Goal: Task Accomplishment & Management: Use online tool/utility

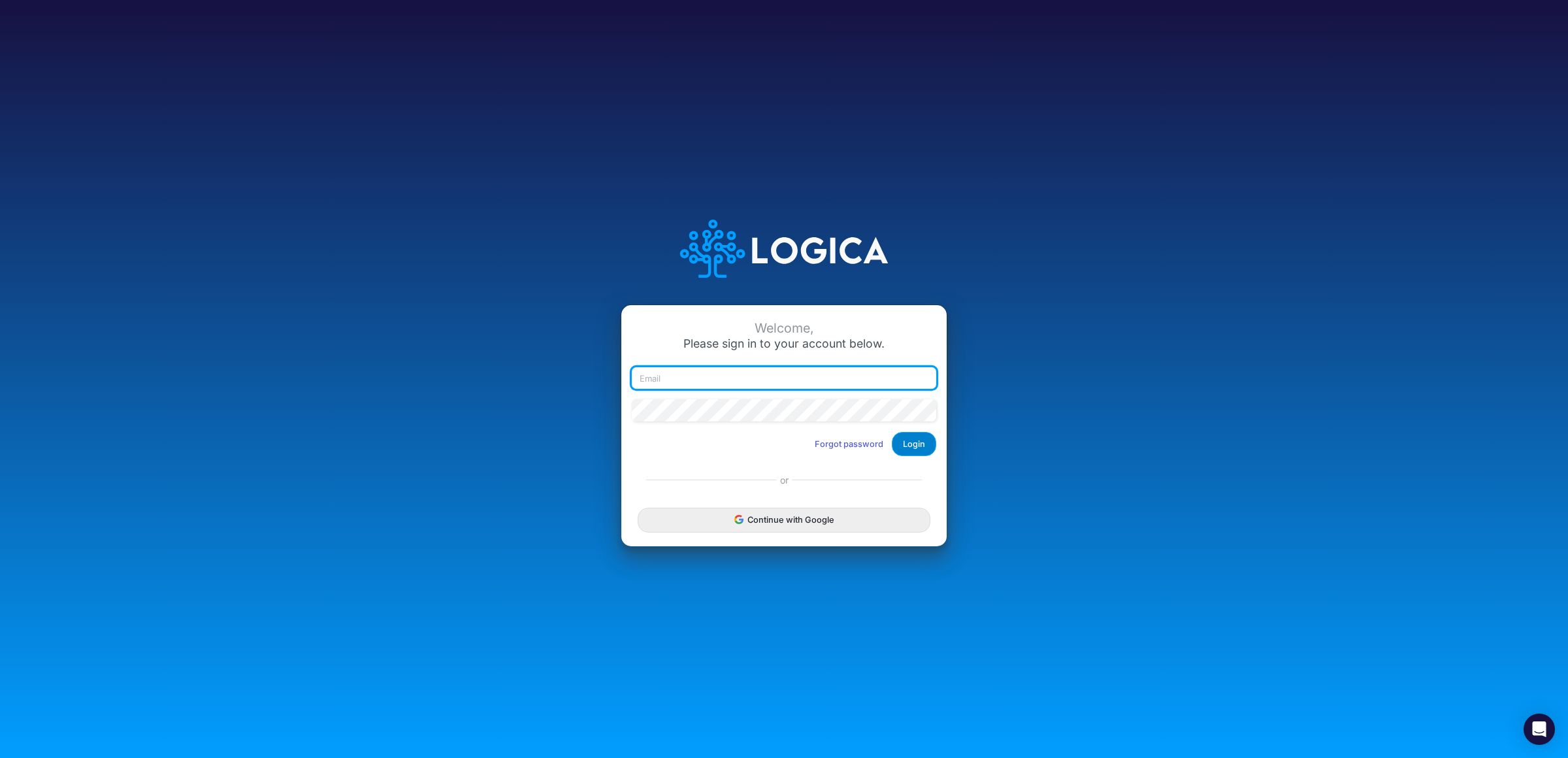
type input "[PERSON_NAME][EMAIL_ADDRESS][DOMAIN_NAME]"
click at [916, 436] on button "Login" at bounding box center [913, 444] width 44 height 24
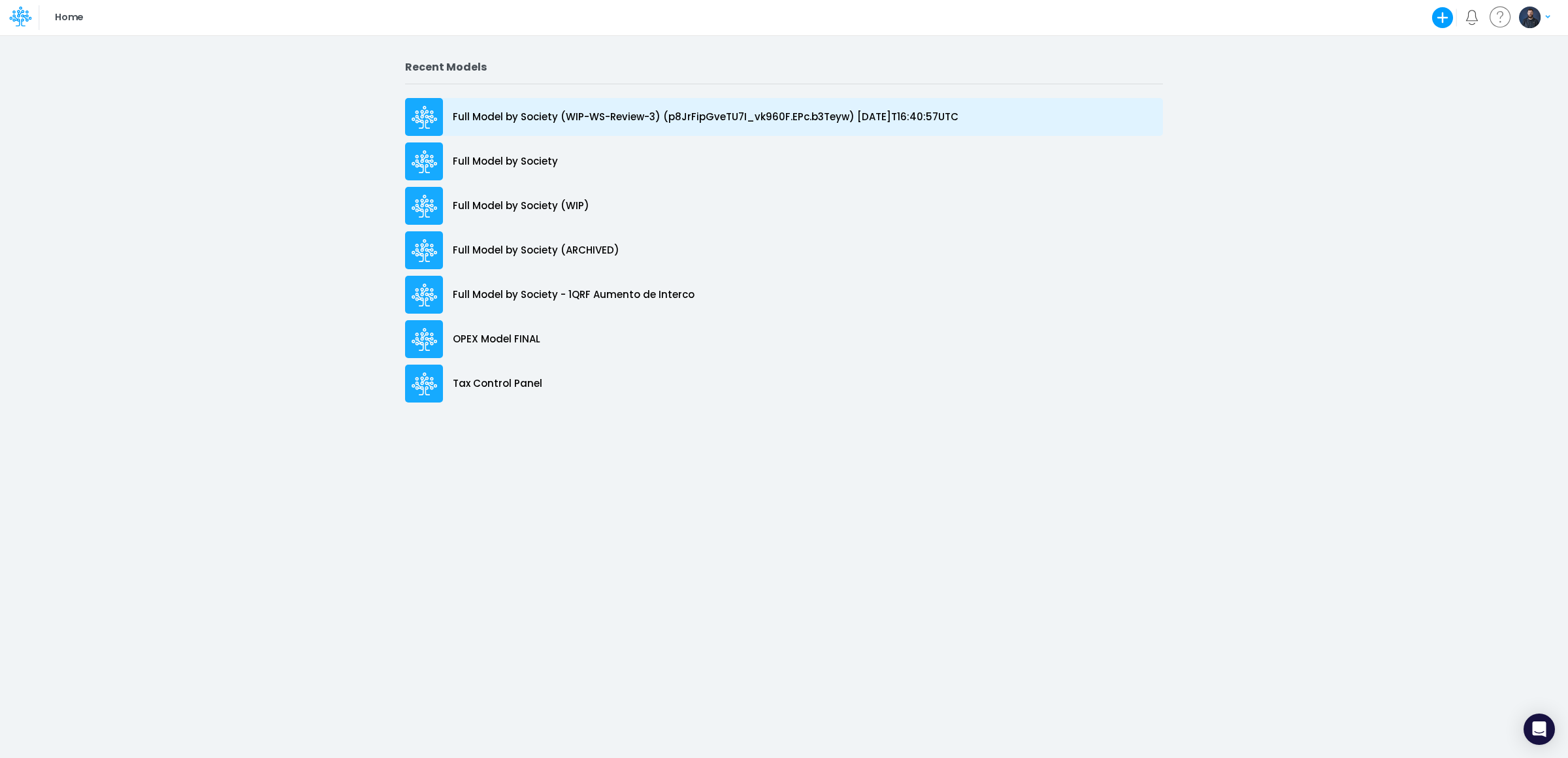
click at [645, 115] on p "Full Model by Society (WIP-WS-Review-3) (p8JrFipGveTU7I_vk960F.EPc.b3Teyw) [DAT…" at bounding box center [705, 117] width 505 height 15
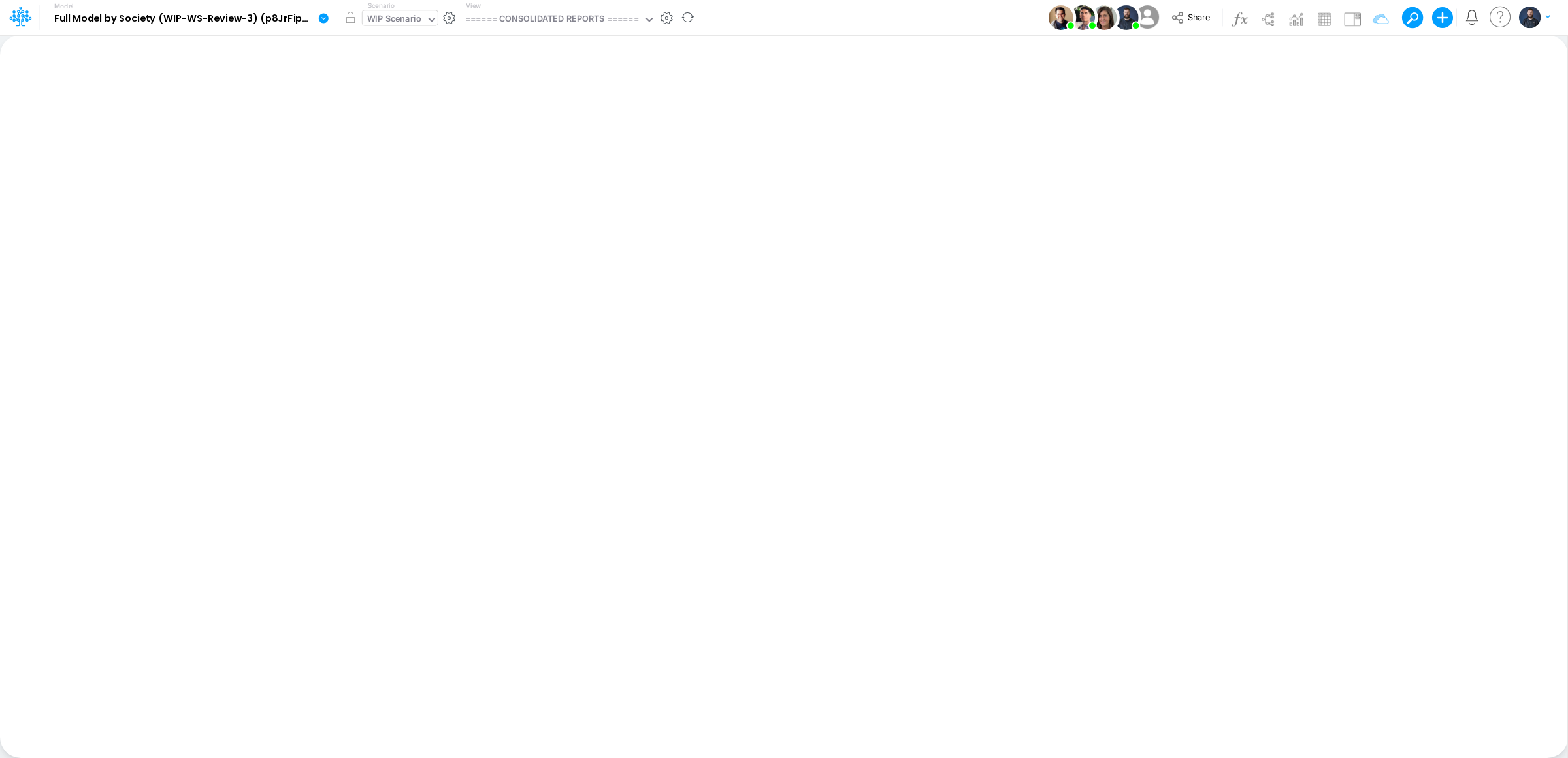
click at [428, 20] on icon at bounding box center [431, 19] width 12 height 12
click at [426, 18] on icon at bounding box center [431, 19] width 12 height 12
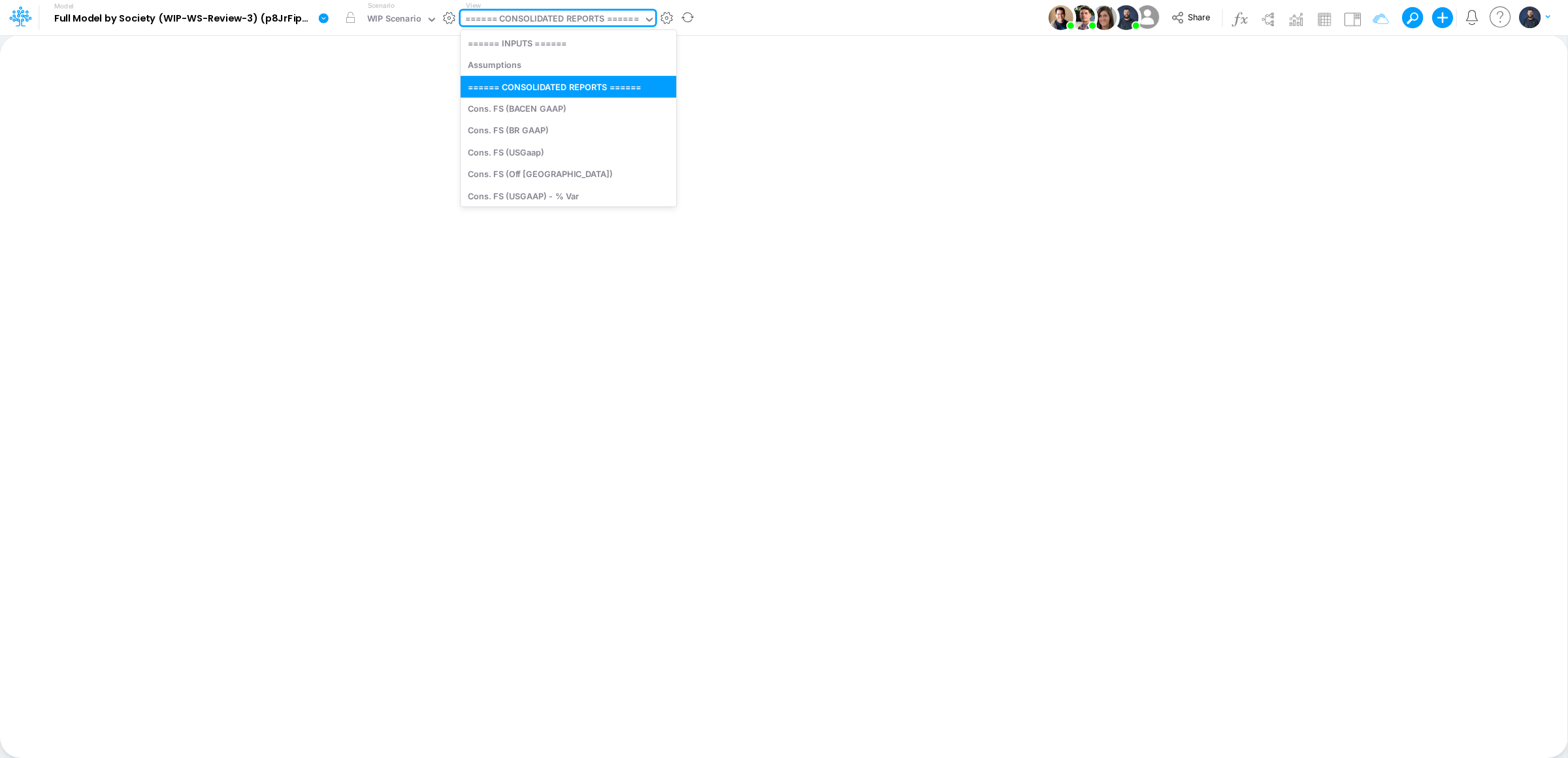
click at [587, 10] on div "====== CONSOLIDATED REPORTS ======" at bounding box center [551, 20] width 183 height 19
type input "us"
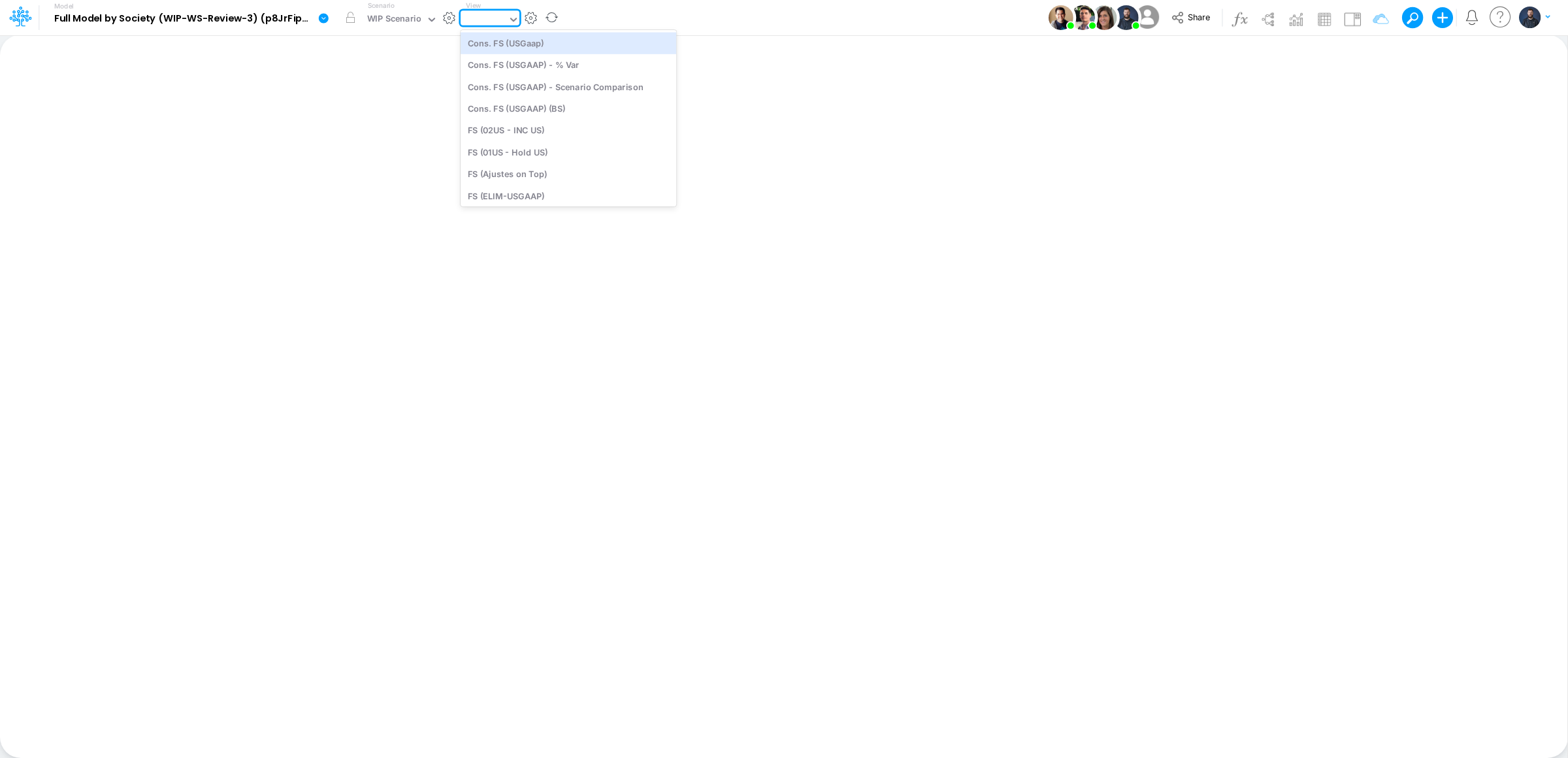
type input "Consolidated FS - USGAAP"
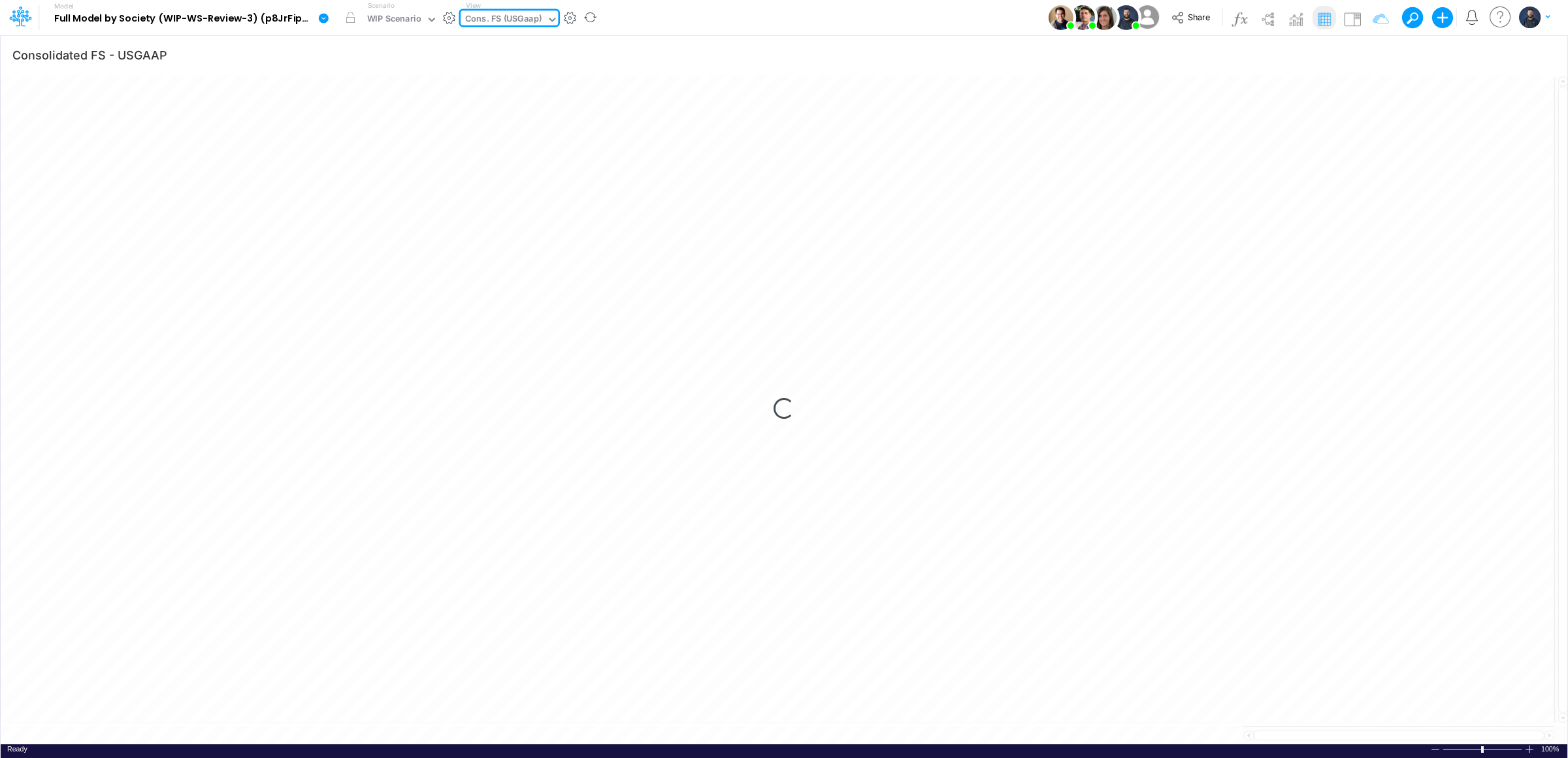
click at [552, 19] on icon at bounding box center [552, 19] width 12 height 12
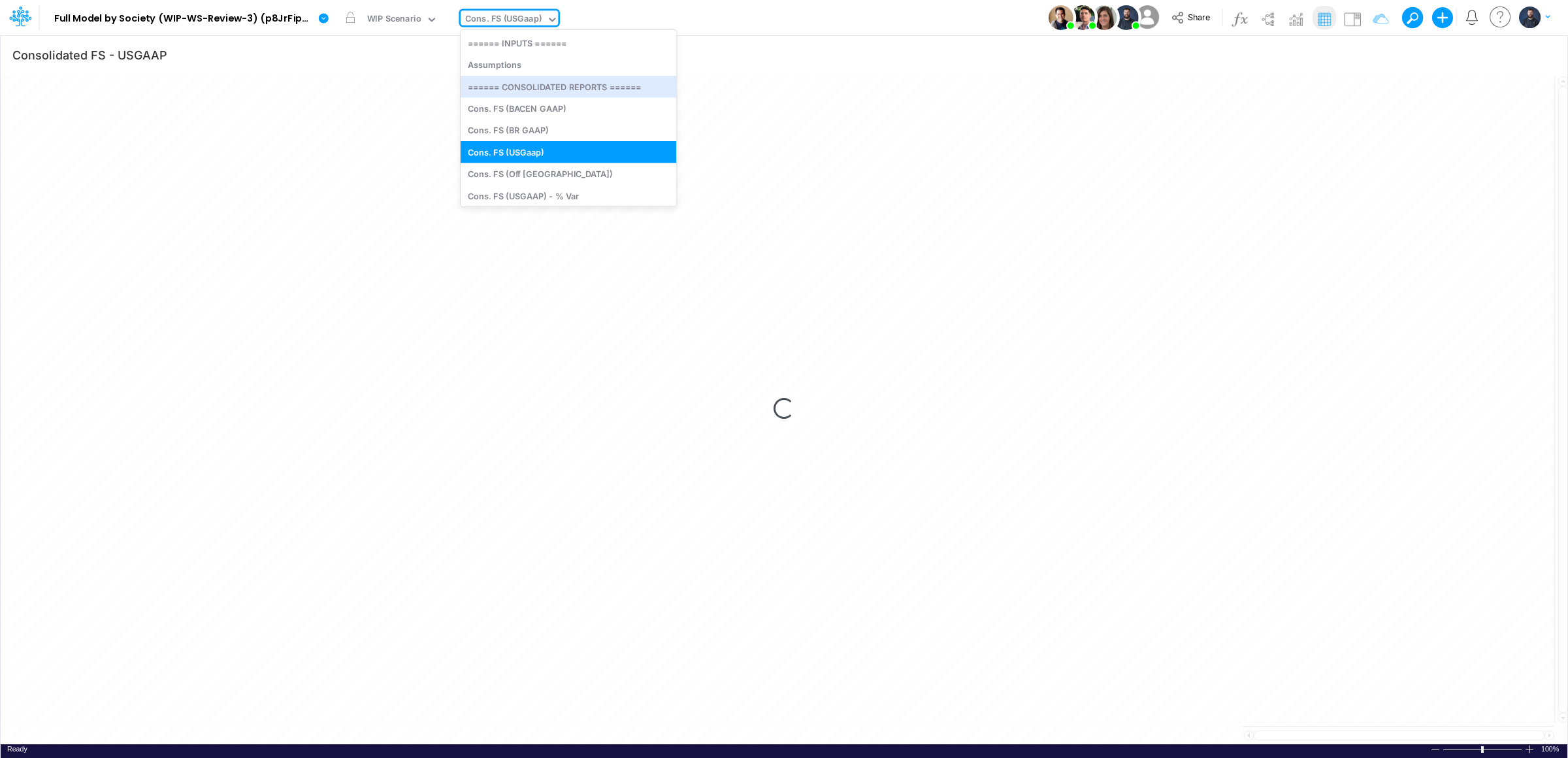
click at [781, 21] on div "Model Full Model by Society (WIP-WS-Review-3) (p8JrFipGveTU7I_vk960F.EPc.b3Teyw…" at bounding box center [784, 18] width 1412 height 35
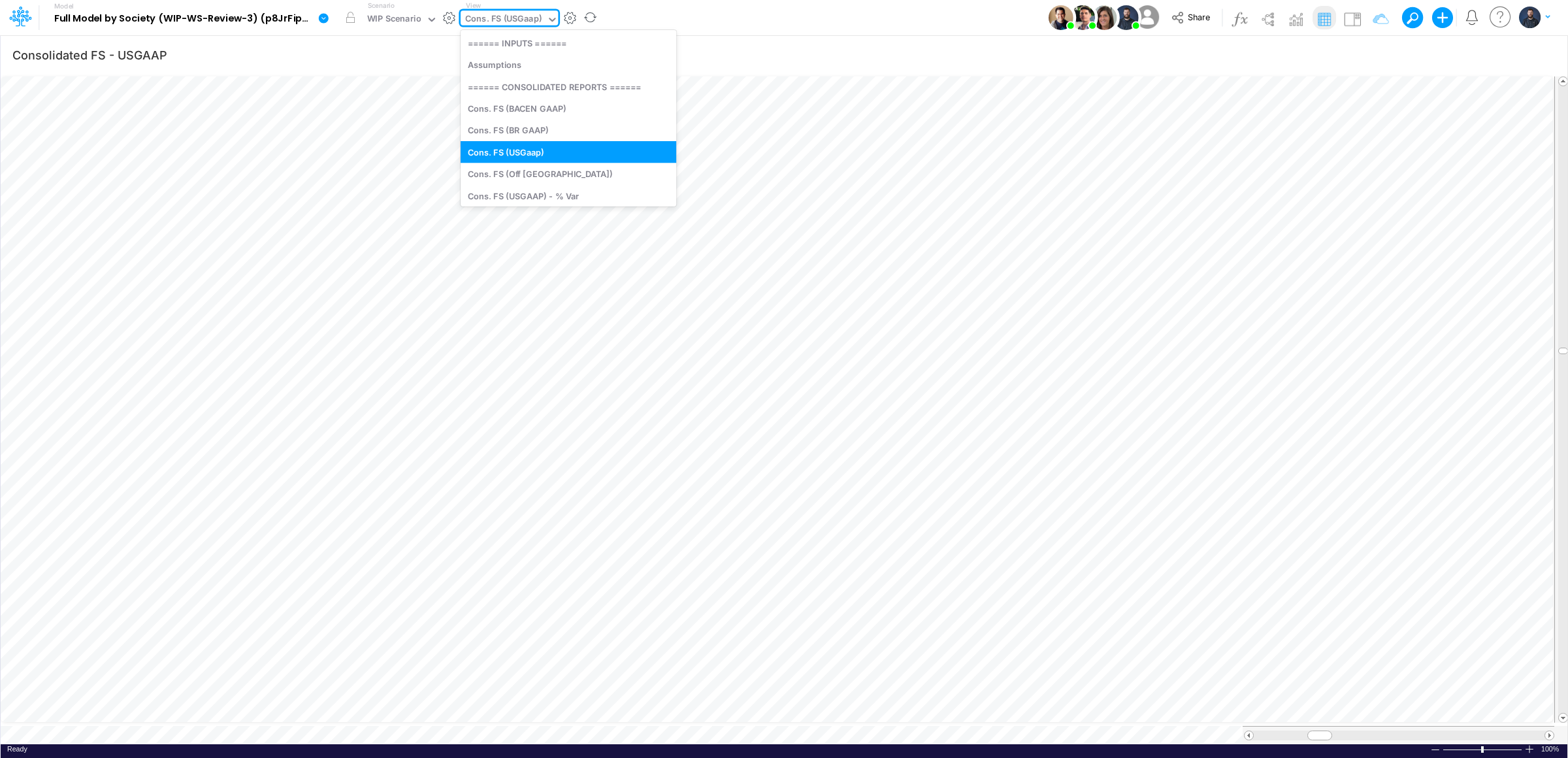
click at [523, 23] on div "Cons. FS (USGaap)" at bounding box center [503, 19] width 77 height 15
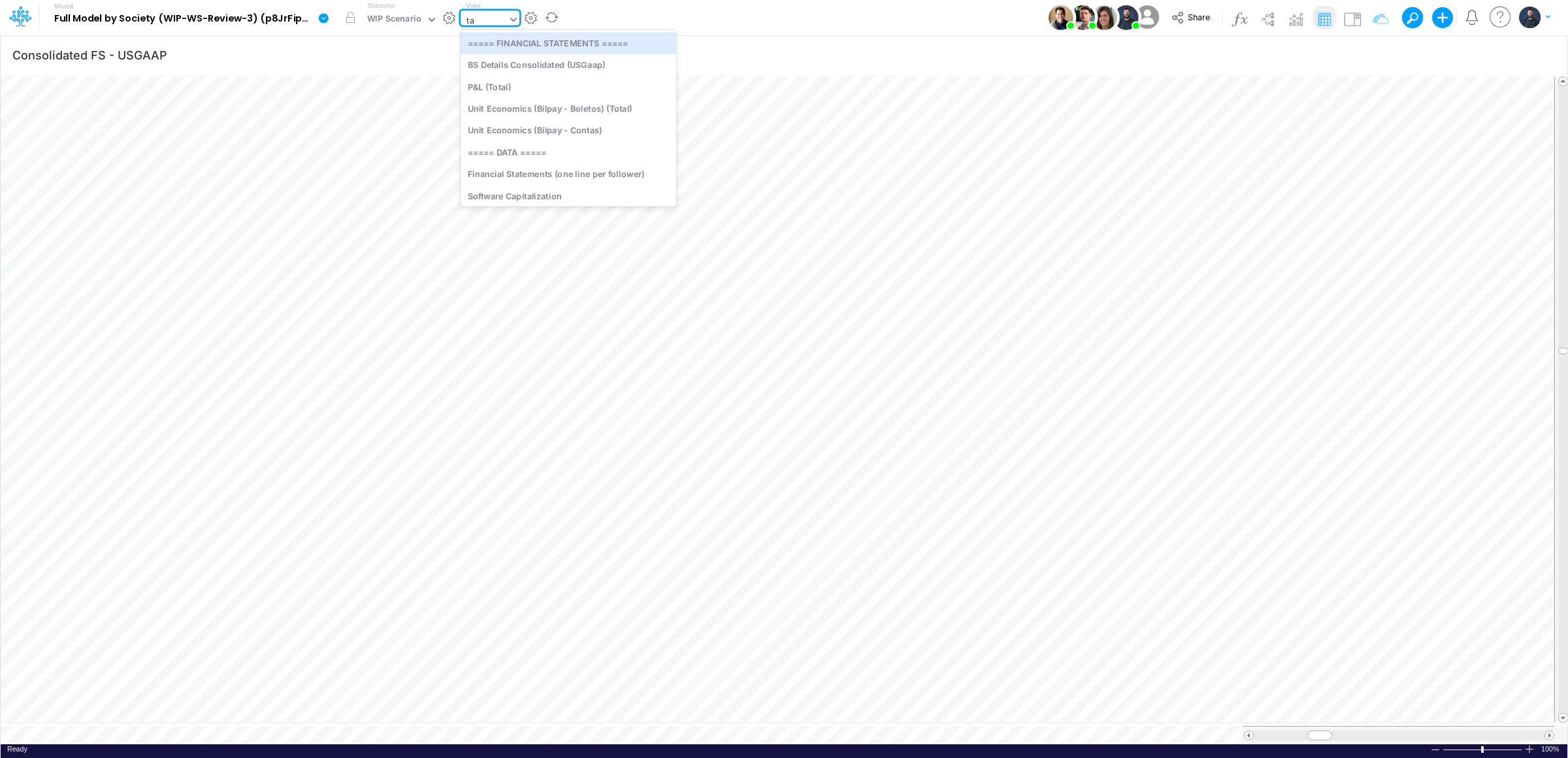
type input "tax"
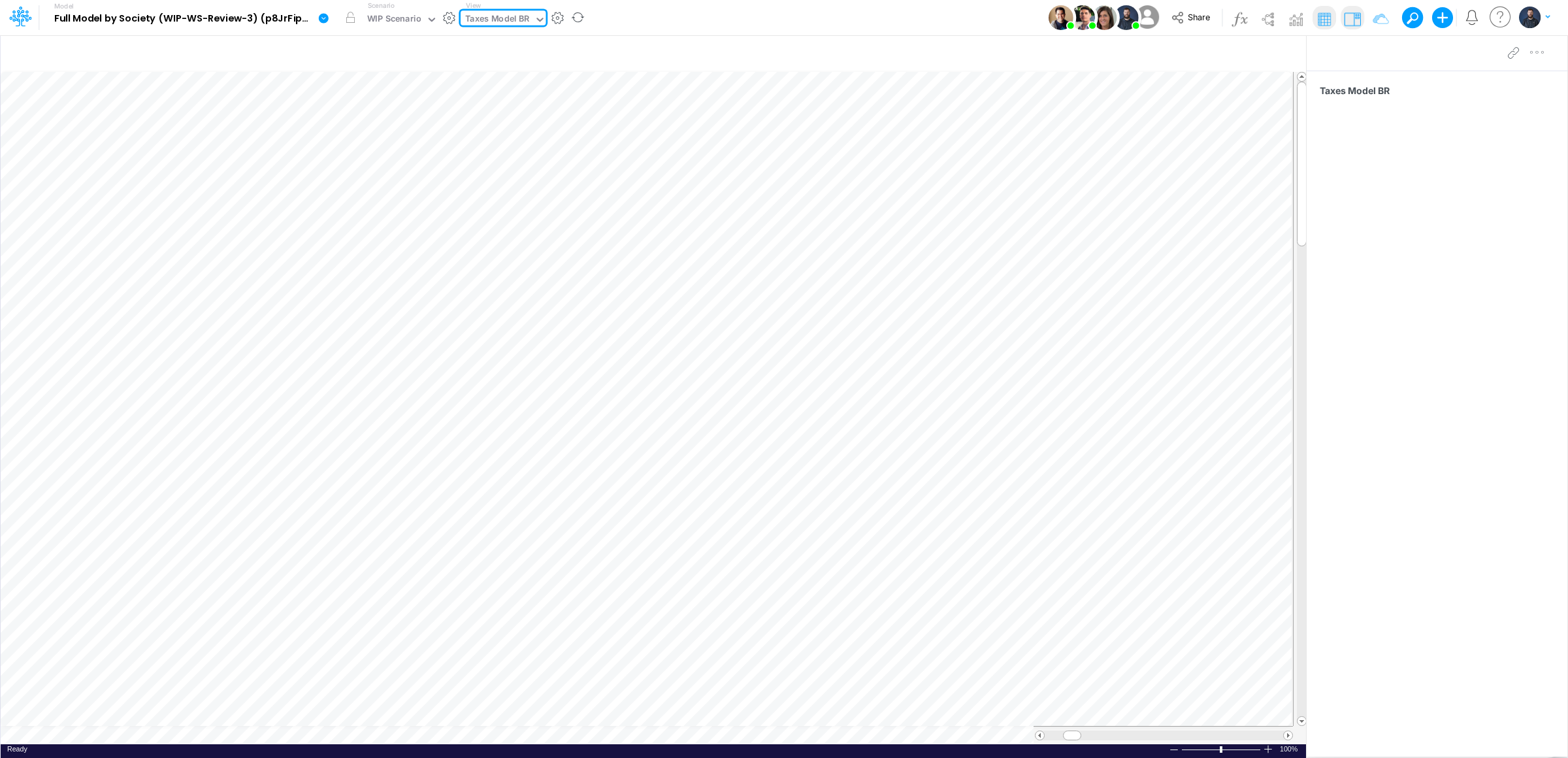
click at [539, 23] on icon at bounding box center [540, 19] width 12 height 12
type input "impo"
click at [605, 39] on div "Taxes Model (01BR) Import Taxes" at bounding box center [548, 43] width 177 height 22
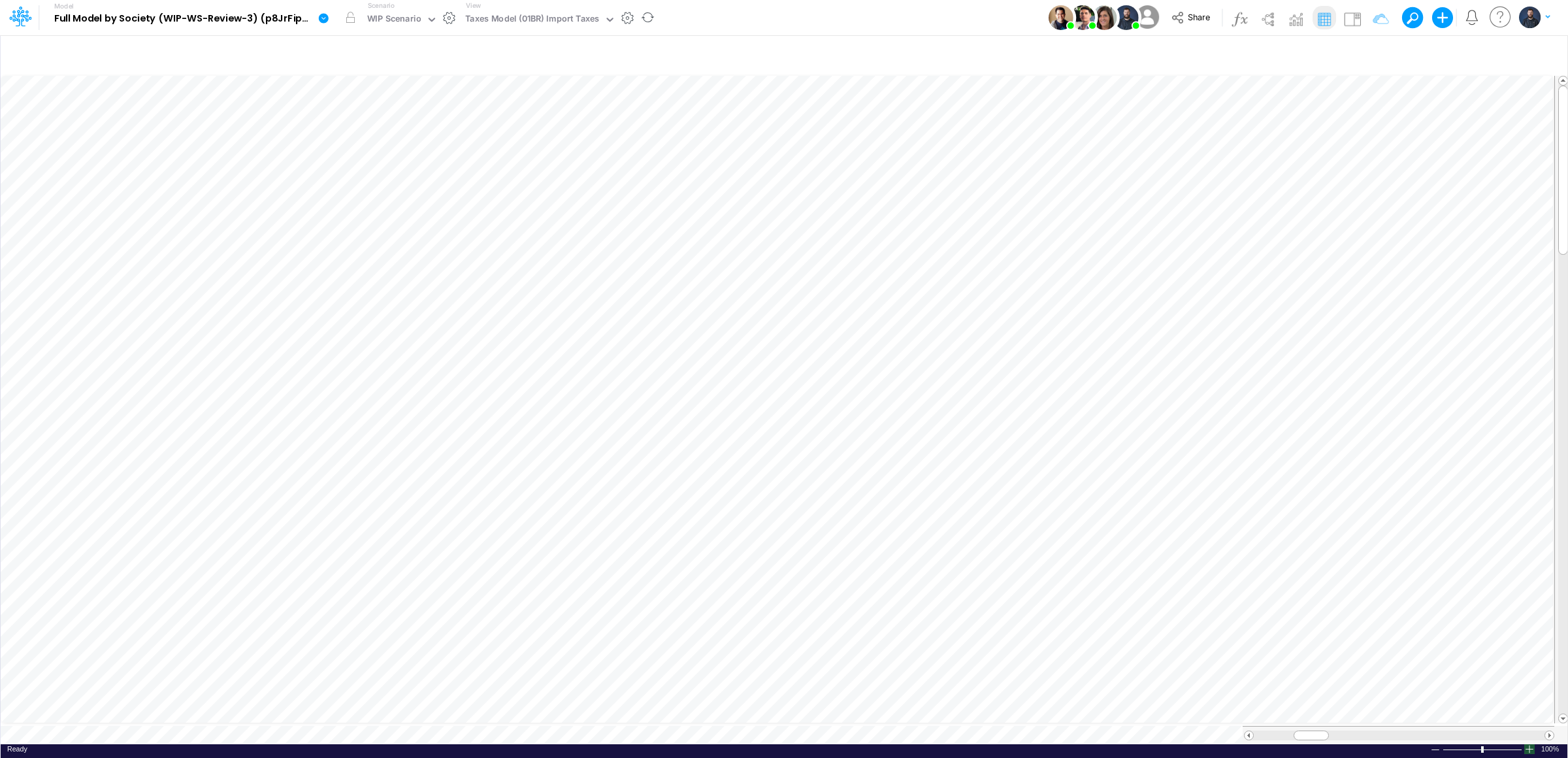
click at [1529, 746] on div at bounding box center [1529, 749] width 10 height 10
click at [1528, 745] on div at bounding box center [1529, 749] width 10 height 10
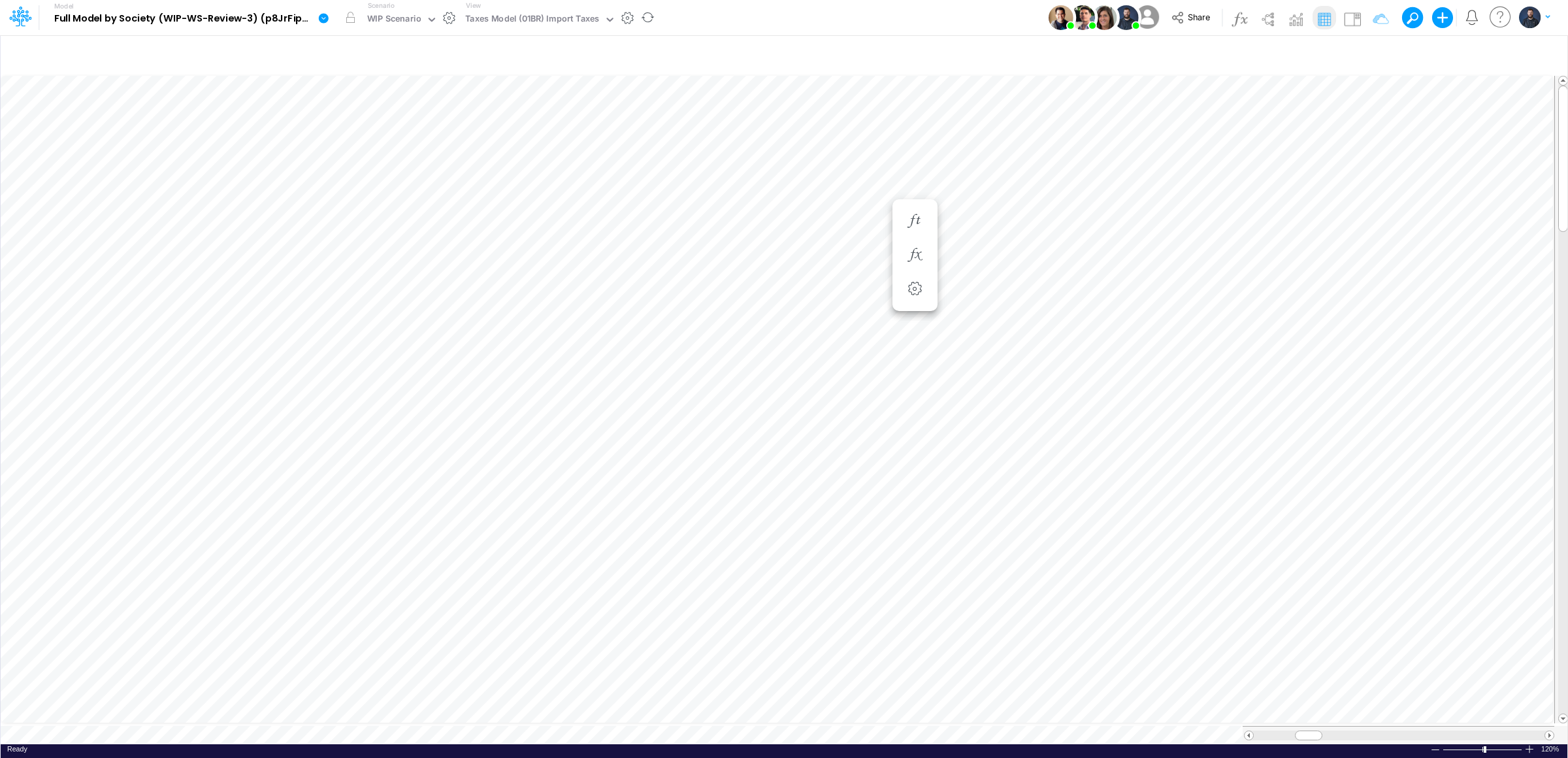
scroll to position [0, 1]
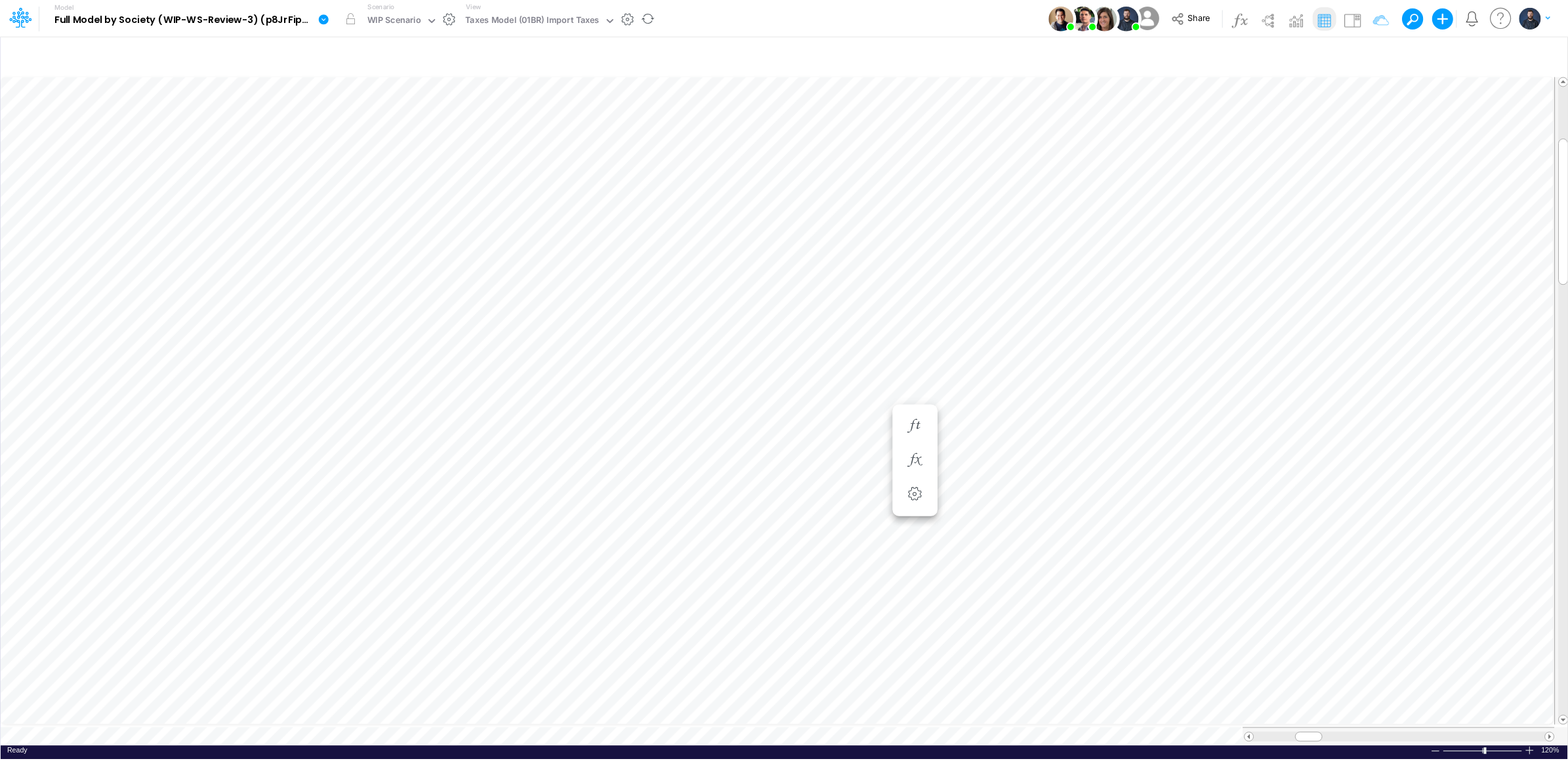
scroll to position [0, 1]
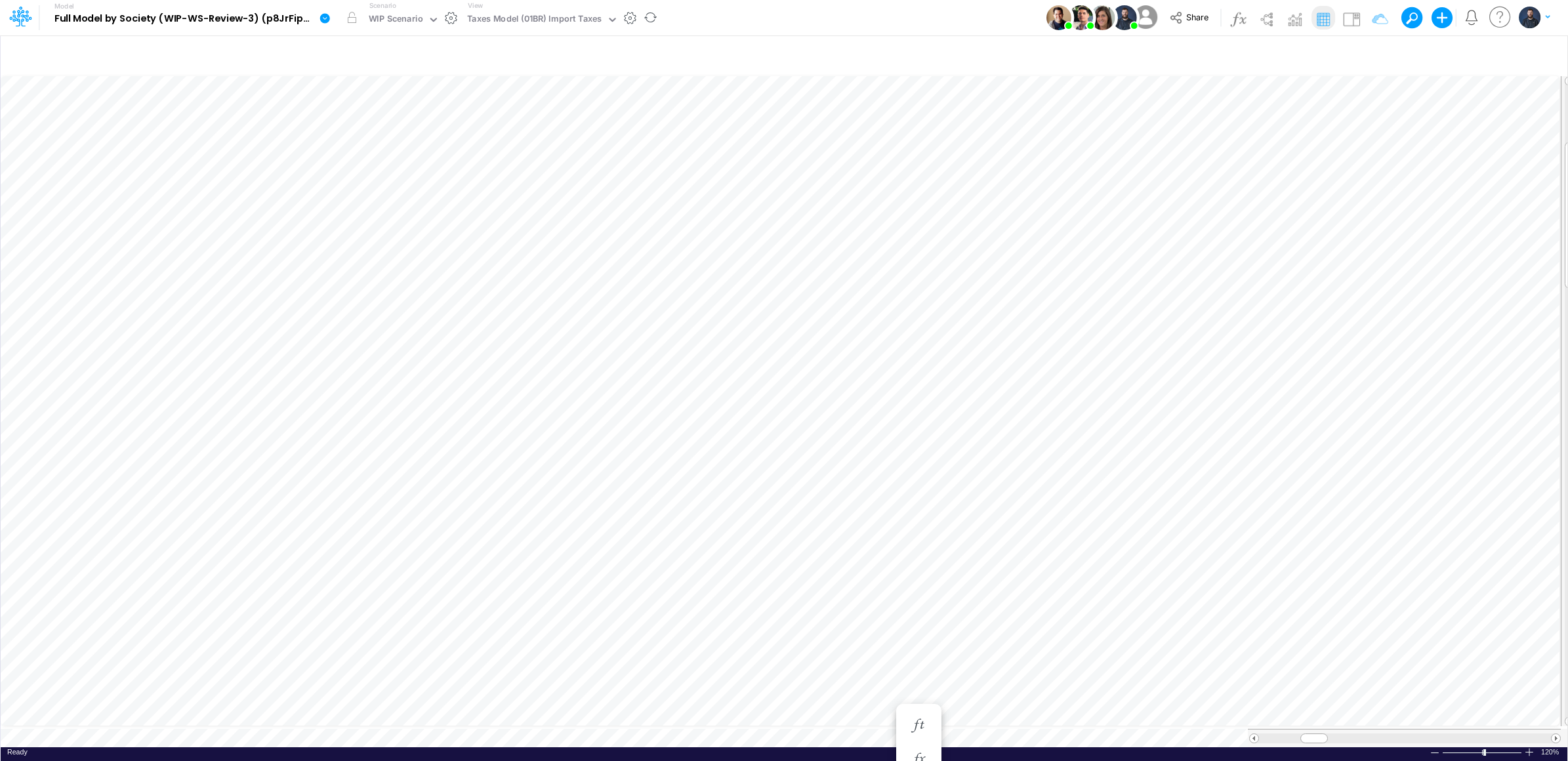
scroll to position [0, 1]
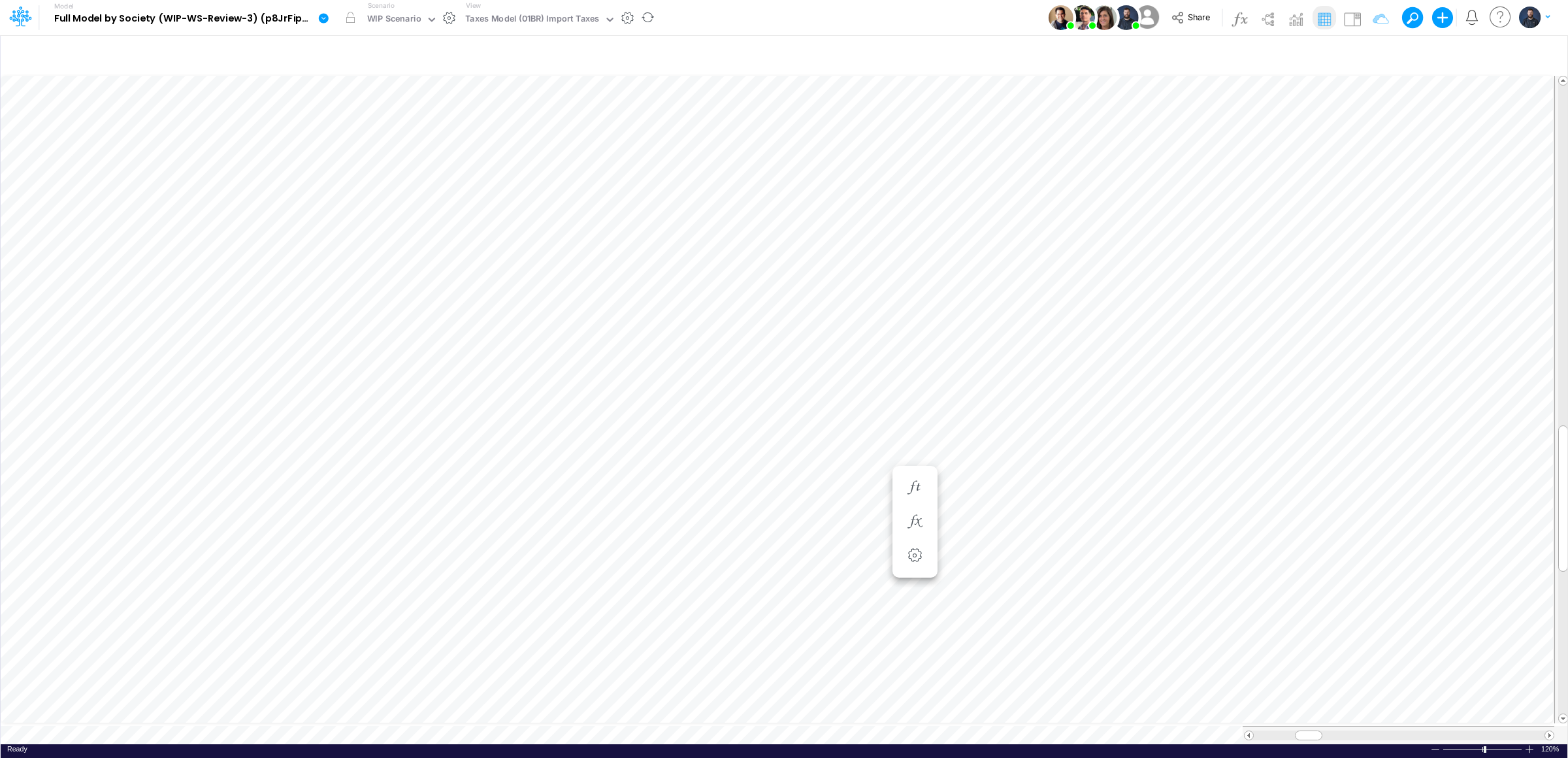
scroll to position [0, 1]
type input "Consolidated FS - USGAAP"
click at [925, 512] on button "button" at bounding box center [915, 522] width 24 height 26
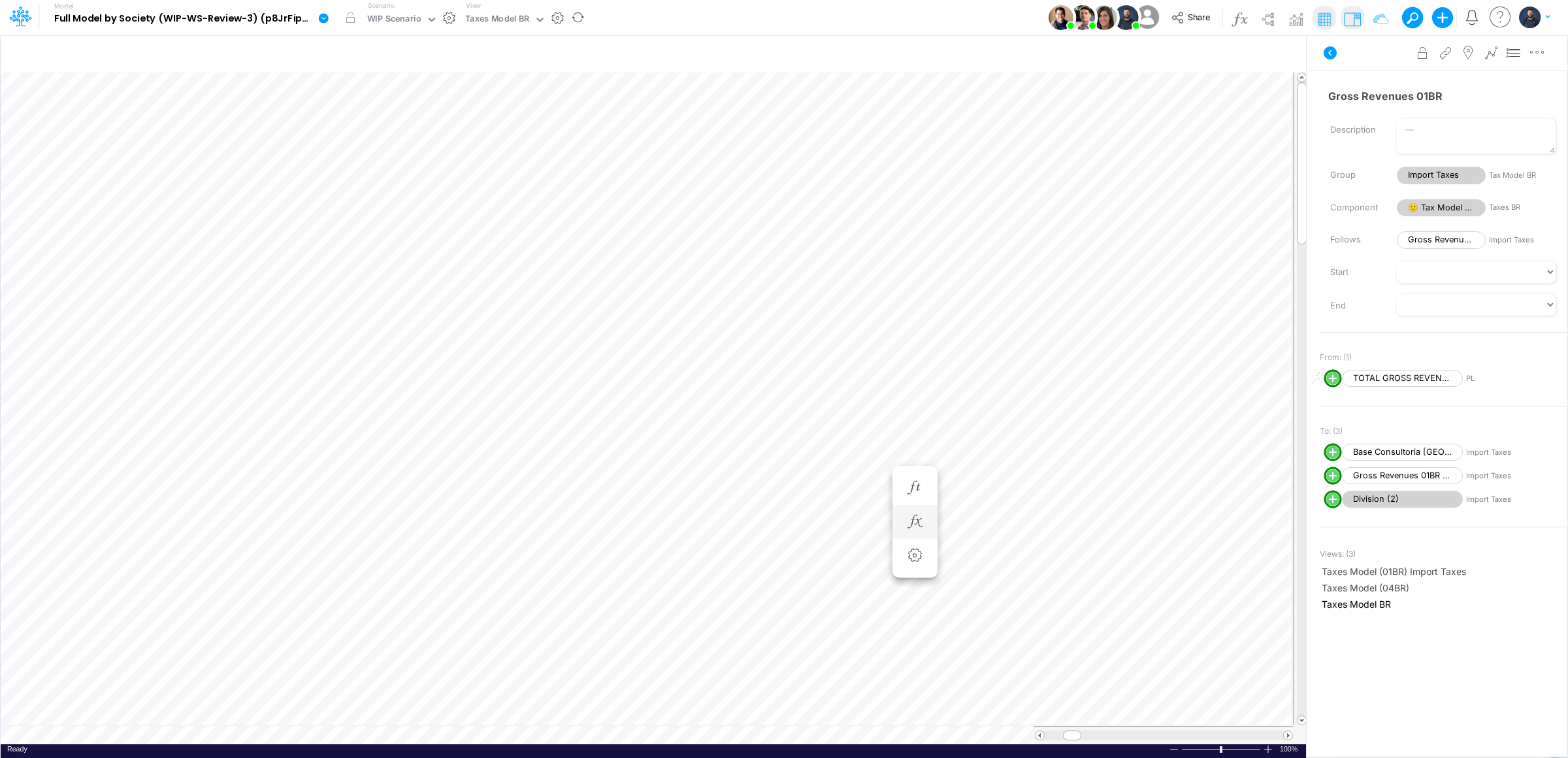
type input "Consolidated FS - USGAAP"
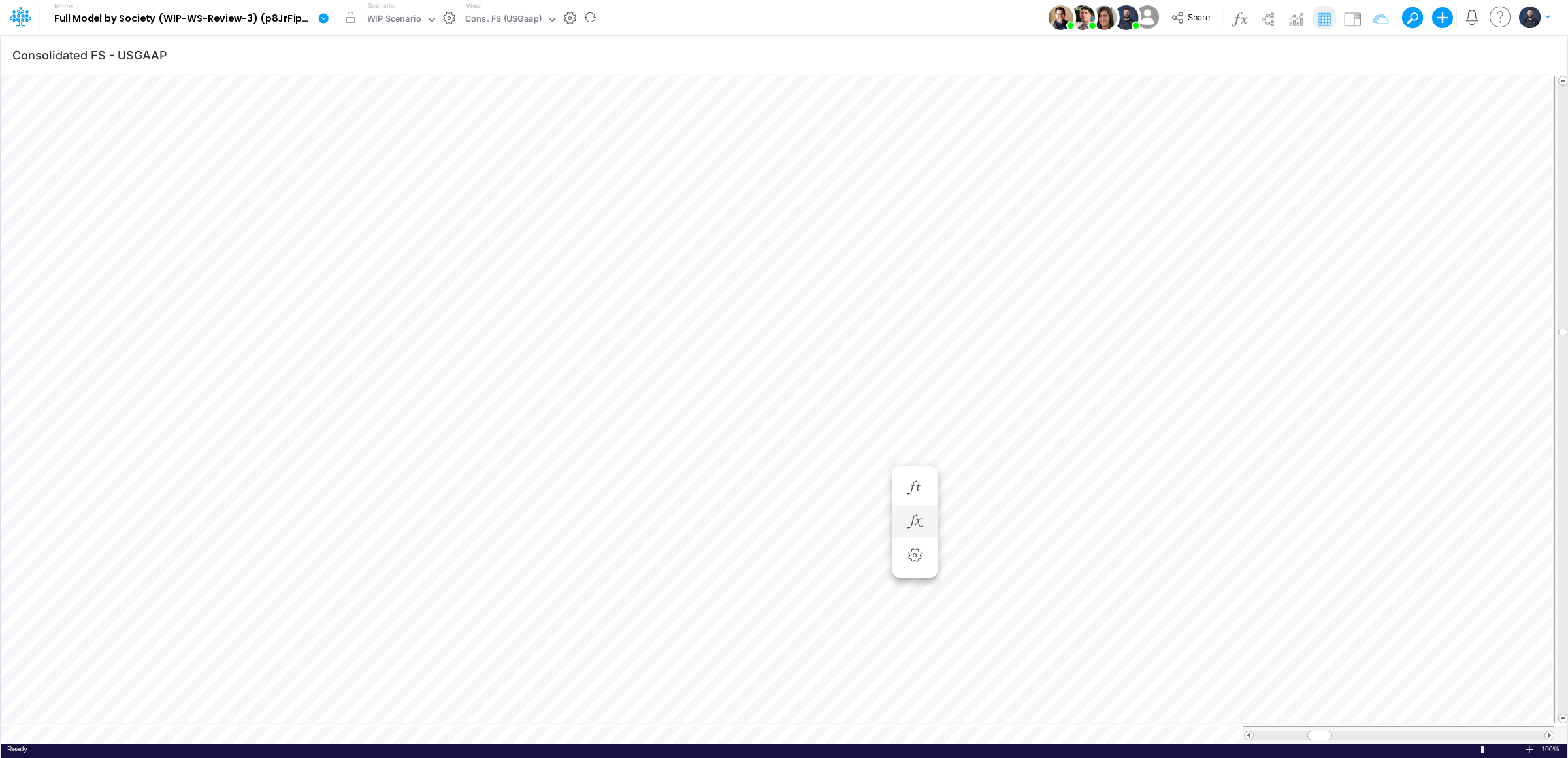
scroll to position [0, 1]
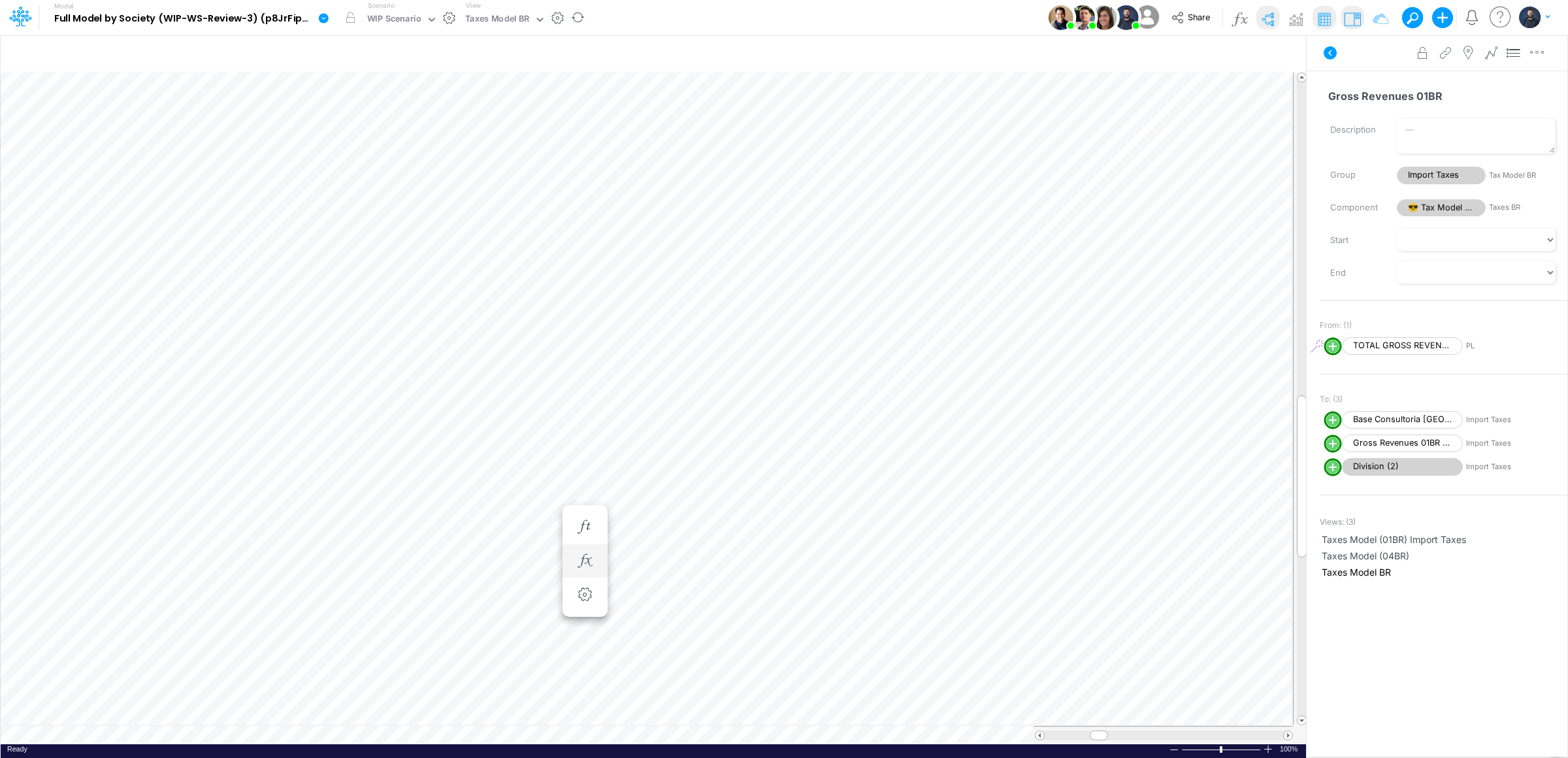
click at [1271, 19] on img at bounding box center [1267, 19] width 21 height 21
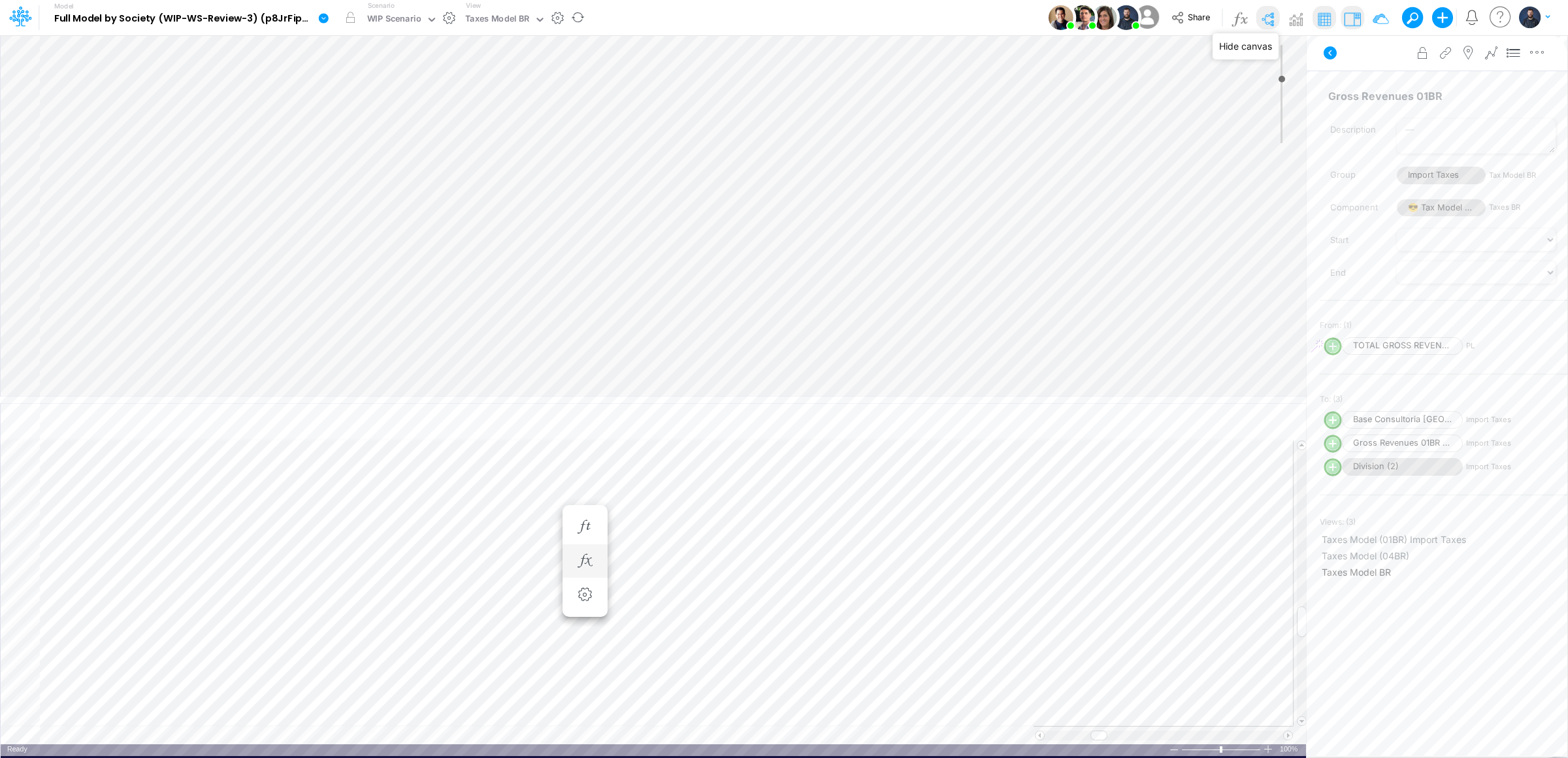
type input "0"
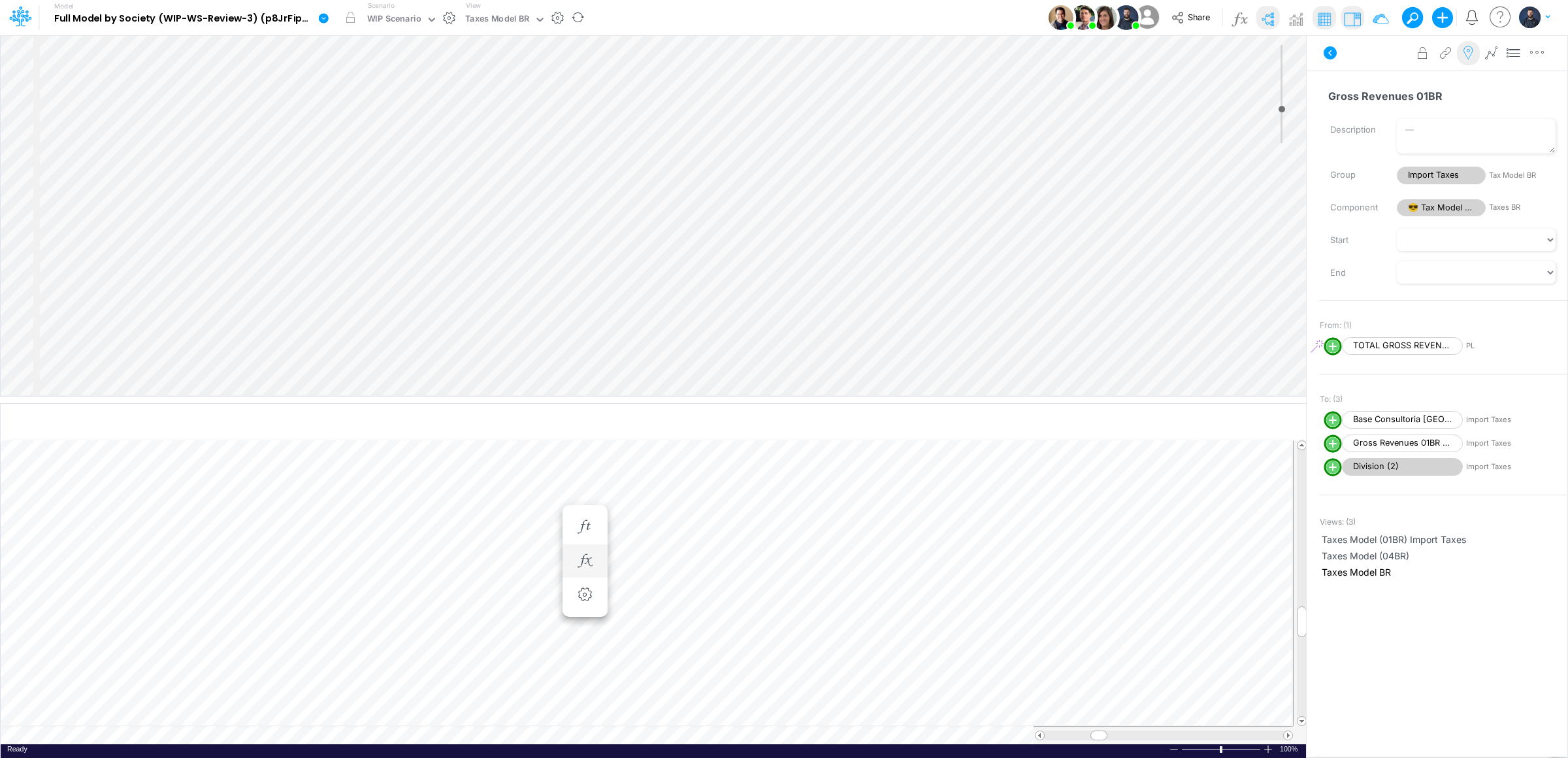
click at [1465, 52] on icon at bounding box center [1468, 53] width 19 height 14
click at [581, 567] on icon "button" at bounding box center [584, 560] width 19 height 14
click at [776, 594] on icon at bounding box center [778, 595] width 19 height 14
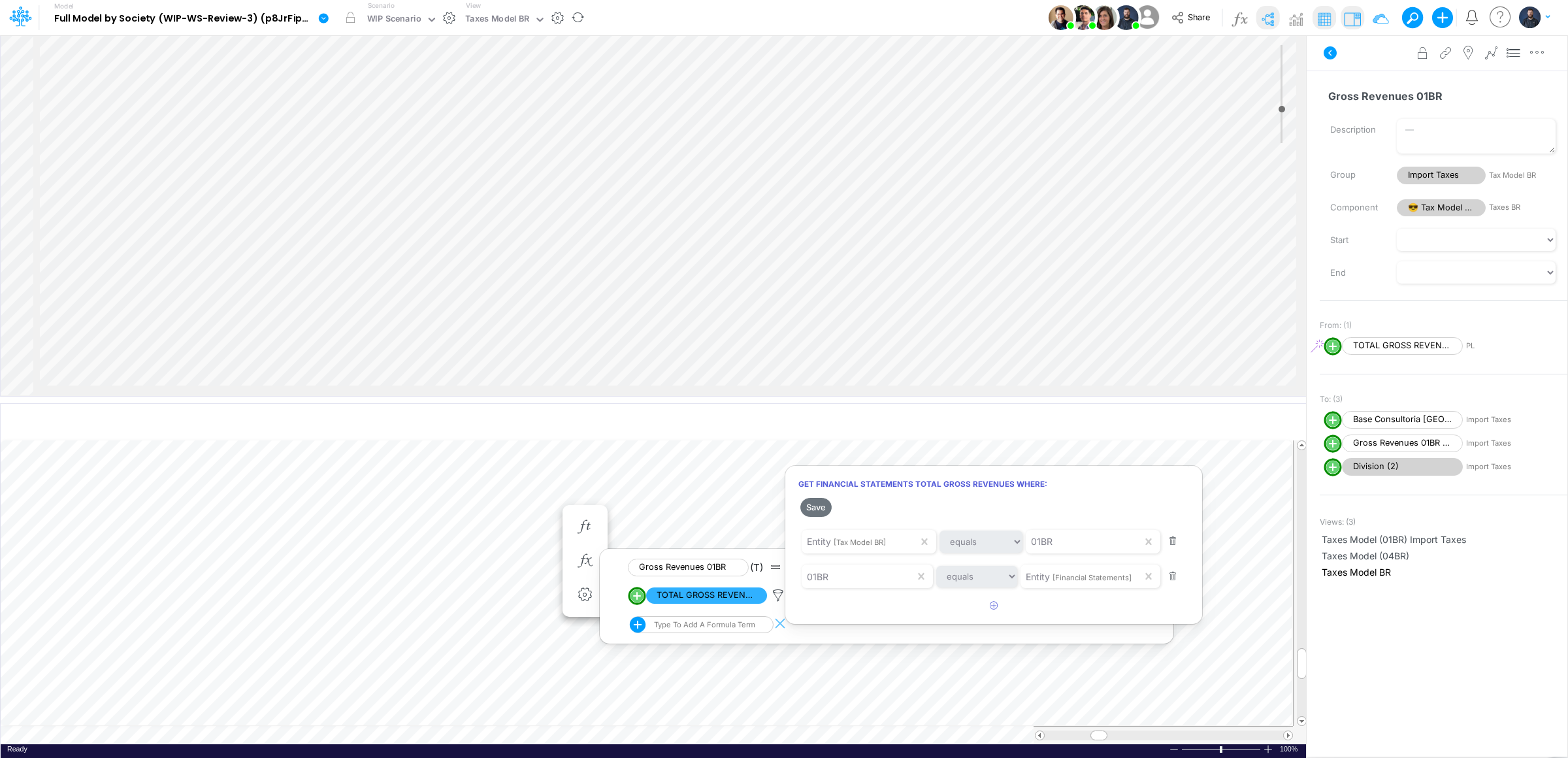
click at [826, 631] on div at bounding box center [784, 382] width 1568 height 752
click at [331, 735] on td at bounding box center [647, 735] width 1292 height 19
type input "Consolidated FS - USGAAP"
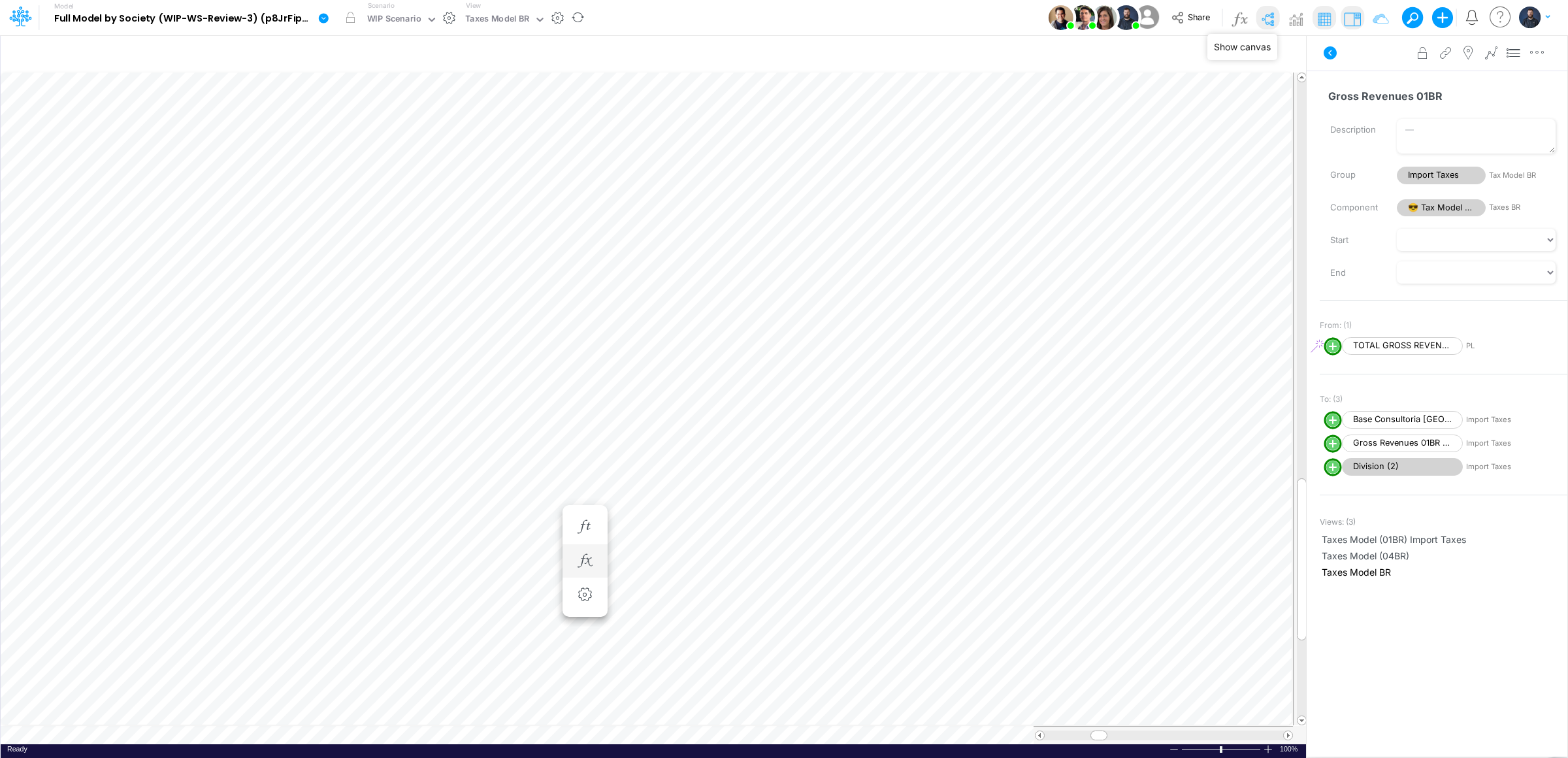
click at [1260, 19] on img at bounding box center [1267, 19] width 21 height 21
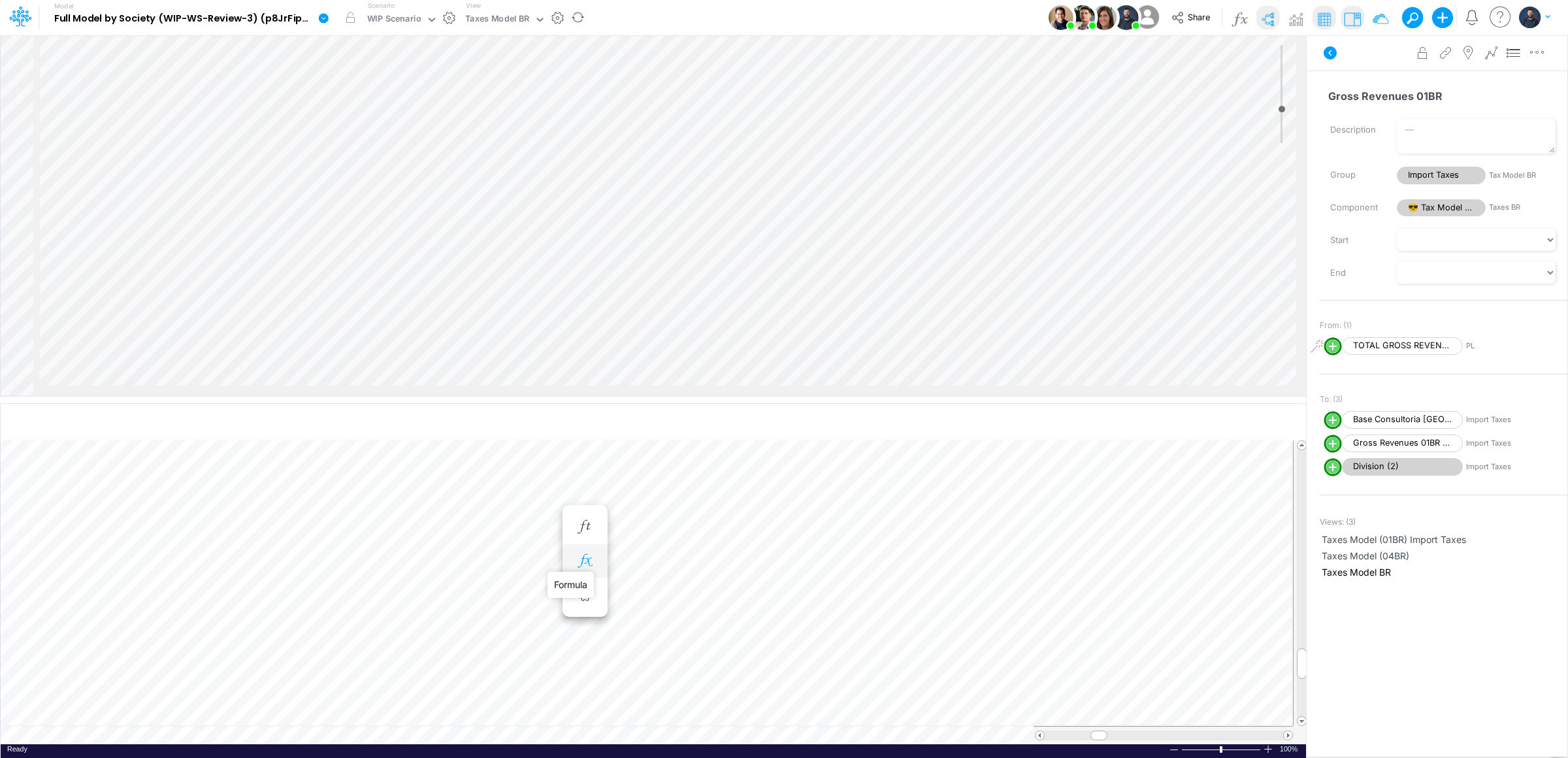
click at [588, 560] on icon "button" at bounding box center [584, 560] width 19 height 14
click at [677, 625] on div "Type to add a formula term" at bounding box center [703, 624] width 104 height 9
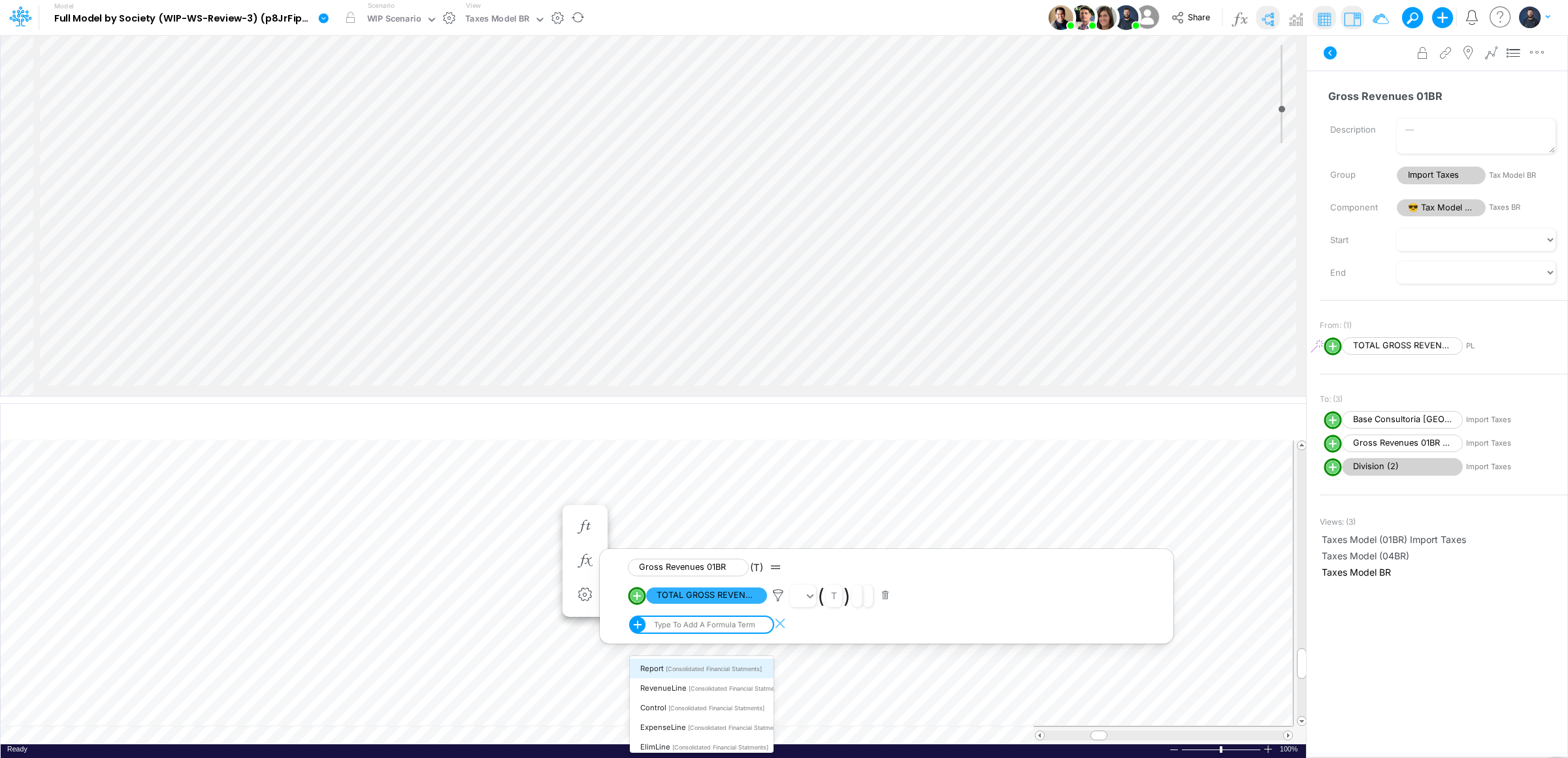
click at [1271, 16] on img at bounding box center [1267, 19] width 21 height 21
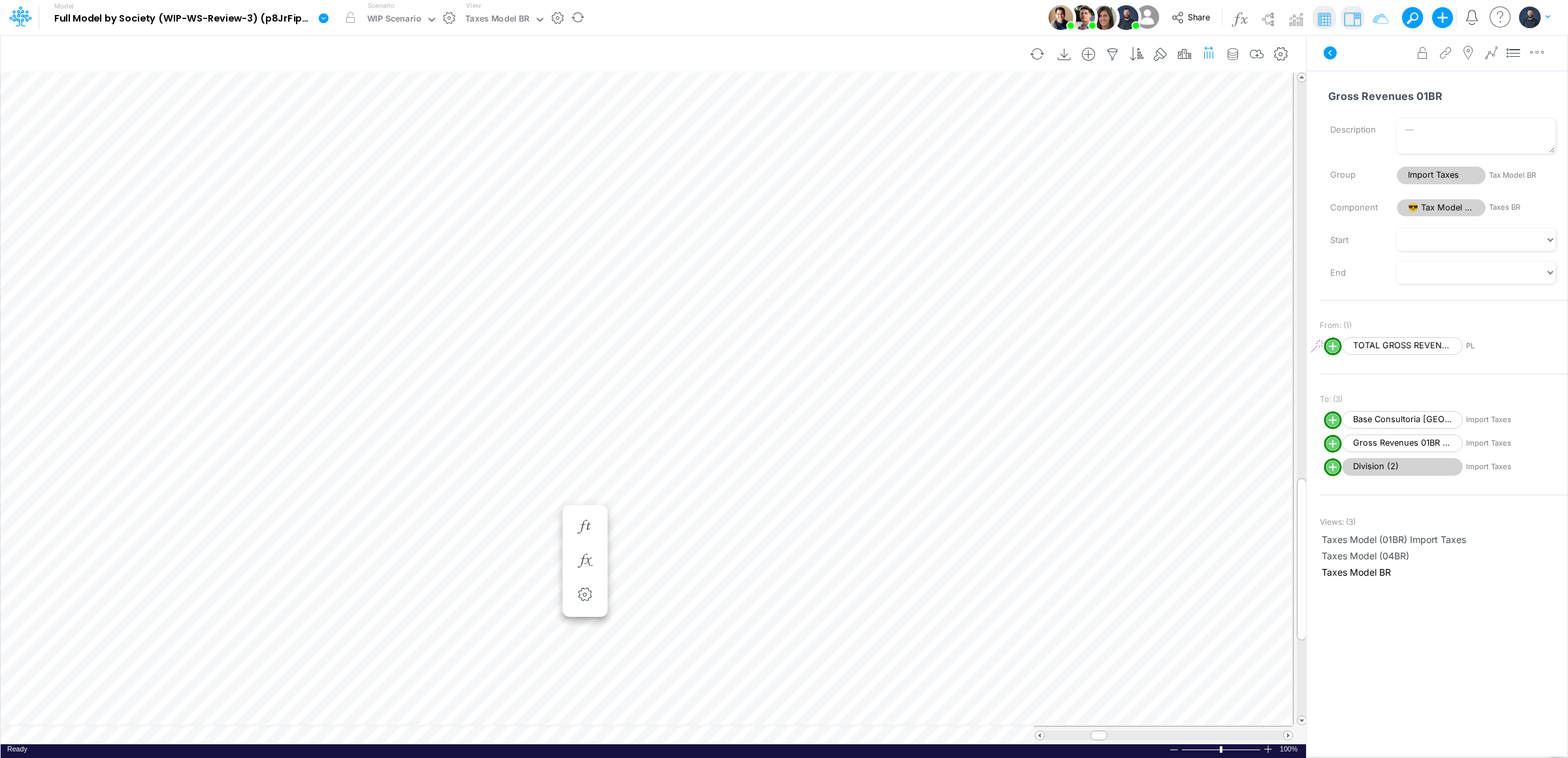
scroll to position [0, 1]
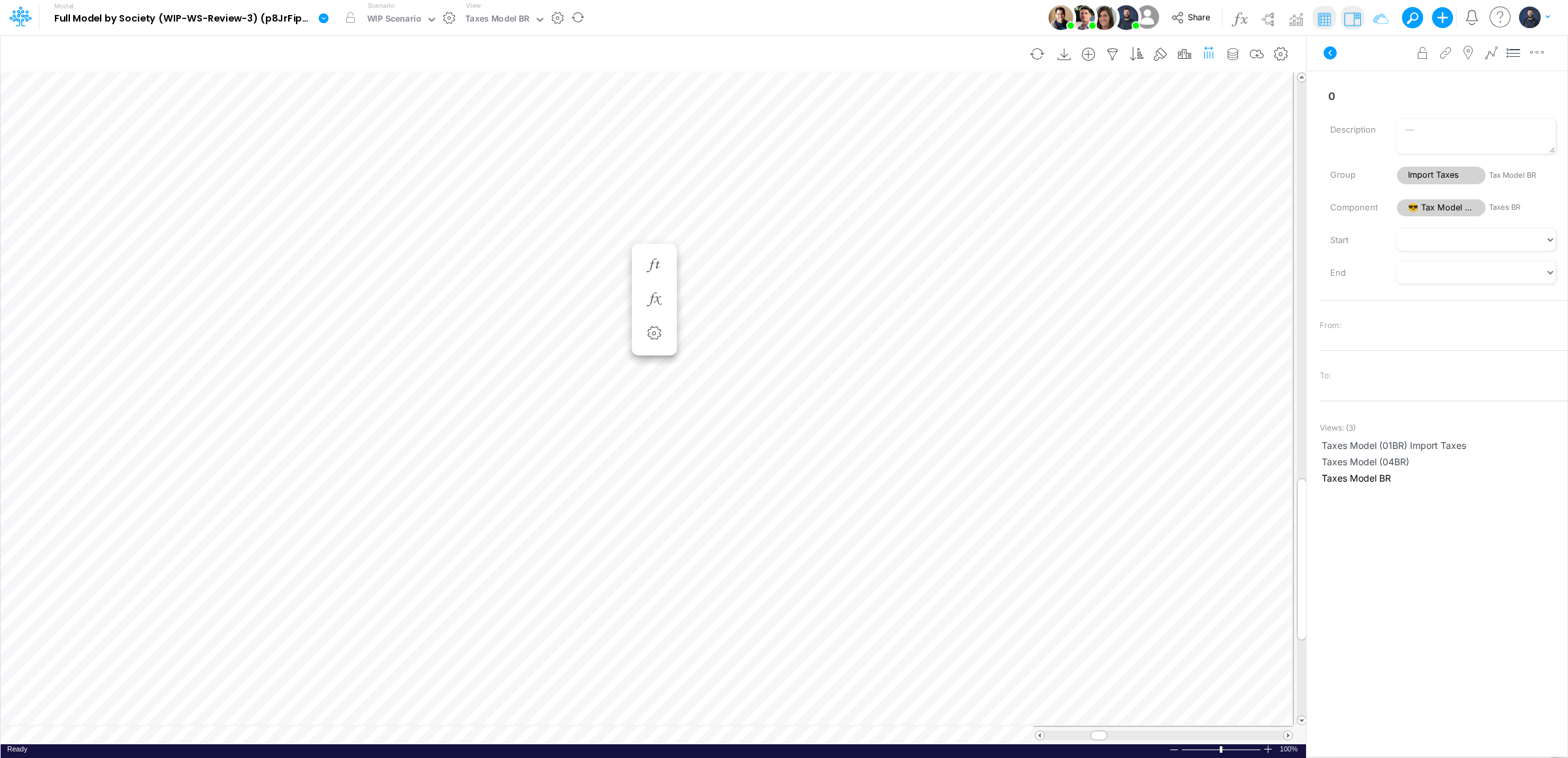
scroll to position [0, 1]
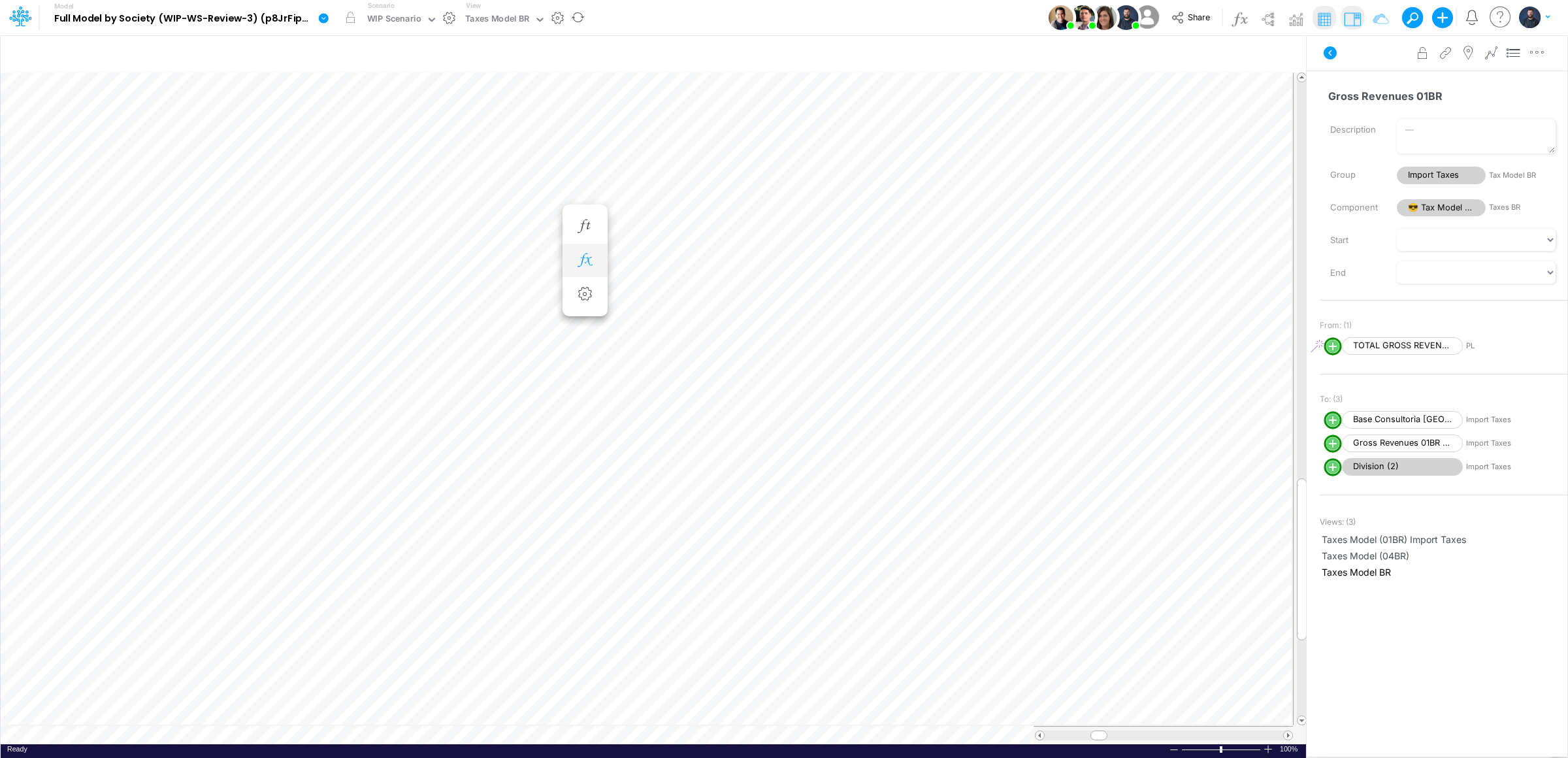
click at [579, 252] on button "button" at bounding box center [585, 260] width 24 height 26
click at [783, 294] on icon at bounding box center [778, 294] width 19 height 14
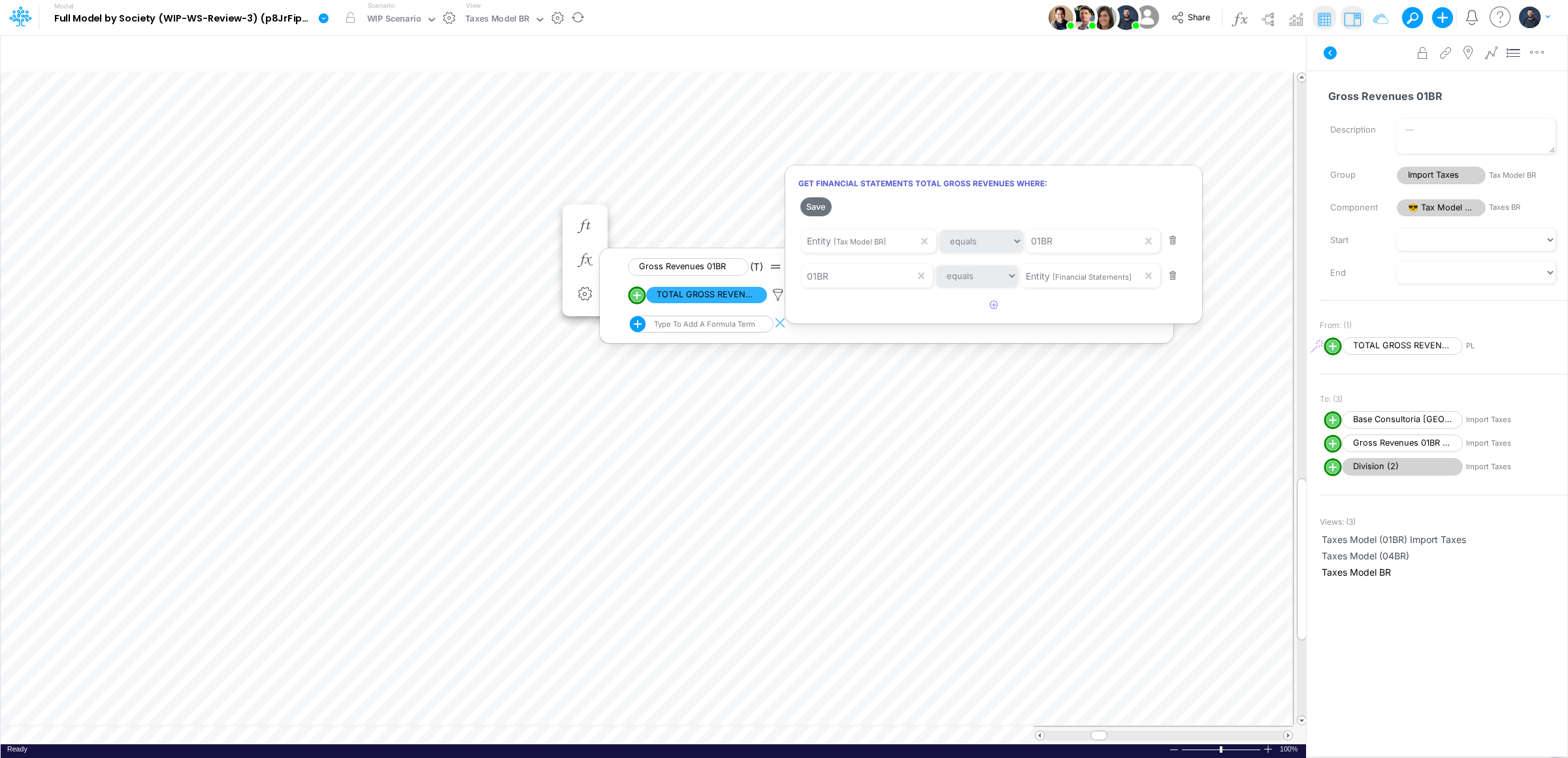
click at [793, 331] on div at bounding box center [784, 382] width 1568 height 752
click at [705, 322] on div "Type to add a formula term" at bounding box center [703, 323] width 104 height 9
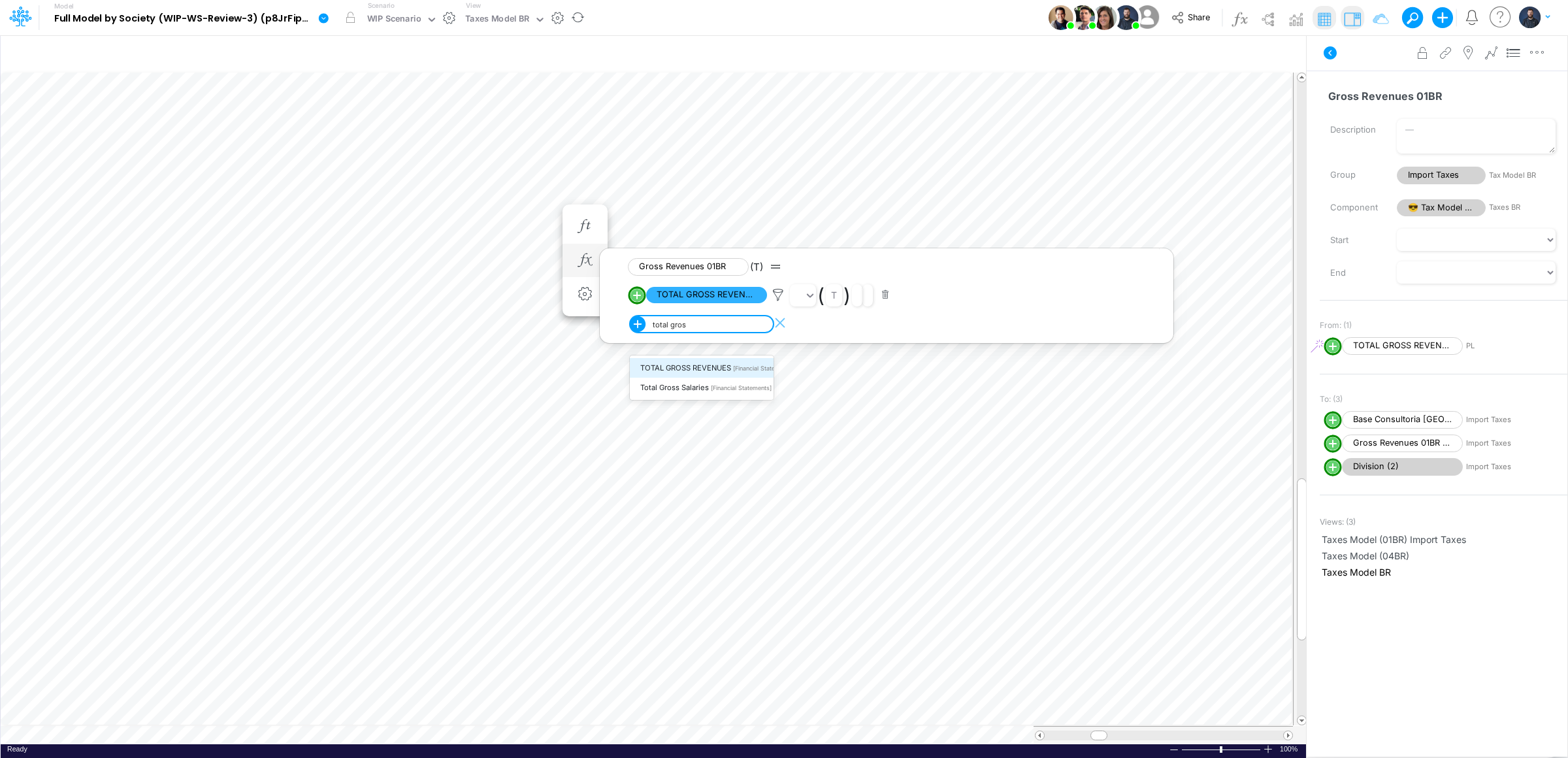
type input "total gross"
type input "Consolidated FS - USGAAP"
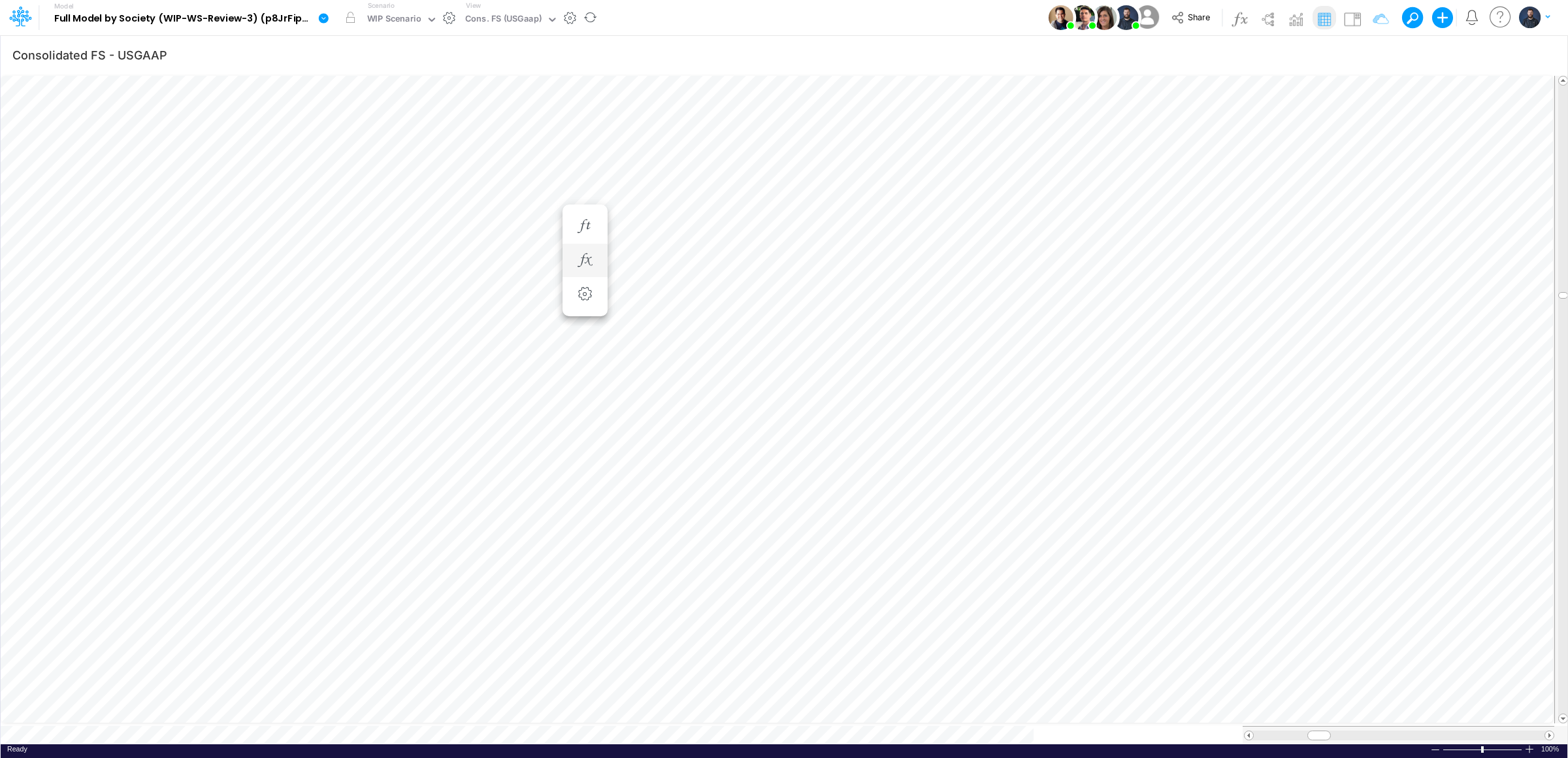
scroll to position [0, 1]
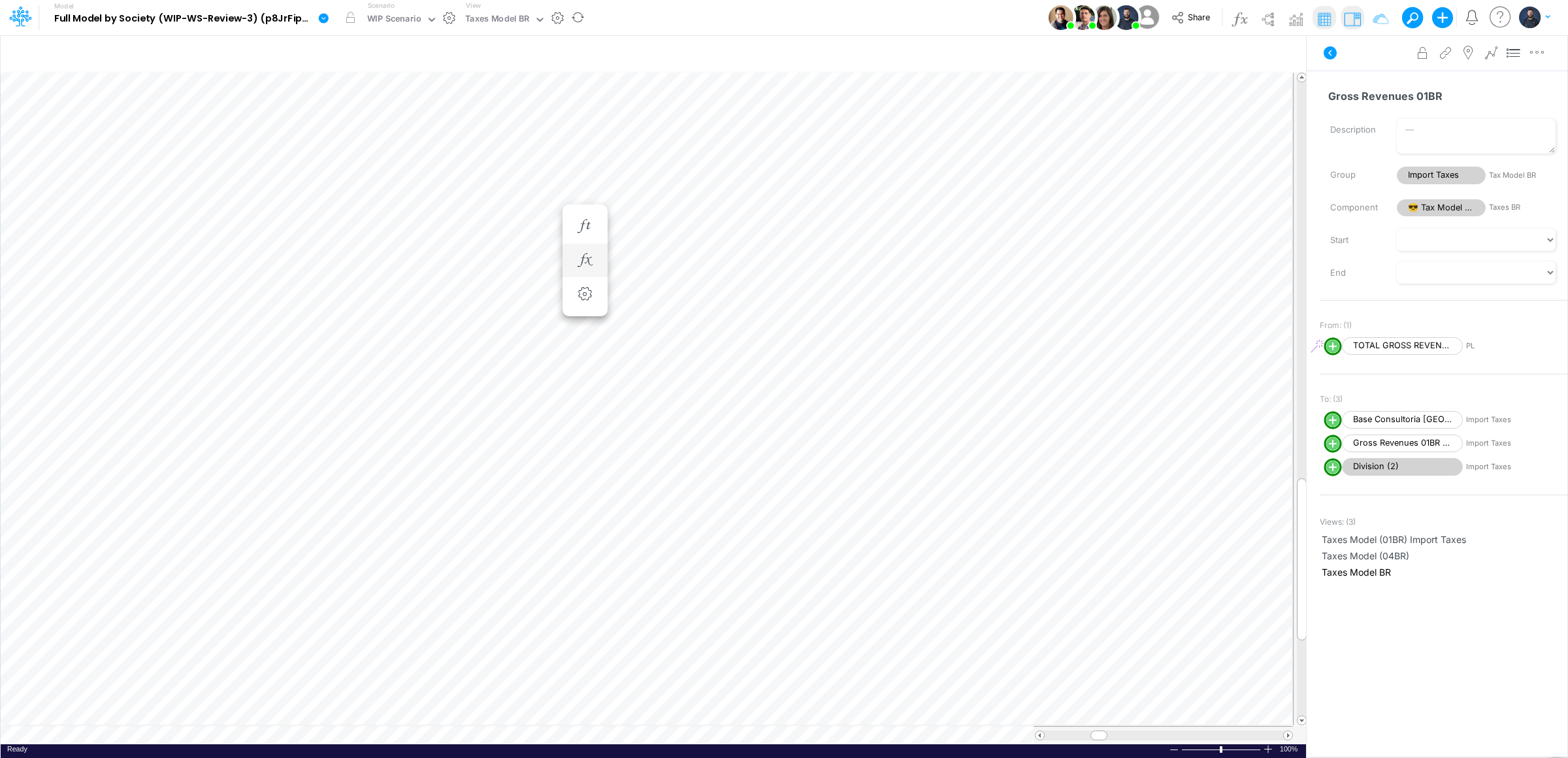
scroll to position [0, 1]
click at [584, 239] on li "Gross Revenues 01BR =" at bounding box center [585, 227] width 45 height 34
click at [588, 264] on icon "button" at bounding box center [584, 260] width 19 height 14
click at [676, 323] on div "Type to add a formula term" at bounding box center [703, 323] width 104 height 9
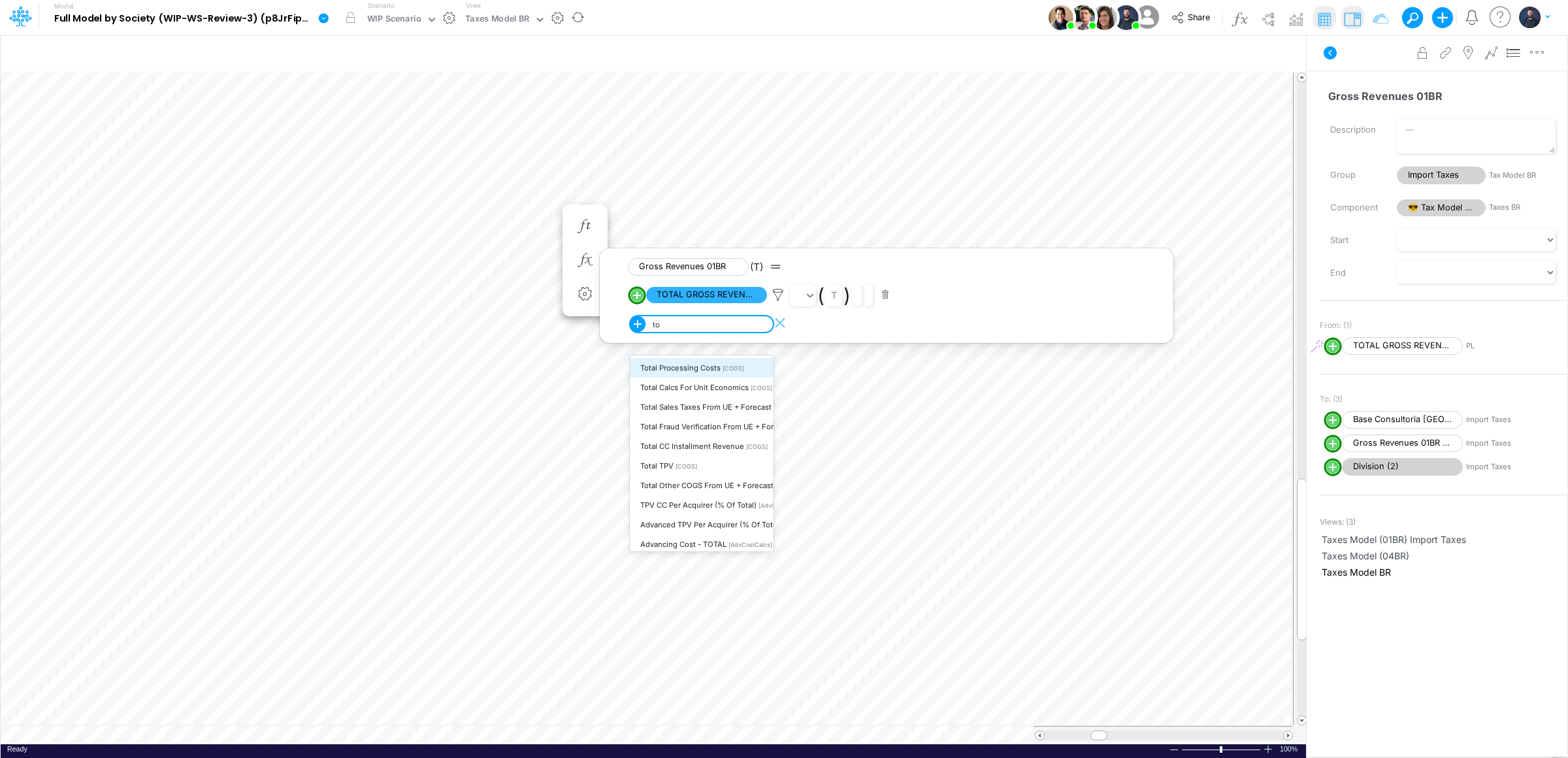
type input "t"
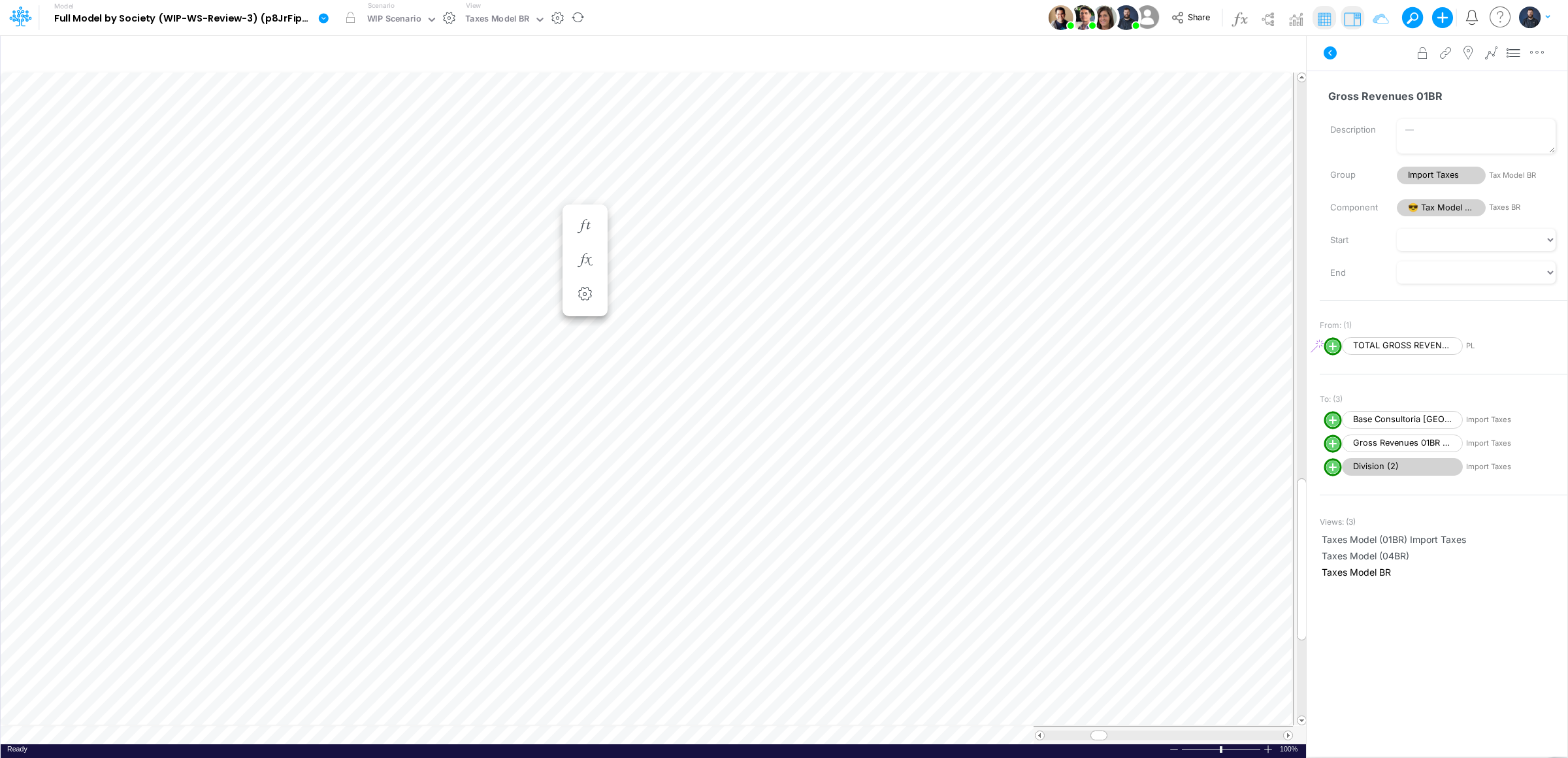
type input "Consolidated FS - USGAAP"
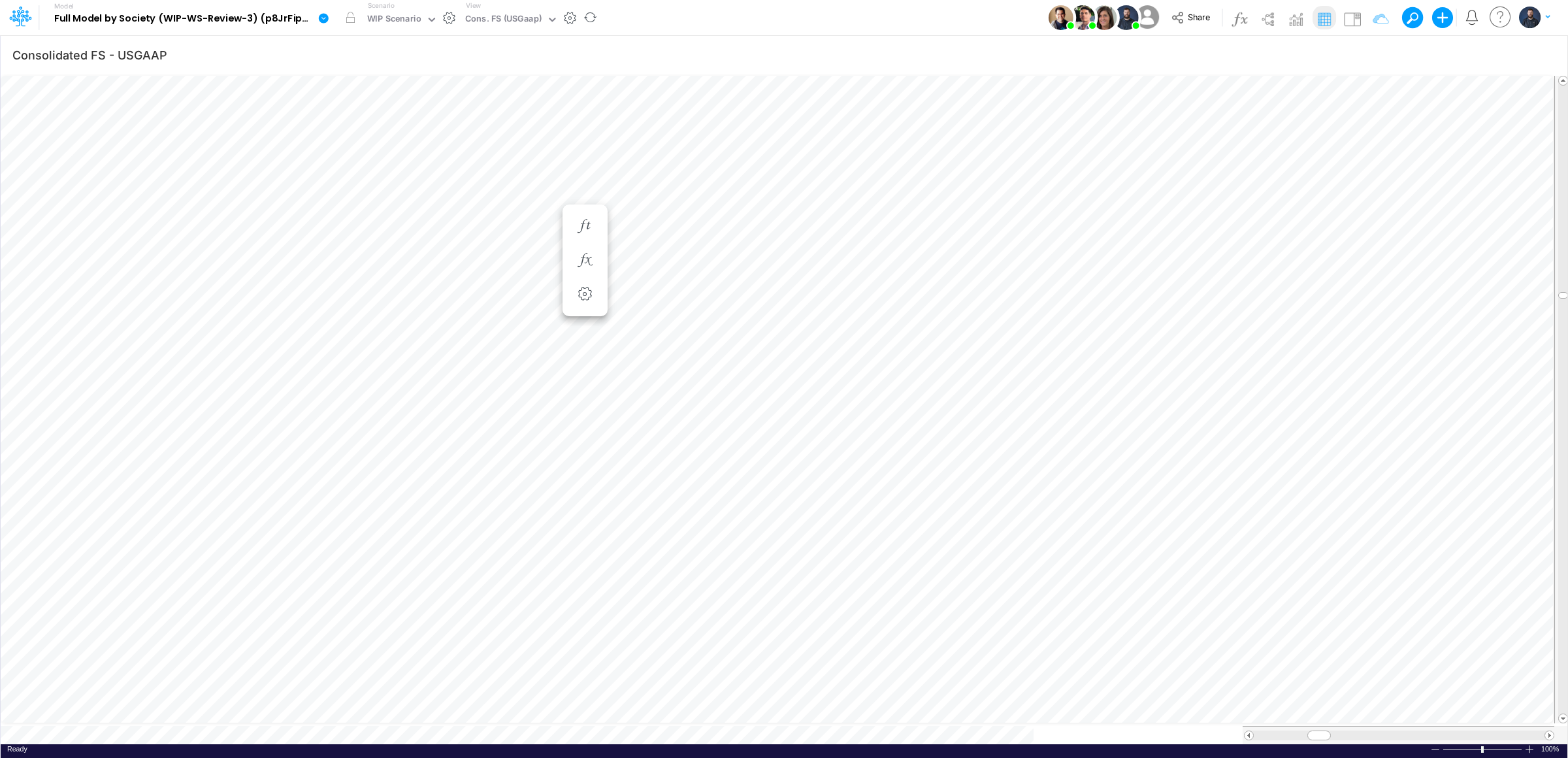
scroll to position [0, 1]
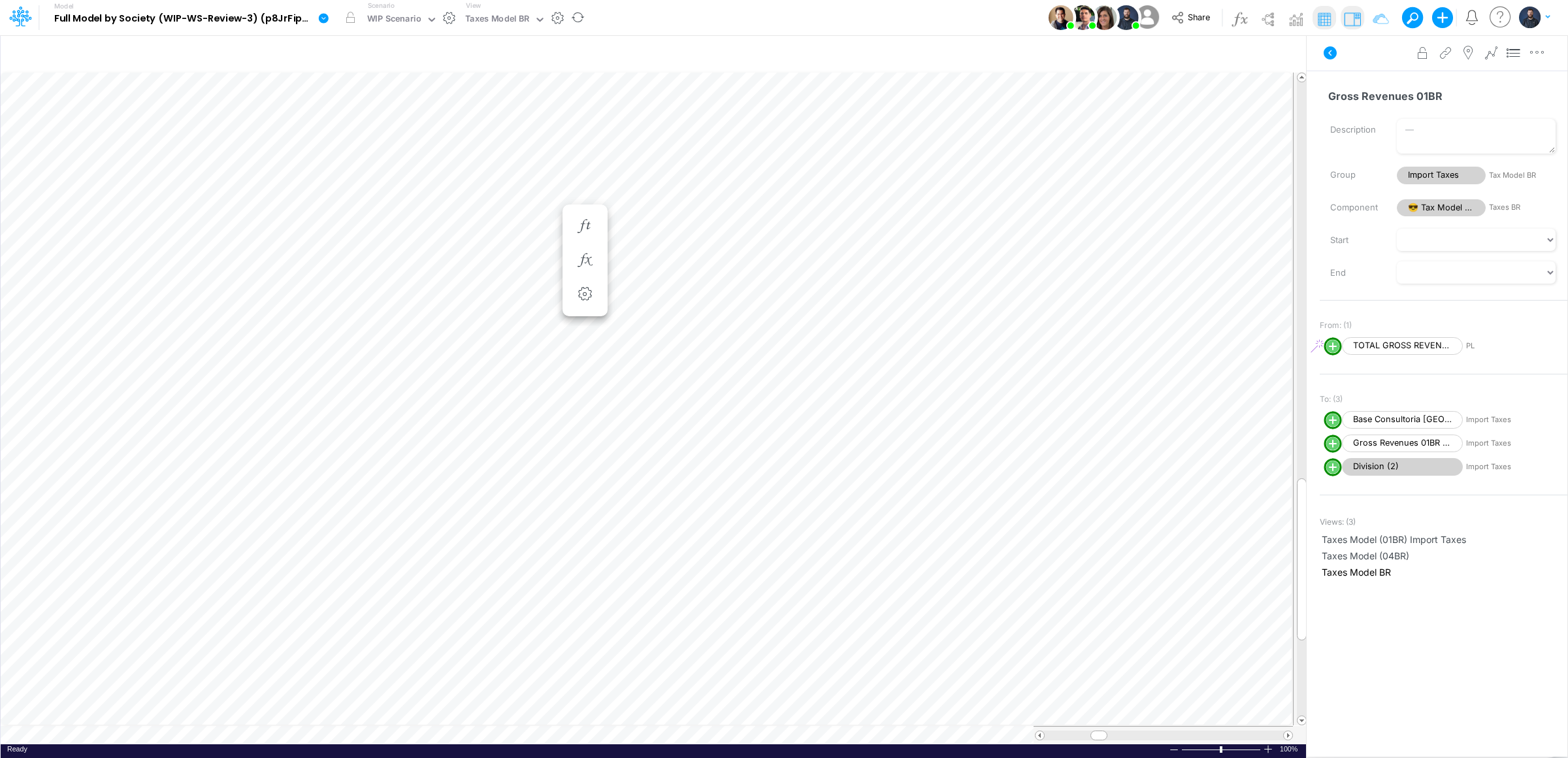
scroll to position [0, 1]
click at [592, 253] on icon "button" at bounding box center [584, 260] width 19 height 14
click at [709, 326] on div "Type to add a formula term" at bounding box center [703, 323] width 104 height 9
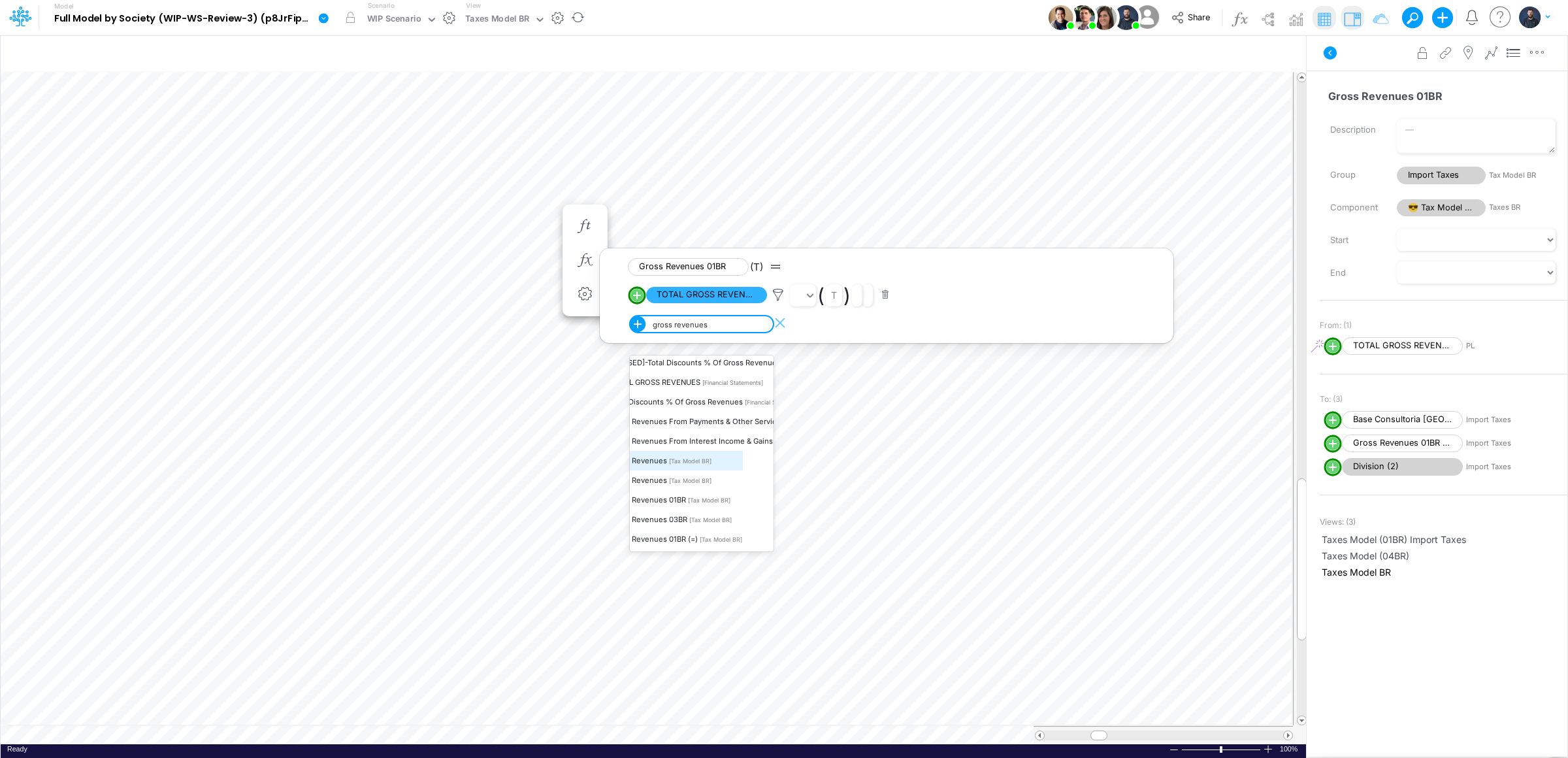
scroll to position [67, 0]
click at [705, 436] on span "Gross Revenues from Interest Income & Gains (Losses) on Financial Instruments" at bounding box center [783, 440] width 285 height 9
type input "gross revenues"
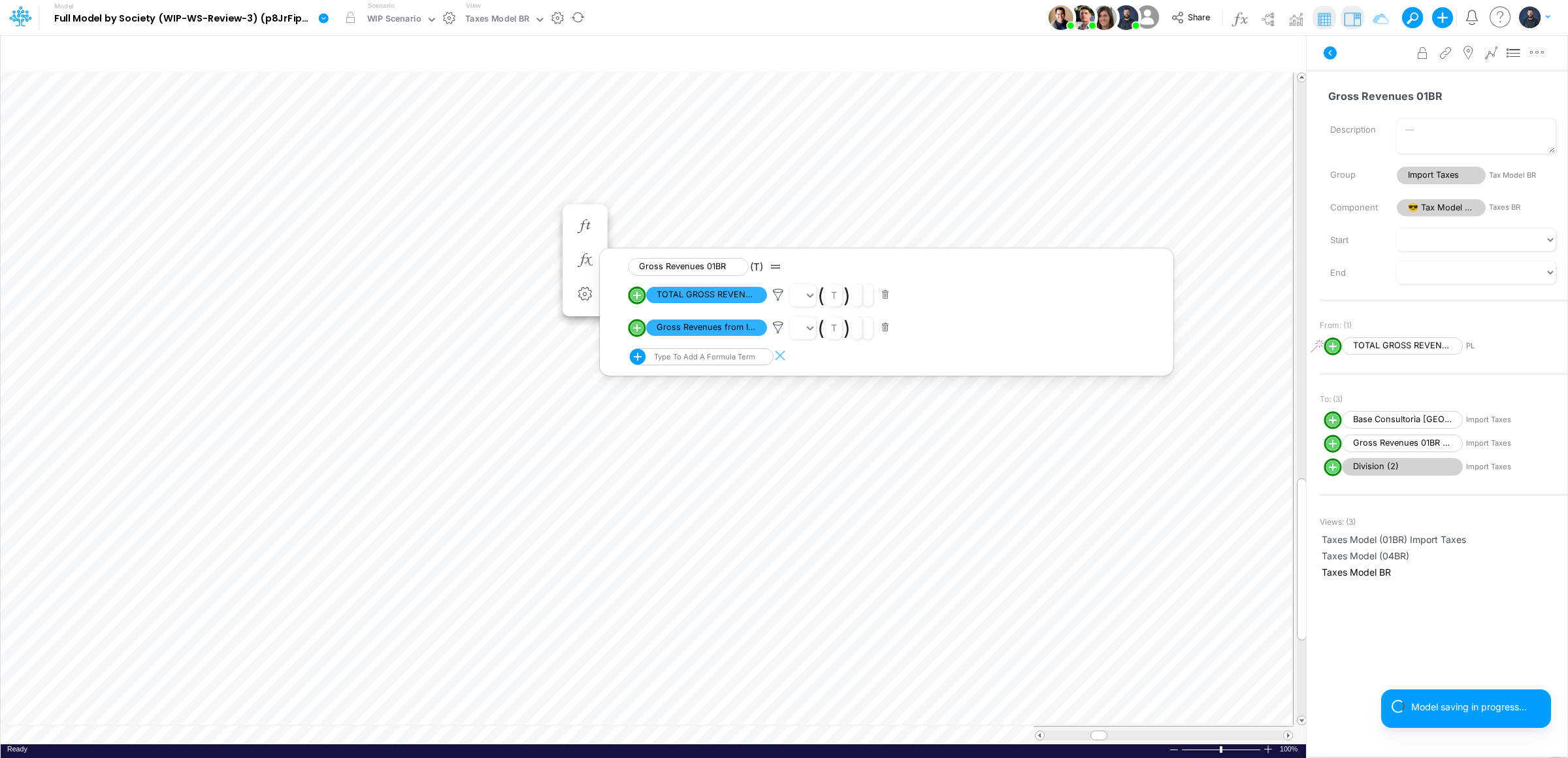
click at [637, 328] on line "circle with outer border" at bounding box center [637, 328] width 0 height 6
select select "1"
select select "Multiply"
select select "Add"
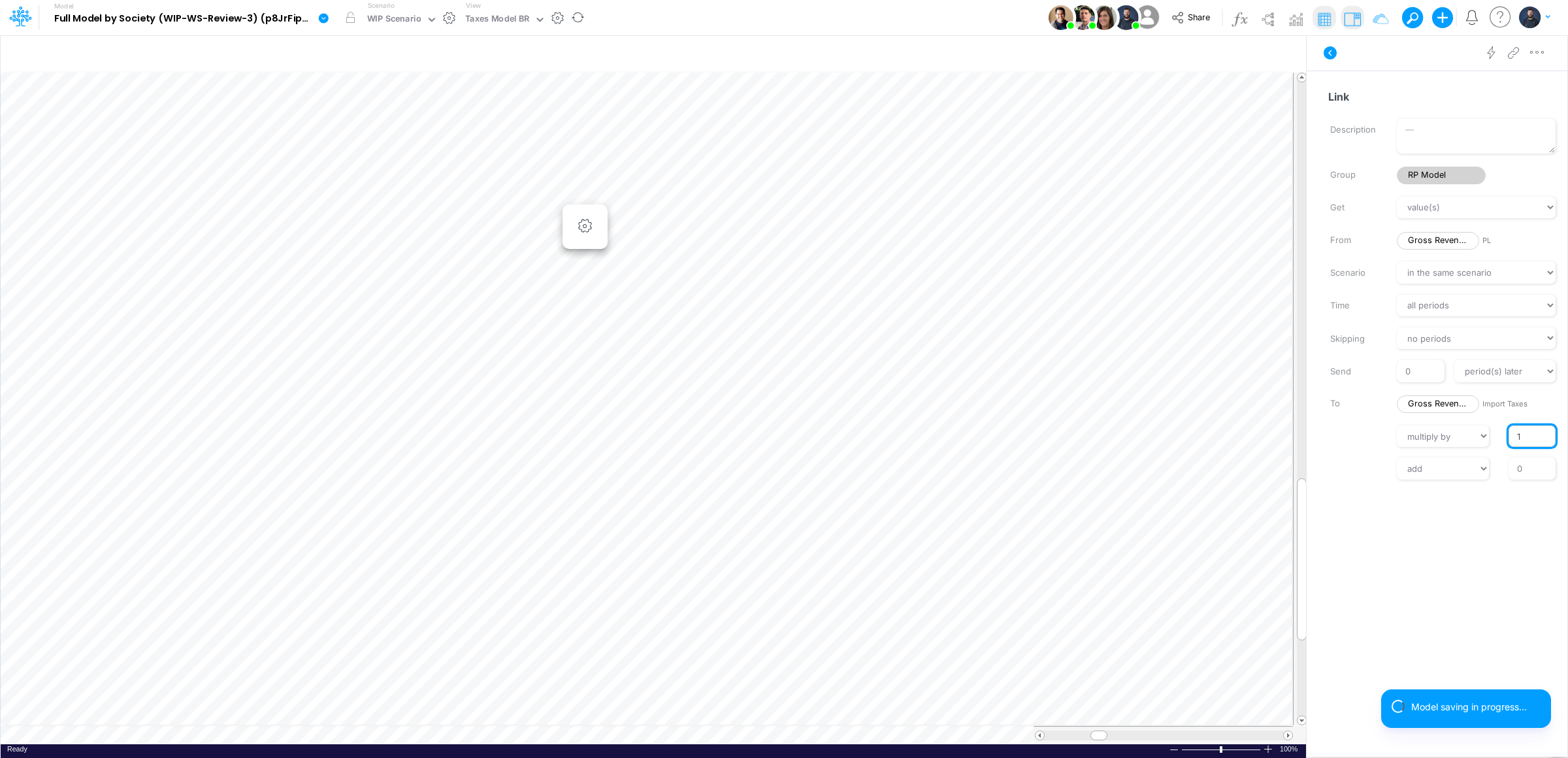
click at [1512, 433] on input "1" at bounding box center [1532, 437] width 47 height 23
type input "-1"
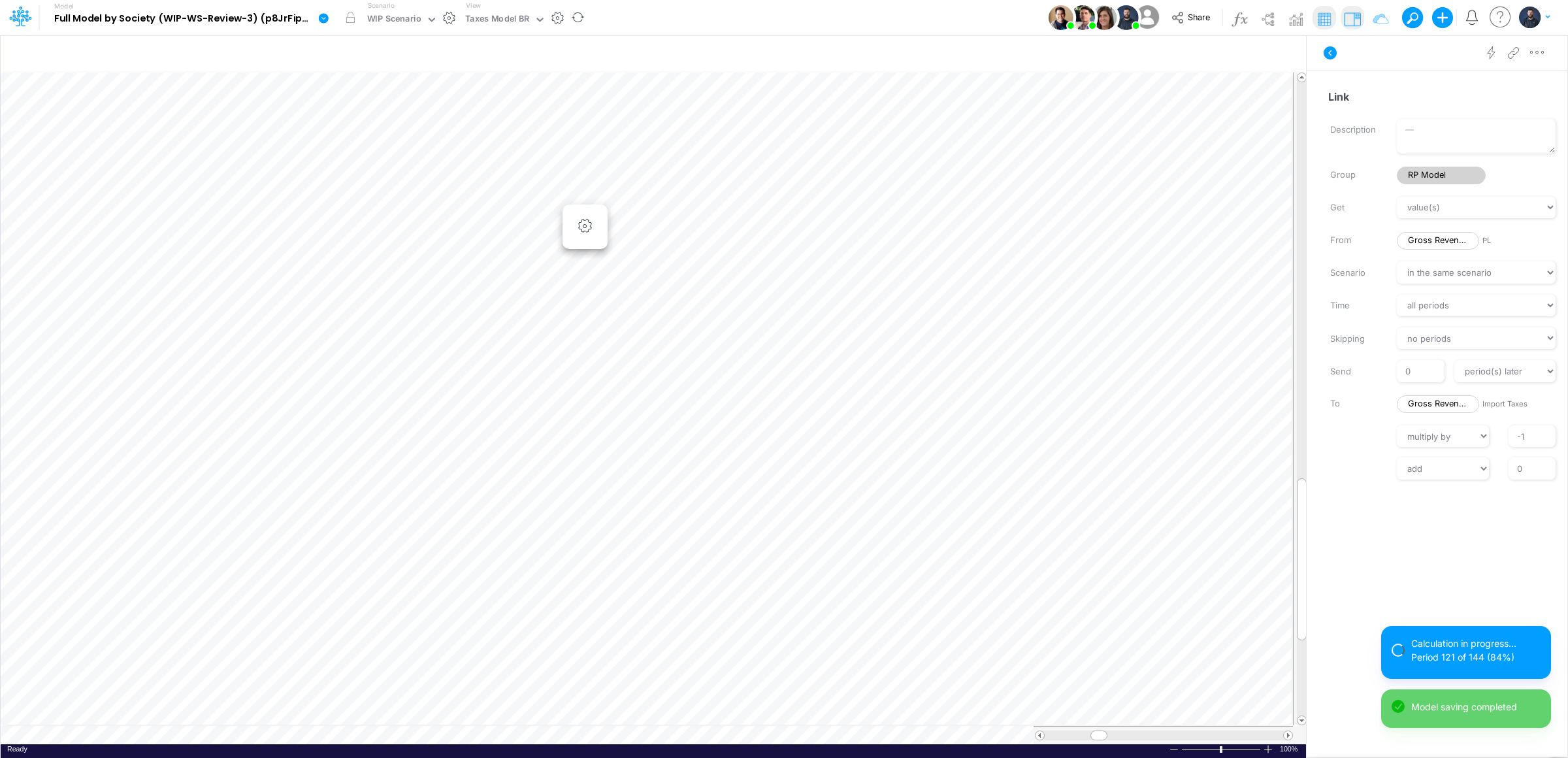
click at [1353, 679] on div "Link Description Group RP Model Get value(s) moving average cumulative change r…" at bounding box center [1437, 396] width 260 height 650
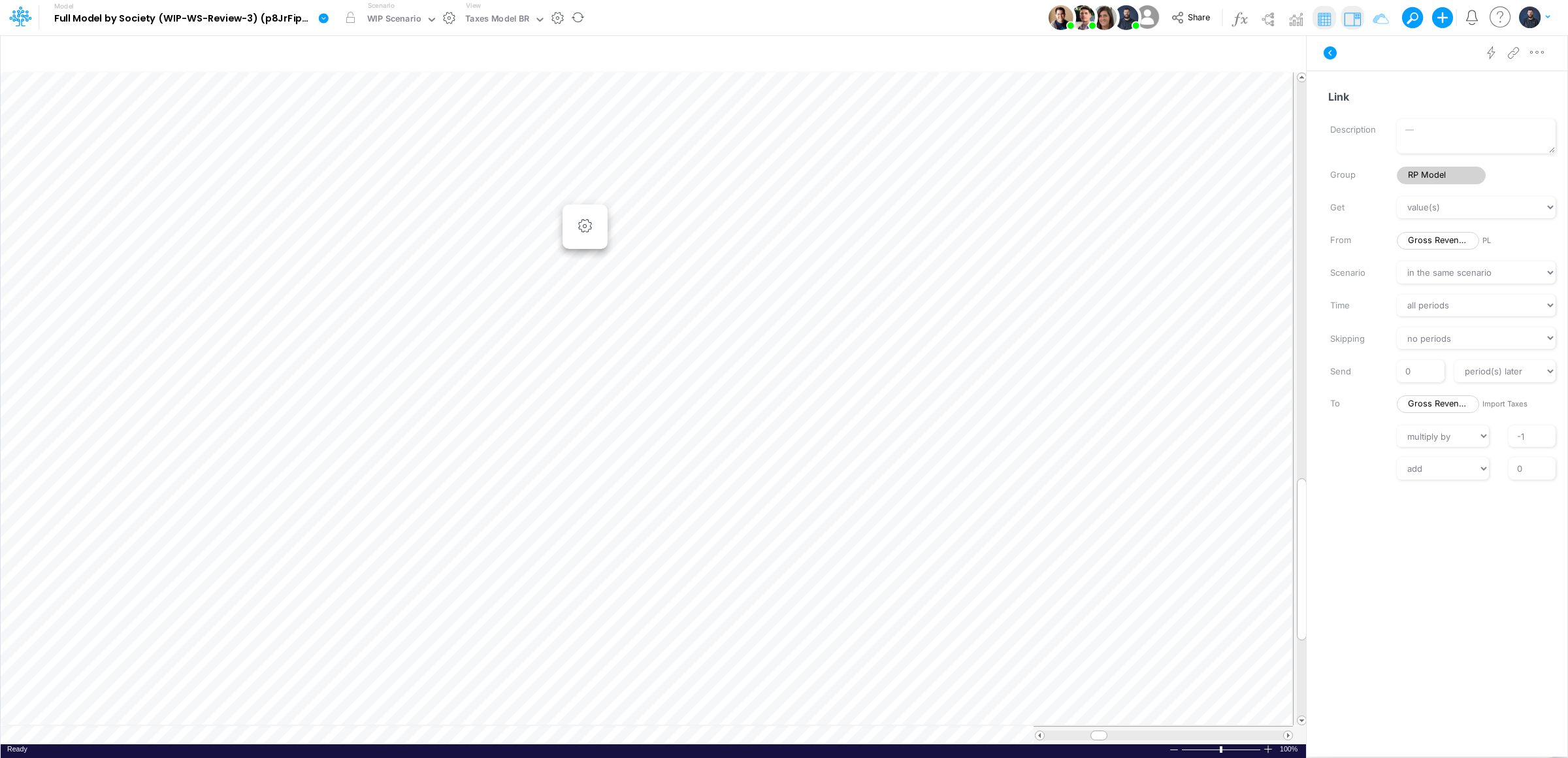
scroll to position [0, 1]
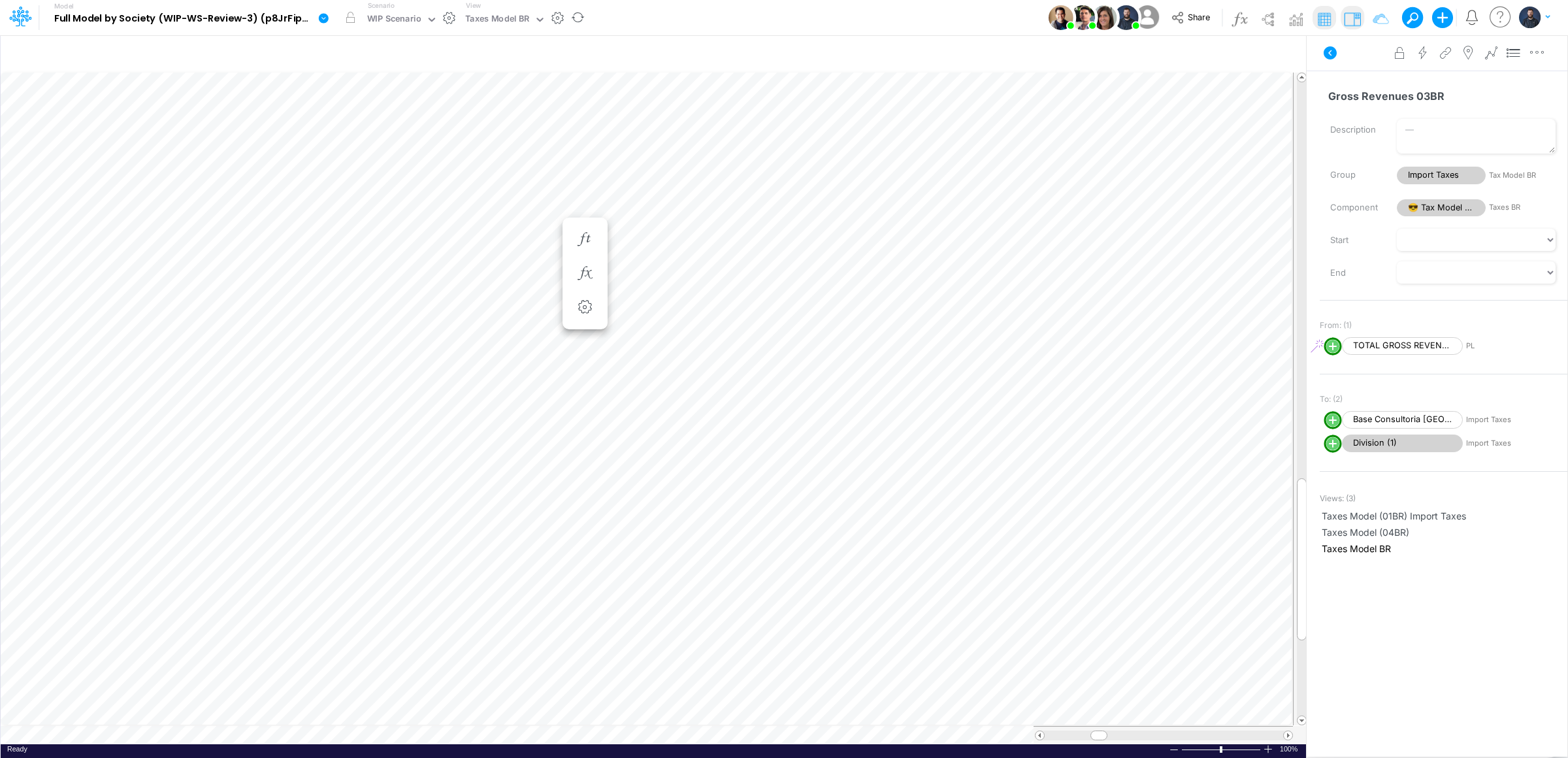
scroll to position [0, 1]
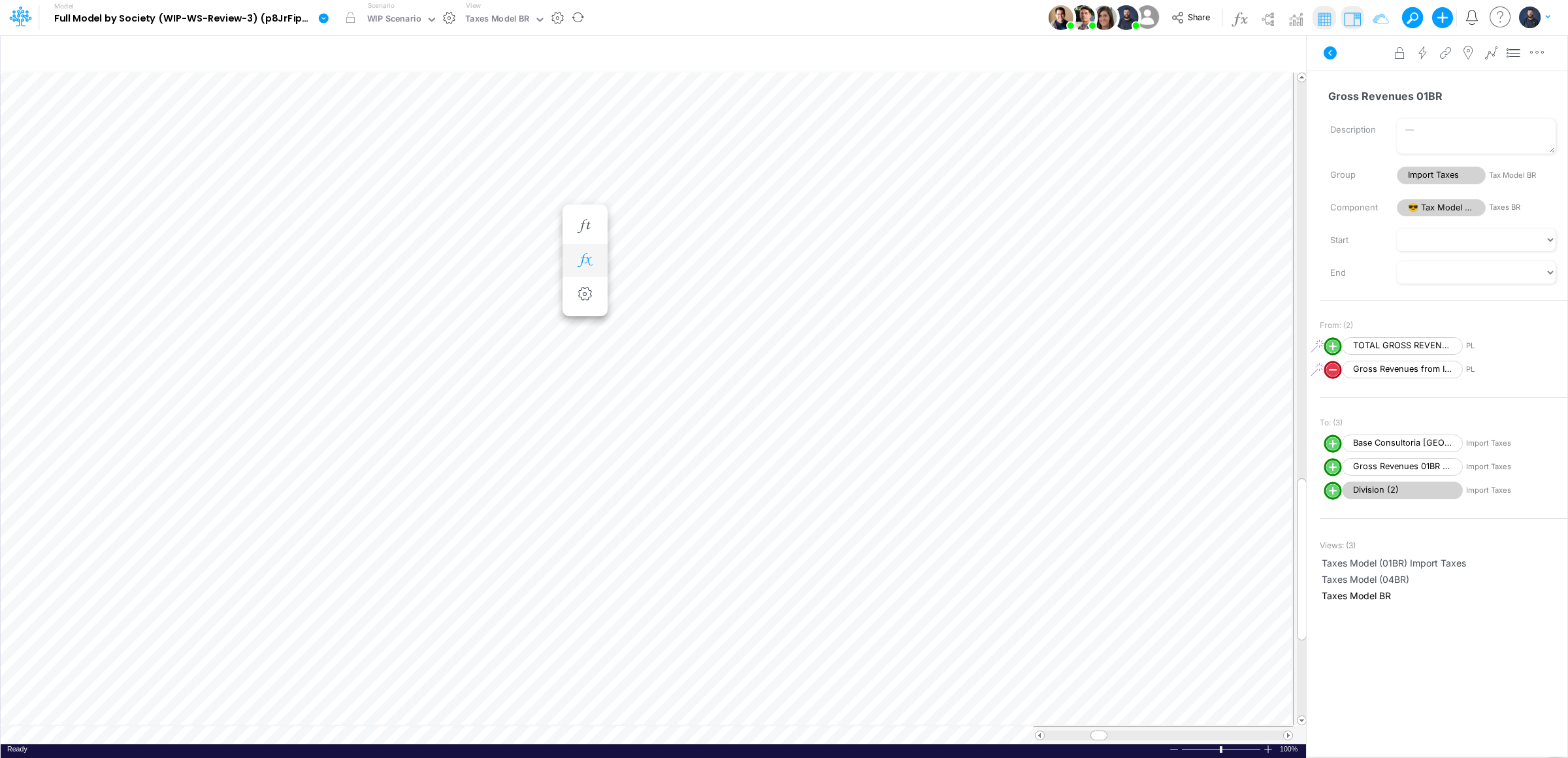
click at [588, 253] on icon "button" at bounding box center [584, 260] width 19 height 14
click at [781, 291] on icon at bounding box center [778, 294] width 19 height 14
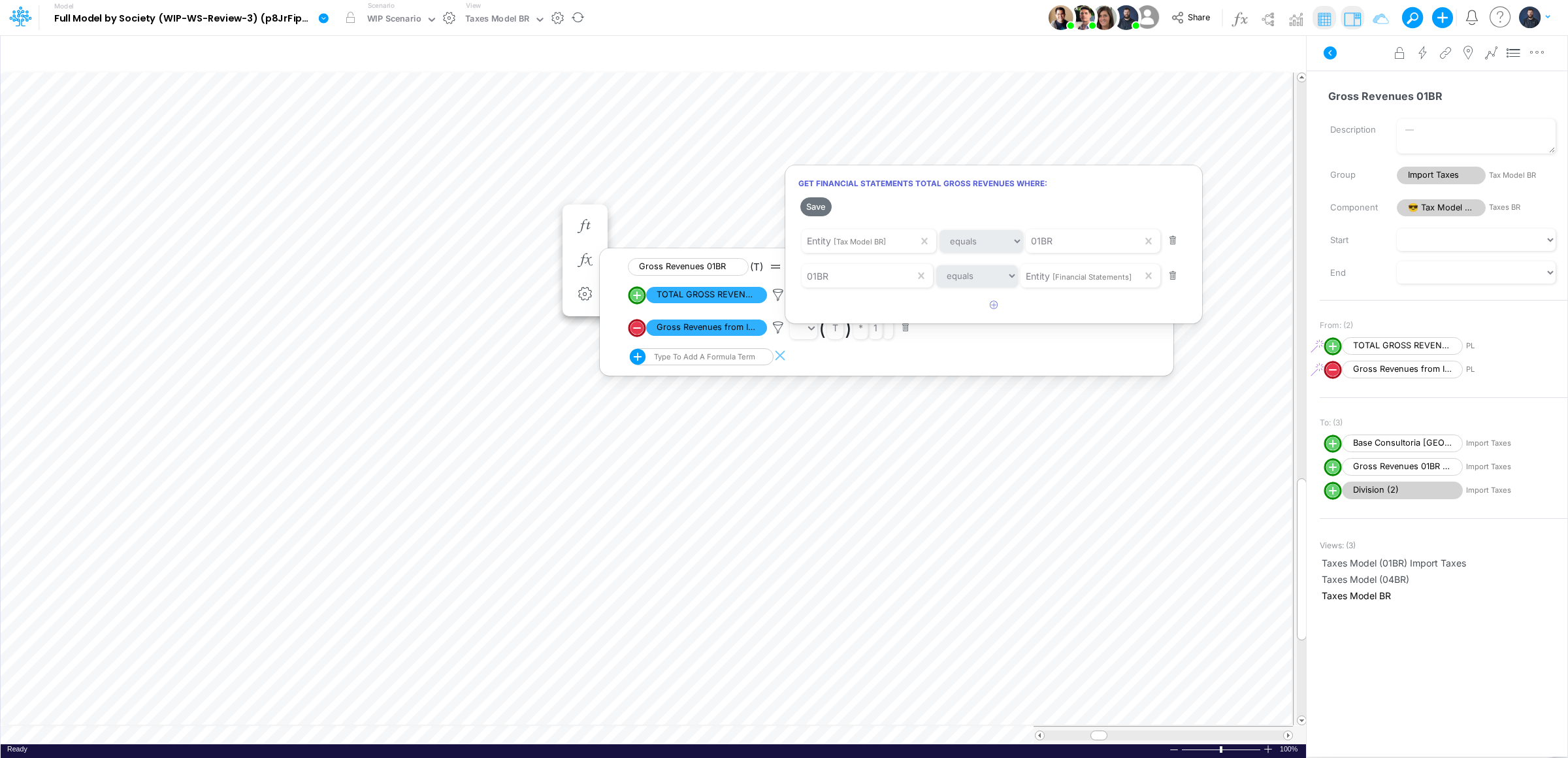
click at [1019, 329] on div at bounding box center [784, 382] width 1568 height 752
click at [780, 297] on icon at bounding box center [778, 294] width 19 height 14
click at [1067, 336] on div at bounding box center [784, 382] width 1568 height 752
click at [781, 324] on icon at bounding box center [778, 327] width 19 height 14
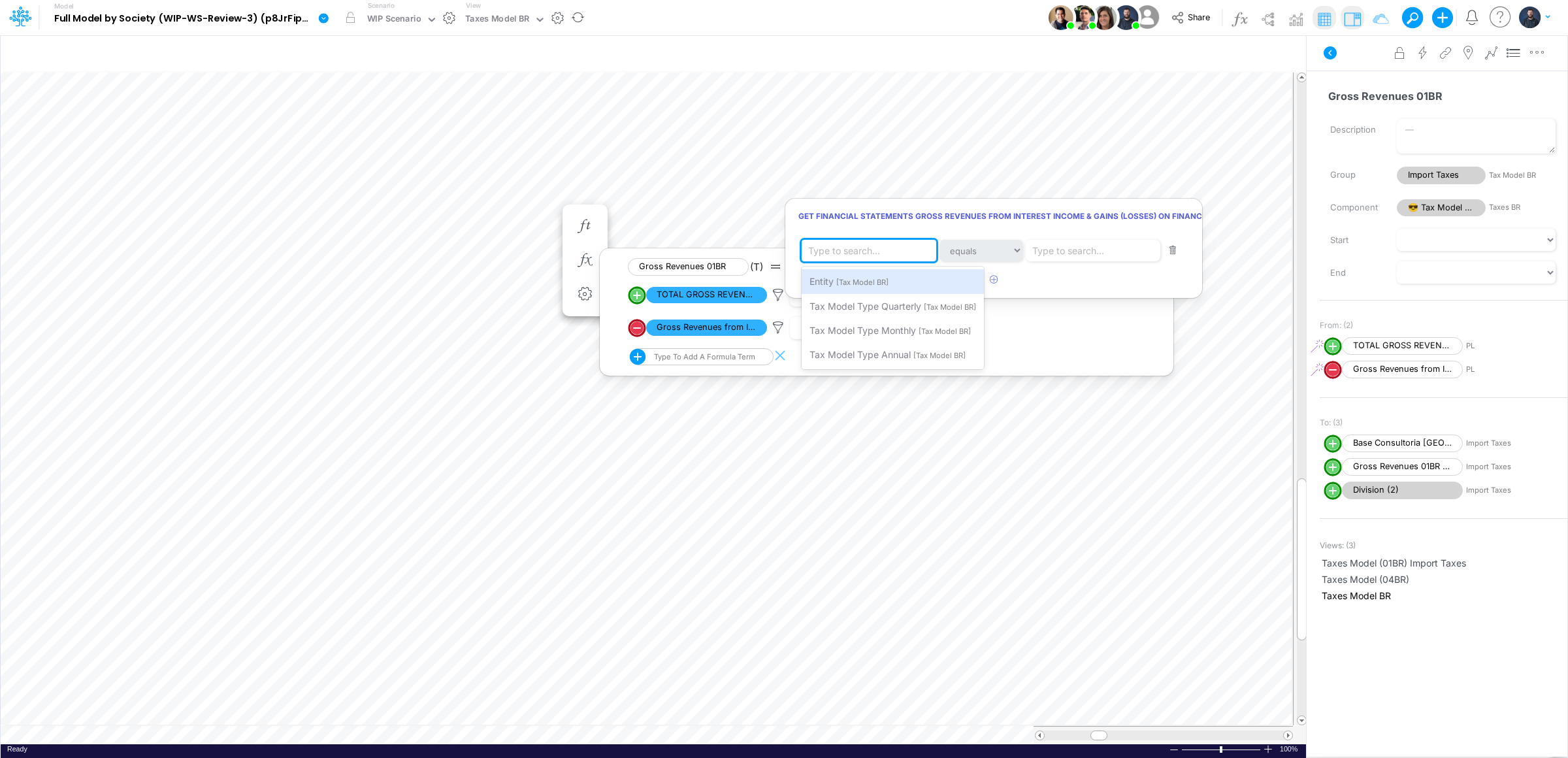
click at [870, 253] on div "Type to search..." at bounding box center [844, 250] width 72 height 14
click at [867, 283] on span "[Tax Model BR]" at bounding box center [862, 281] width 52 height 9
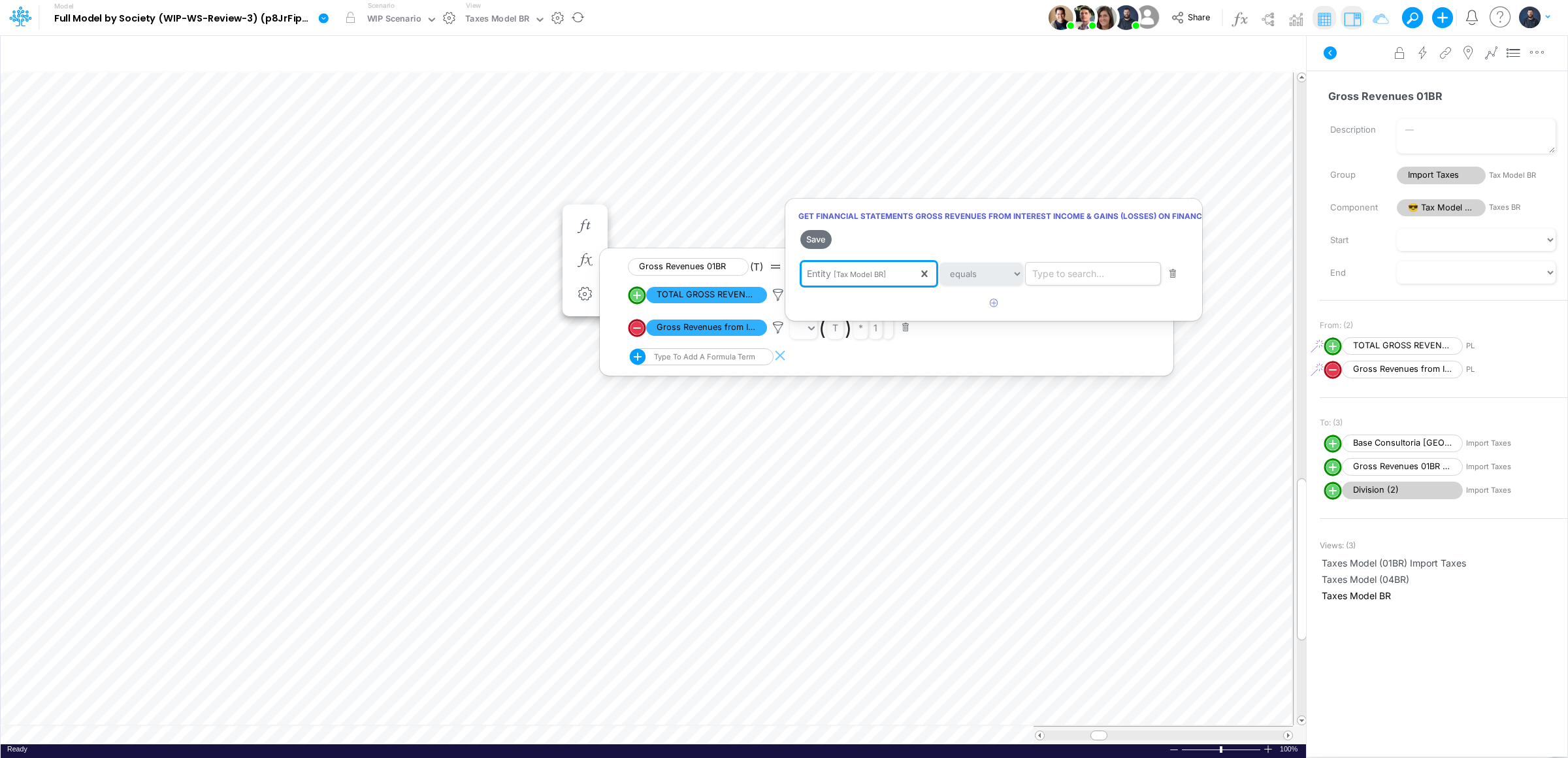
click at [1088, 278] on div "Type to search..." at bounding box center [1068, 273] width 72 height 14
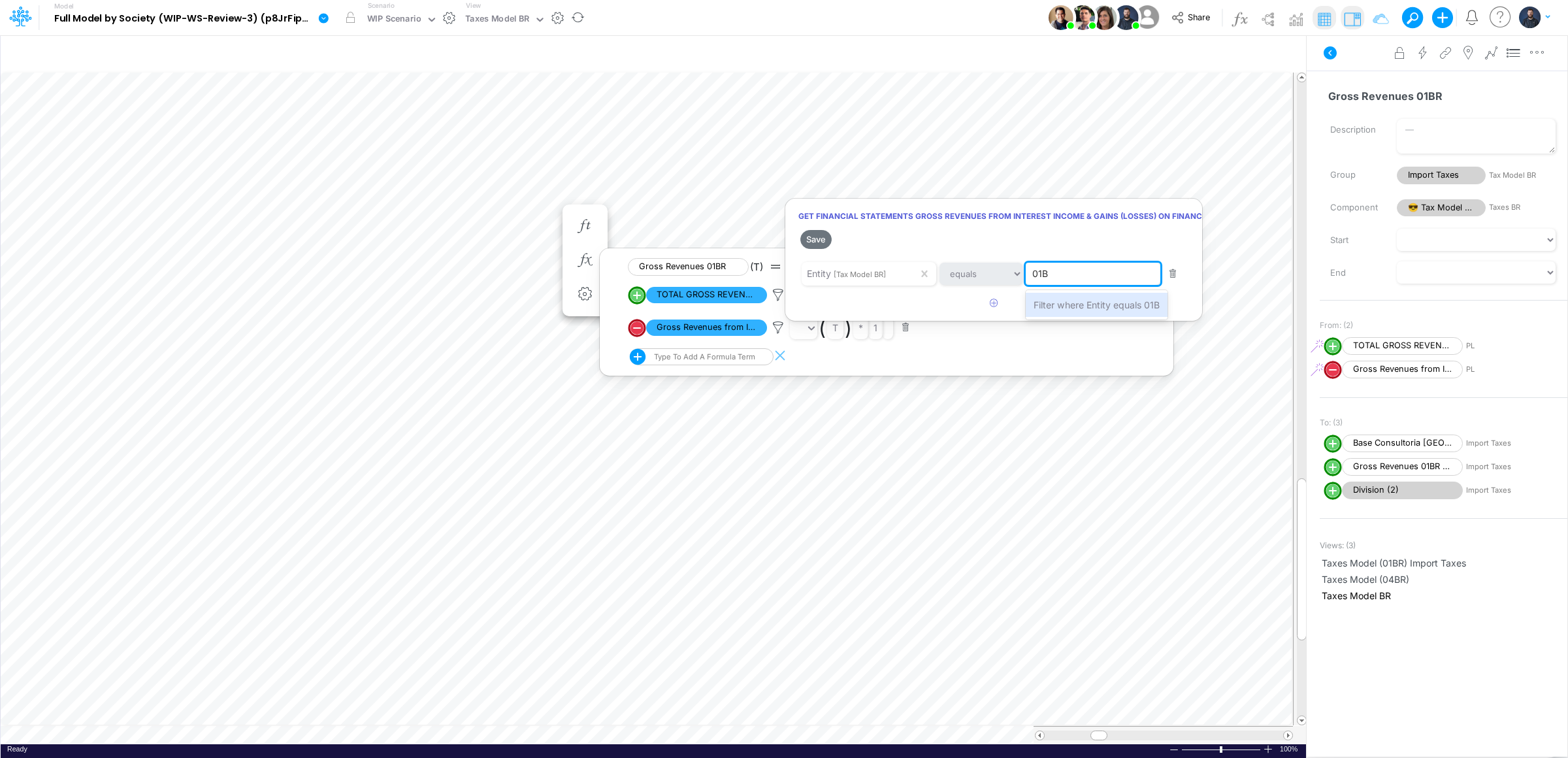
type input "01BR"
click at [1089, 304] on span "Filter where Entity equals 01BR" at bounding box center [1100, 305] width 132 height 11
click at [994, 300] on icon "button" at bounding box center [994, 302] width 9 height 9
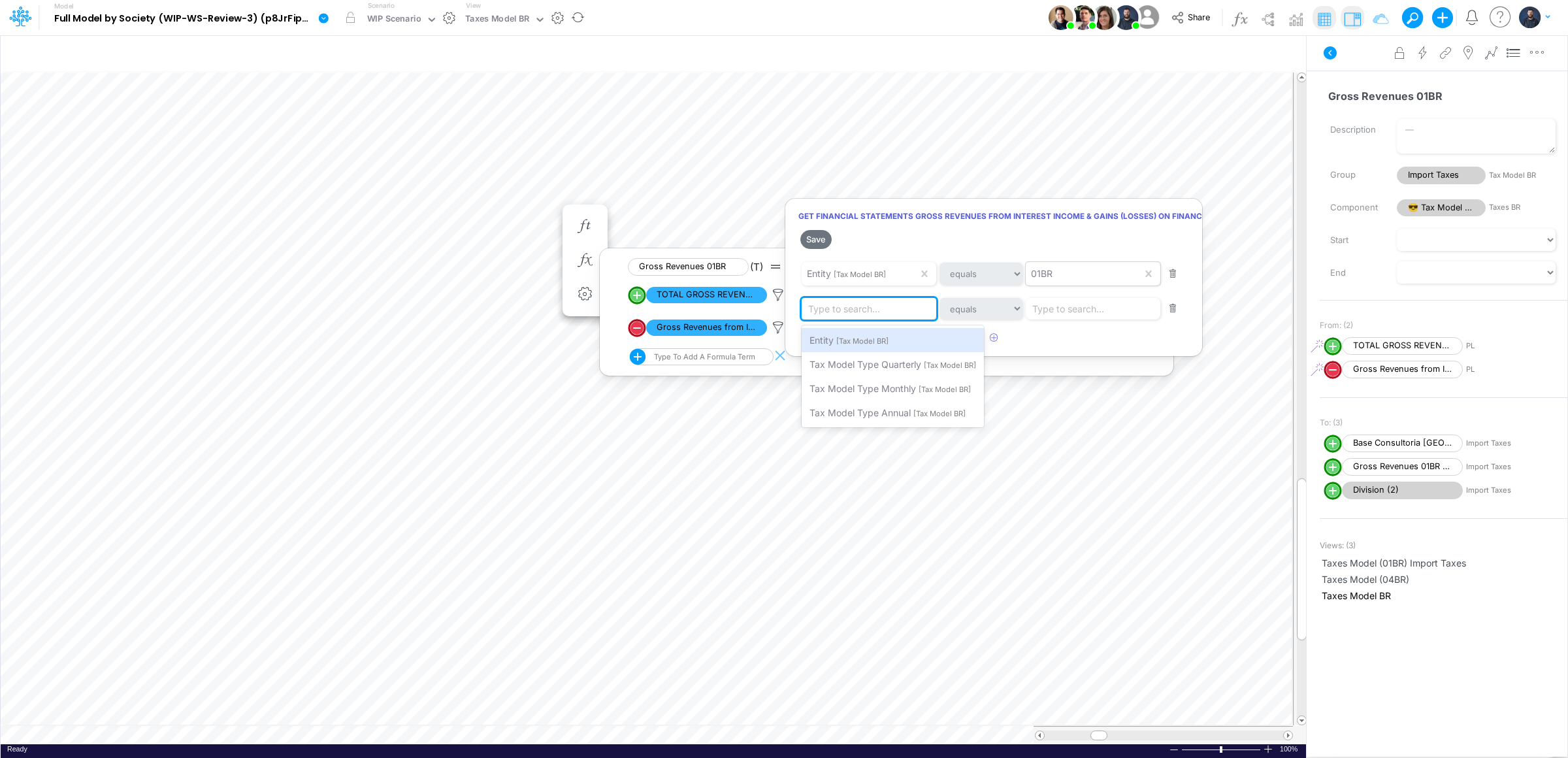
click at [878, 311] on div "Type to search..." at bounding box center [844, 308] width 72 height 14
type input "01BR"
click at [882, 344] on span "Filter where equals 01BR" at bounding box center [862, 340] width 105 height 11
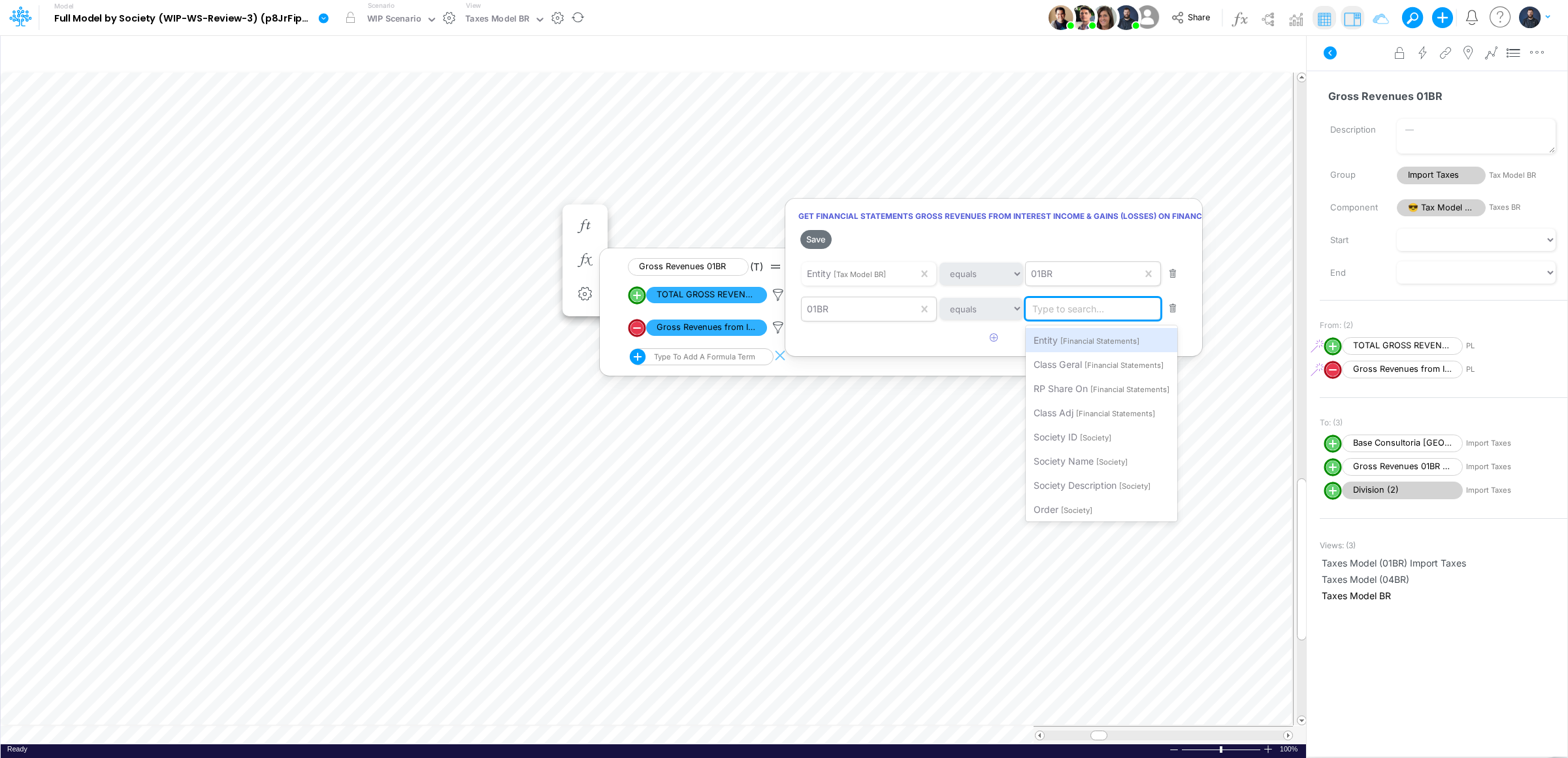
click at [1072, 306] on div "Type to search..." at bounding box center [1068, 308] width 72 height 14
click at [1079, 337] on span "[Financial Statements]" at bounding box center [1100, 340] width 79 height 9
click at [815, 239] on button "Save" at bounding box center [816, 239] width 31 height 19
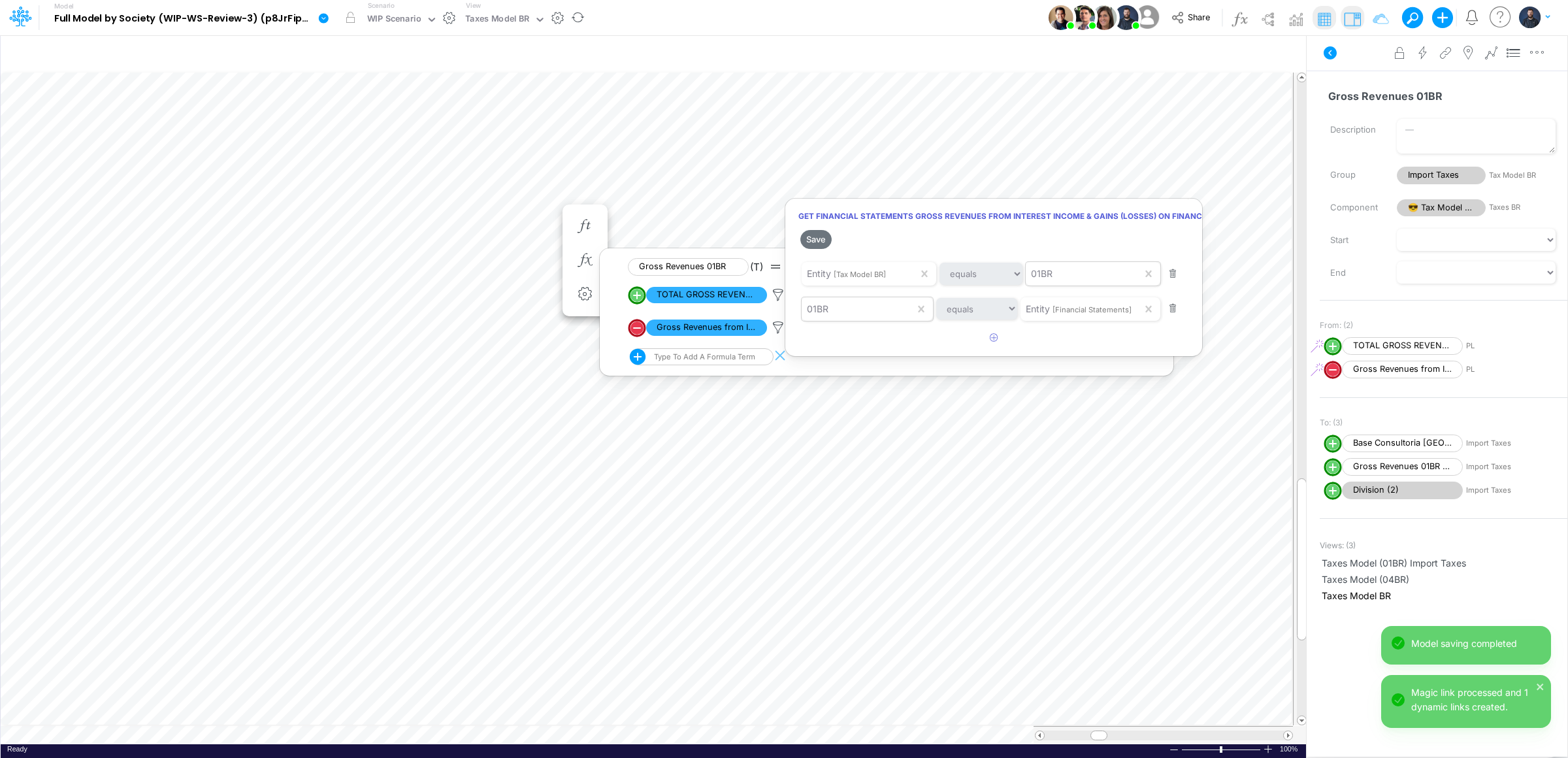
click at [777, 464] on div at bounding box center [784, 382] width 1568 height 752
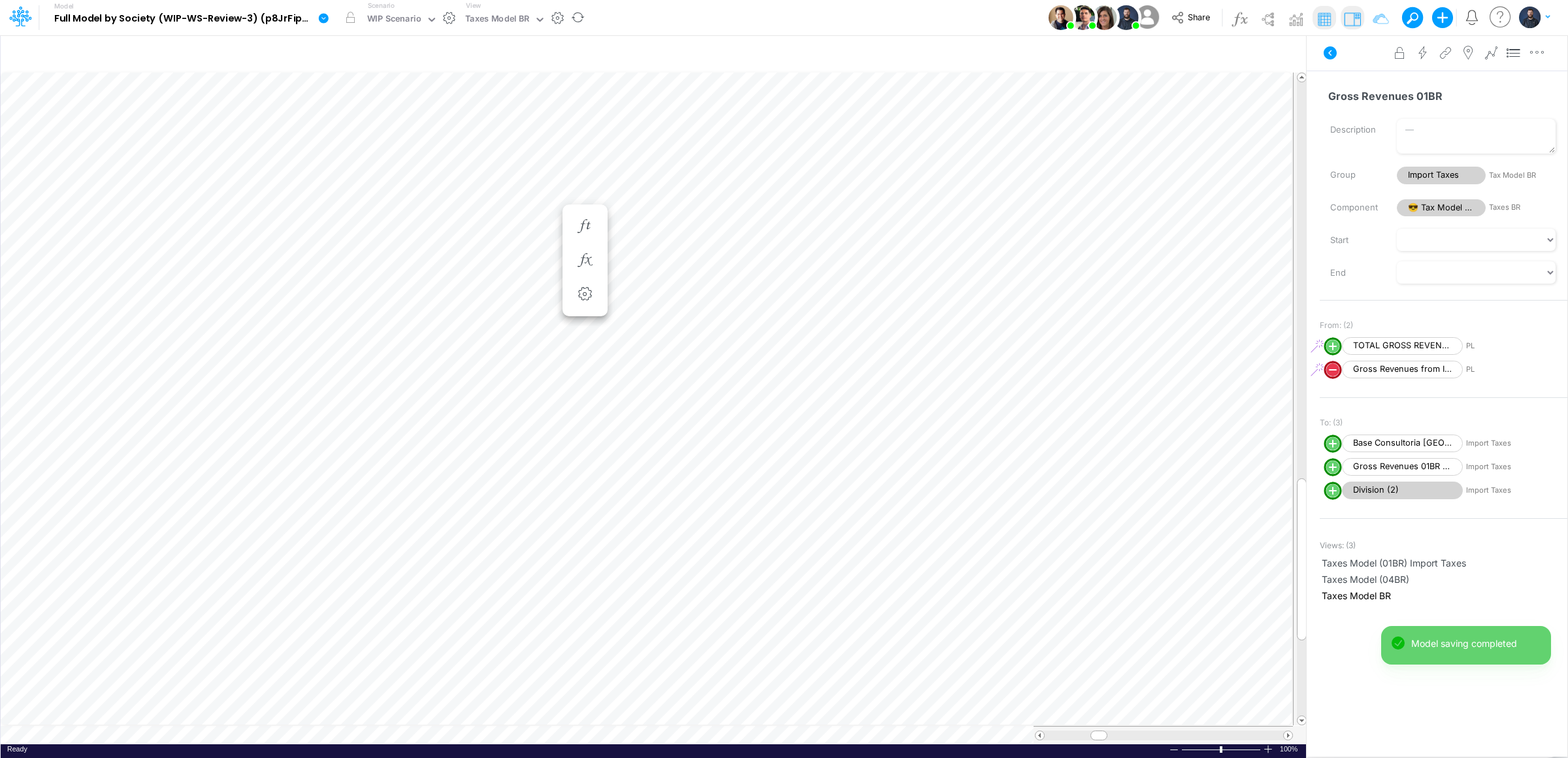
scroll to position [0, 1]
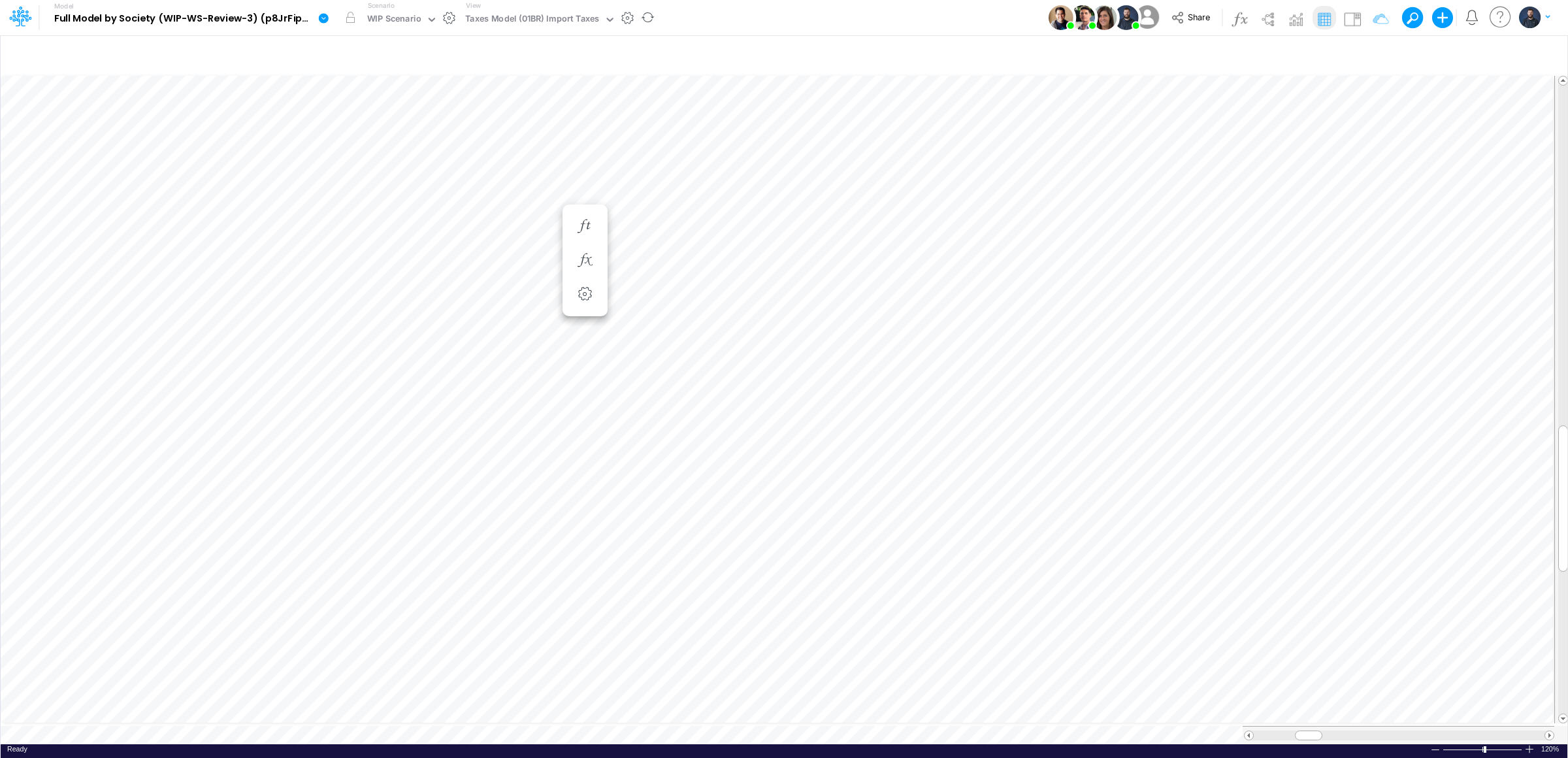
scroll to position [0, 1]
type input "Consolidated FS - USGAAP"
click at [1529, 747] on div at bounding box center [1529, 749] width 10 height 10
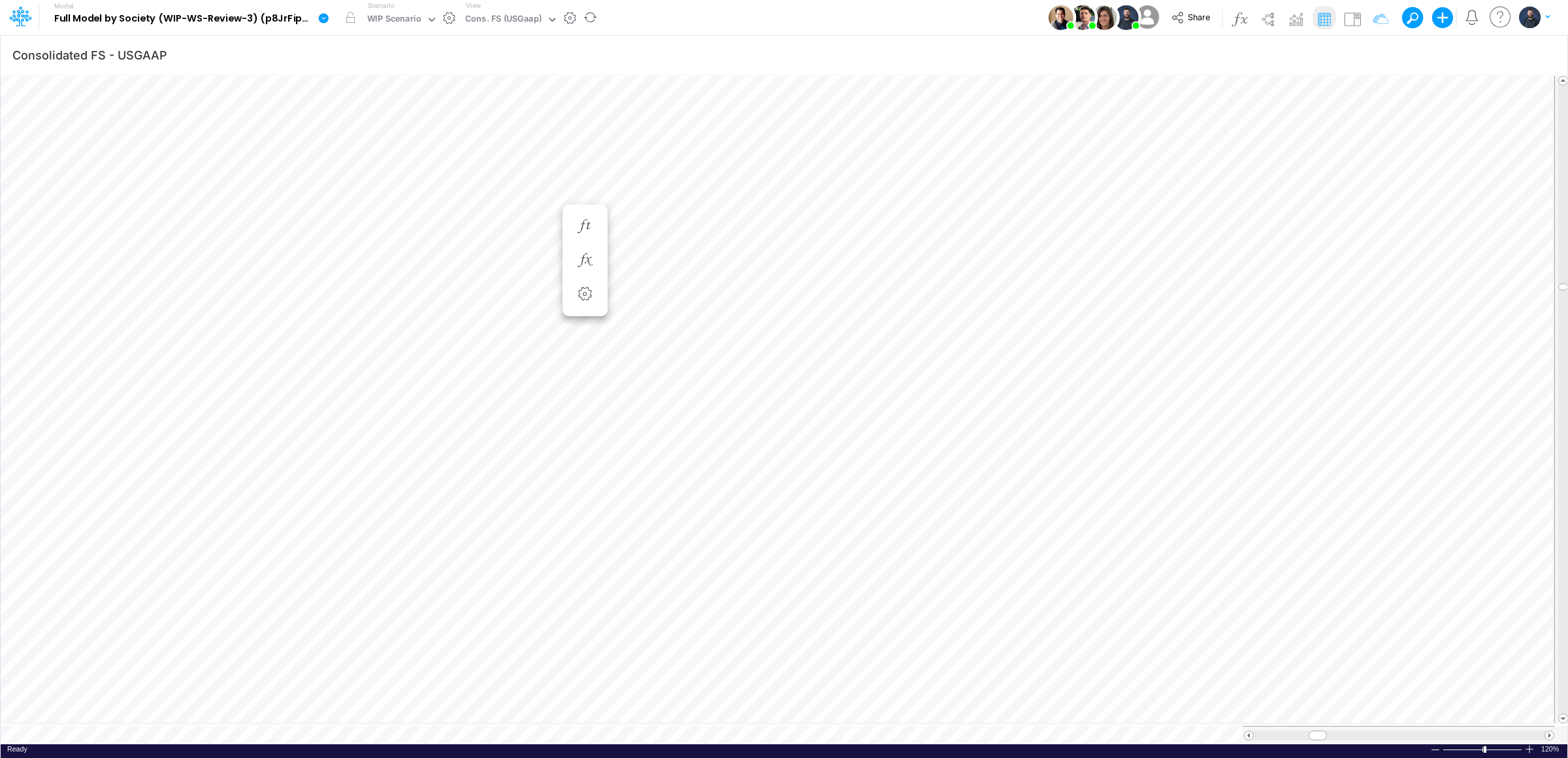
scroll to position [0, 0]
click at [407, 744] on div "Ready 120% Sum: null Max: null Min: null Numerical Count: null Count: null Aver…" at bounding box center [784, 752] width 1567 height 16
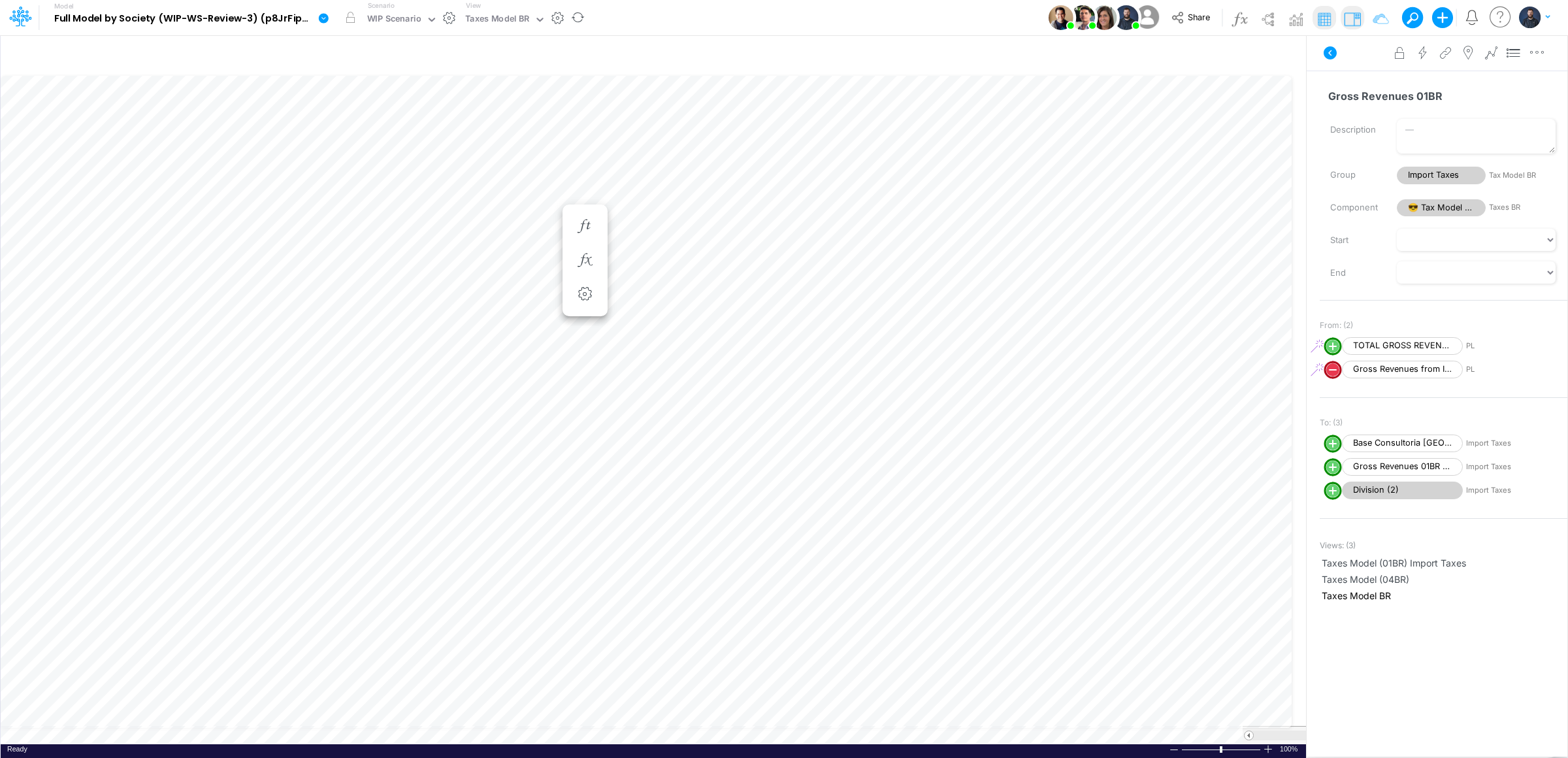
scroll to position [0, 1]
click at [586, 236] on button "button" at bounding box center [585, 227] width 24 height 26
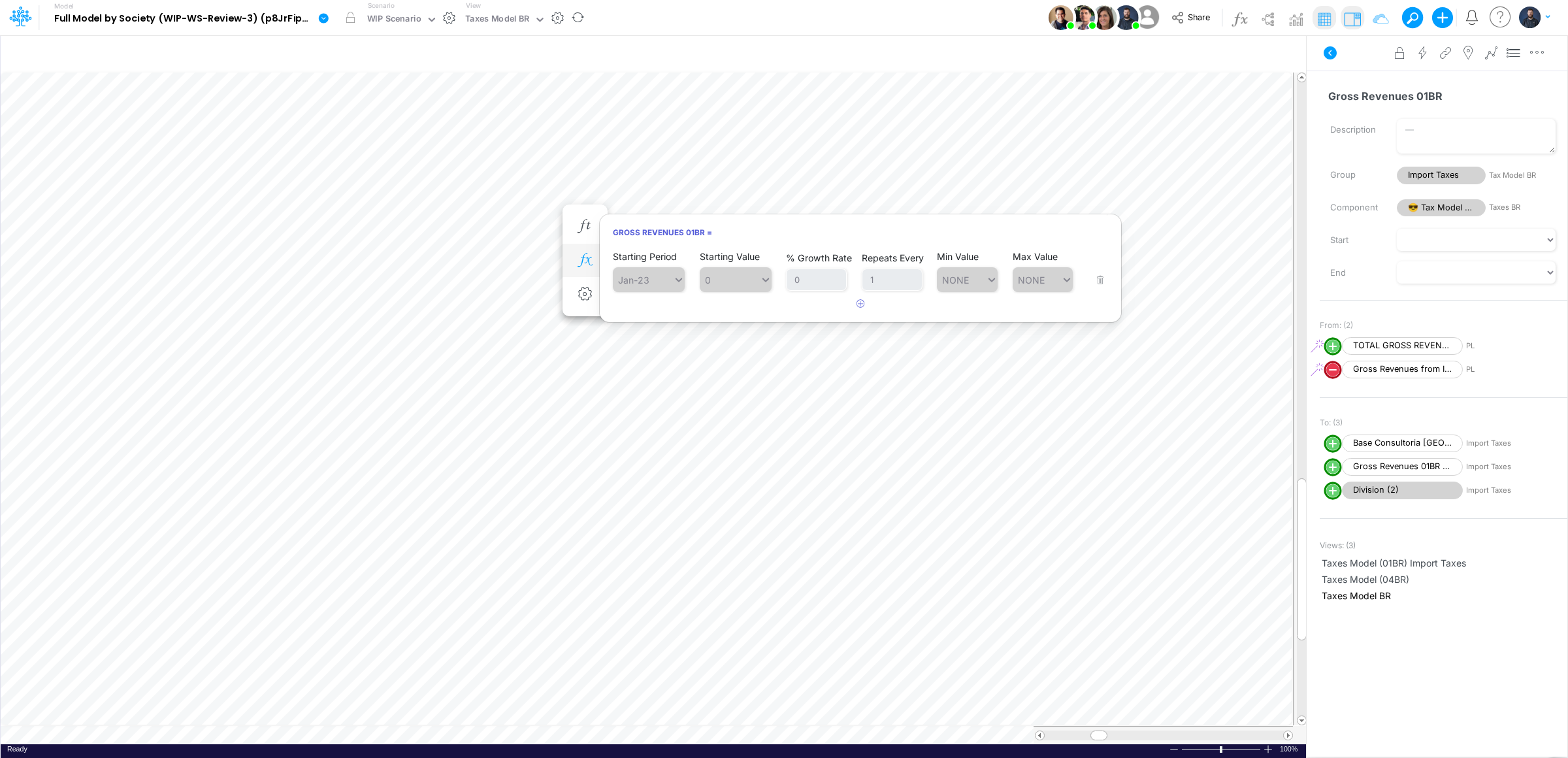
click at [584, 260] on icon "button" at bounding box center [584, 260] width 19 height 14
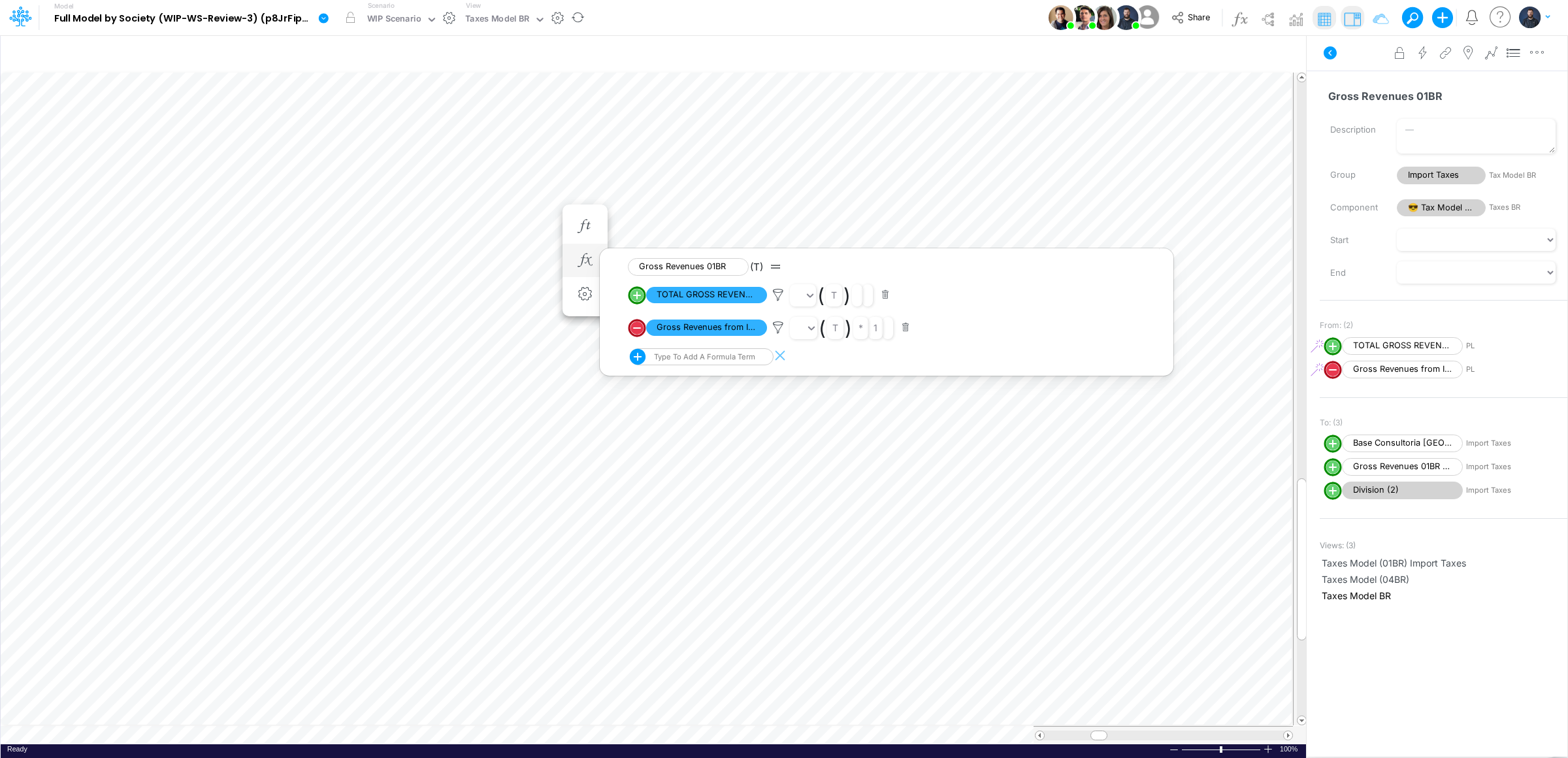
click at [679, 357] on div "Type to add a formula term" at bounding box center [703, 356] width 104 height 9
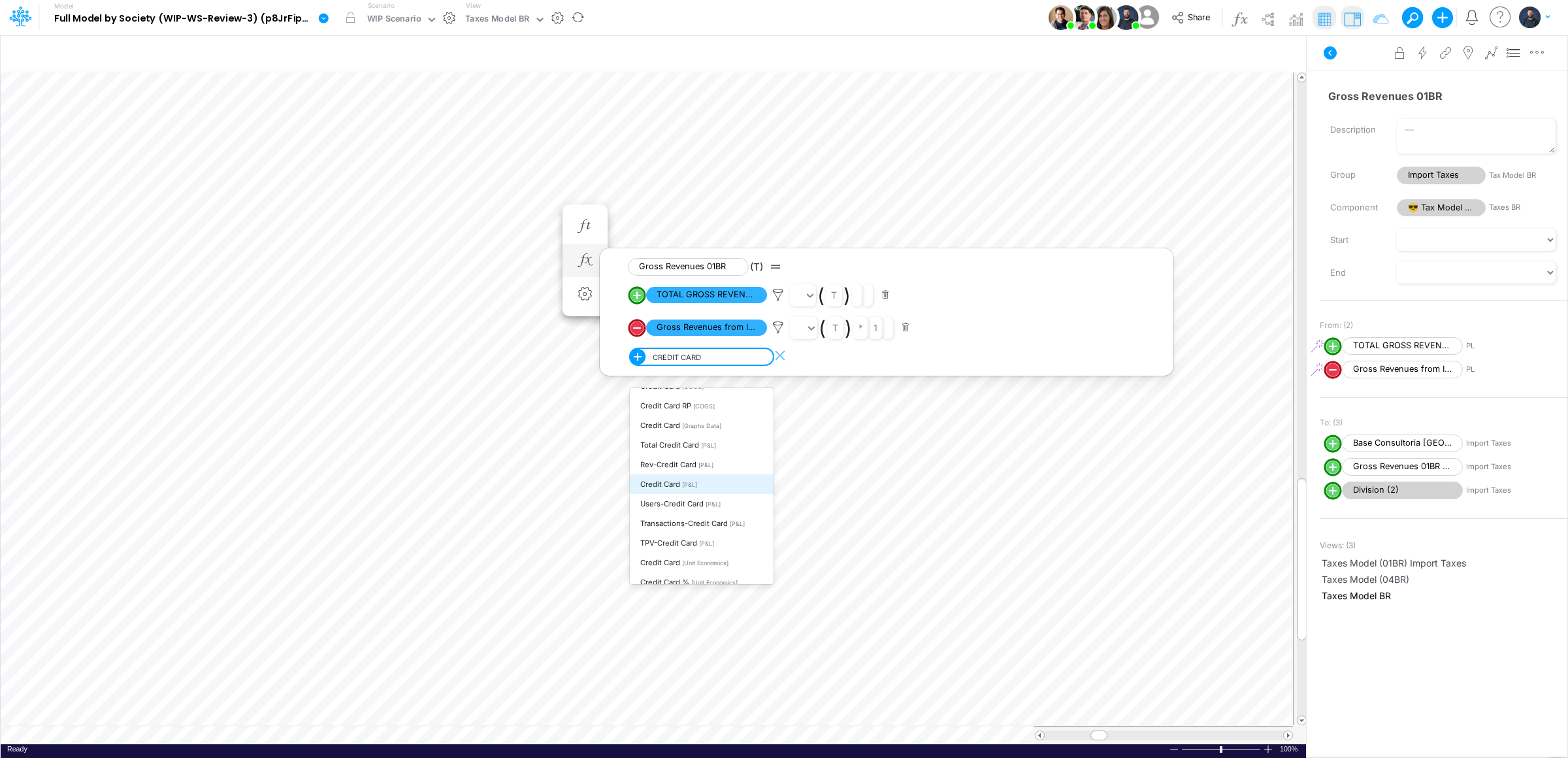
scroll to position [74, 0]
click at [697, 485] on span "[P&L]" at bounding box center [689, 484] width 15 height 7
type input "CREDIT CARD"
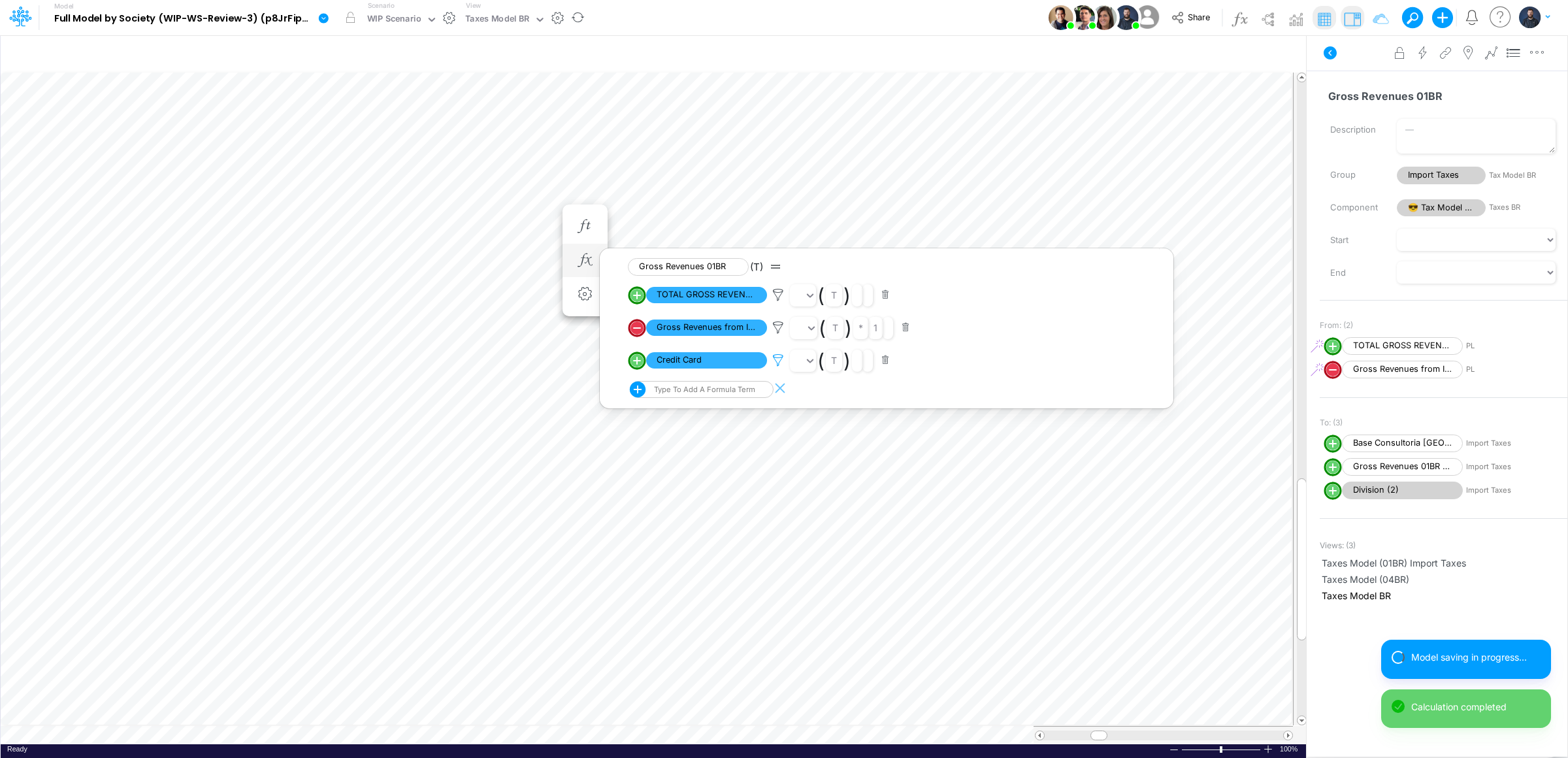
click at [779, 360] on icon at bounding box center [778, 360] width 19 height 14
click at [900, 276] on div "Type to search..." at bounding box center [871, 284] width 139 height 23
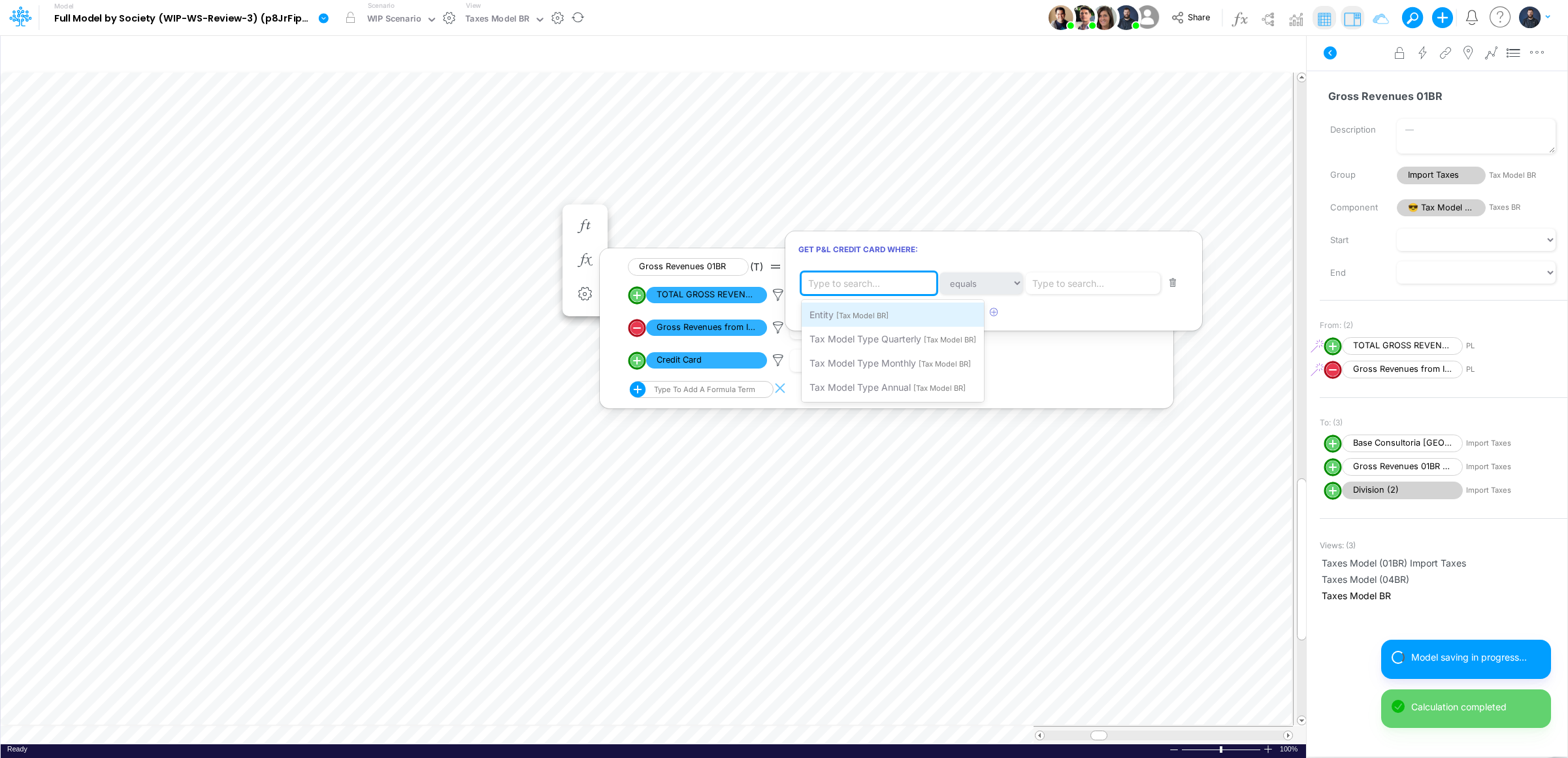
click at [893, 314] on div "Entity [Tax Model BR]" at bounding box center [892, 314] width 182 height 24
click at [1095, 302] on div "Type to search..." at bounding box center [1068, 306] width 72 height 14
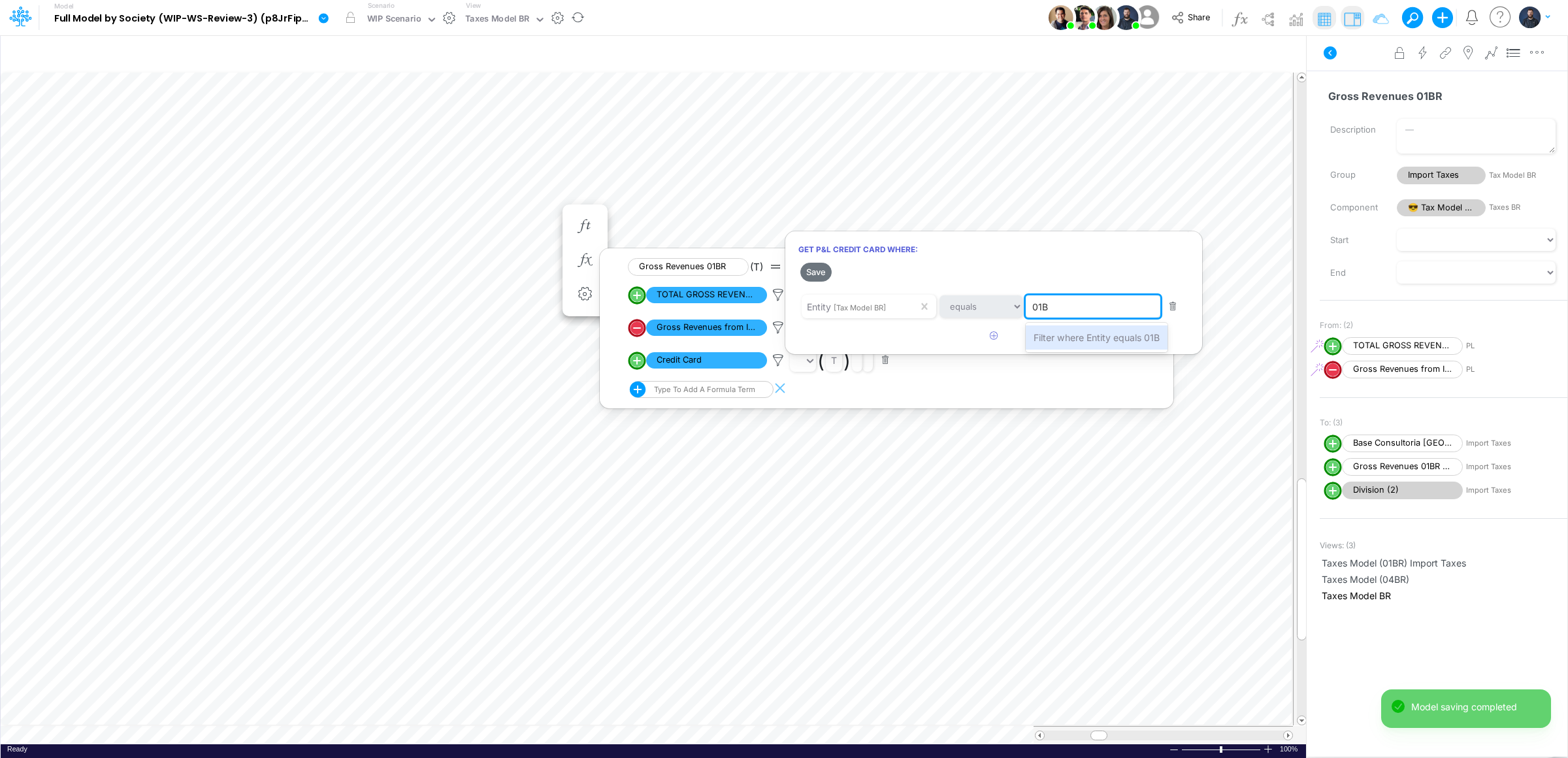
type input "01BR"
click at [1061, 335] on span "Filter where Entity equals 01BR" at bounding box center [1100, 338] width 132 height 11
click at [991, 331] on icon "button" at bounding box center [994, 335] width 9 height 9
click at [846, 344] on div "Type to search..." at bounding box center [844, 341] width 72 height 14
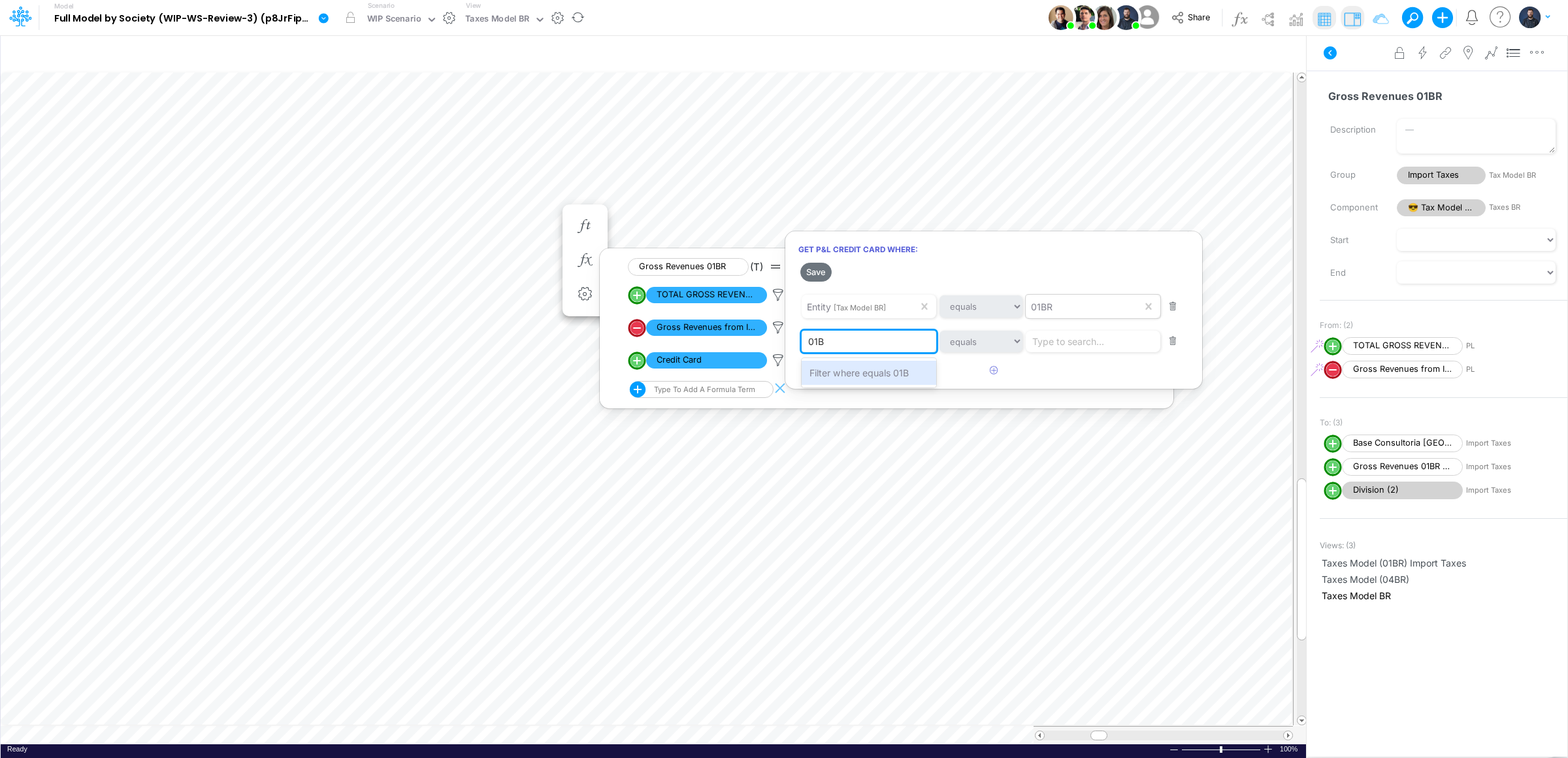
type input "01BR"
click at [860, 375] on span "Filter where equals 01BR" at bounding box center [862, 373] width 105 height 11
click at [1067, 343] on div "Type to search..." at bounding box center [1068, 341] width 72 height 14
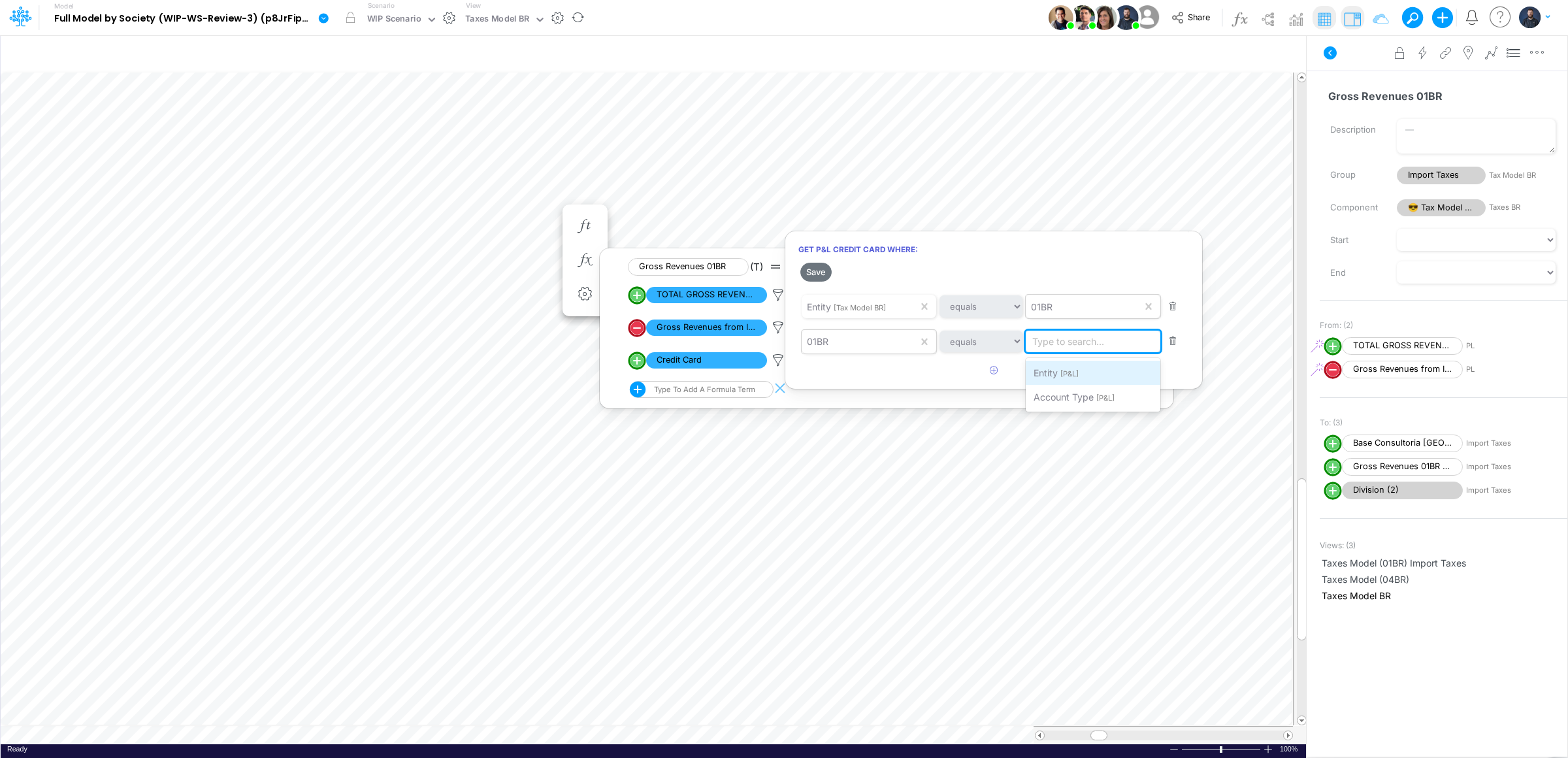
click at [1063, 374] on span "[P&L]" at bounding box center [1069, 373] width 19 height 9
click at [817, 274] on button "Save" at bounding box center [816, 273] width 31 height 19
click at [866, 583] on div at bounding box center [784, 382] width 1568 height 752
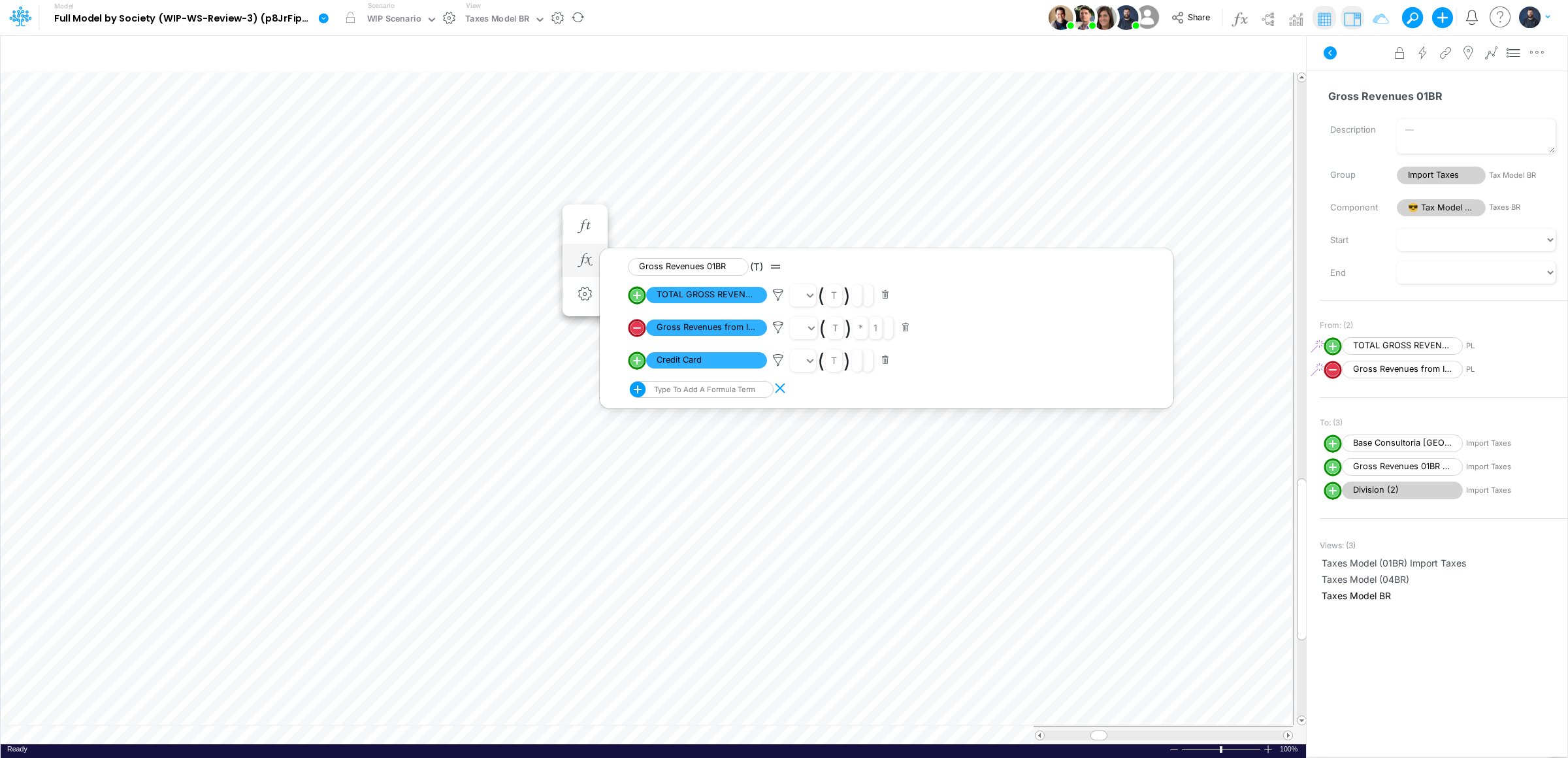
scroll to position [0, 1]
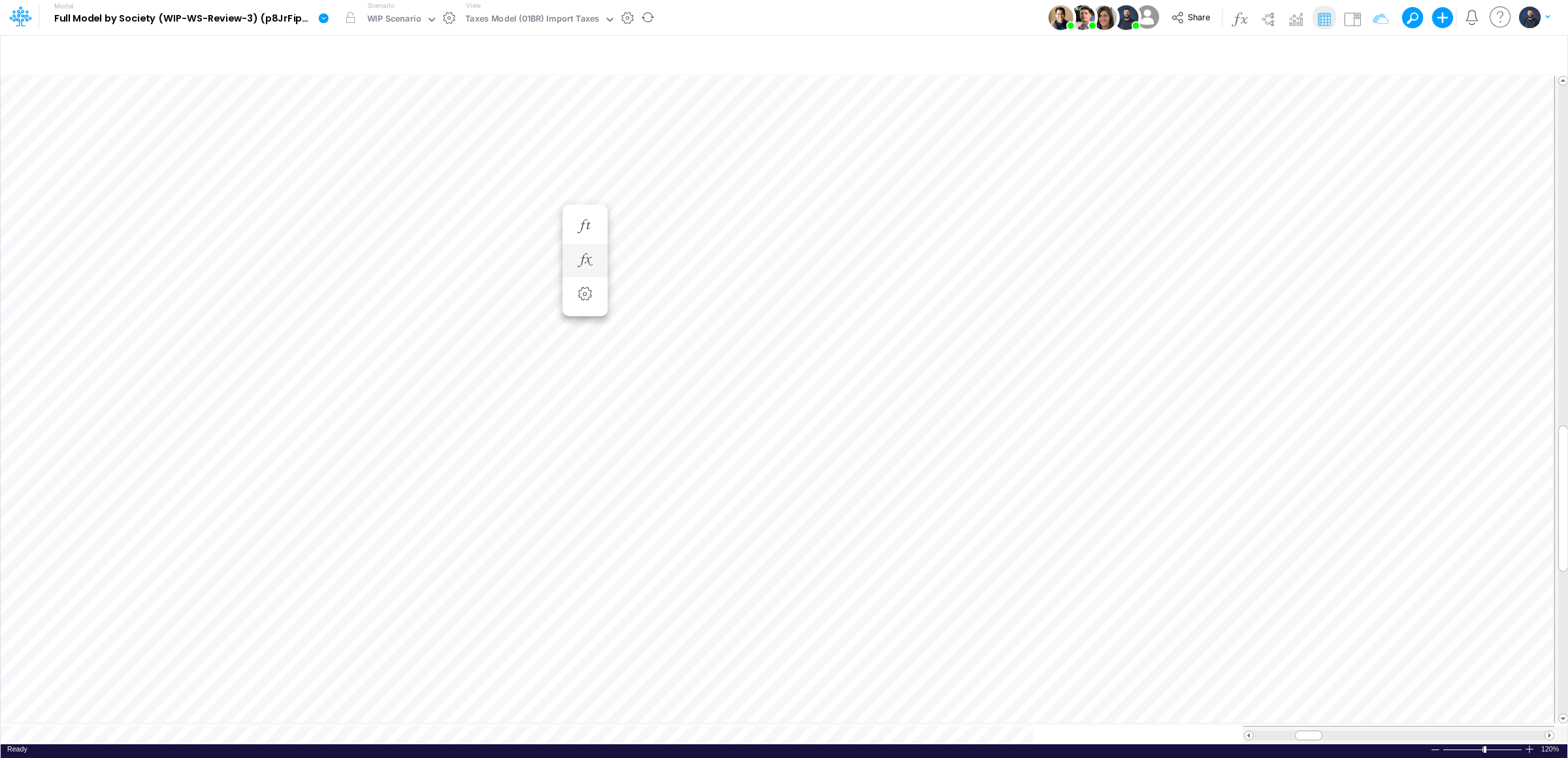
scroll to position [0, 1]
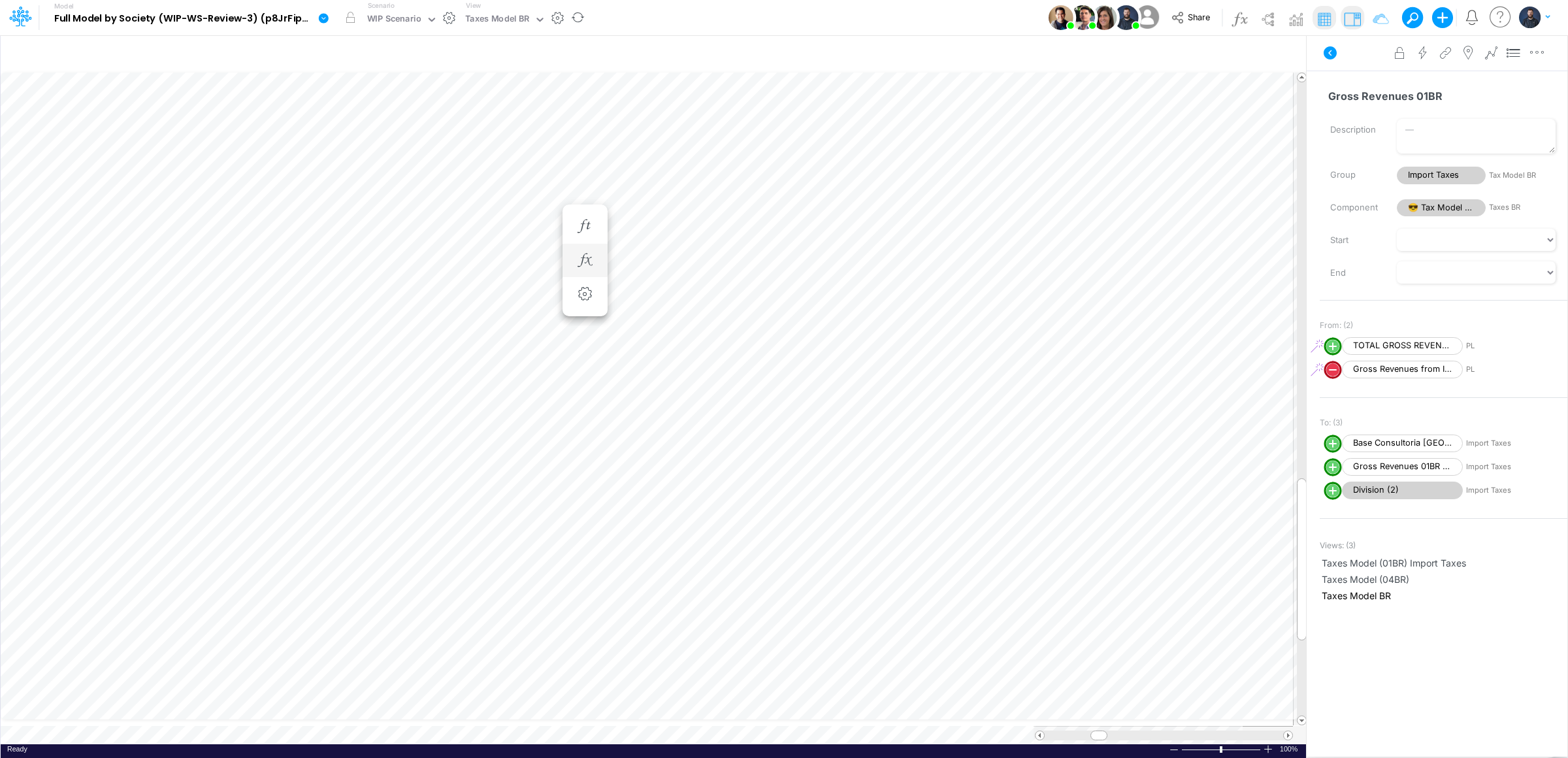
scroll to position [0, 1]
click at [588, 257] on icon "button" at bounding box center [584, 260] width 19 height 14
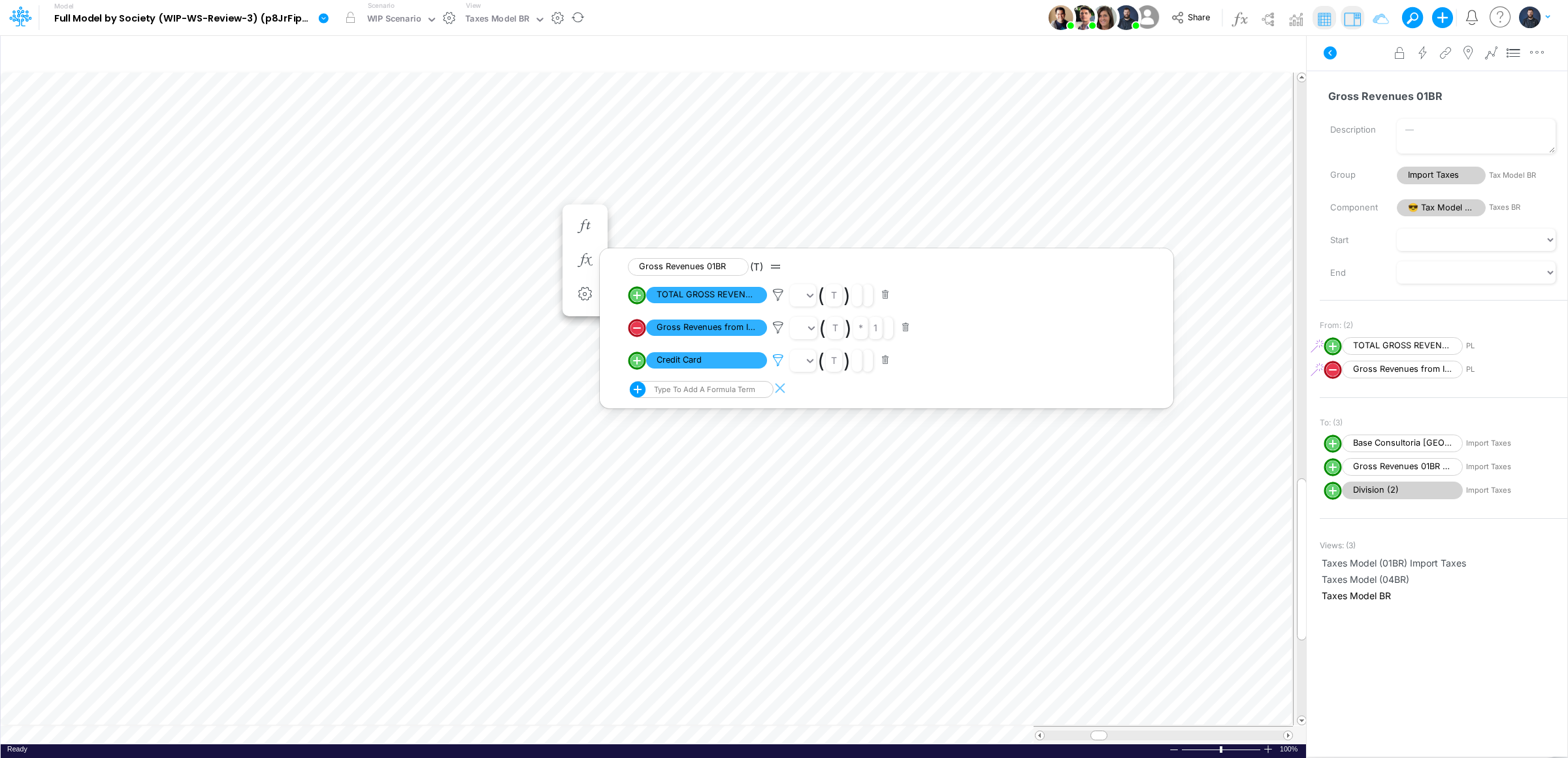
click at [775, 360] on icon at bounding box center [778, 360] width 19 height 14
click at [778, 329] on div at bounding box center [784, 382] width 1568 height 752
click at [778, 328] on icon at bounding box center [778, 327] width 19 height 14
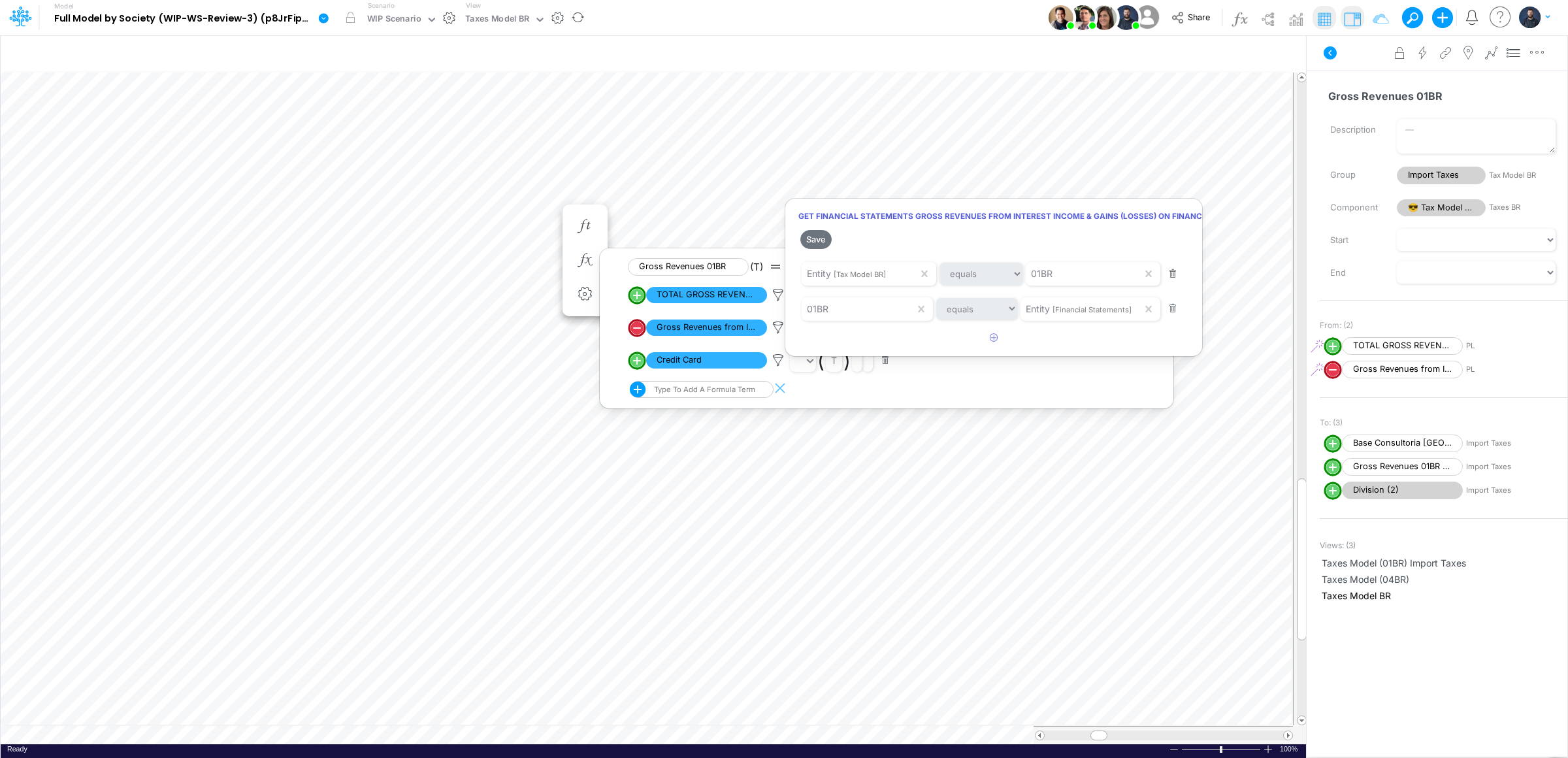
click at [774, 360] on div at bounding box center [784, 382] width 1568 height 752
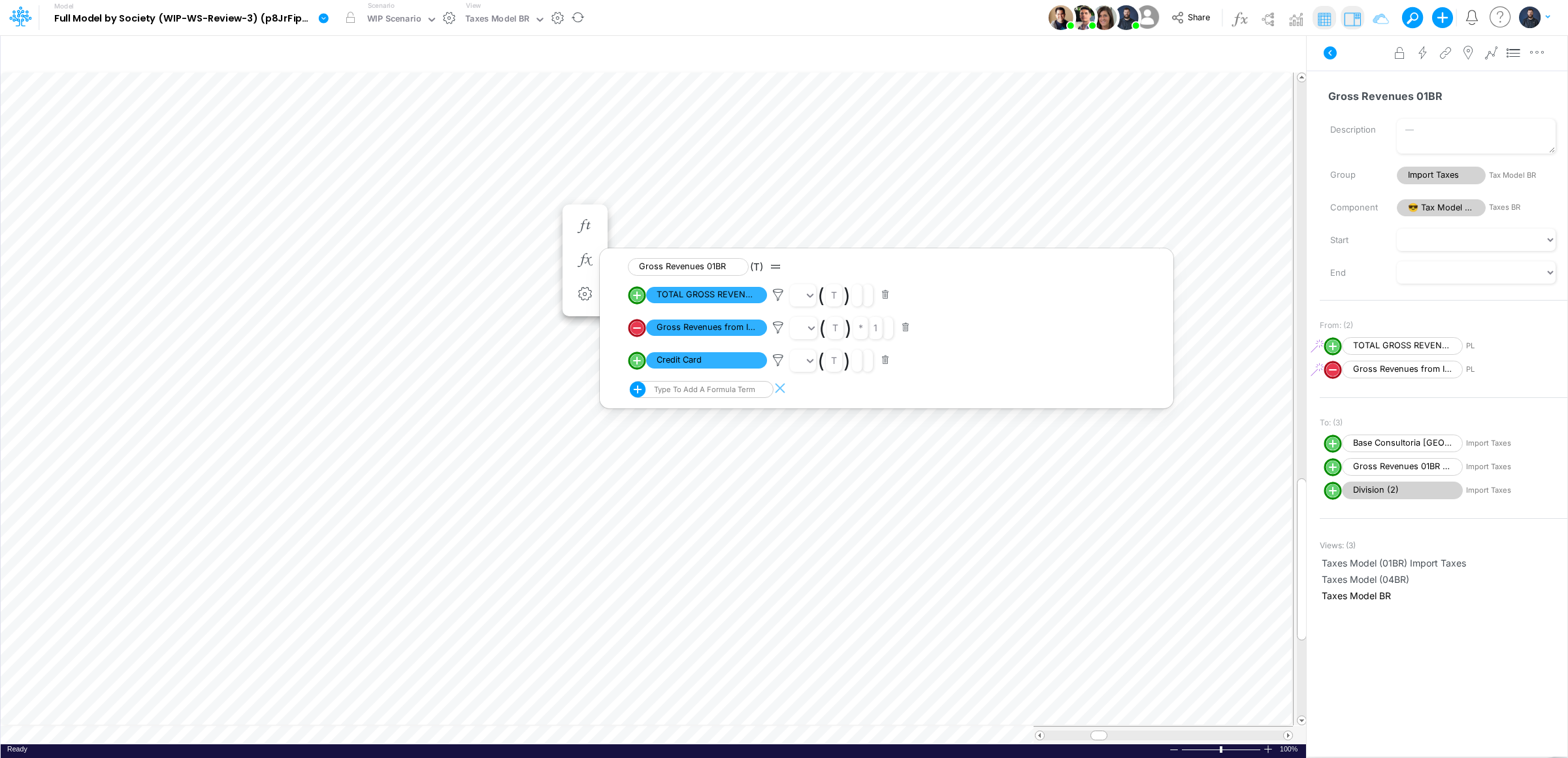
click at [774, 360] on icon at bounding box center [778, 360] width 19 height 14
click at [775, 331] on div at bounding box center [784, 382] width 1568 height 752
click at [775, 330] on icon at bounding box center [778, 327] width 19 height 14
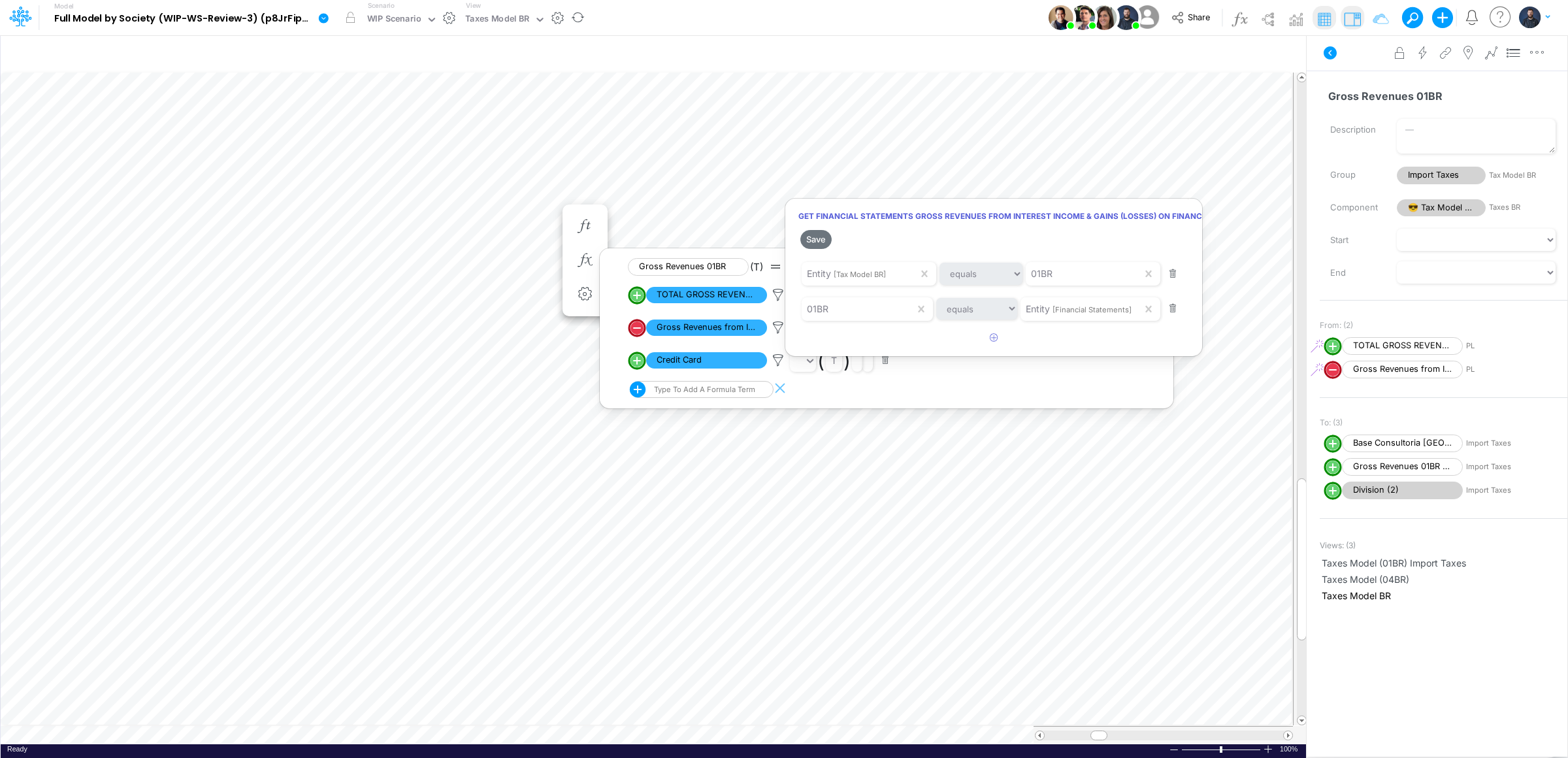
click at [773, 362] on div at bounding box center [784, 382] width 1568 height 752
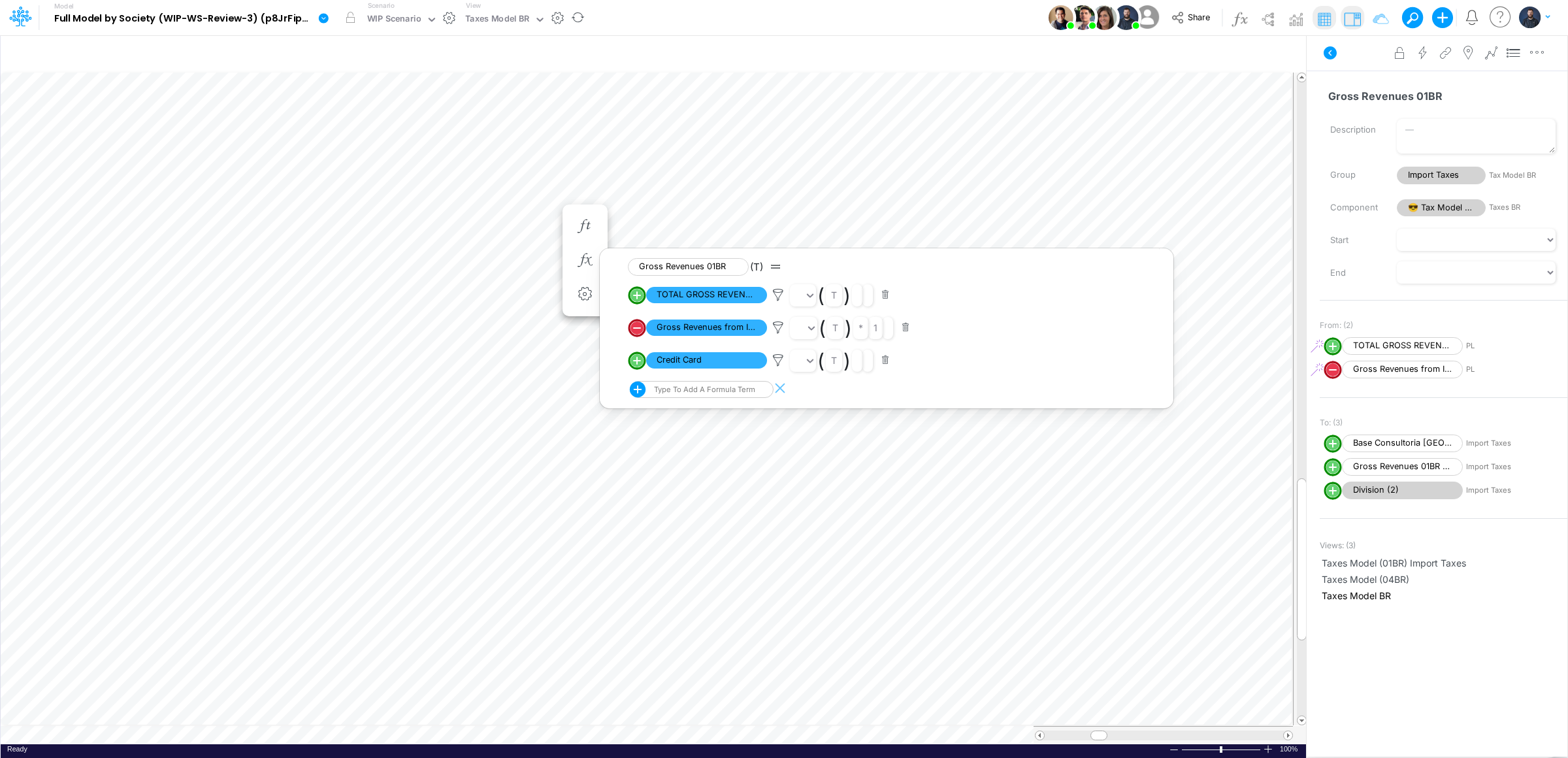
click at [773, 362] on icon at bounding box center [778, 360] width 19 height 14
click at [773, 362] on div at bounding box center [784, 382] width 1568 height 752
click at [776, 295] on icon at bounding box center [778, 294] width 19 height 14
click at [762, 461] on div at bounding box center [784, 382] width 1568 height 752
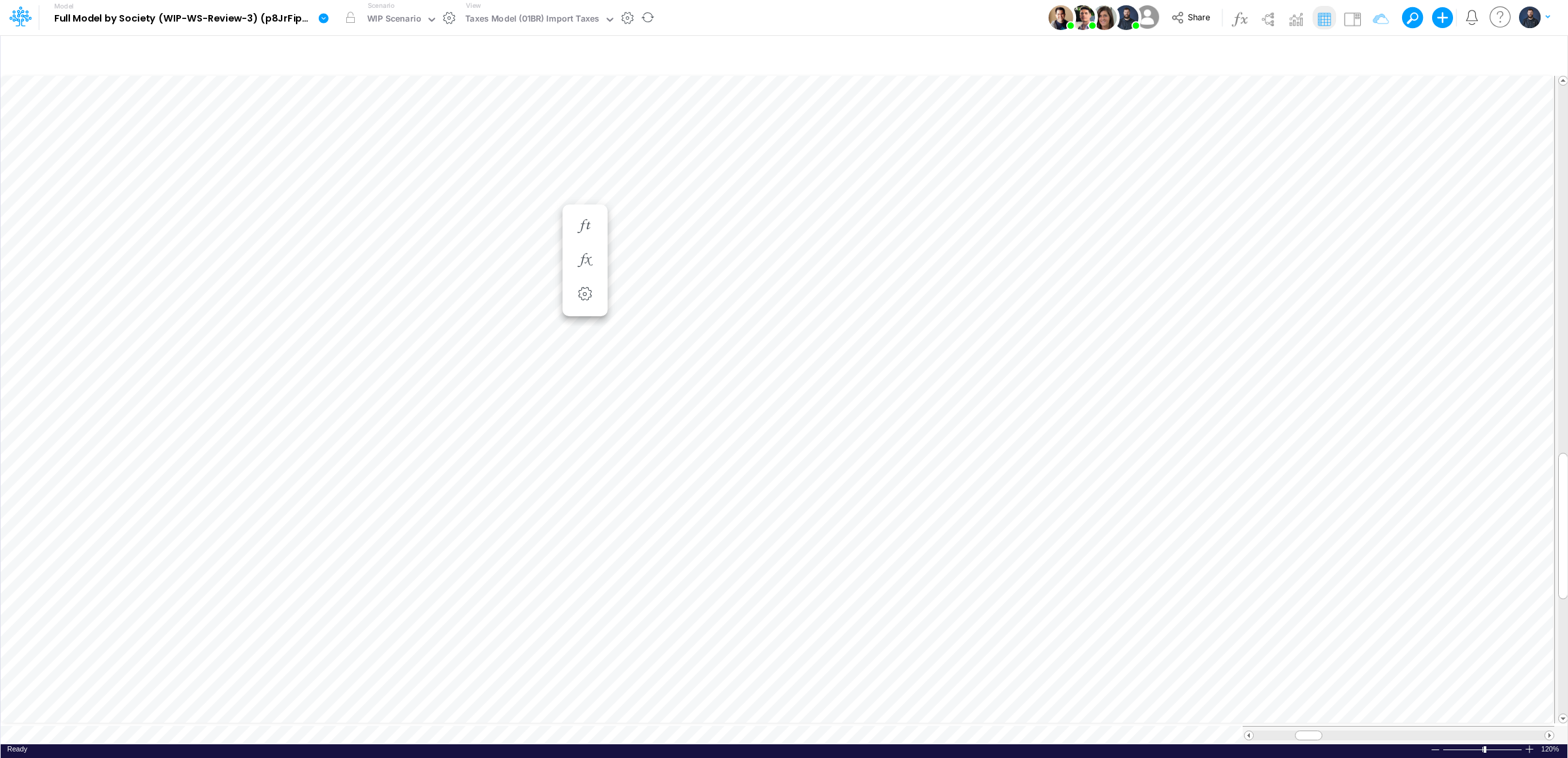
scroll to position [0, 1]
type input "Consolidated FS - USGAAP"
click at [652, 15] on button "button" at bounding box center [648, 18] width 27 height 34
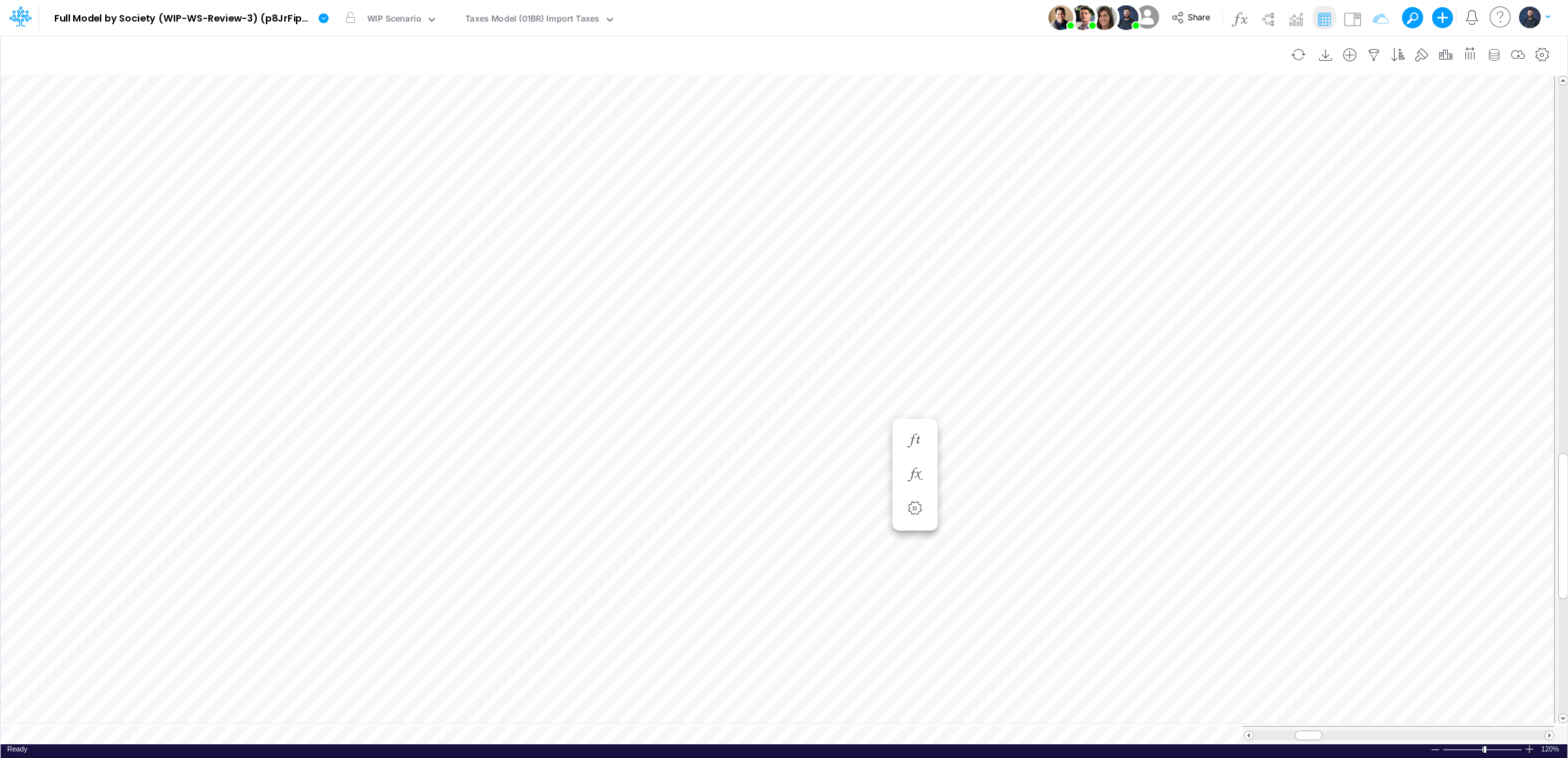
scroll to position [0, 1]
click at [929, 415] on li at bounding box center [915, 412] width 45 height 34
click at [923, 415] on icon "button" at bounding box center [915, 411] width 19 height 14
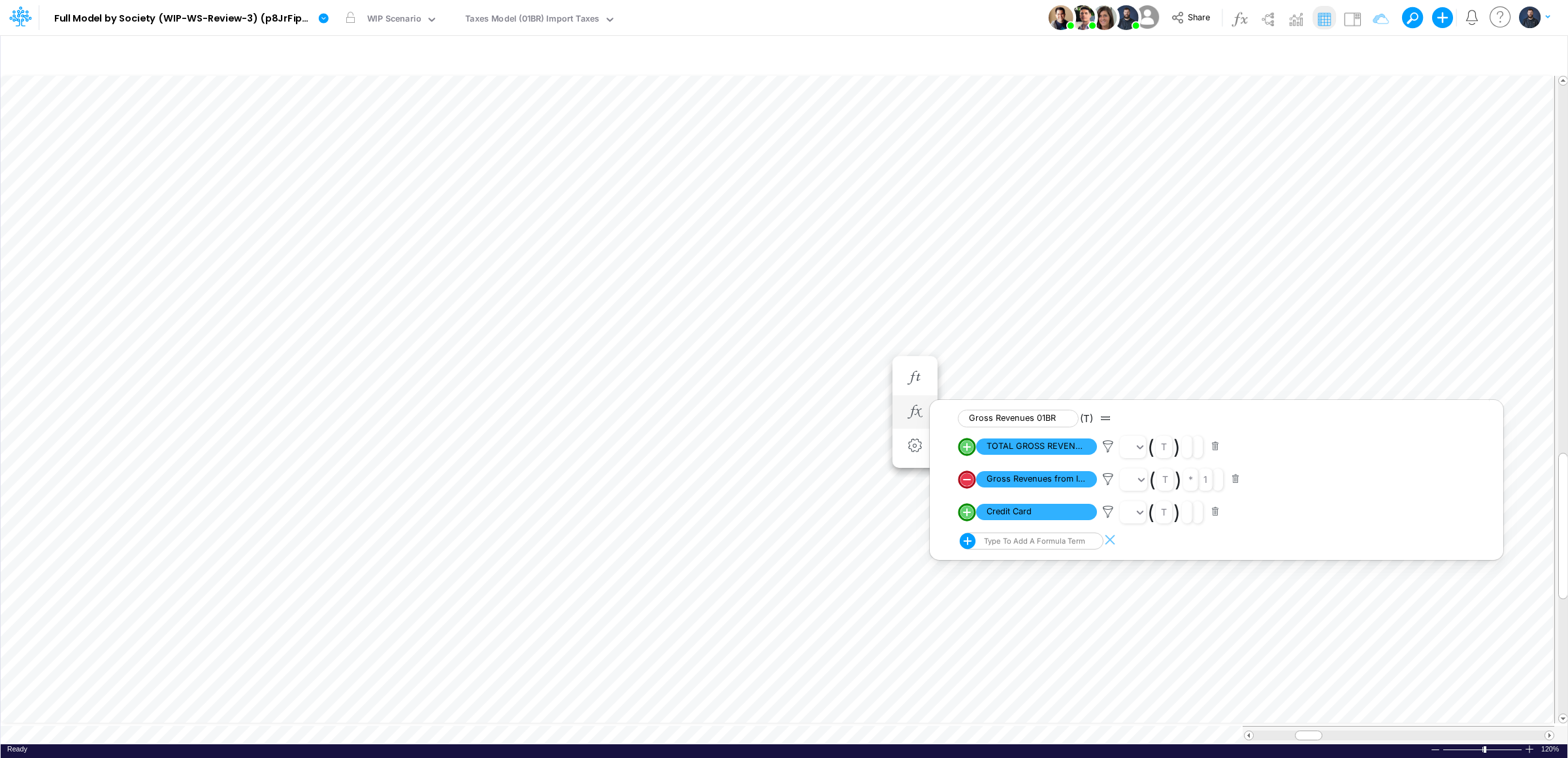
click at [969, 512] on circle "circle with outer border" at bounding box center [967, 512] width 13 height 13
select select "1"
select select "Multiply"
select select "Add"
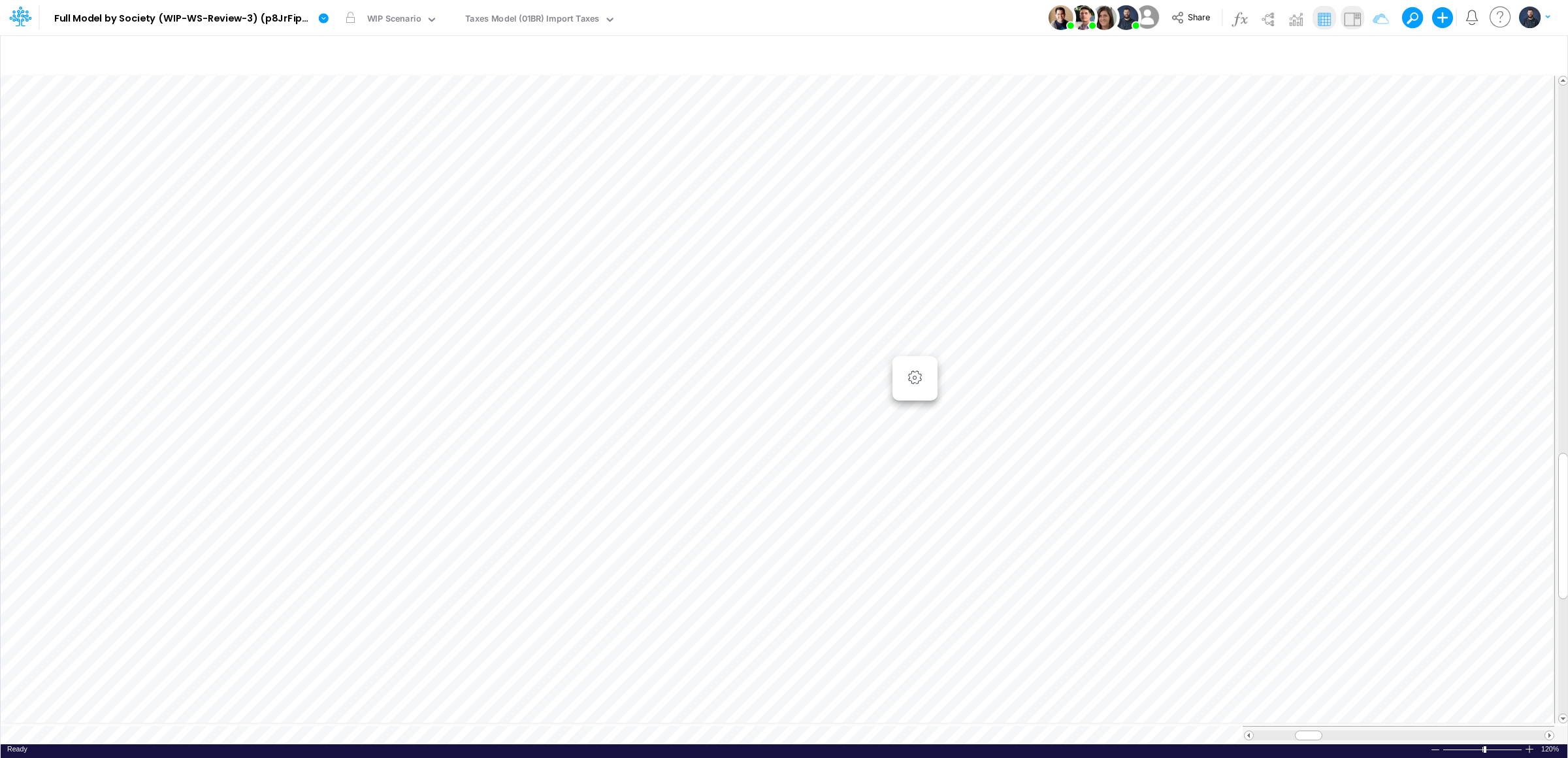
click at [1350, 23] on img at bounding box center [1353, 19] width 21 height 21
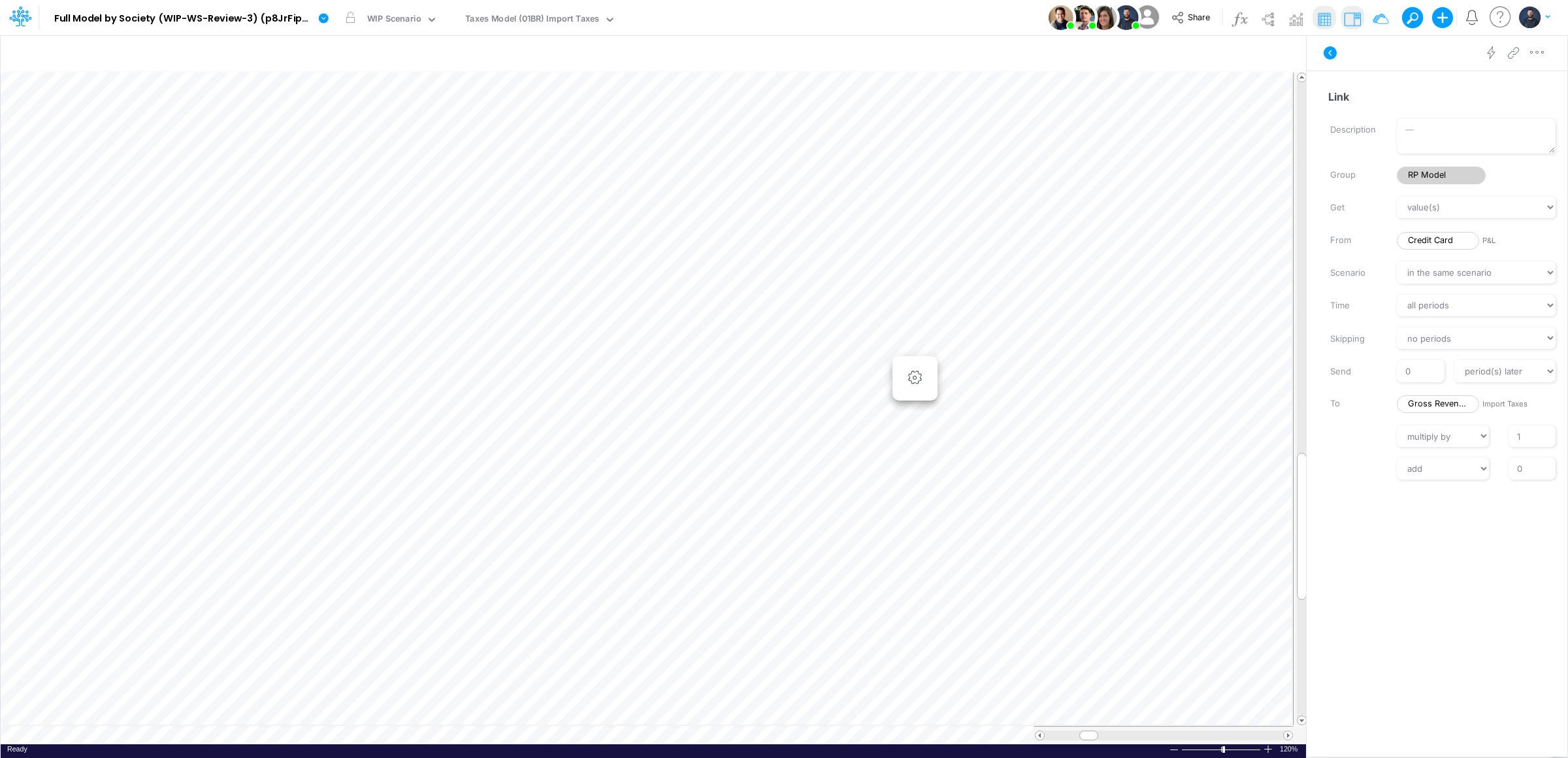
scroll to position [0, 1]
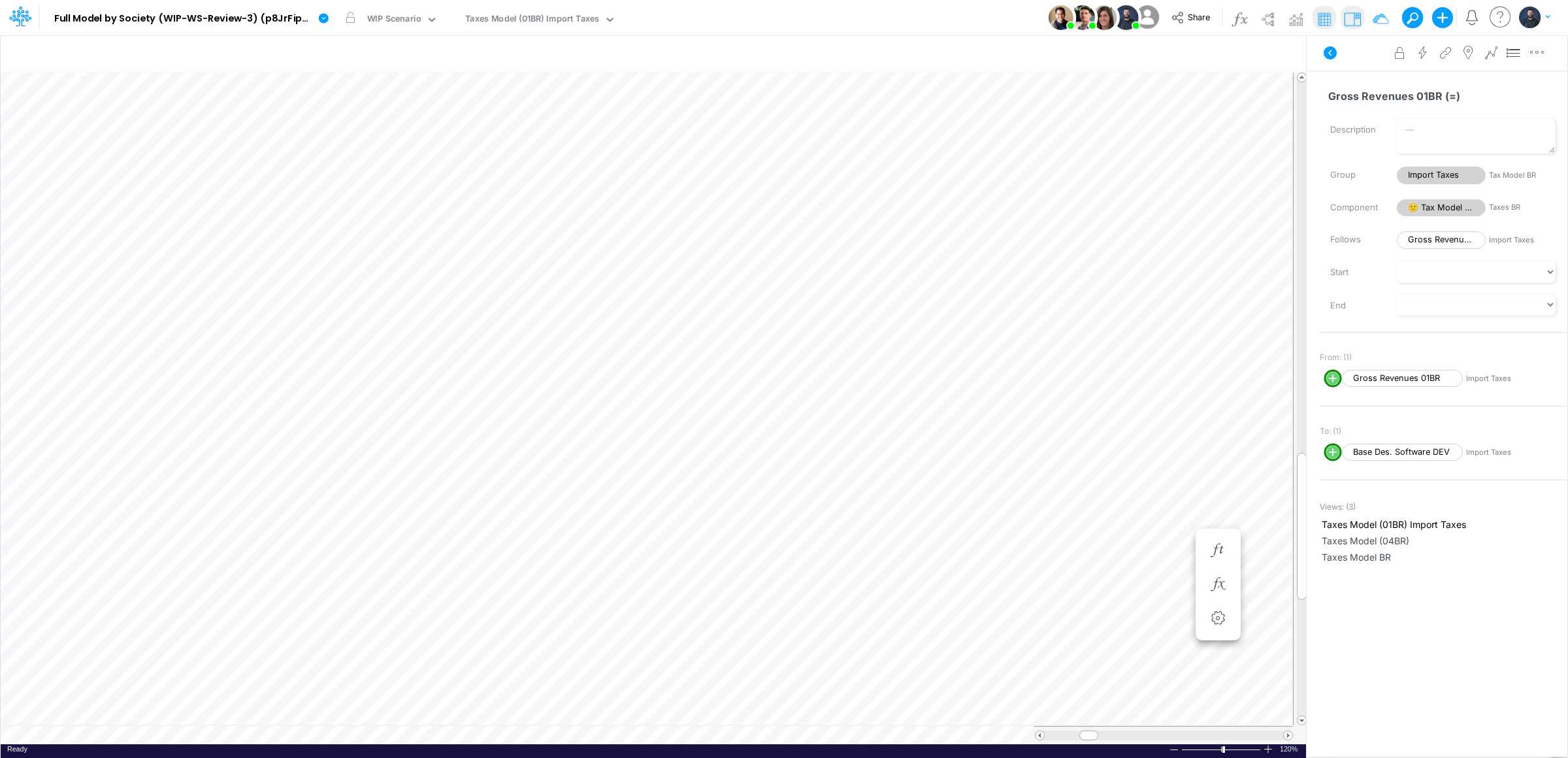
scroll to position [0, 1]
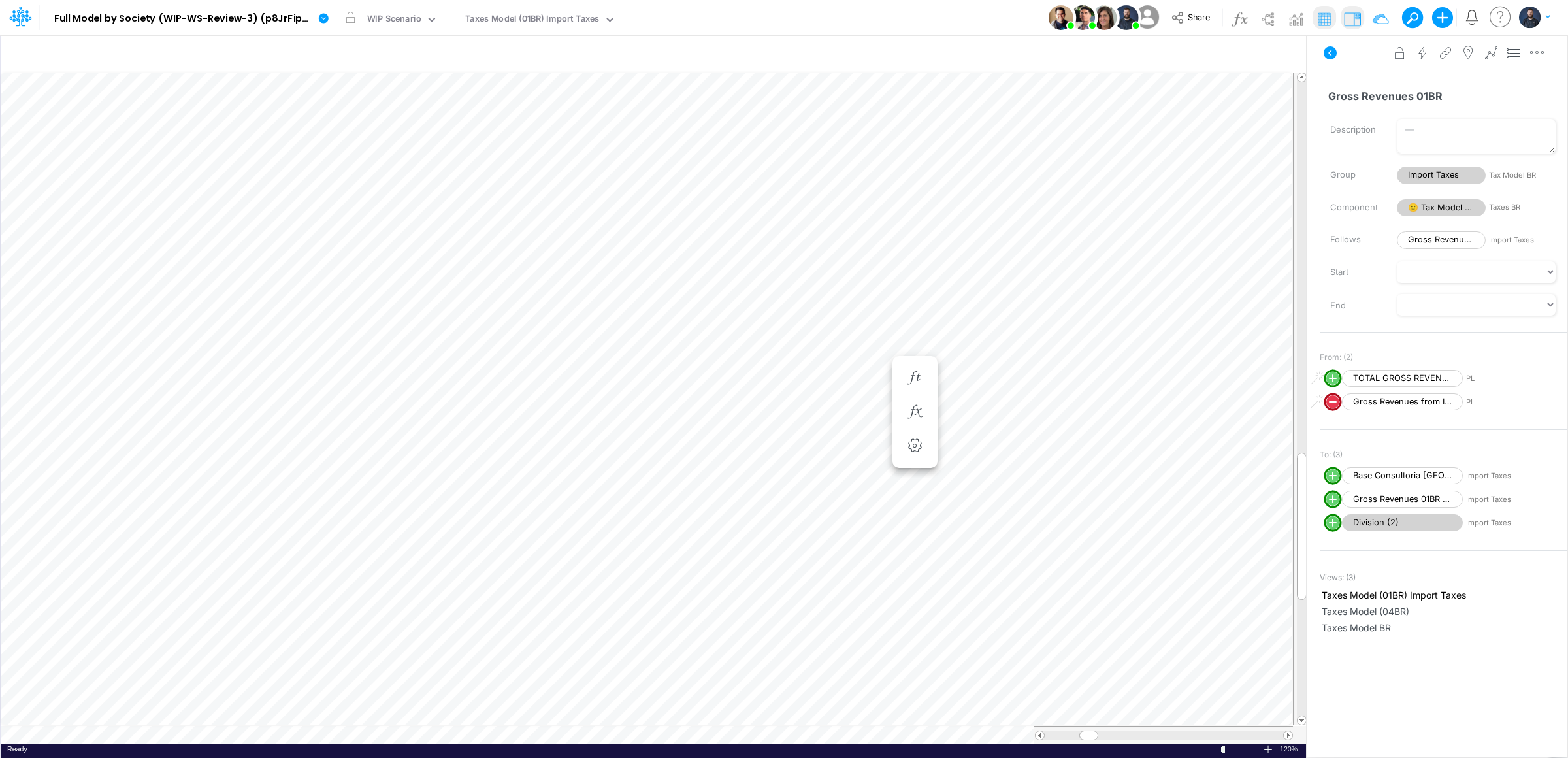
type input "Consolidated FS - USGAAP"
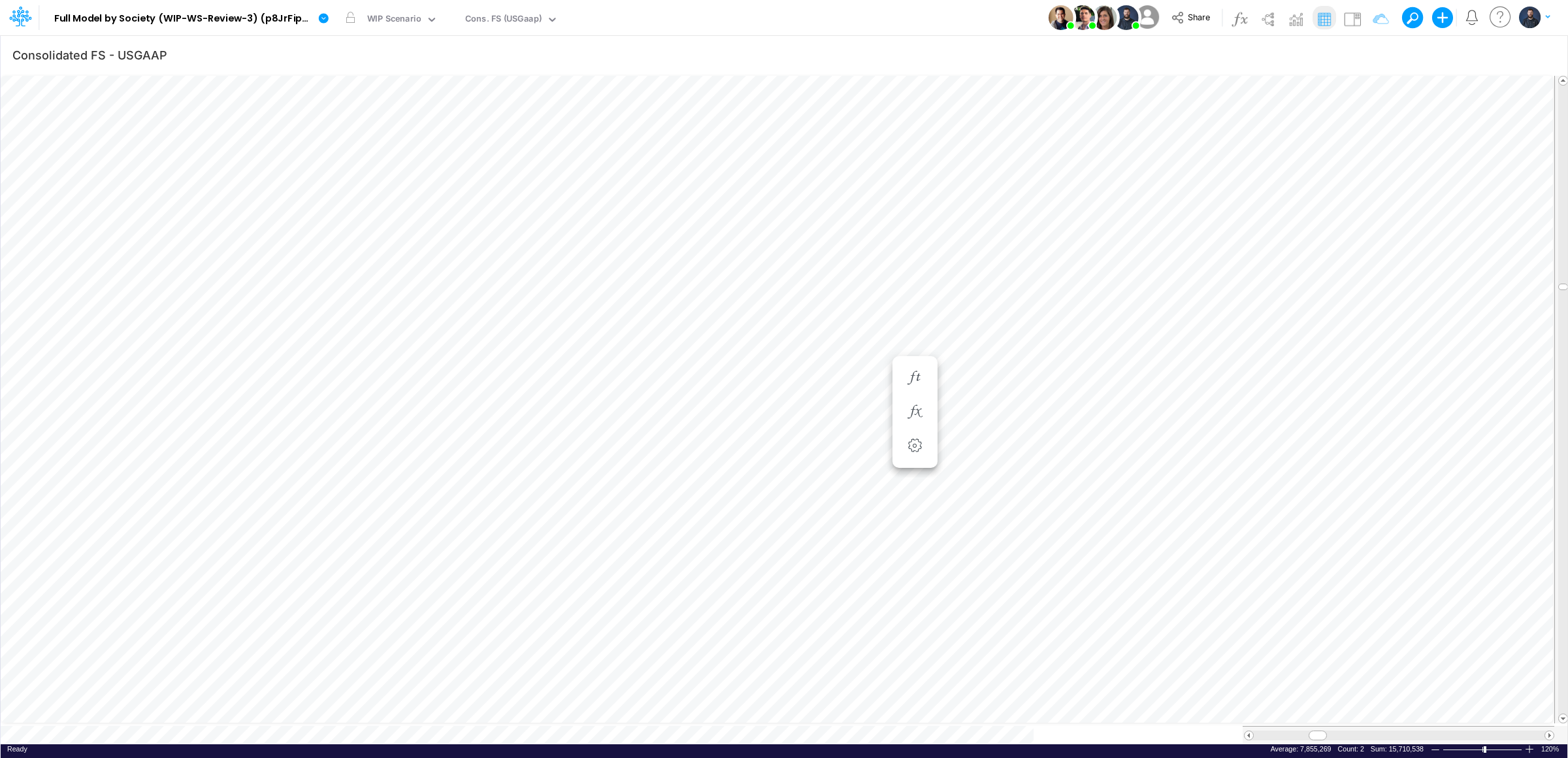
scroll to position [0, 1]
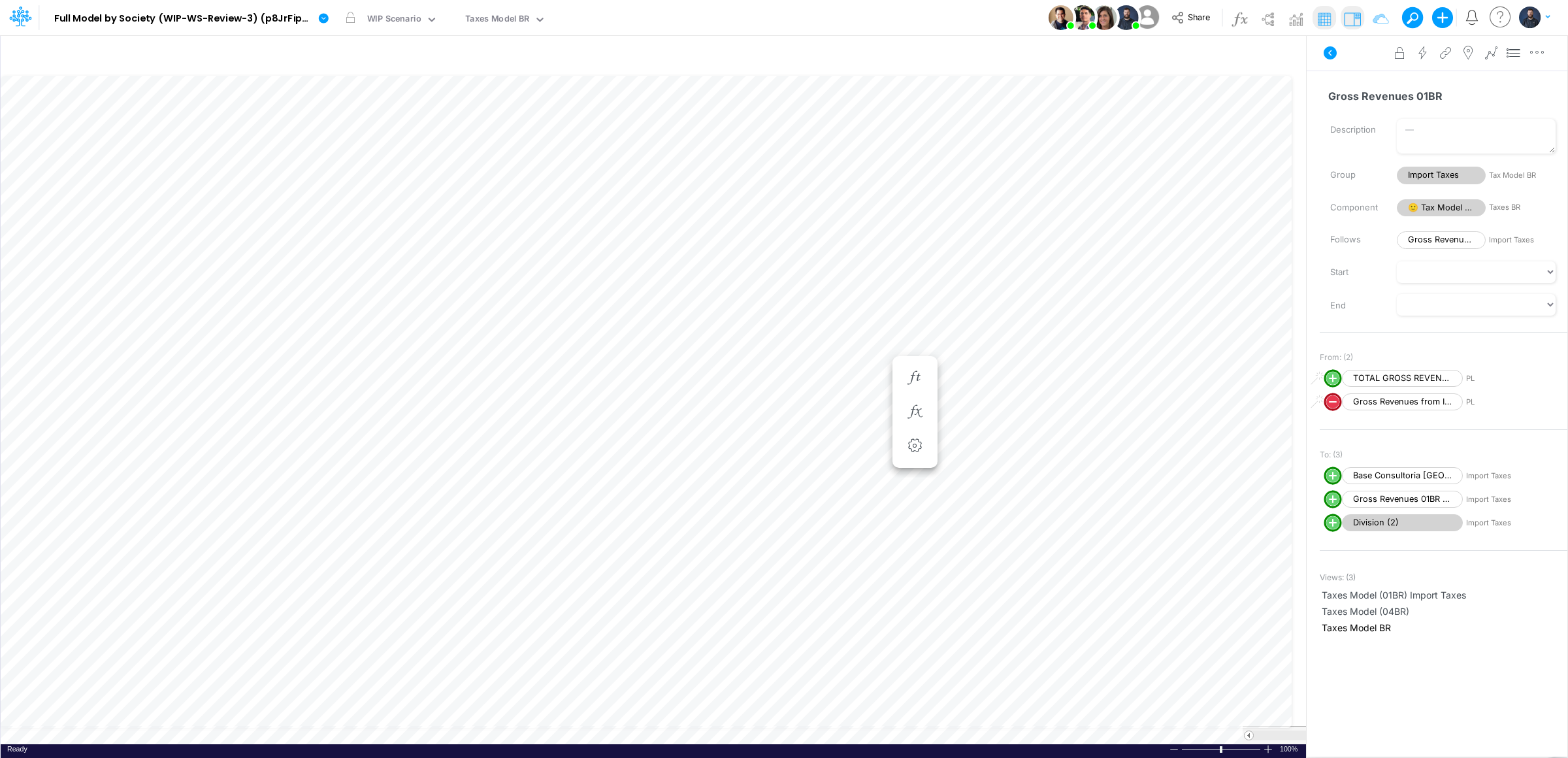
scroll to position [0, 1]
click at [923, 414] on icon "button" at bounding box center [915, 411] width 19 height 14
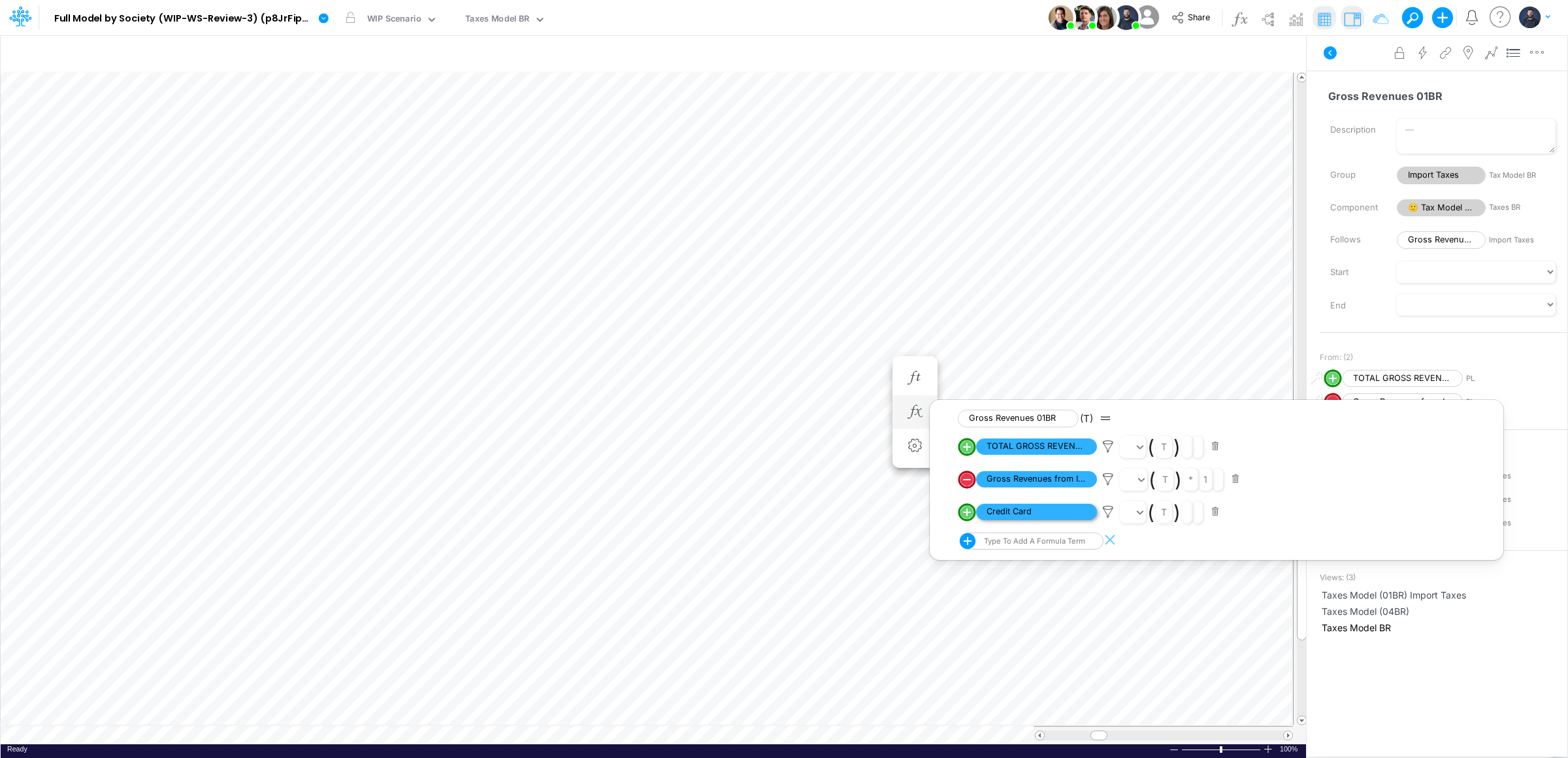
click at [1029, 509] on span "Credit Card" at bounding box center [1037, 512] width 121 height 16
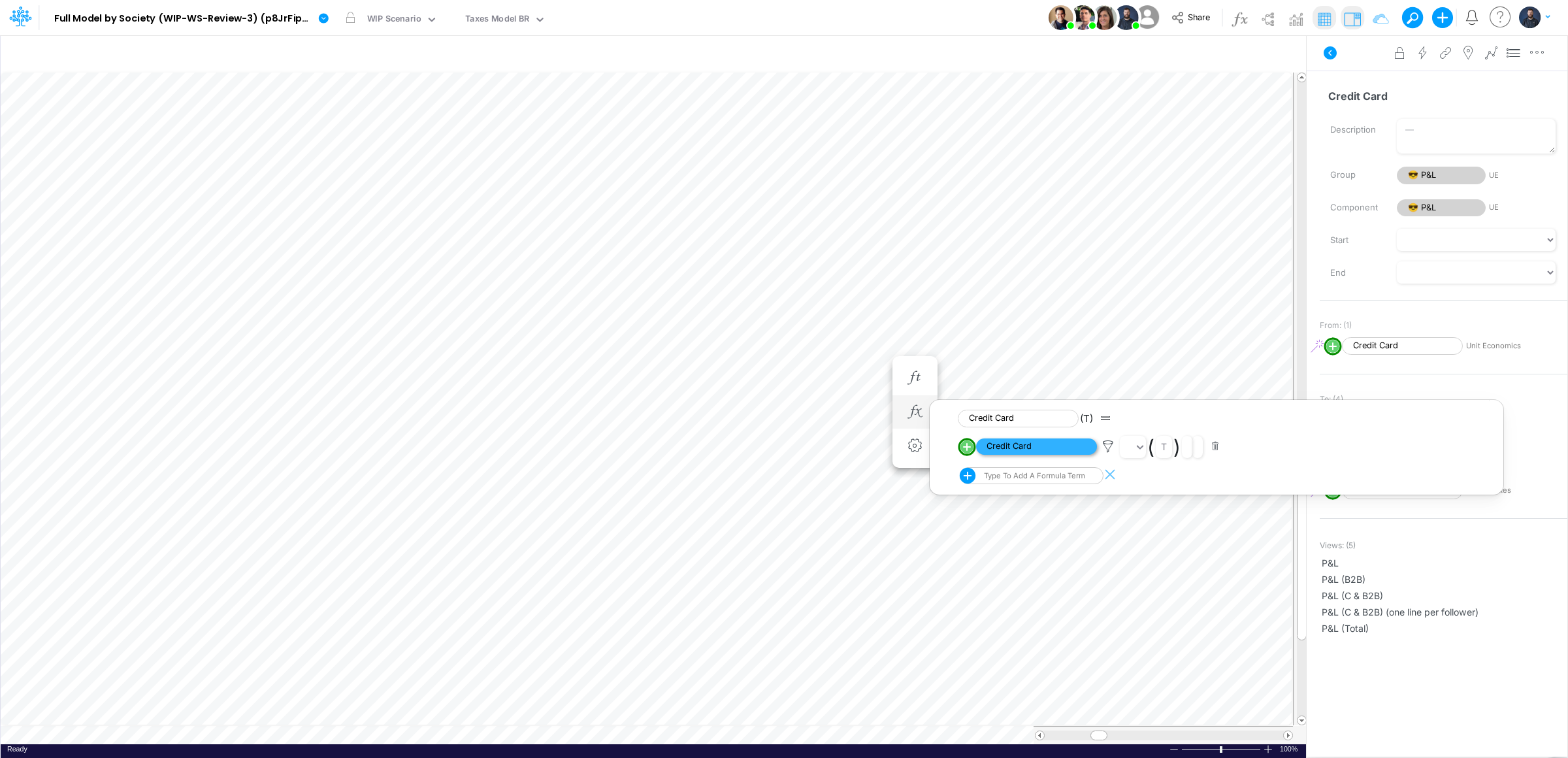
click at [1019, 449] on span "Credit Card" at bounding box center [1037, 447] width 121 height 16
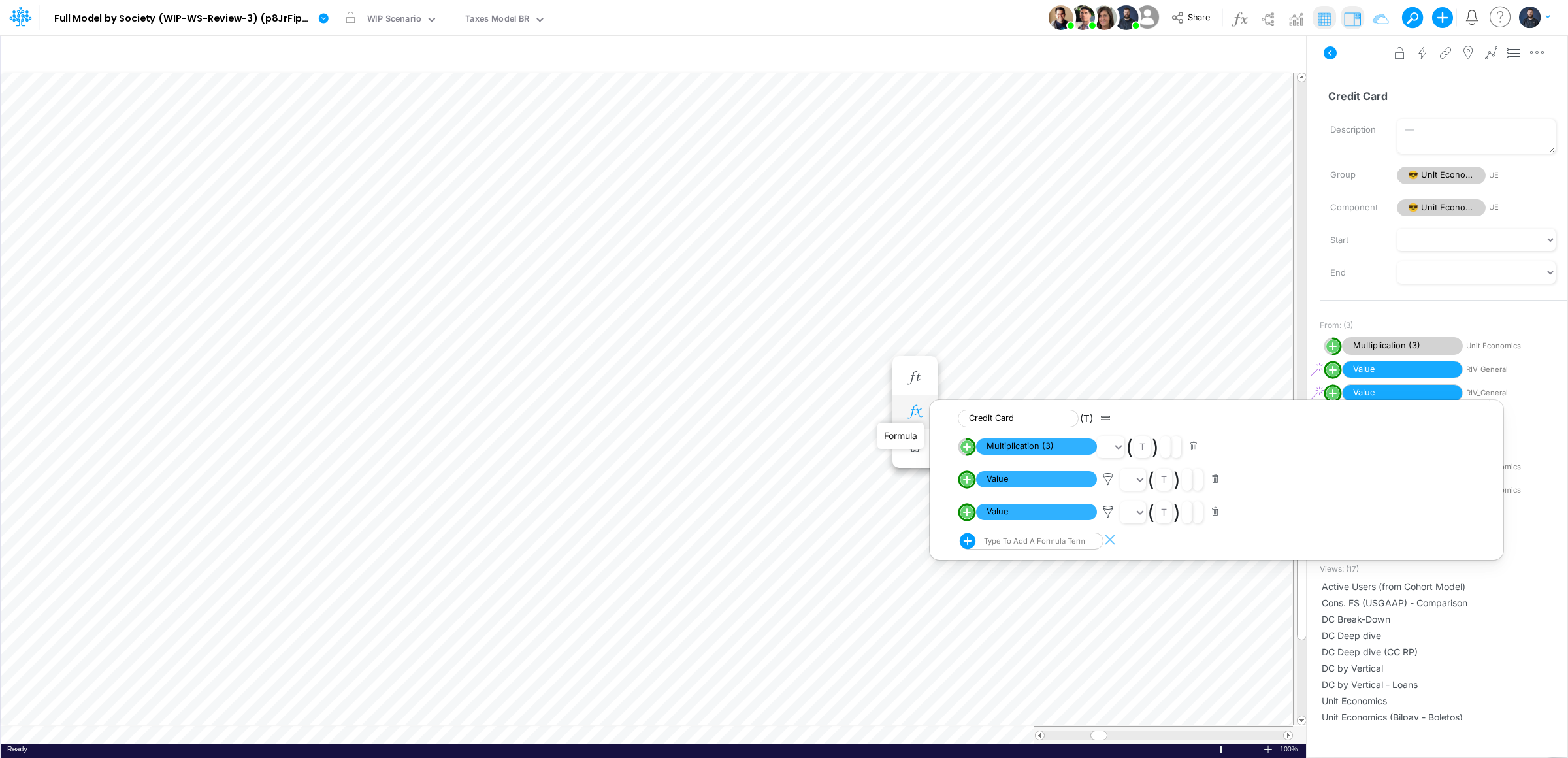
click at [915, 410] on icon "button" at bounding box center [915, 411] width 19 height 14
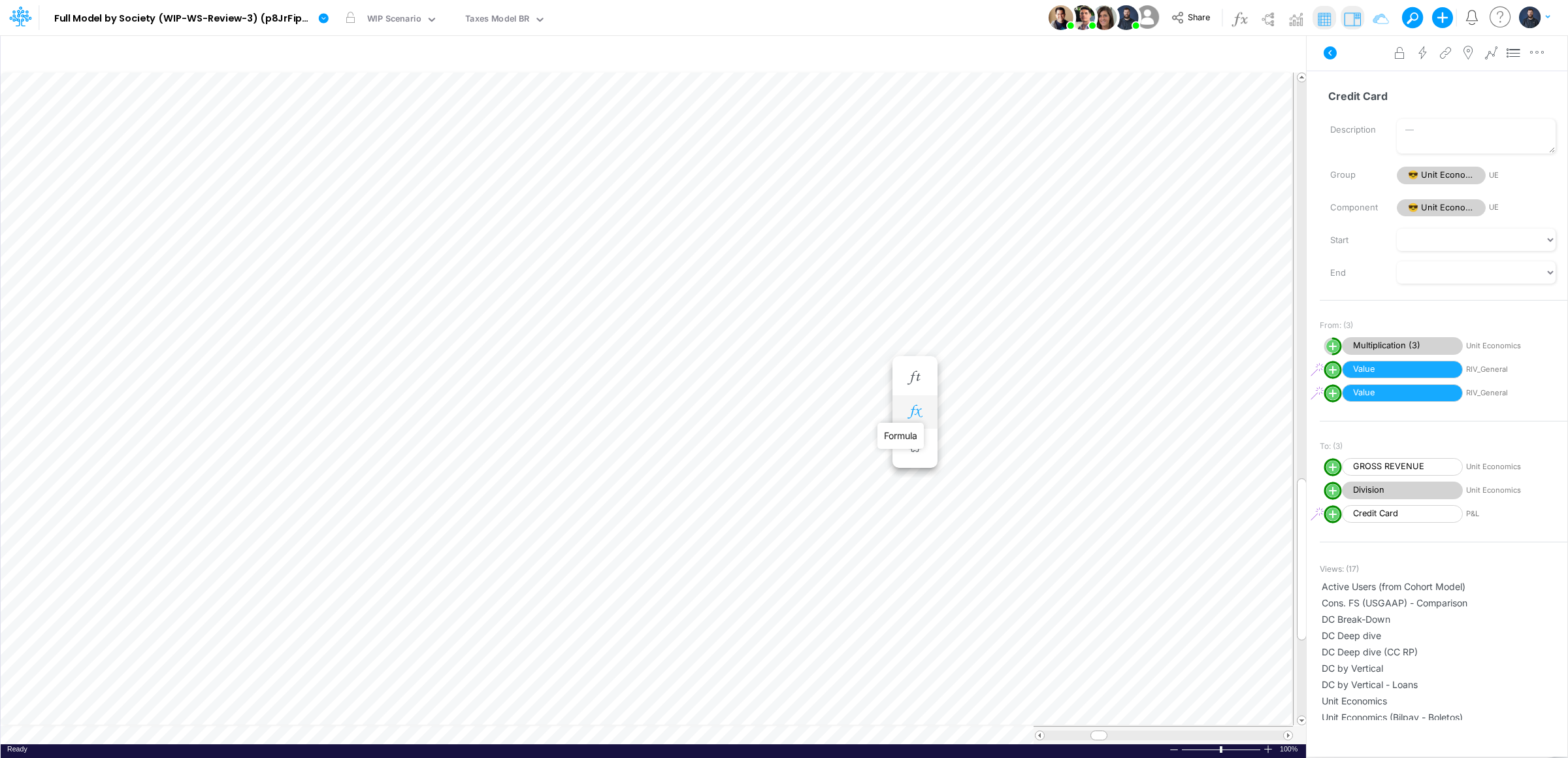
click at [922, 414] on icon "button" at bounding box center [915, 411] width 19 height 14
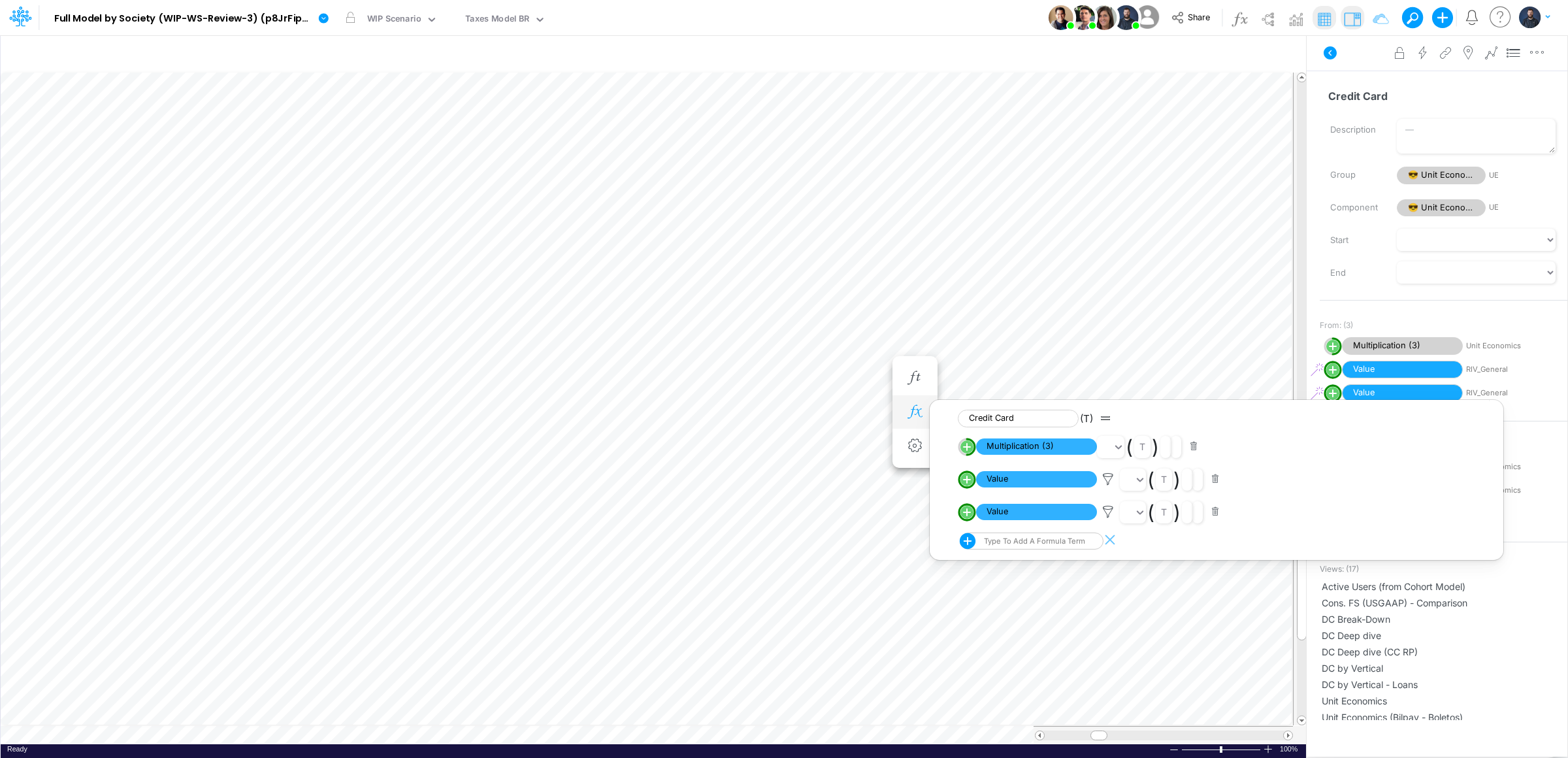
click at [909, 407] on icon "button" at bounding box center [915, 411] width 19 height 14
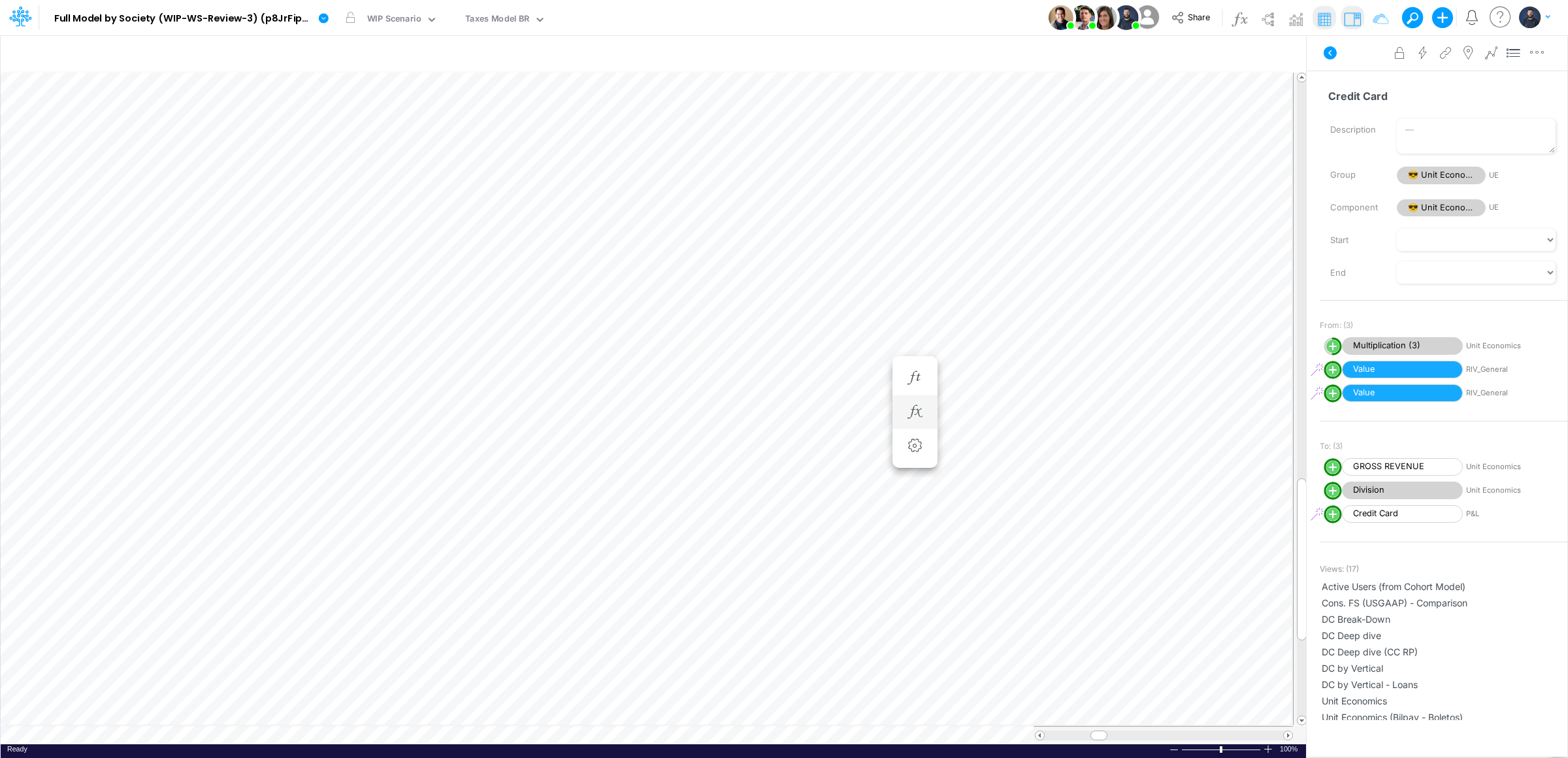
scroll to position [0, 1]
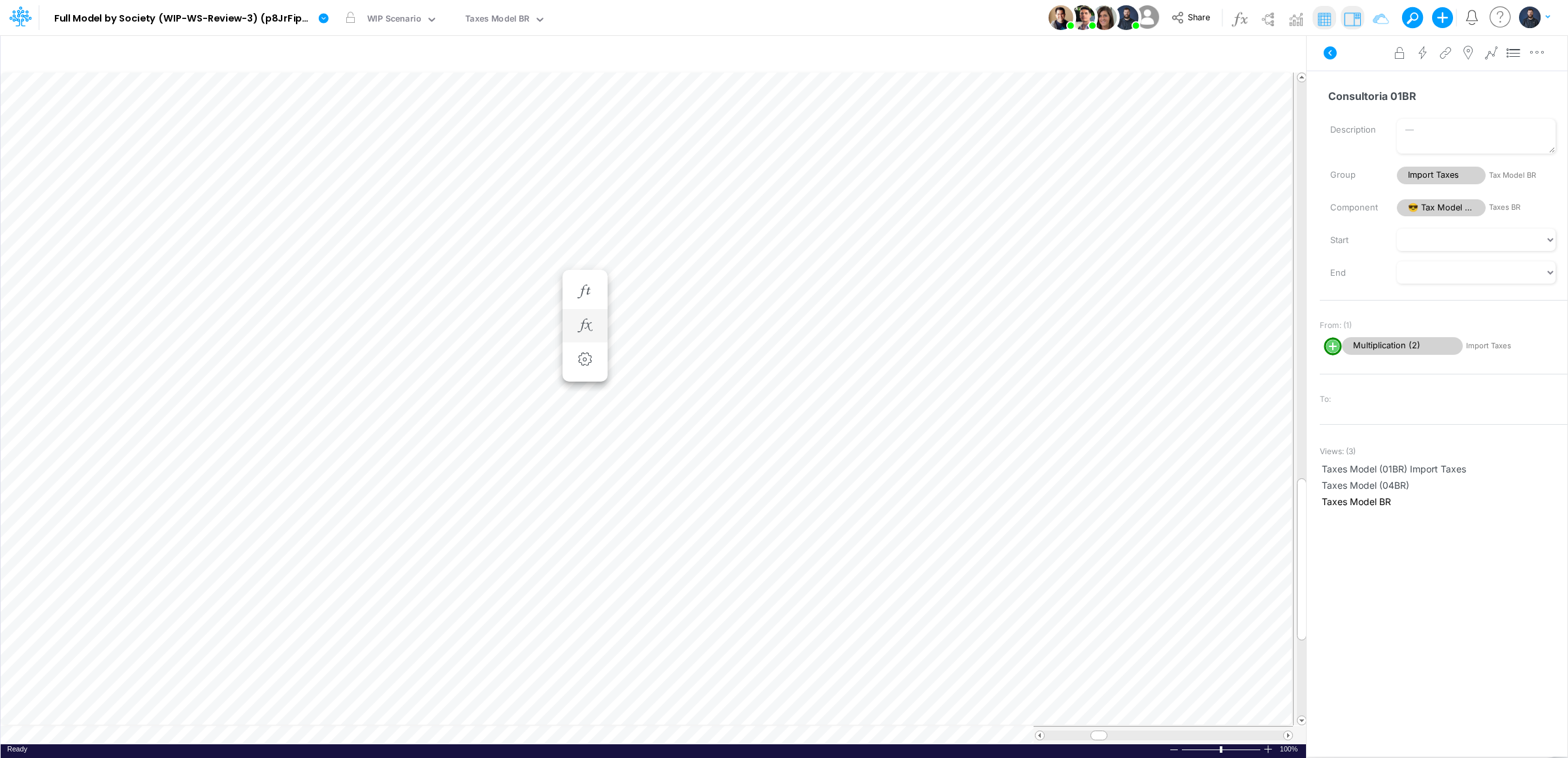
scroll to position [0, 1]
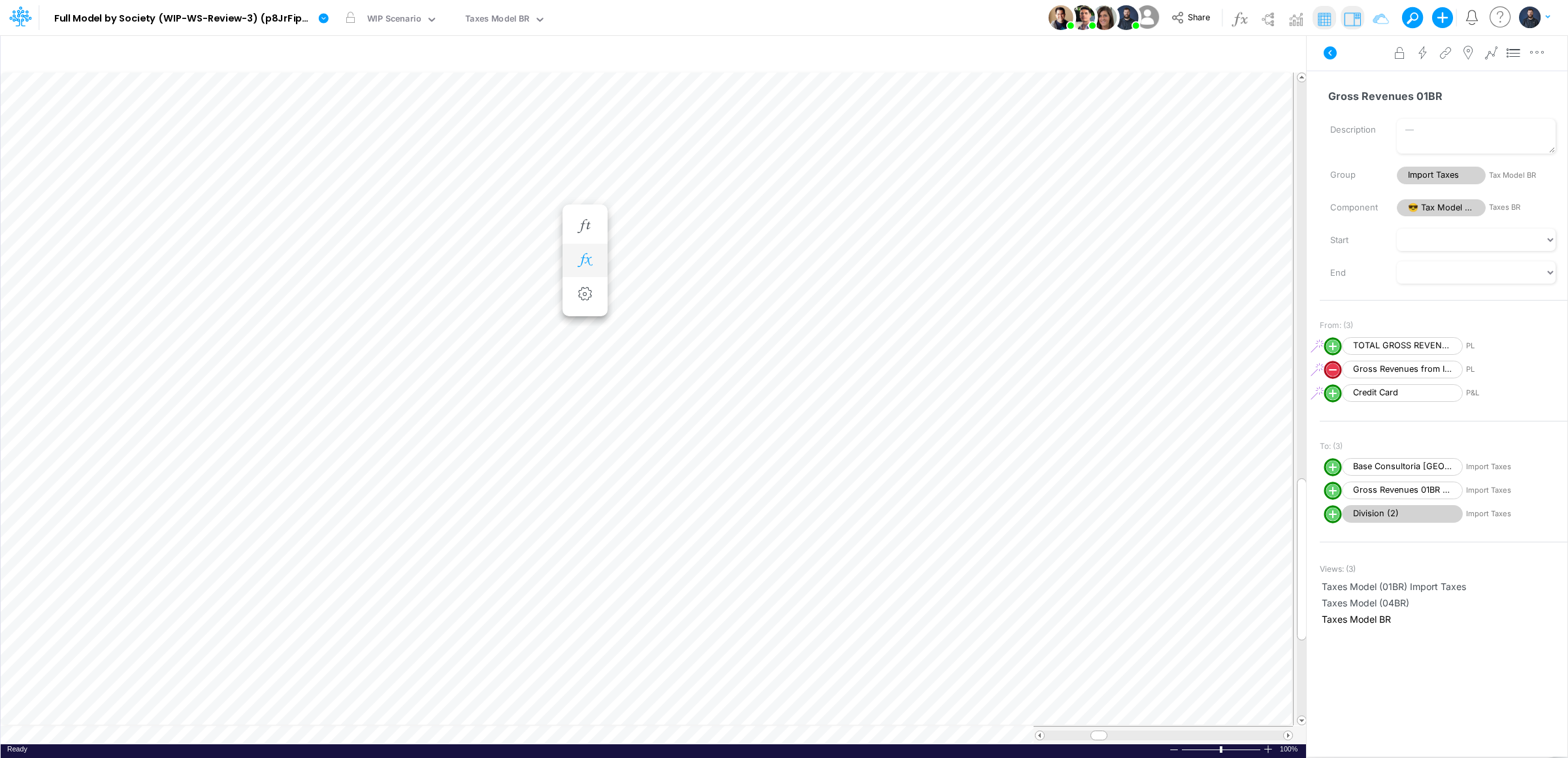
click at [585, 257] on icon "button" at bounding box center [584, 260] width 19 height 14
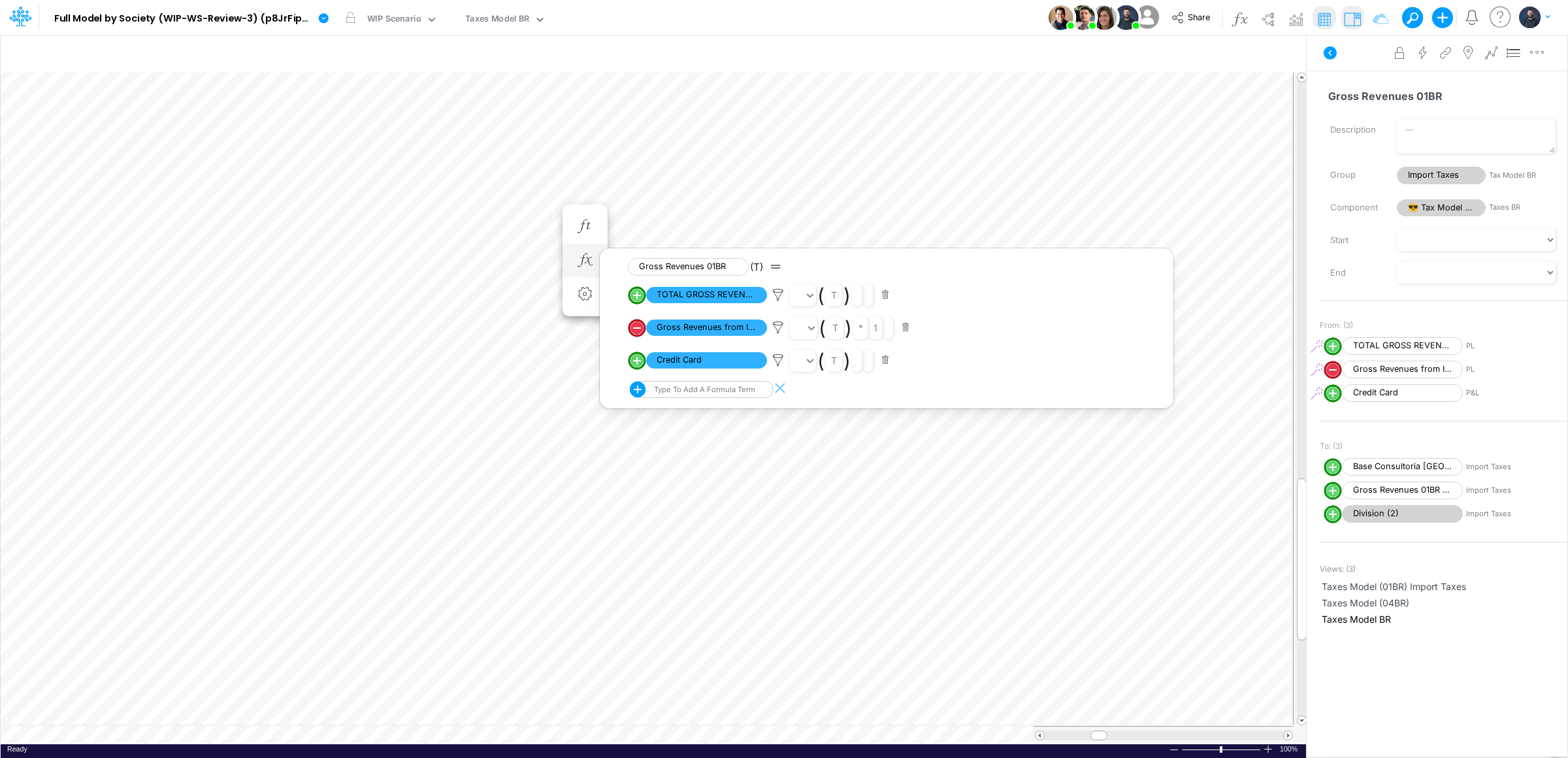
click at [887, 360] on button "button" at bounding box center [886, 360] width 26 height 18
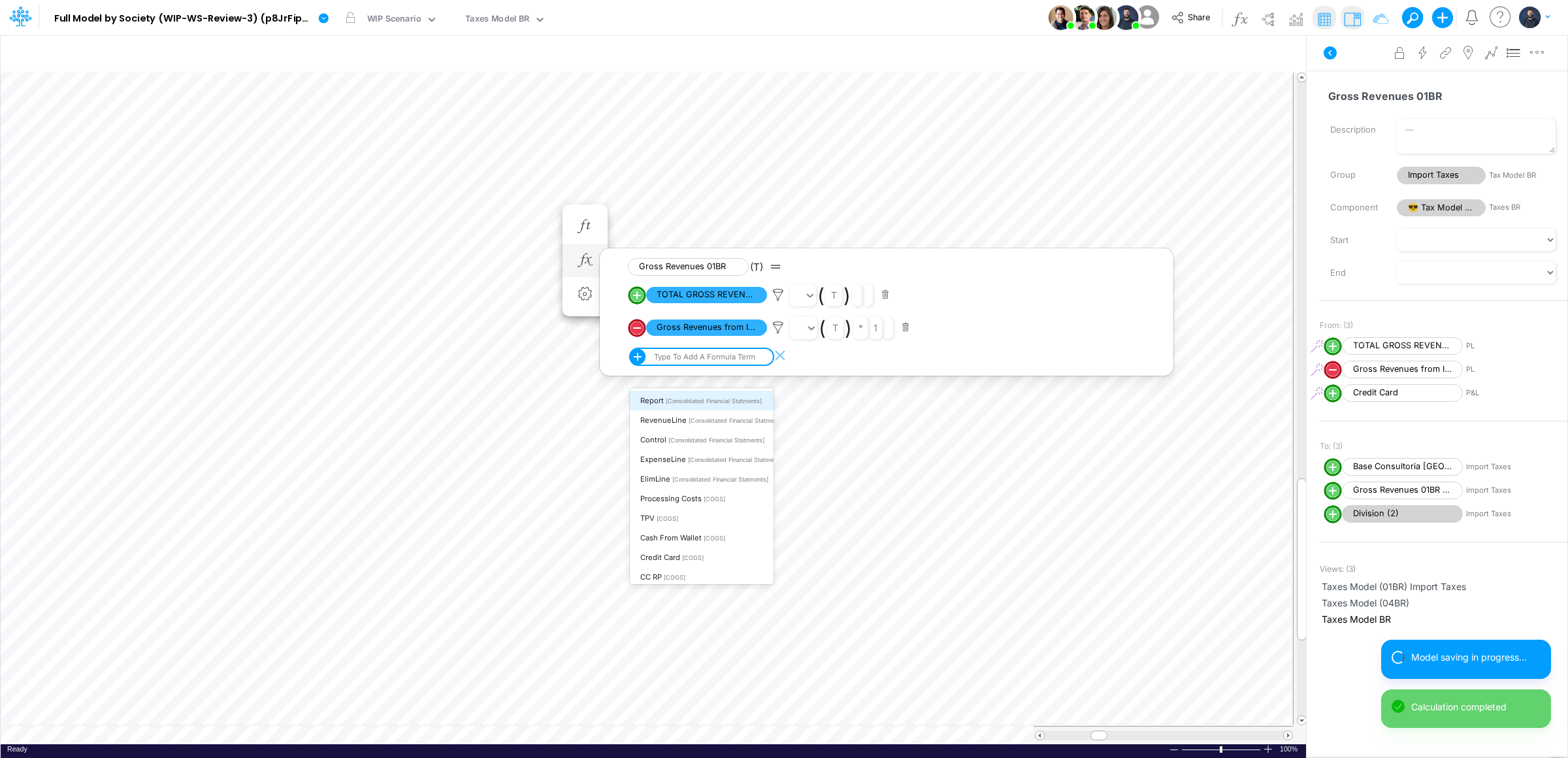
click at [673, 357] on div "Type to add a formula term" at bounding box center [703, 356] width 104 height 9
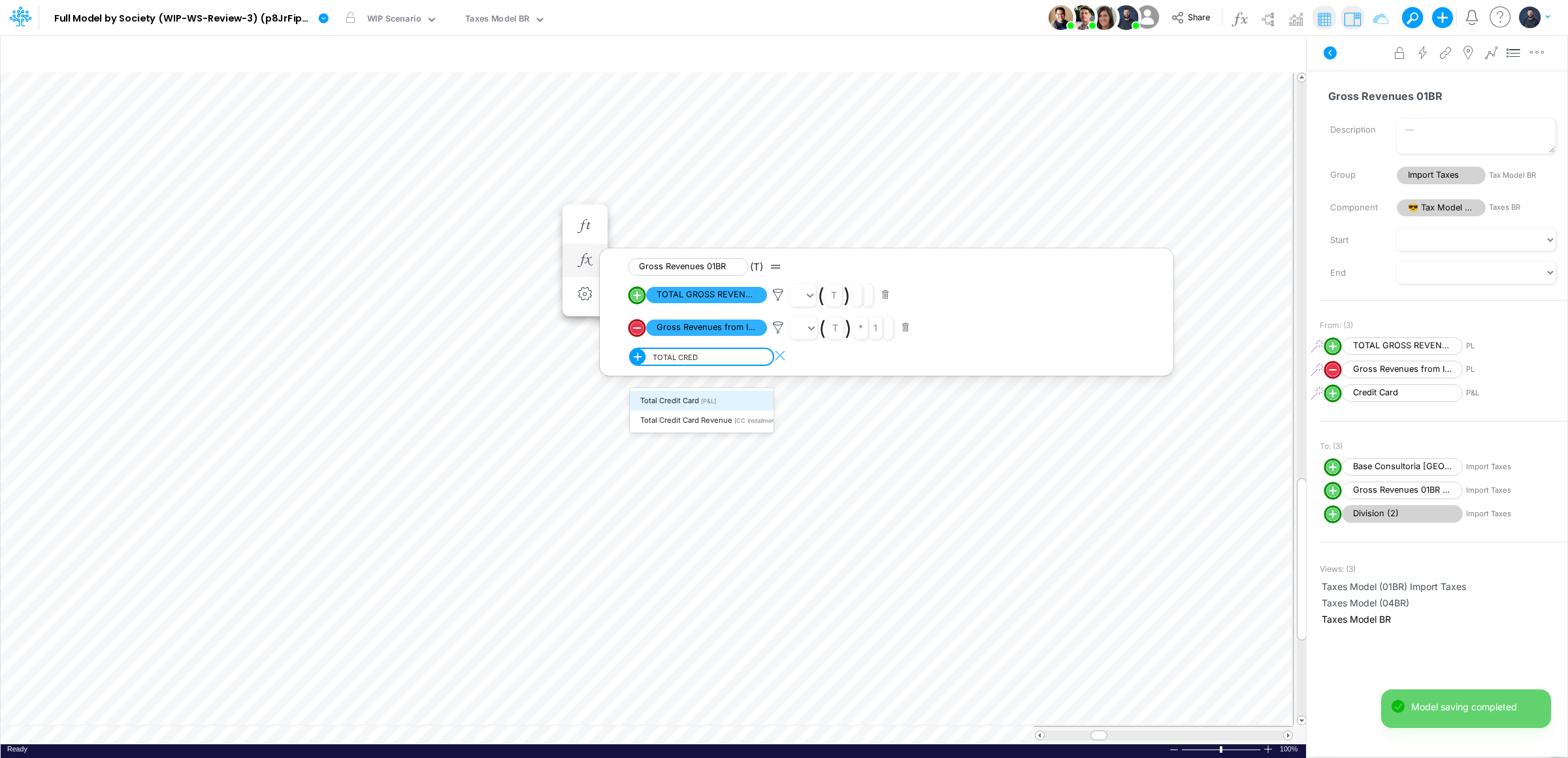
click at [701, 400] on span "[P&L]" at bounding box center [709, 401] width 15 height 7
type input "TOTAL CRED"
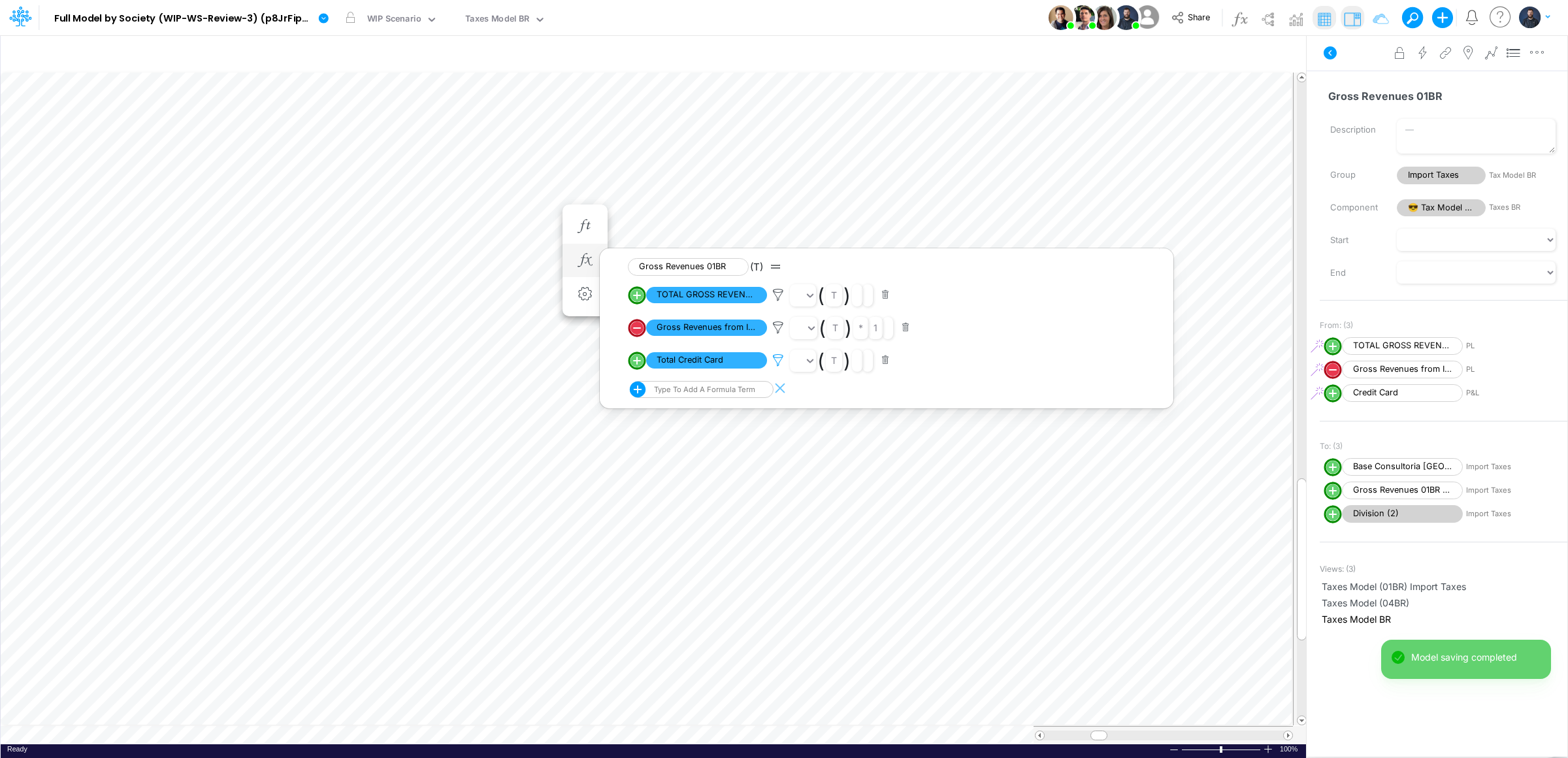
click at [778, 362] on icon at bounding box center [778, 360] width 19 height 14
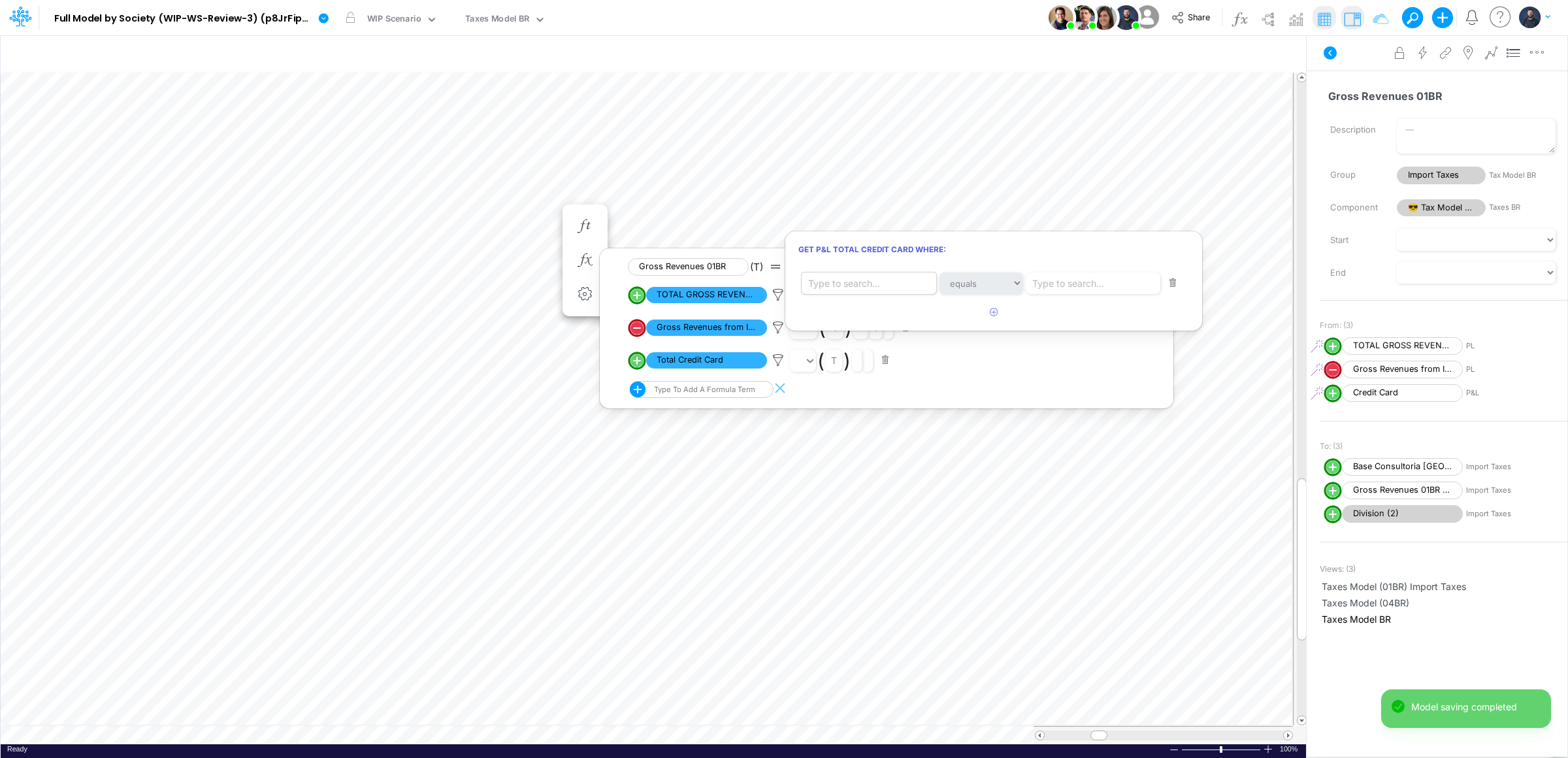
click at [870, 293] on div "Type to search..." at bounding box center [871, 284] width 139 height 23
click at [861, 315] on span "[Tax Model BR]" at bounding box center [862, 315] width 52 height 9
click at [1069, 305] on div "Type to search..." at bounding box center [1068, 306] width 72 height 14
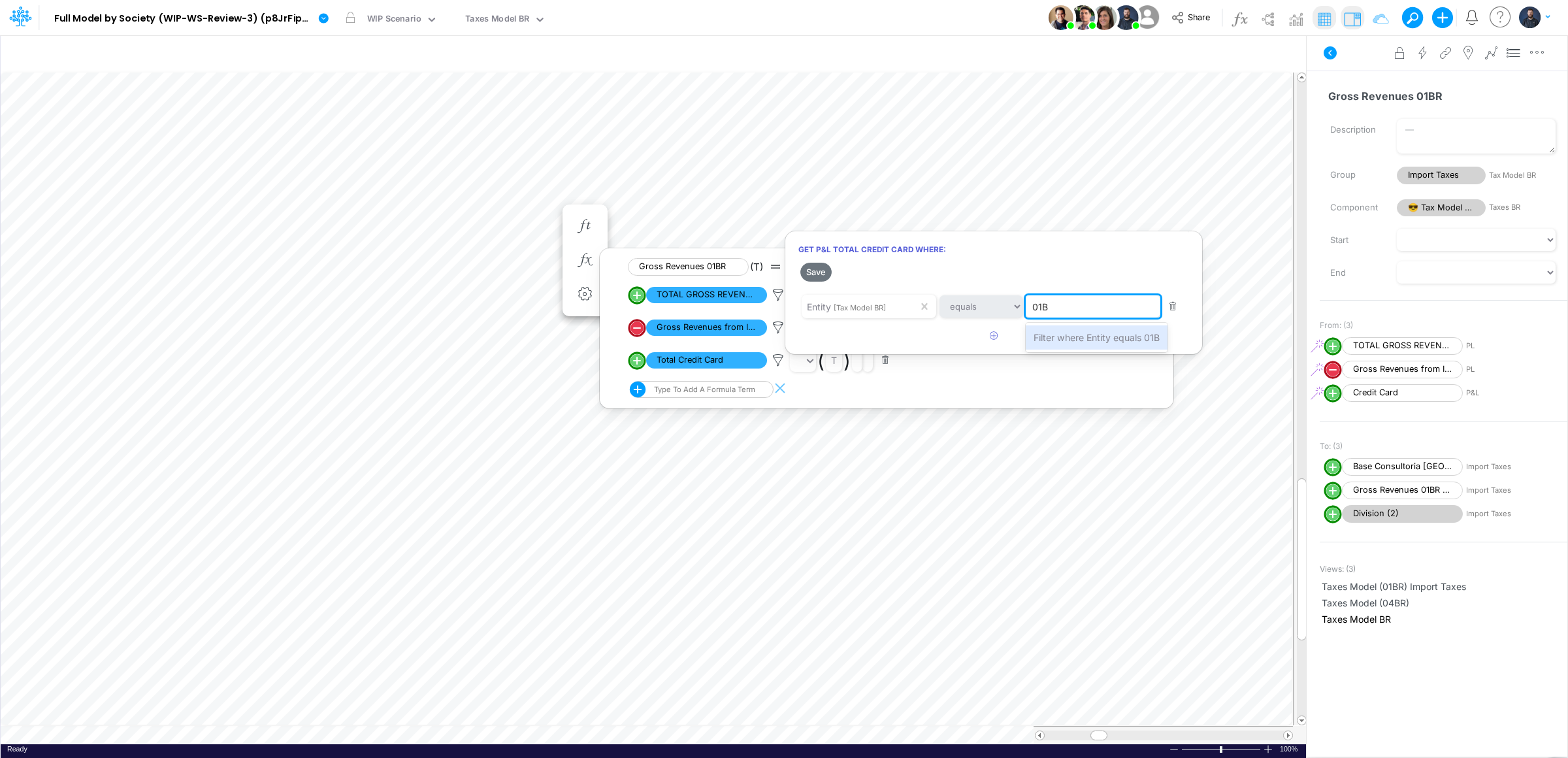
type input "01BR"
click at [1067, 335] on span "Filter where Entity equals 01BR" at bounding box center [1100, 338] width 132 height 11
click at [991, 333] on icon "button" at bounding box center [994, 335] width 9 height 9
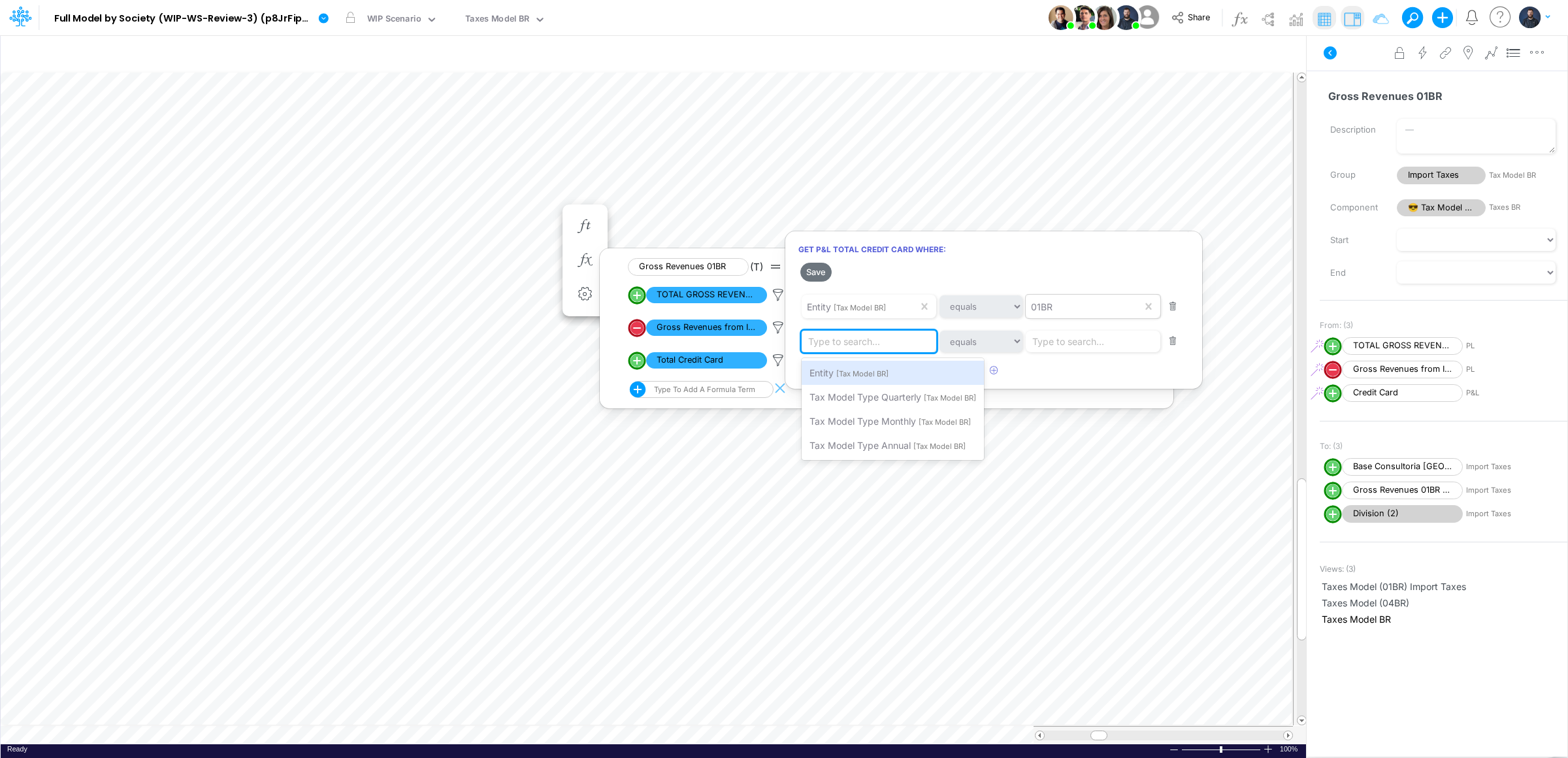
click at [839, 342] on div "Type to search..." at bounding box center [844, 341] width 72 height 14
type input "01BR"
click at [866, 368] on span "Filter where equals 01BR" at bounding box center [862, 373] width 105 height 11
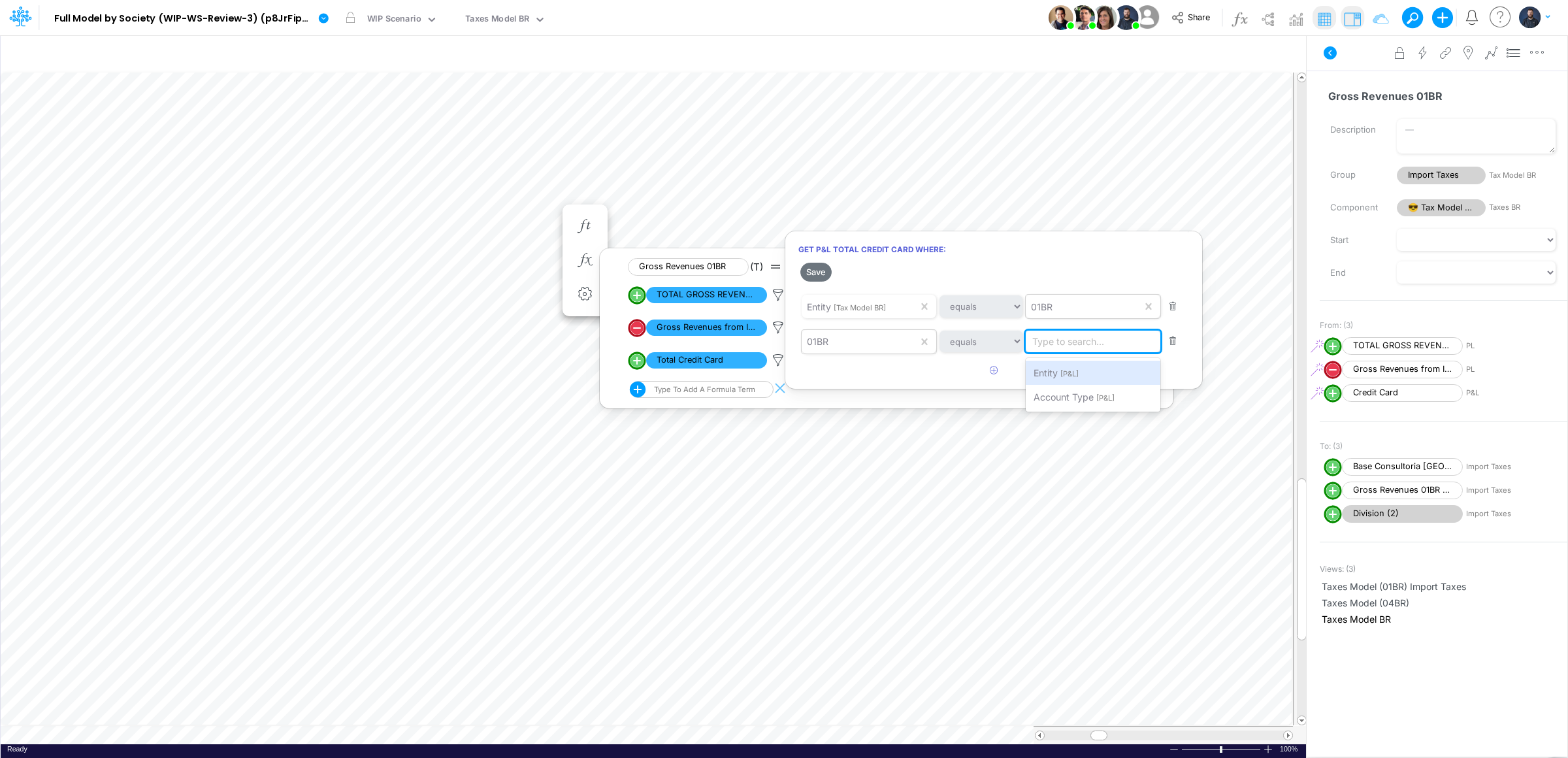
click at [1064, 347] on div "Type to search..." at bounding box center [1068, 341] width 72 height 14
click at [1060, 377] on span "[P&L]" at bounding box center [1069, 373] width 19 height 9
click at [826, 274] on button "Save" at bounding box center [816, 273] width 31 height 19
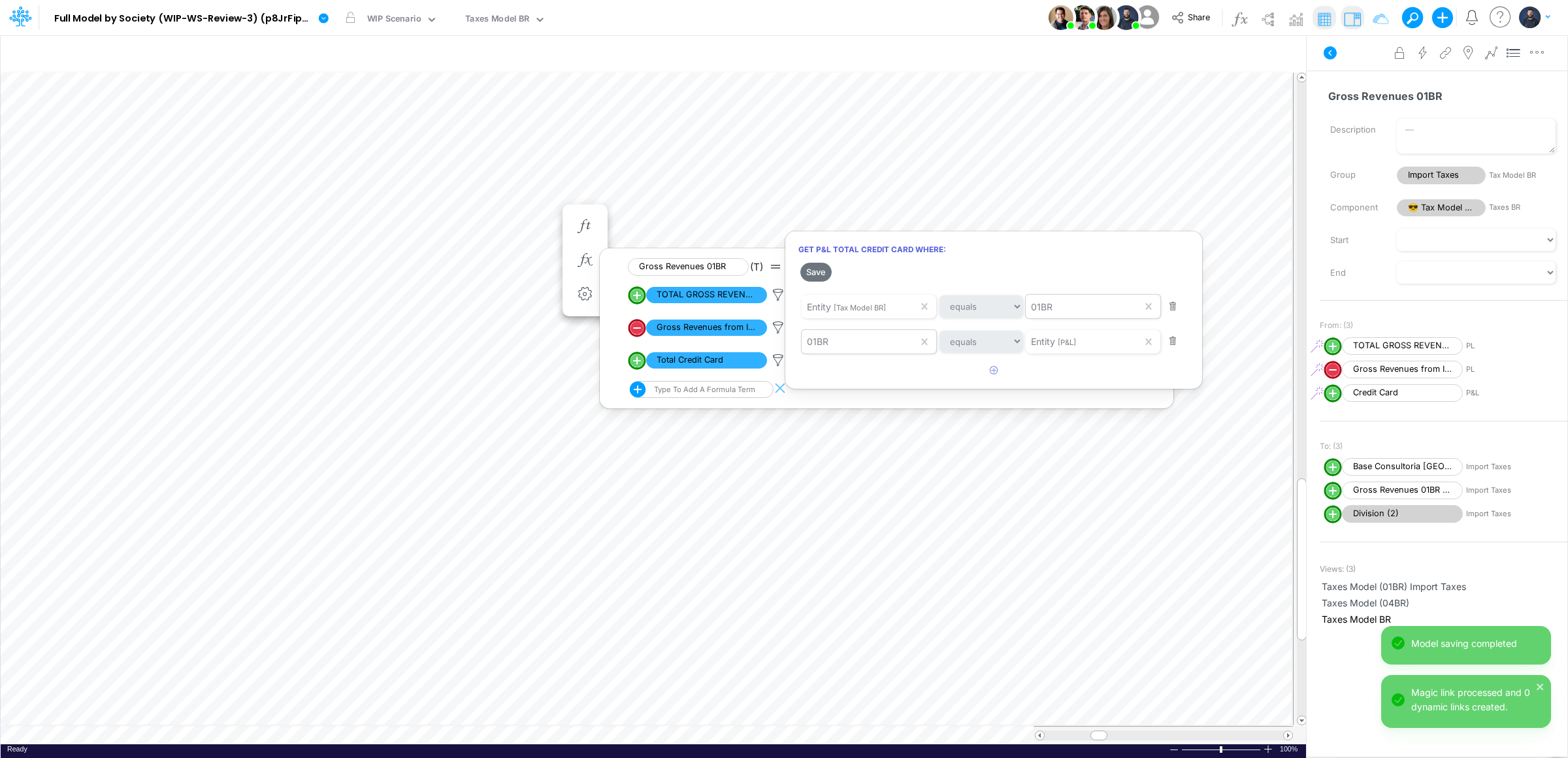
click at [916, 539] on div at bounding box center [784, 382] width 1568 height 752
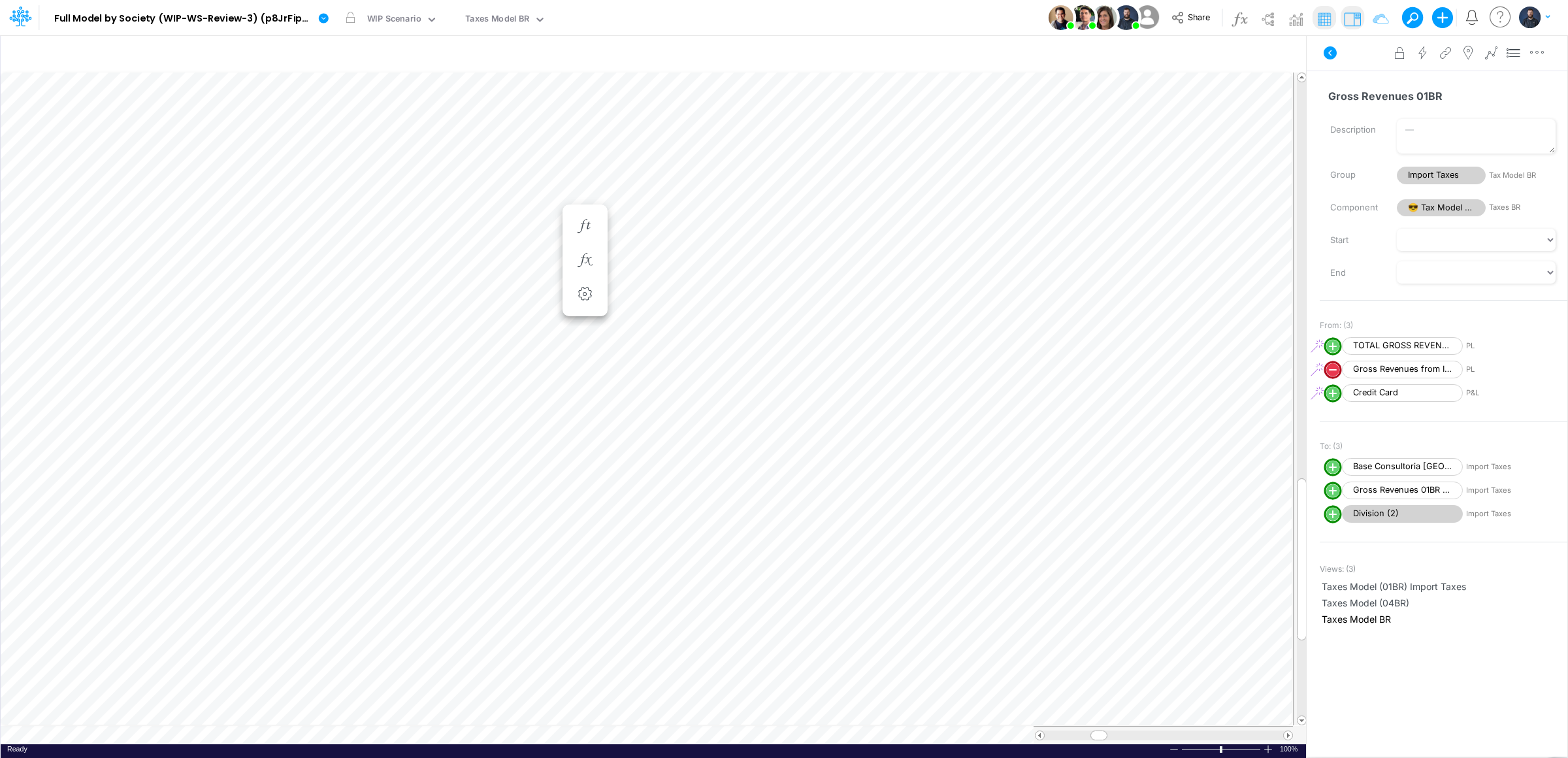
scroll to position [0, 1]
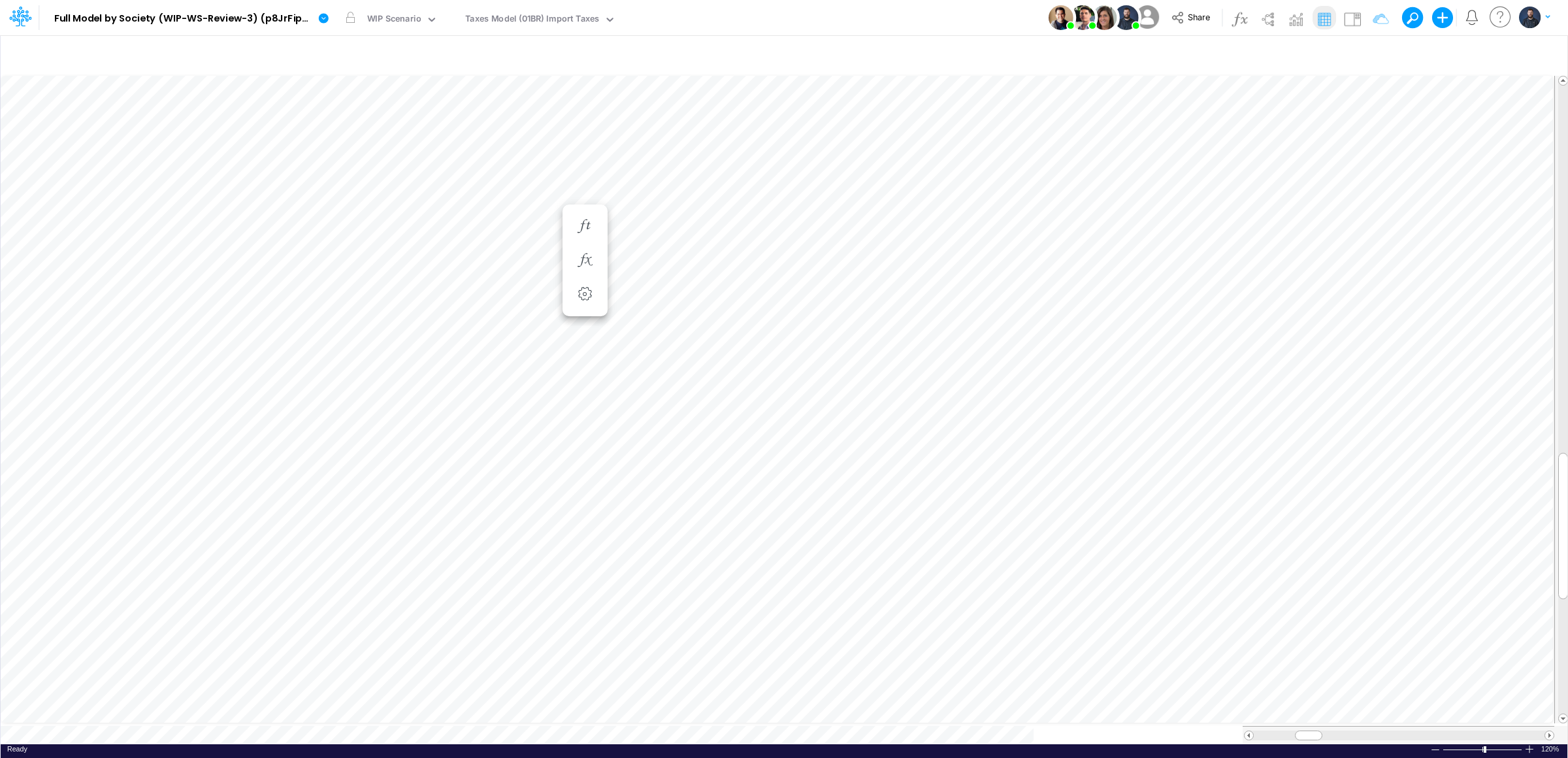
scroll to position [0, 1]
click at [648, 15] on button "button" at bounding box center [648, 18] width 27 height 34
type input "Consolidated FS - USGAAP"
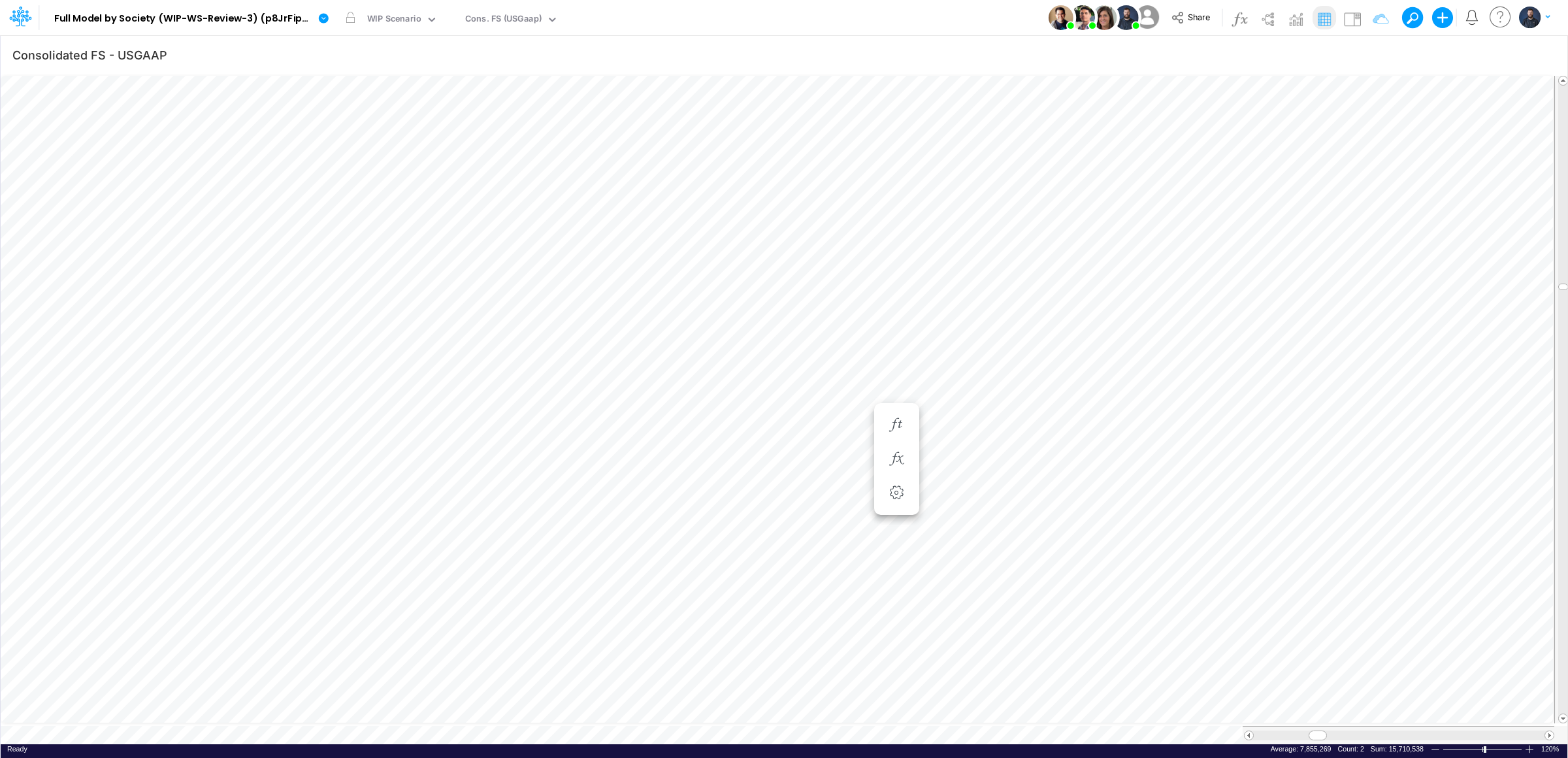
scroll to position [0, 1]
click at [407, 726] on td at bounding box center [622, 735] width 1242 height 19
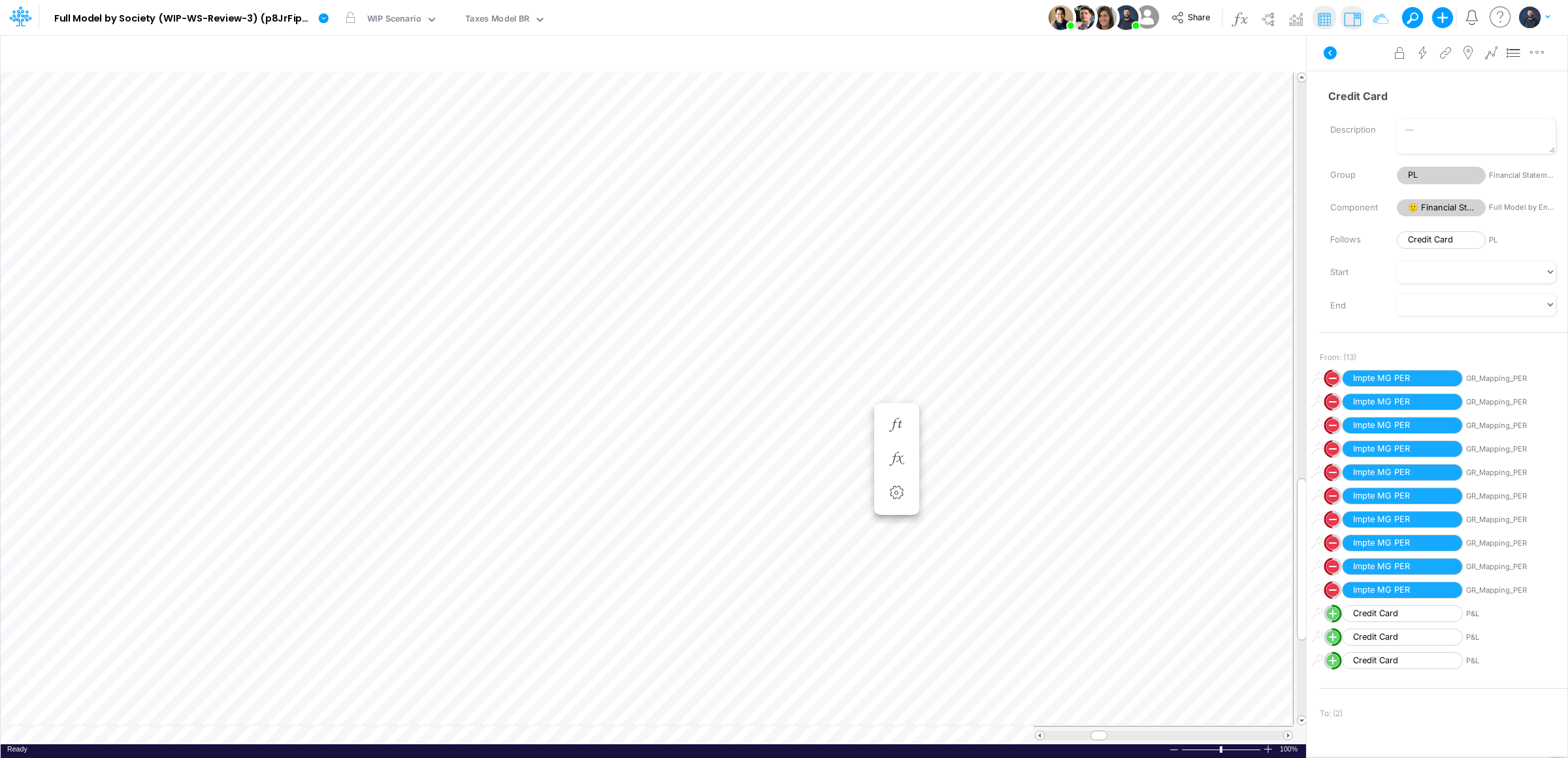
scroll to position [0, 1]
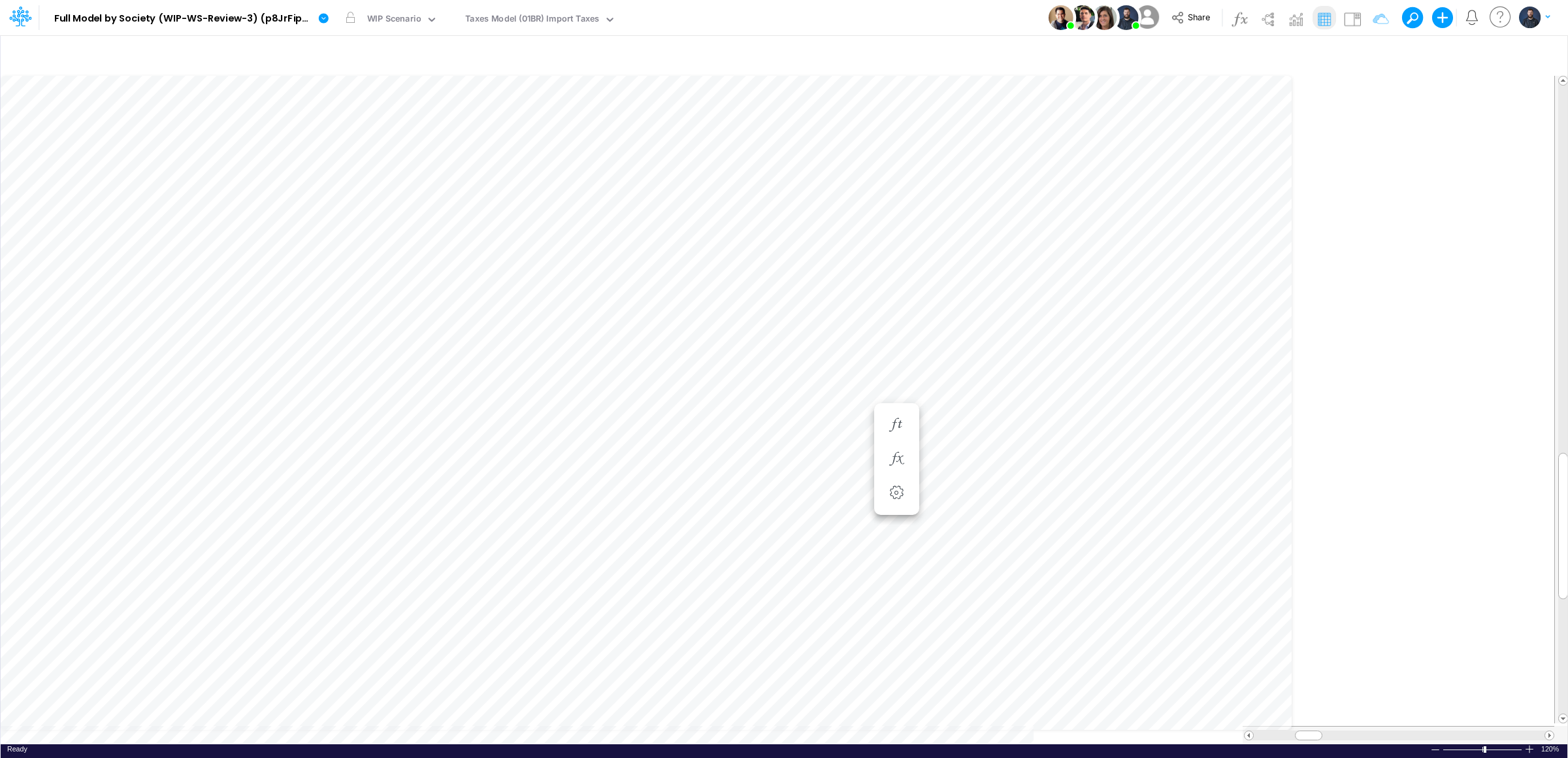
scroll to position [0, 1]
click at [645, 15] on button "button" at bounding box center [648, 18] width 27 height 34
click at [899, 450] on button "button" at bounding box center [896, 460] width 24 height 26
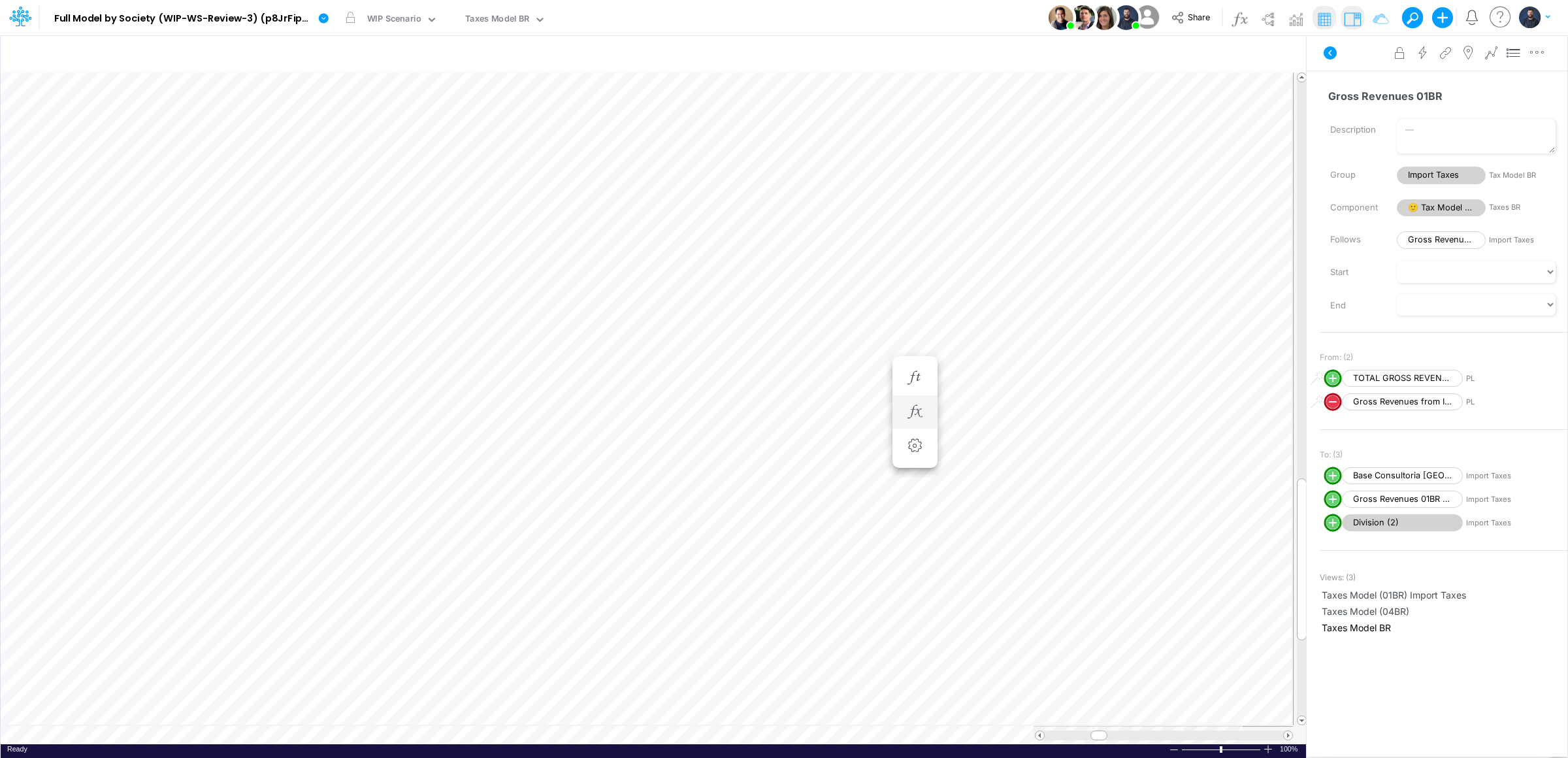
scroll to position [0, 1]
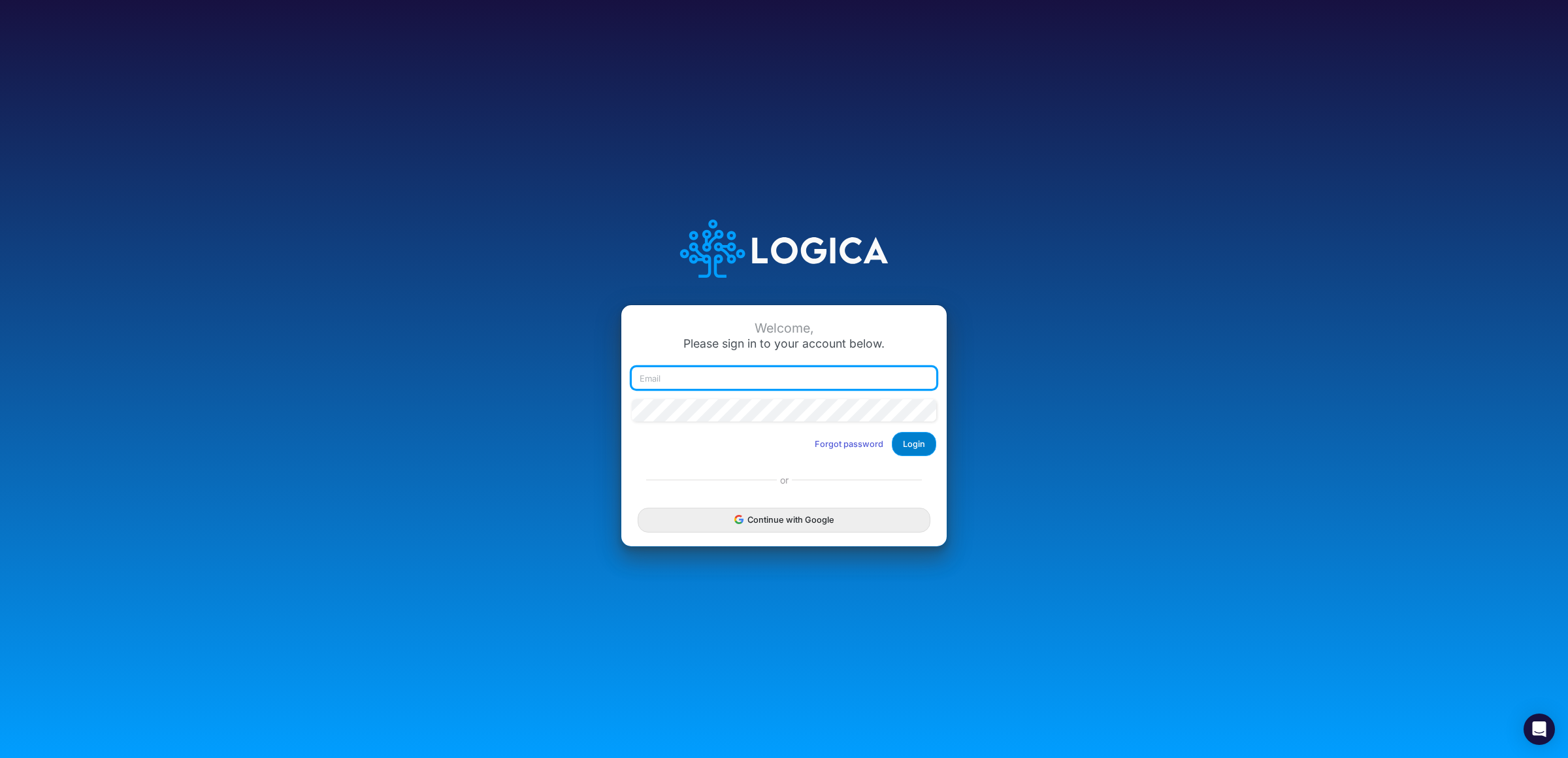
type input "raphael.jordao@recargapay.com"
click at [912, 447] on button "Login" at bounding box center [913, 444] width 44 height 24
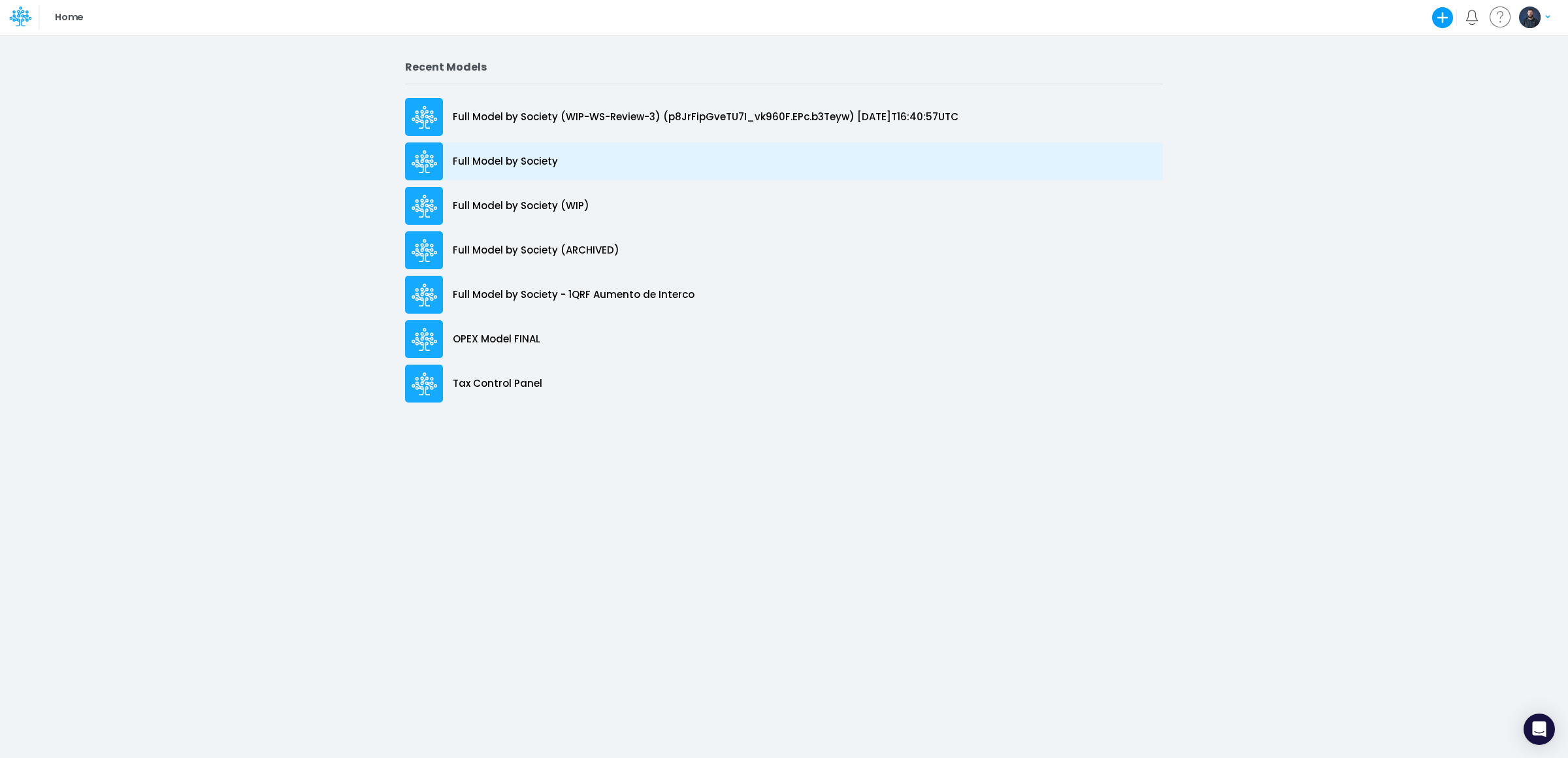
click at [517, 163] on p "Full Model by Society" at bounding box center [505, 161] width 105 height 15
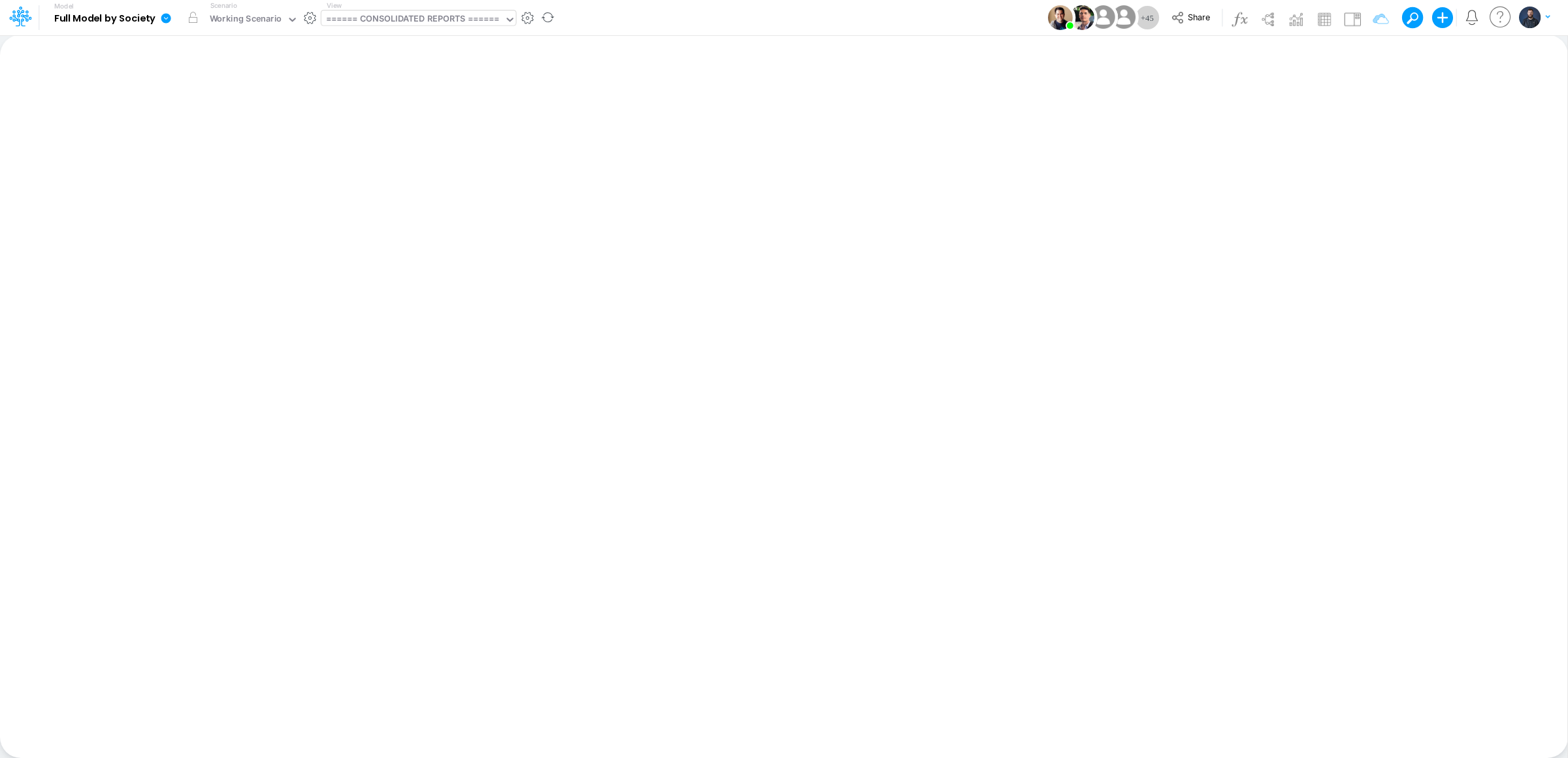
click at [388, 23] on div "====== CONSOLIDATED REPORTS ======" at bounding box center [412, 19] width 173 height 15
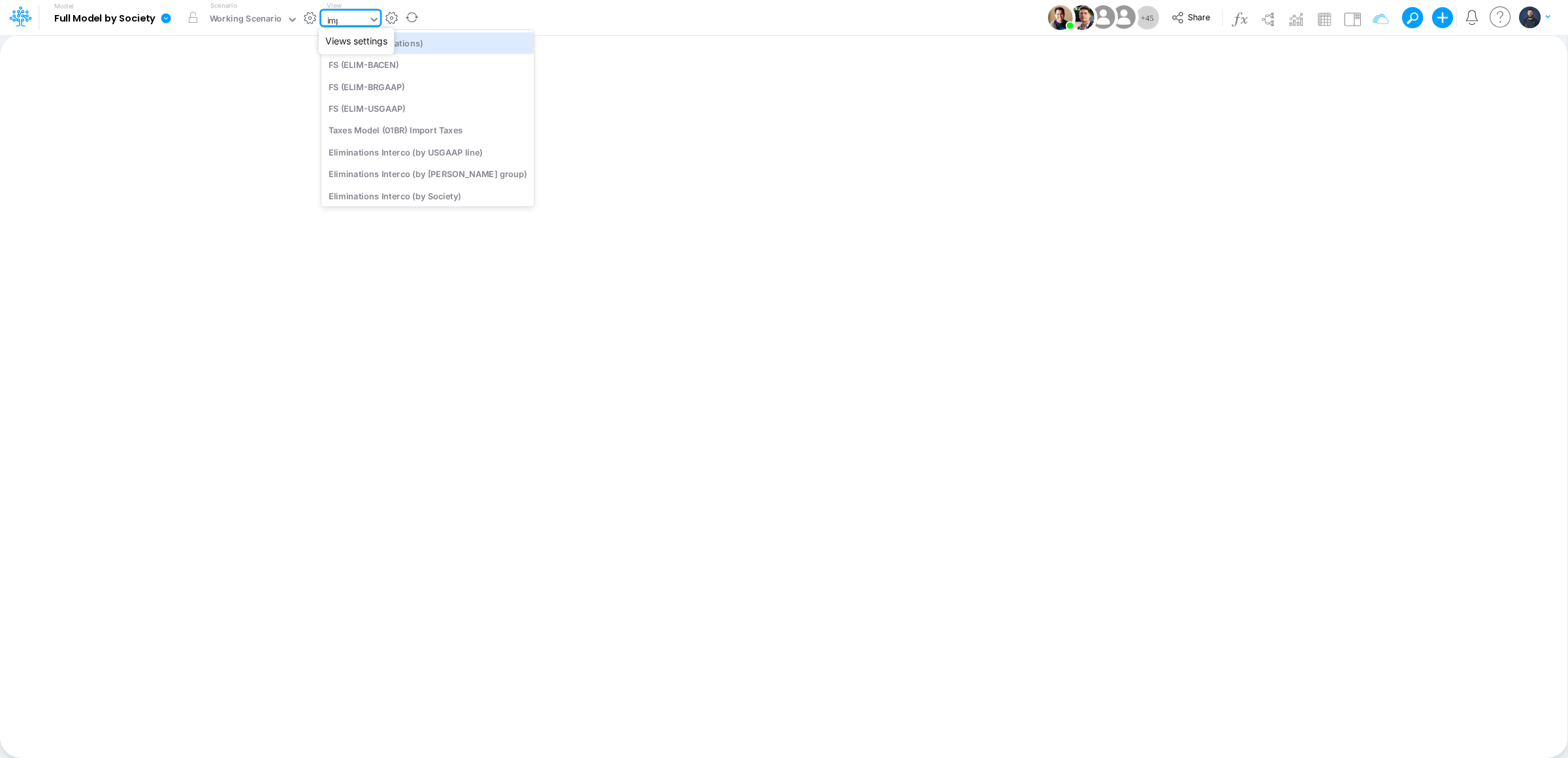
type input "impo"
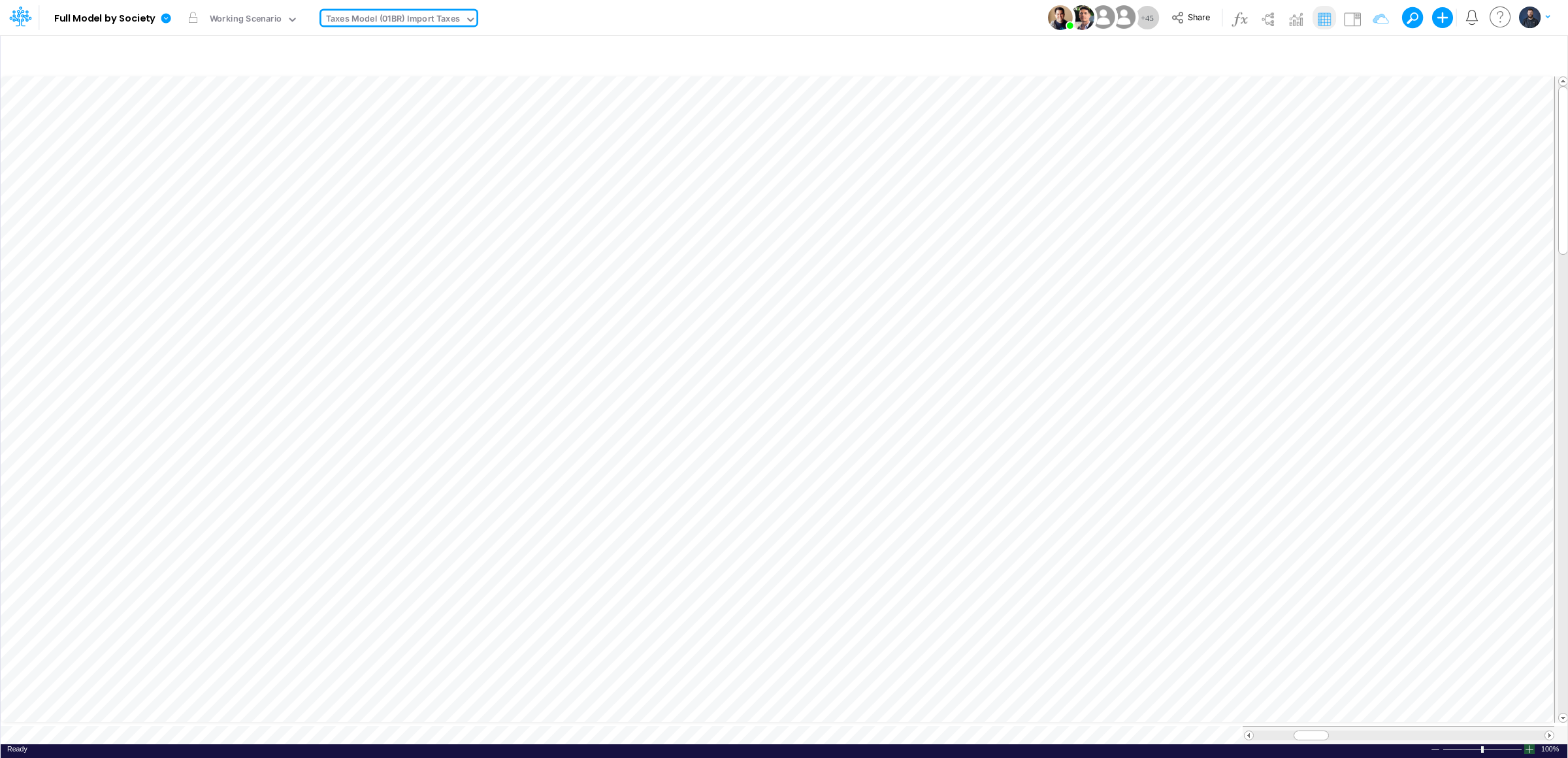
click at [1528, 744] on div at bounding box center [1529, 749] width 10 height 10
click at [1528, 744] on div at bounding box center [1529, 749] width 10 height 10
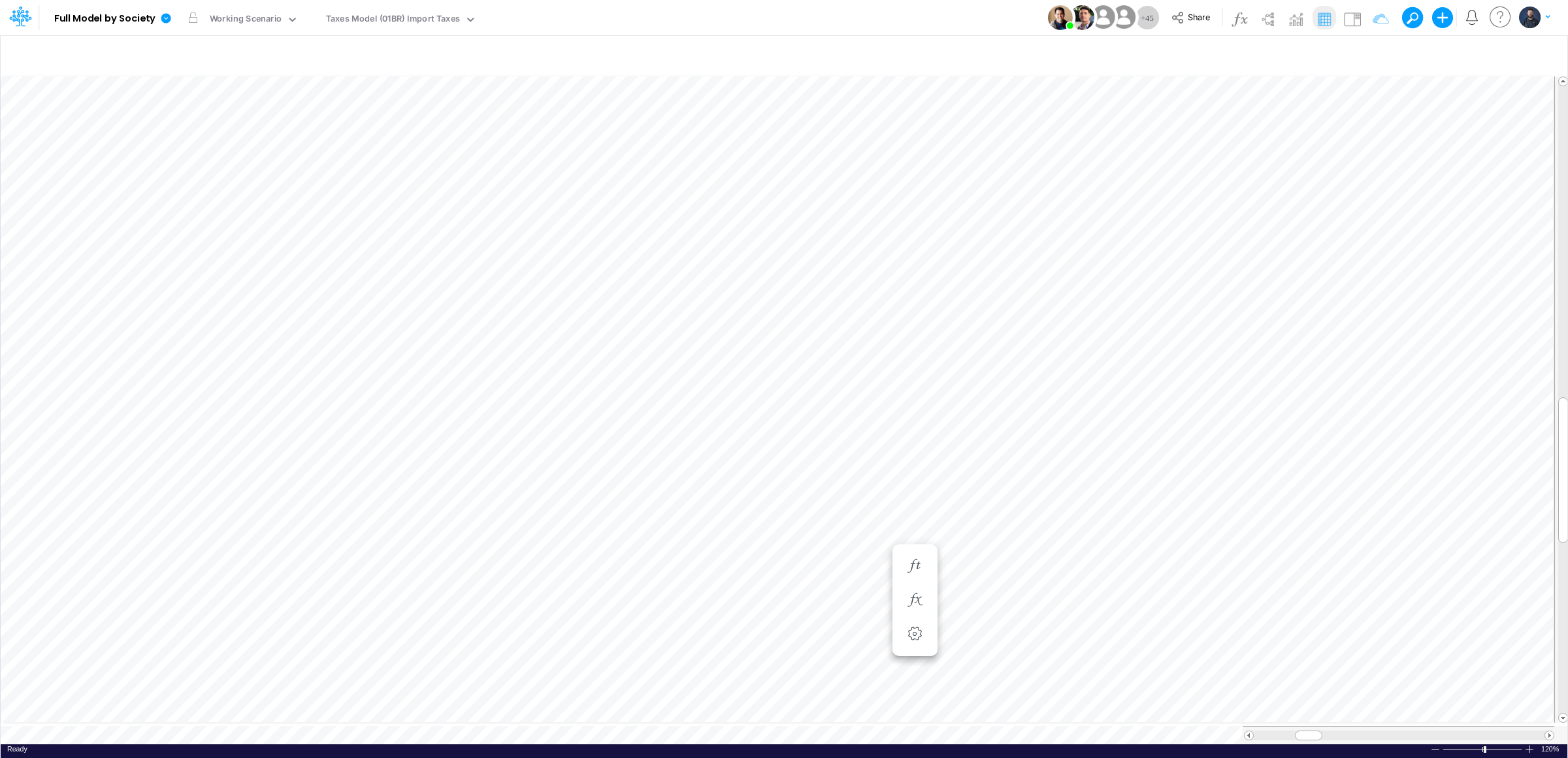
scroll to position [0, 1]
click at [410, 10] on div "Taxes Model (01BR) Import Taxes" at bounding box center [393, 20] width 143 height 19
type input "fs"
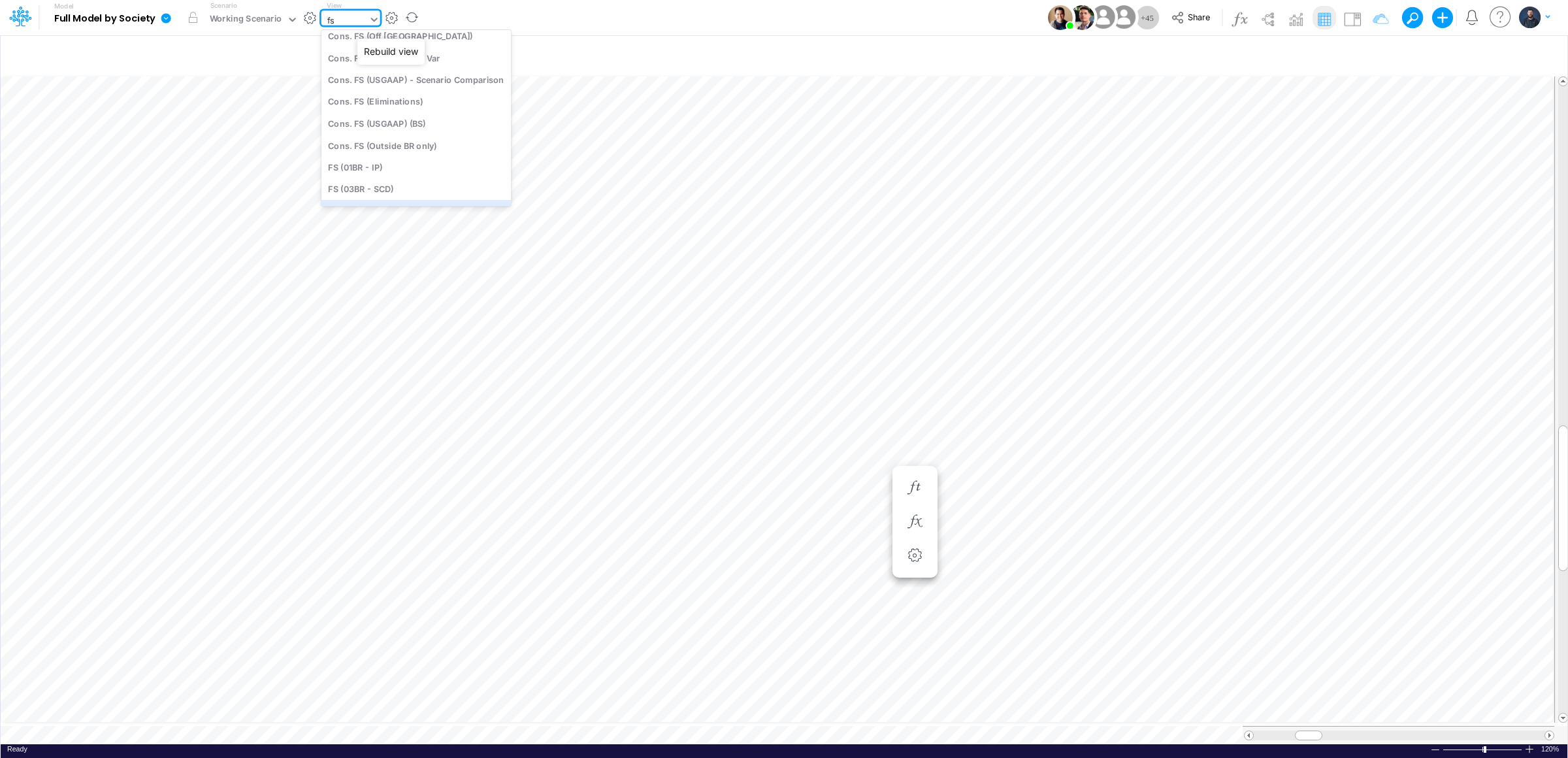
scroll to position [105, 0]
click at [1530, 744] on div at bounding box center [1529, 749] width 10 height 10
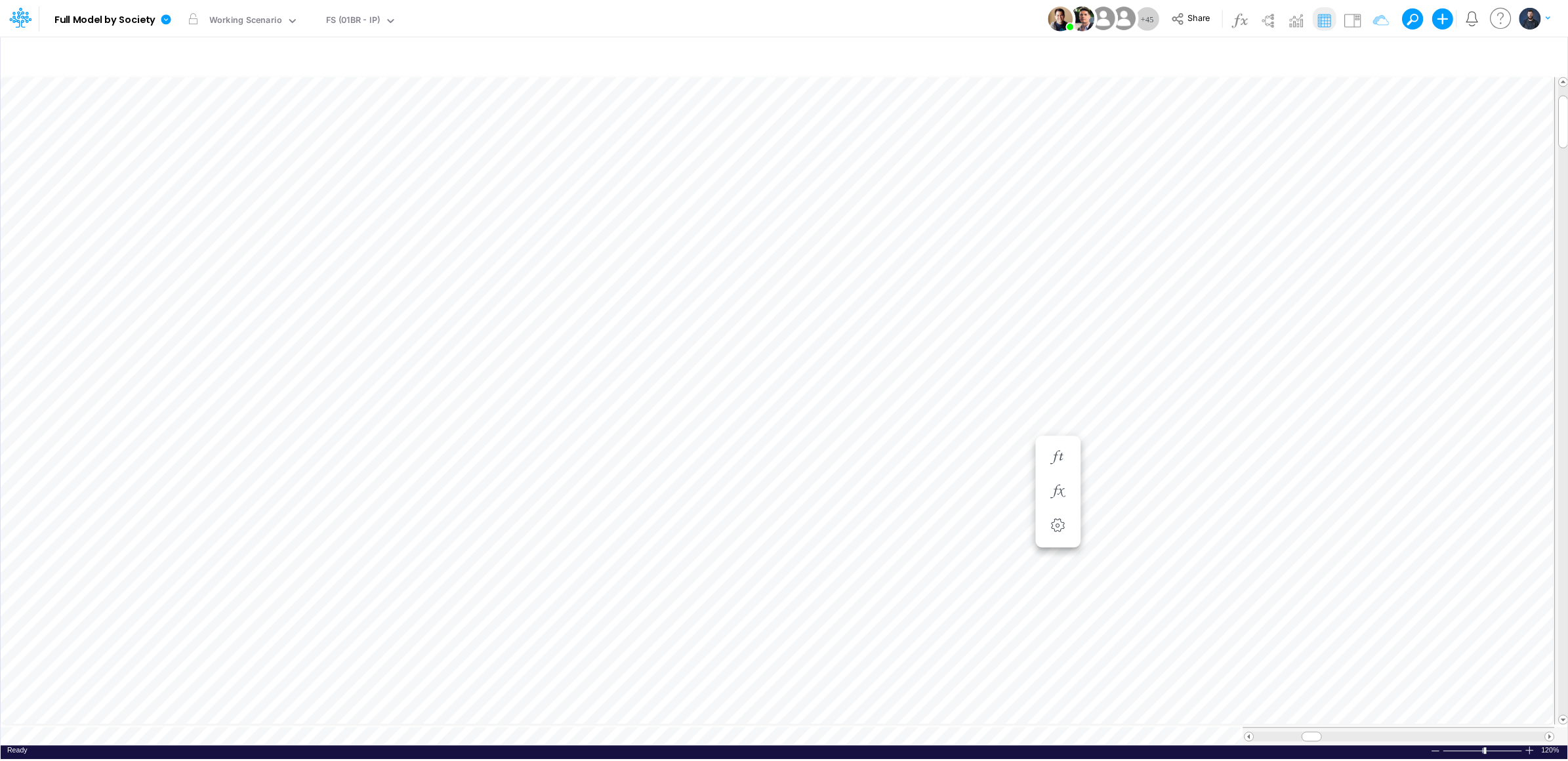
scroll to position [0, 1]
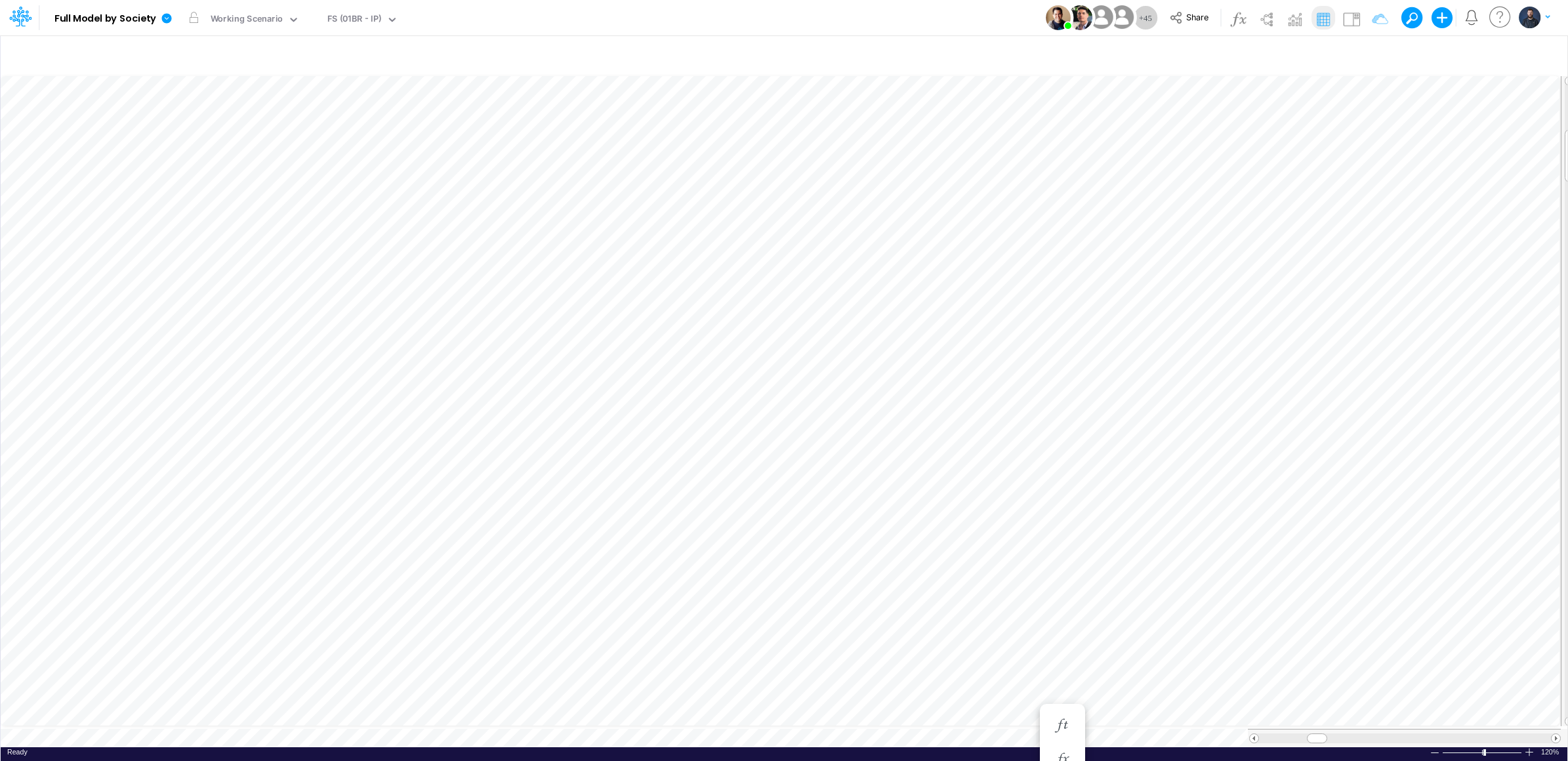
scroll to position [0, 1]
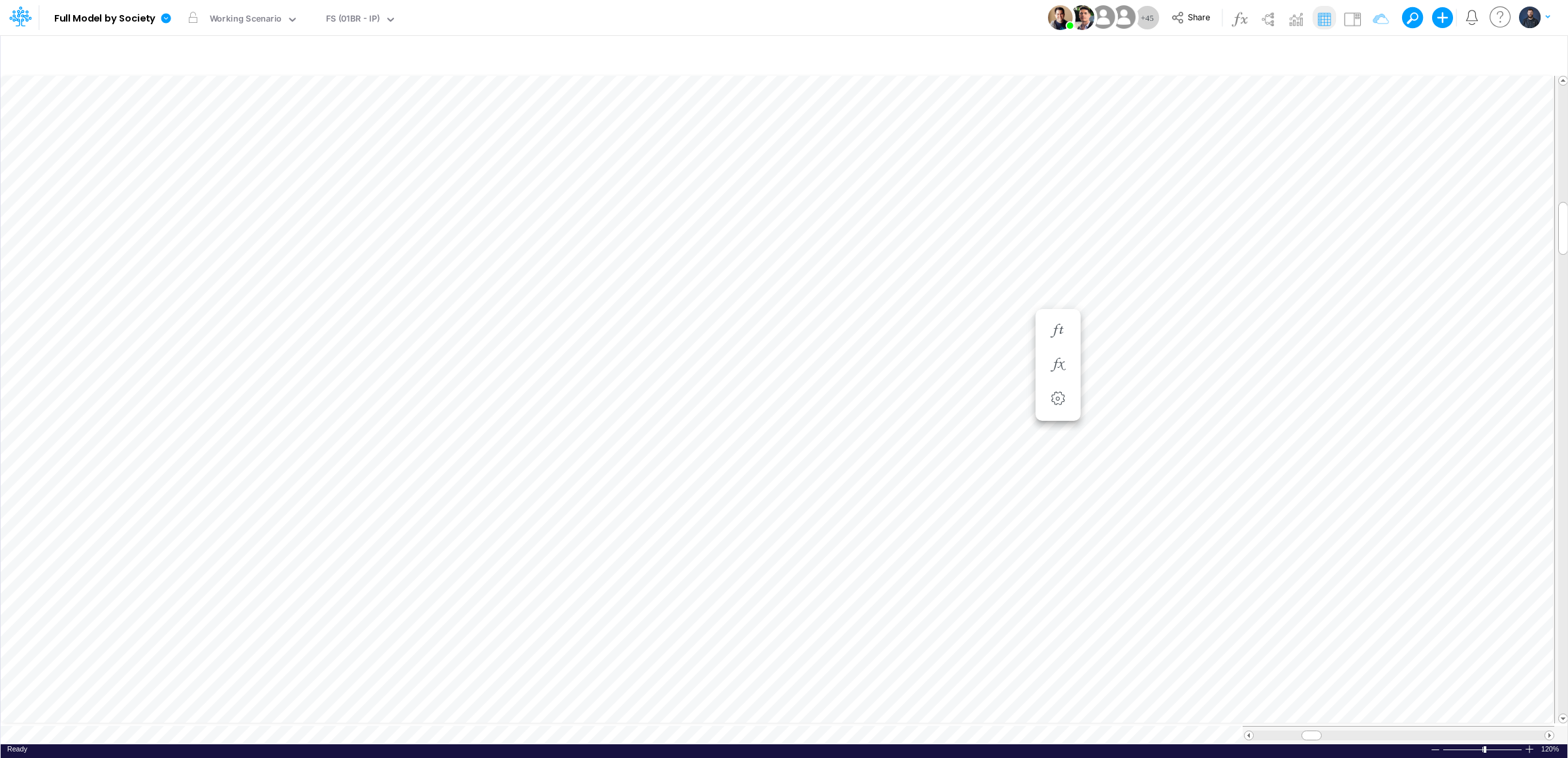
scroll to position [0, 1]
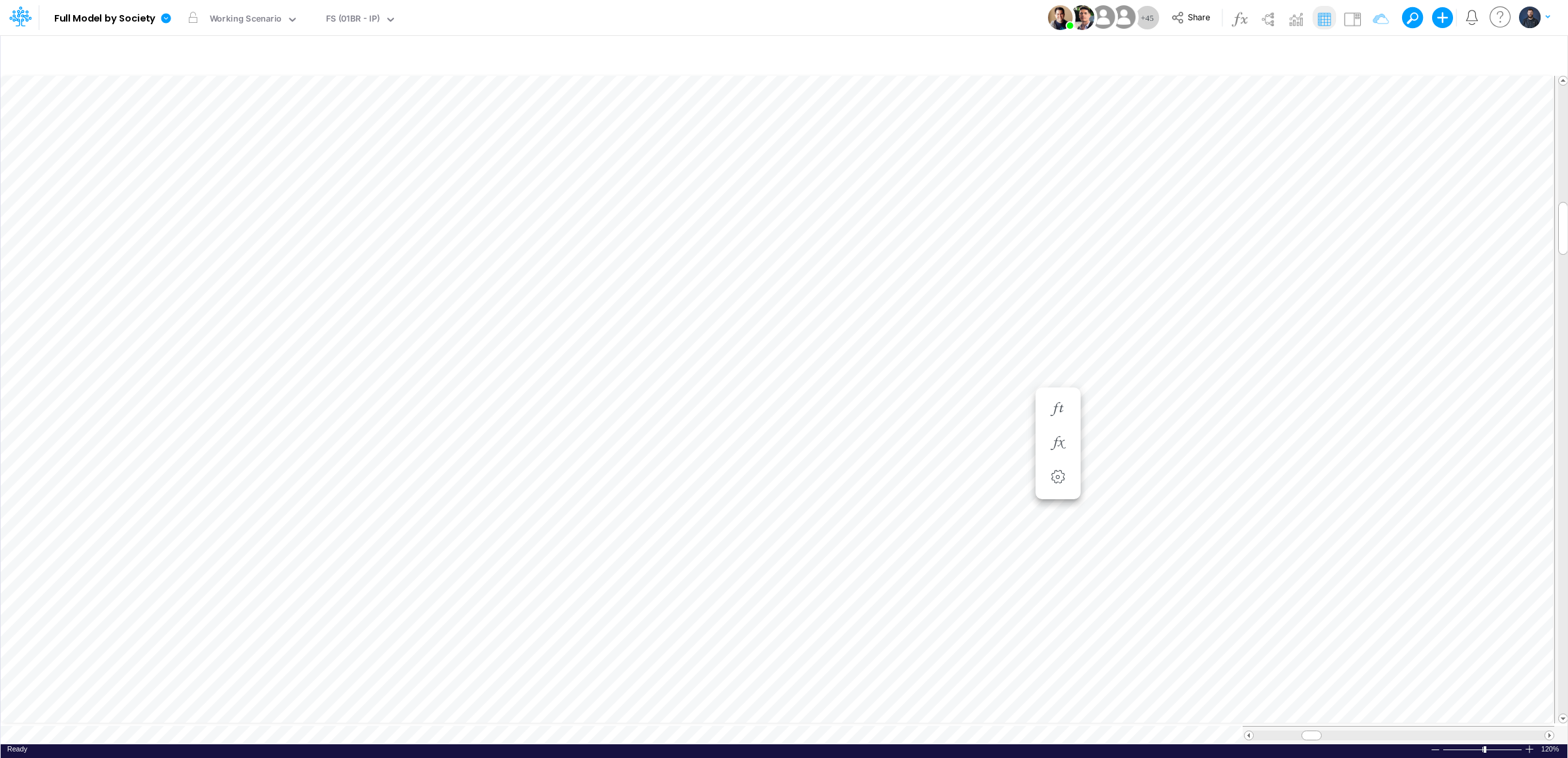
scroll to position [0, 1]
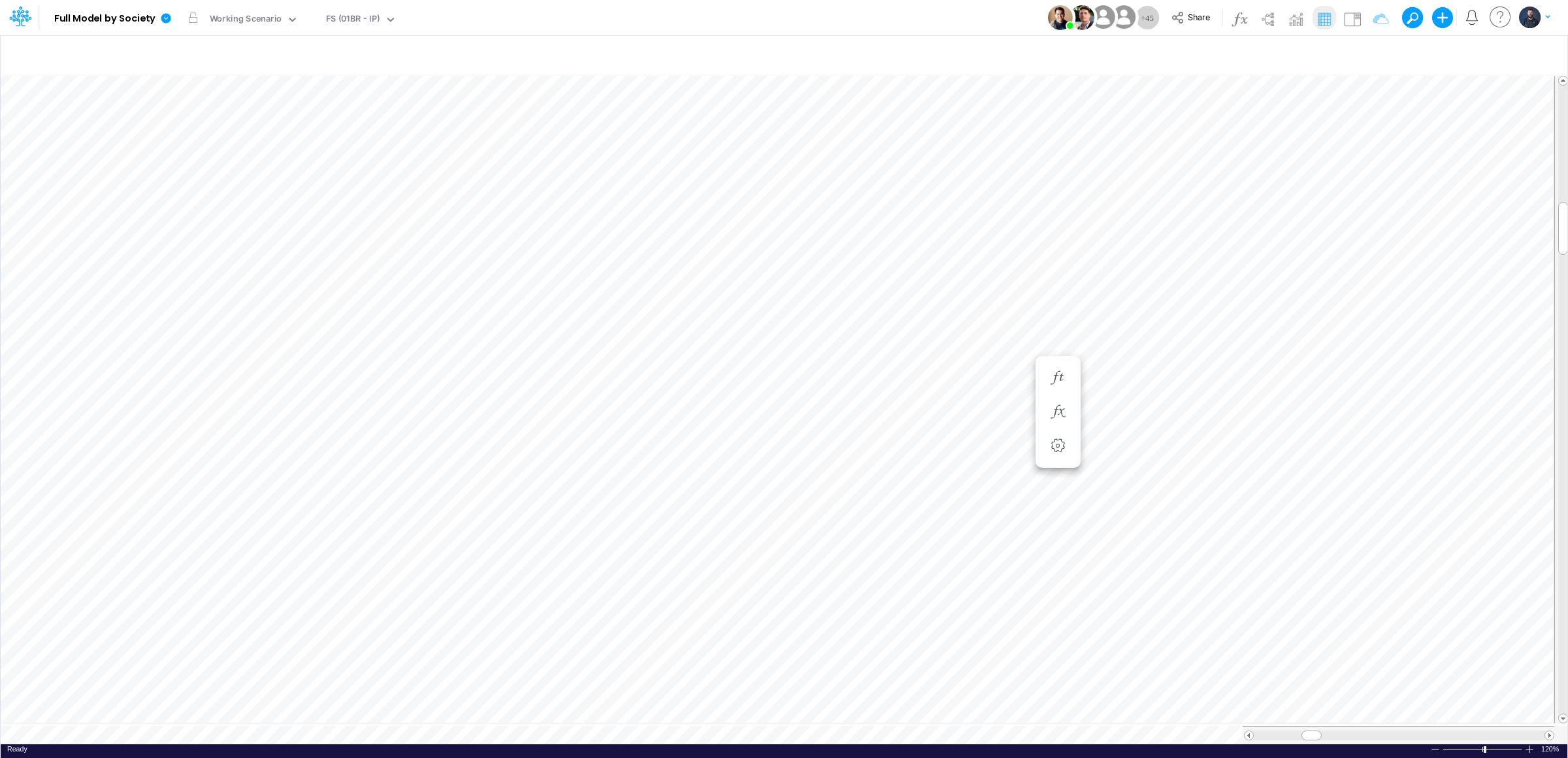
scroll to position [0, 1]
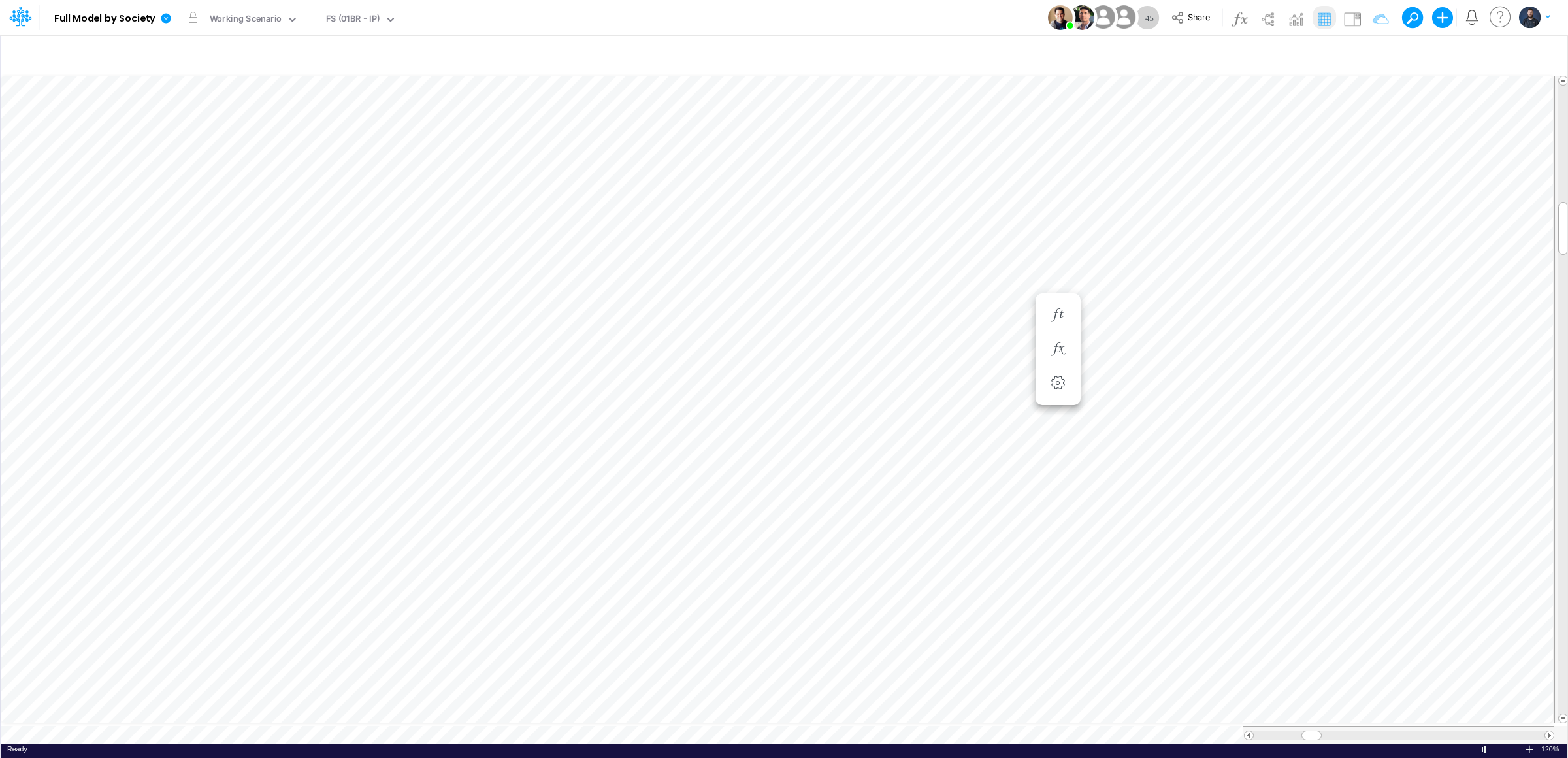
scroll to position [0, 1]
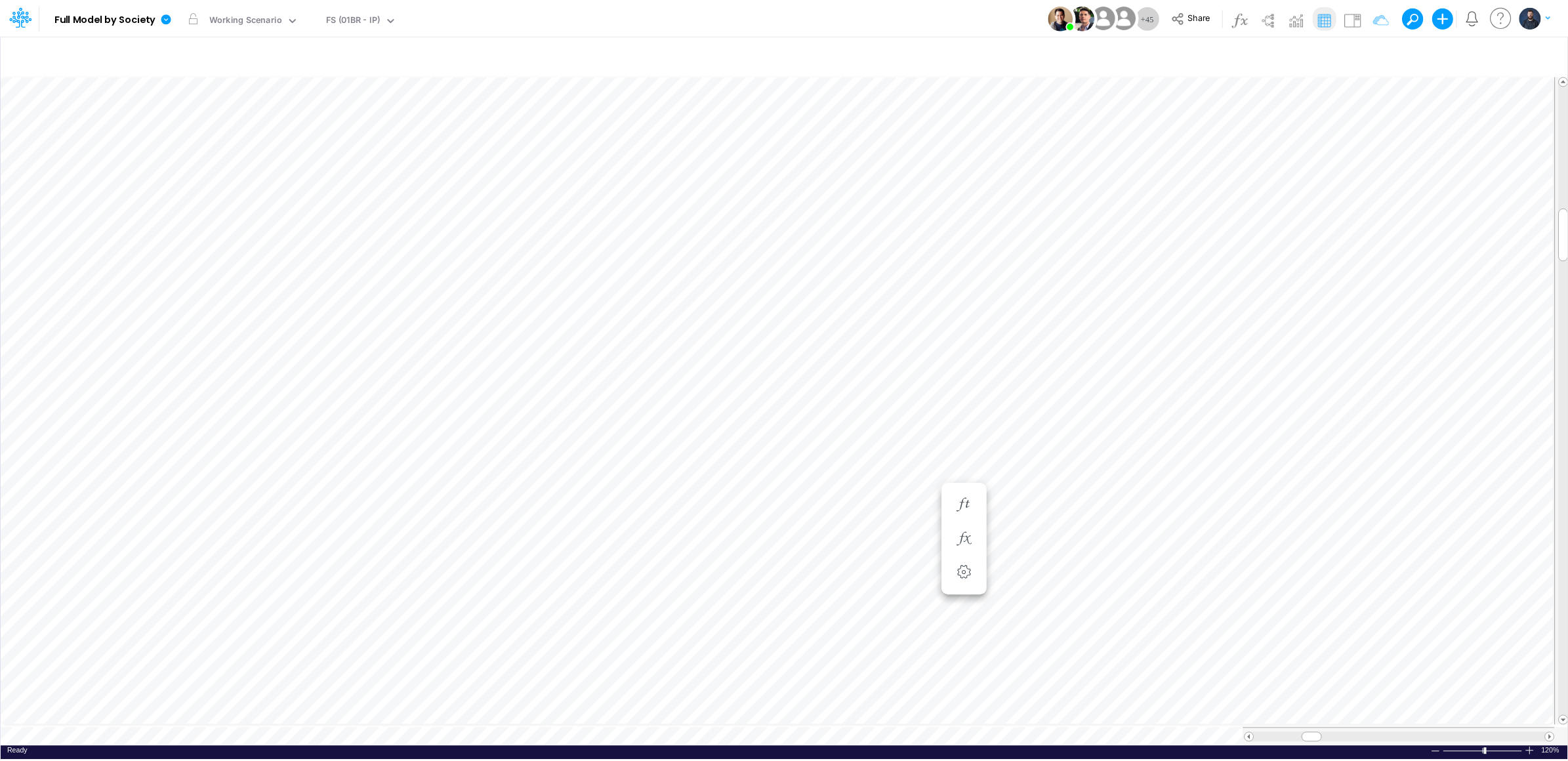
scroll to position [0, 1]
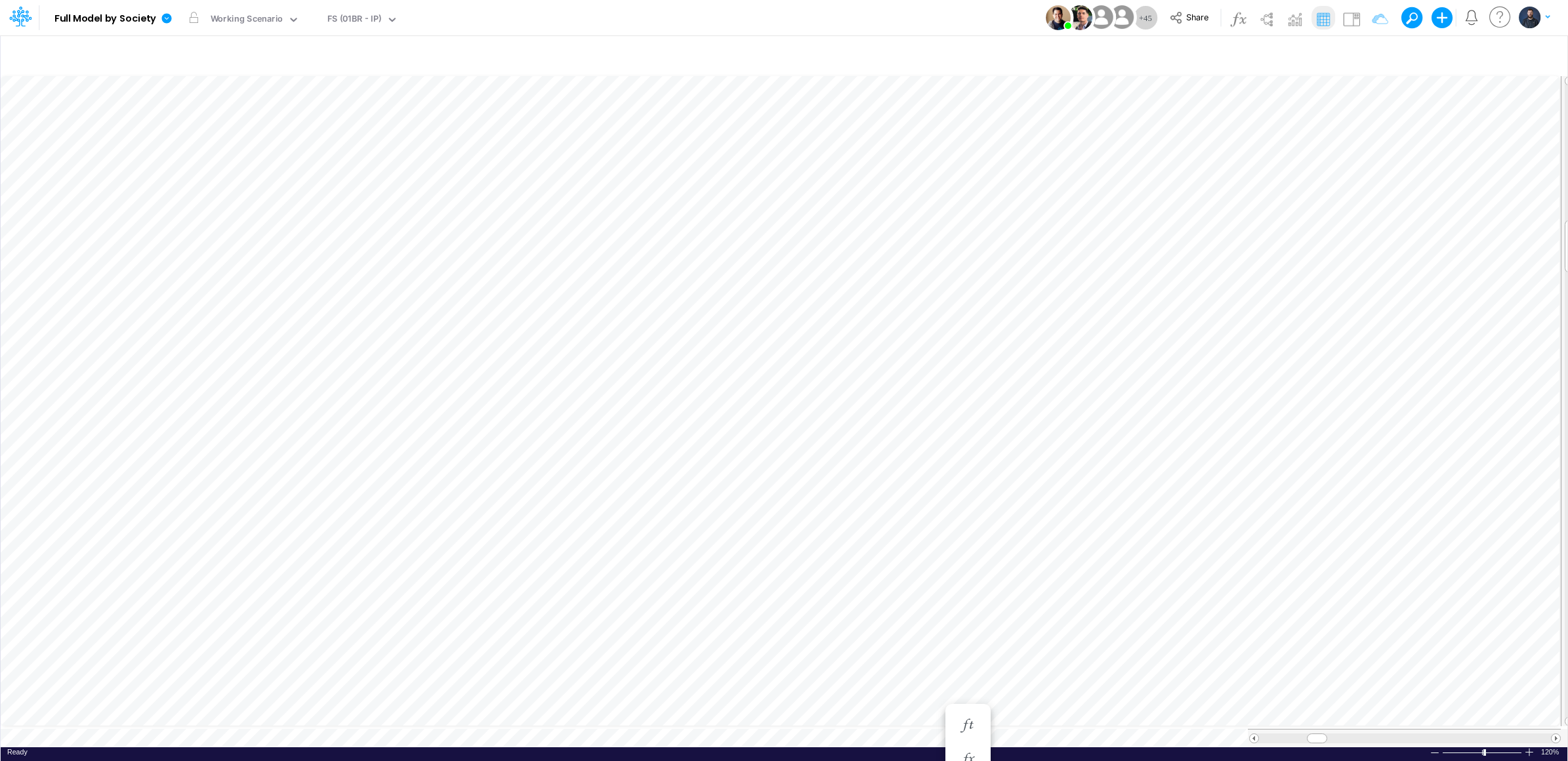
scroll to position [0, 1]
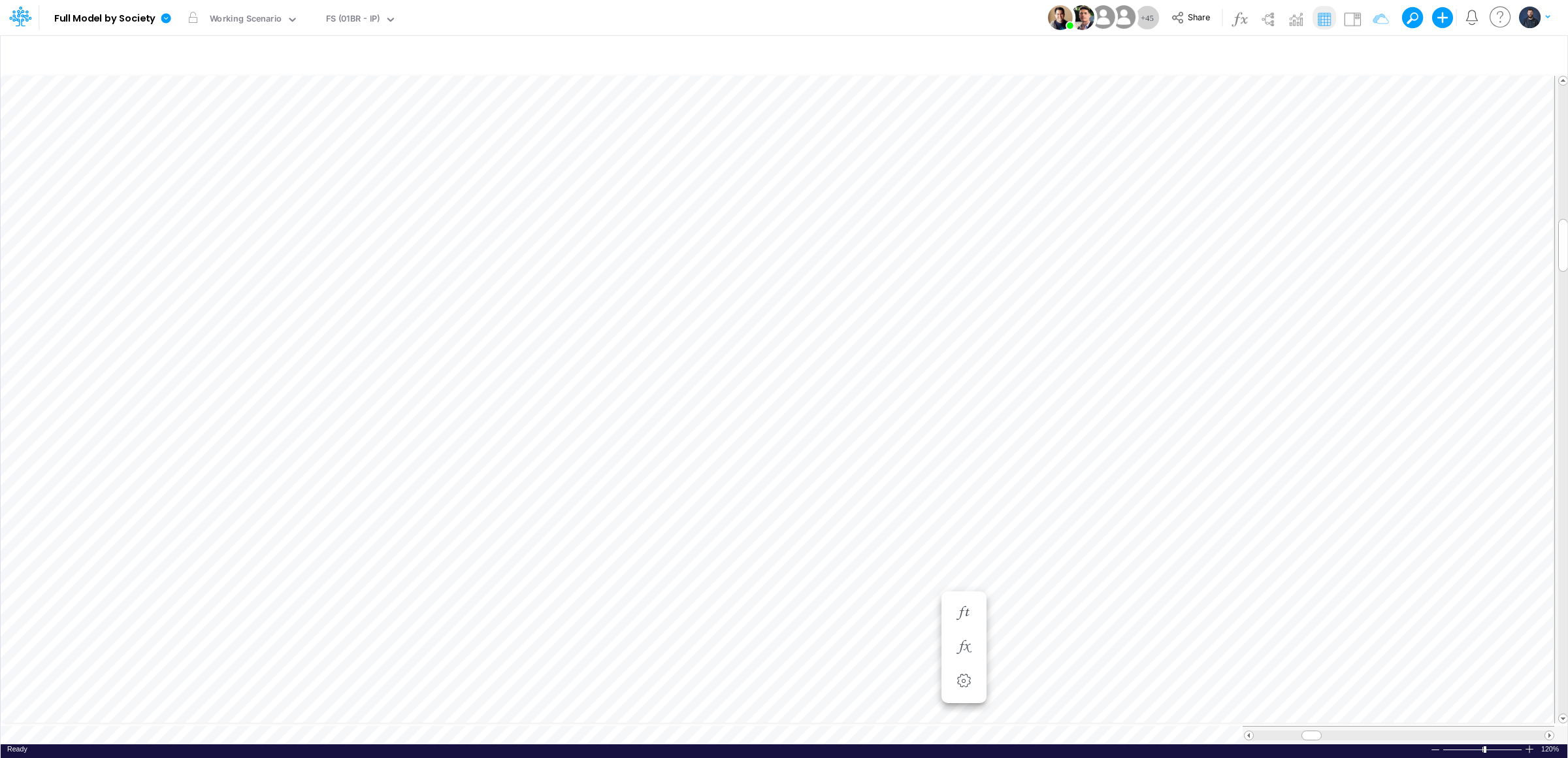
scroll to position [0, 1]
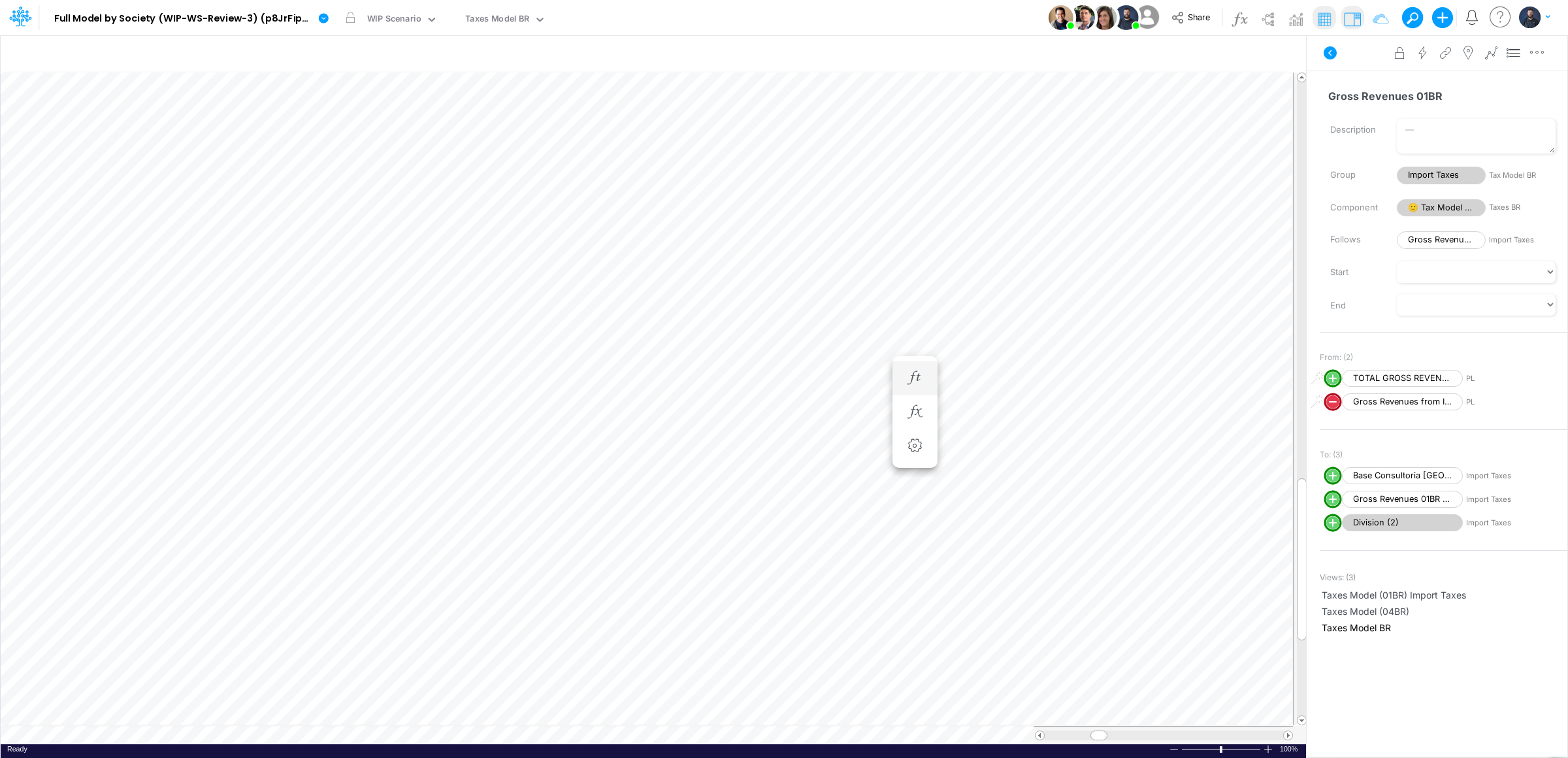
scroll to position [0, 1]
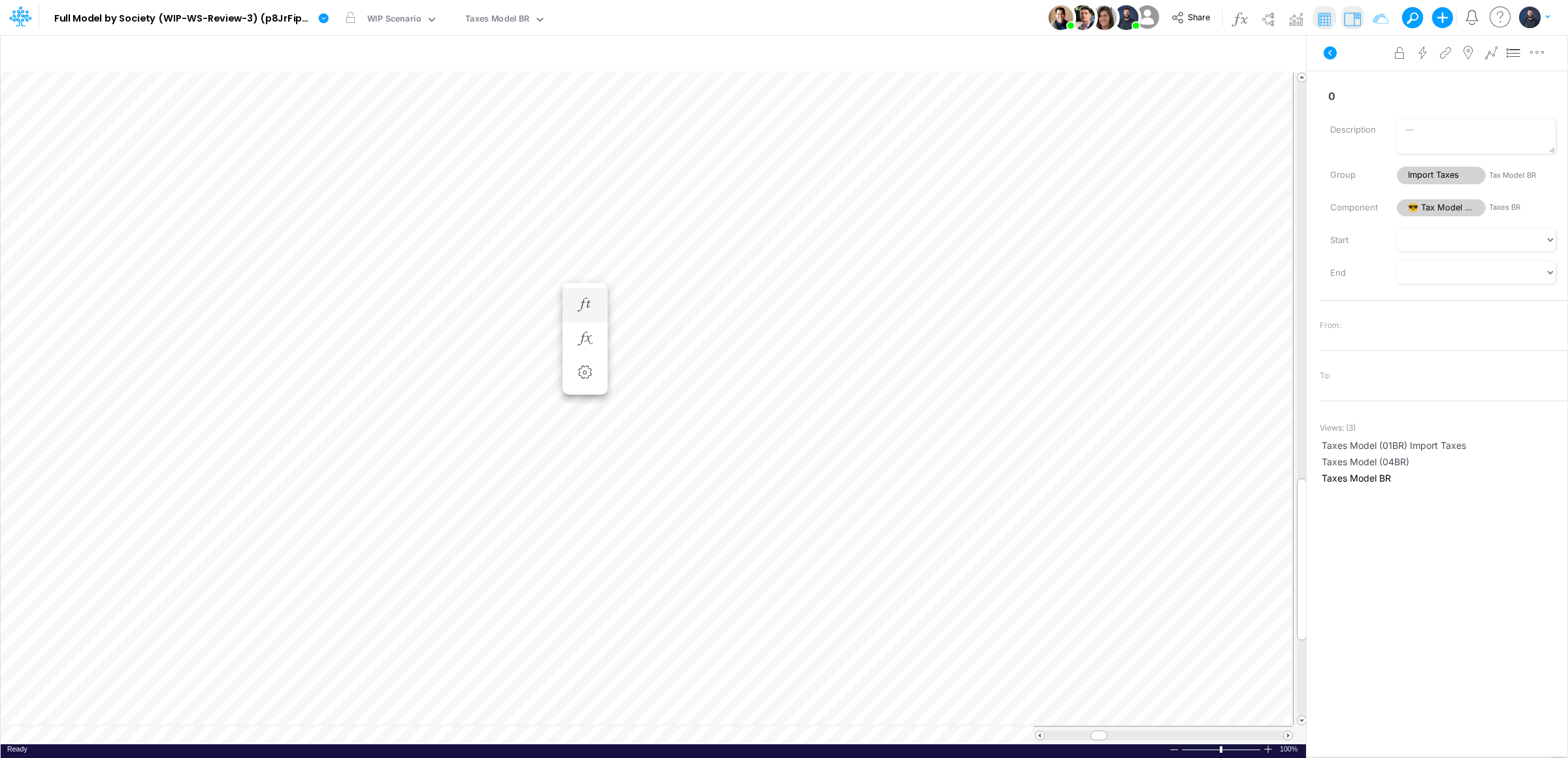
scroll to position [0, 1]
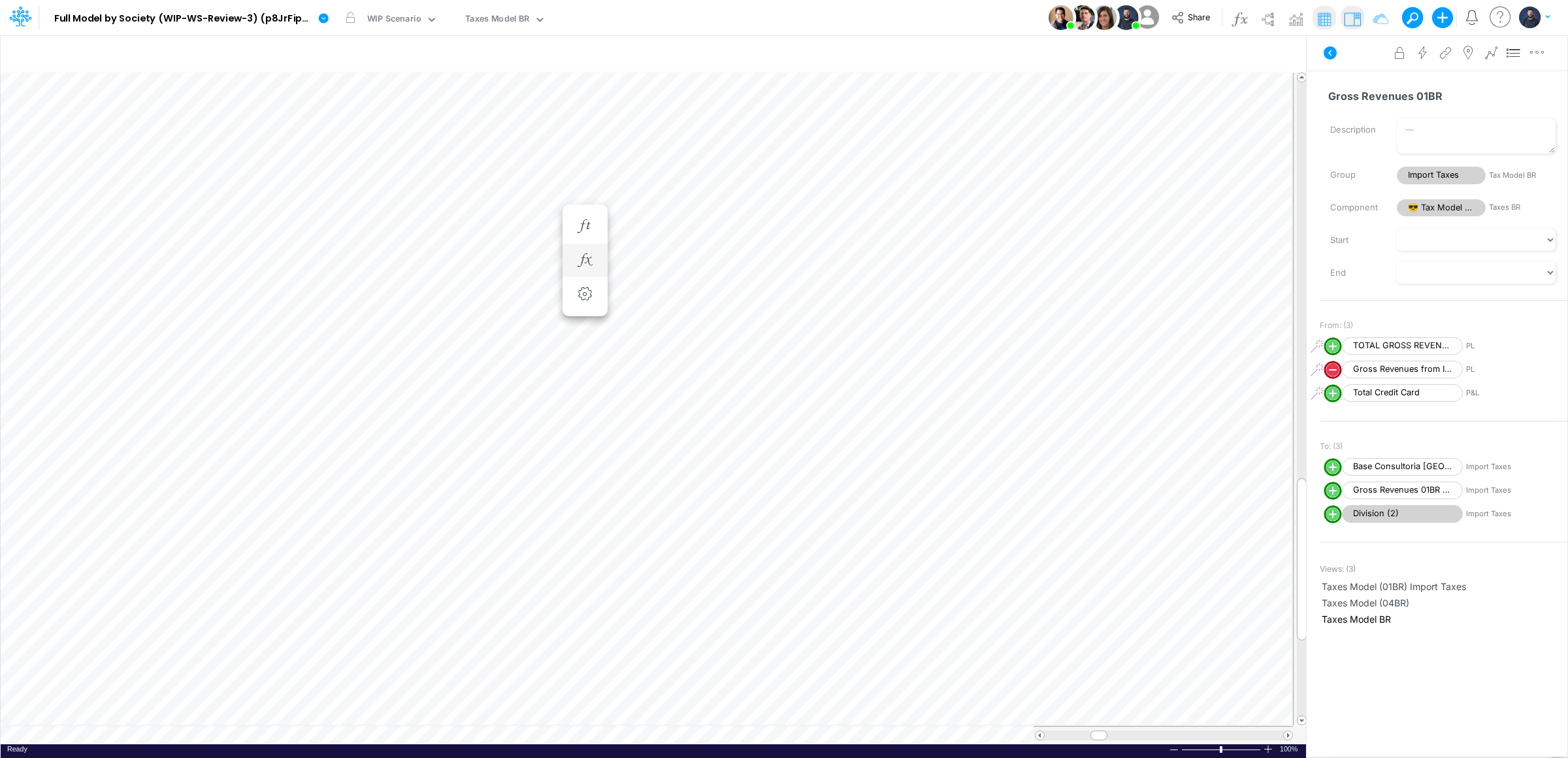
click at [564, 256] on li at bounding box center [585, 260] width 45 height 34
click at [572, 257] on li at bounding box center [585, 260] width 45 height 34
click at [584, 263] on icon "button" at bounding box center [584, 260] width 19 height 14
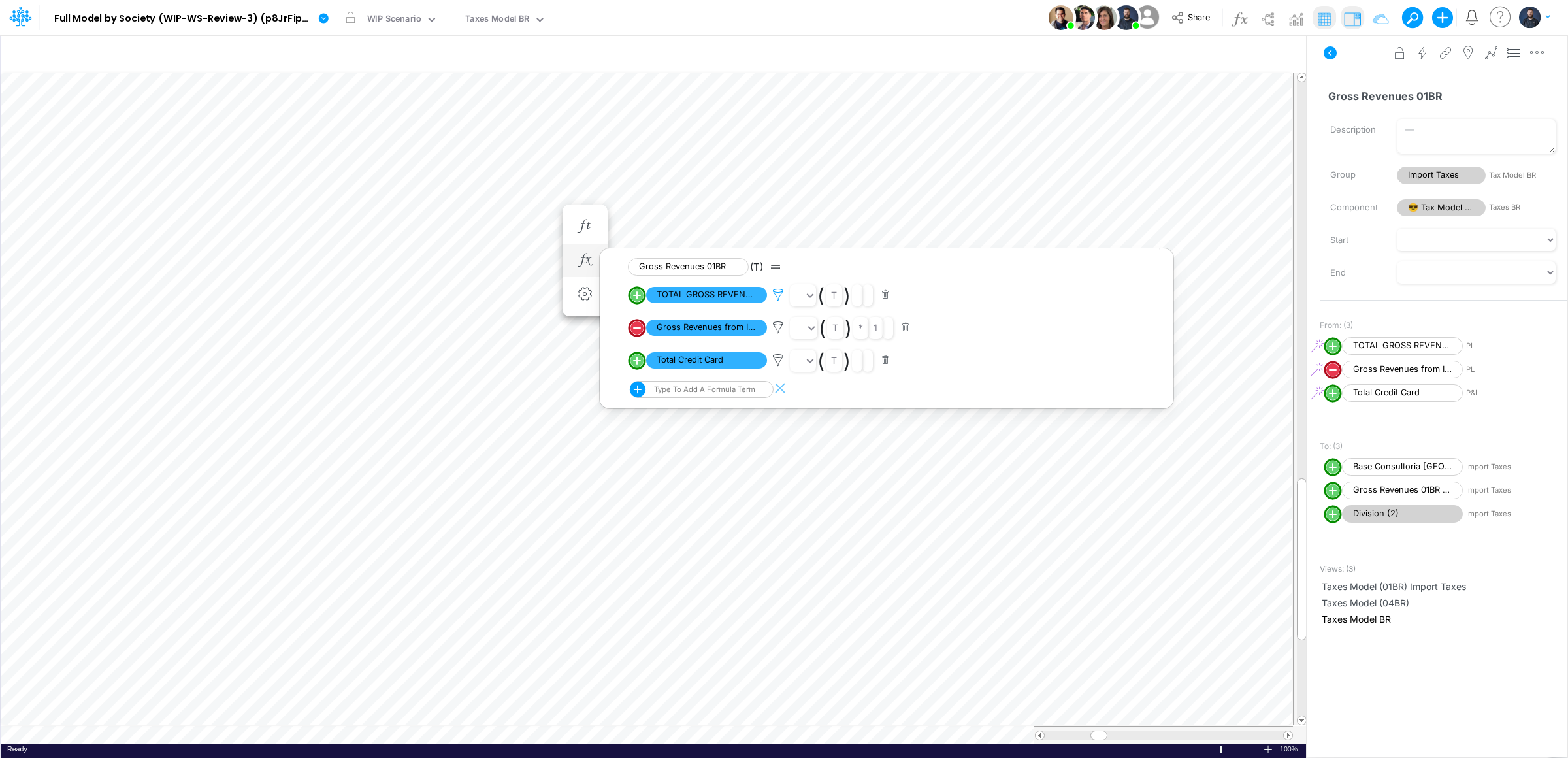
click at [781, 295] on icon at bounding box center [778, 294] width 19 height 14
click at [990, 375] on div at bounding box center [784, 382] width 1568 height 752
click at [780, 327] on icon at bounding box center [778, 327] width 19 height 14
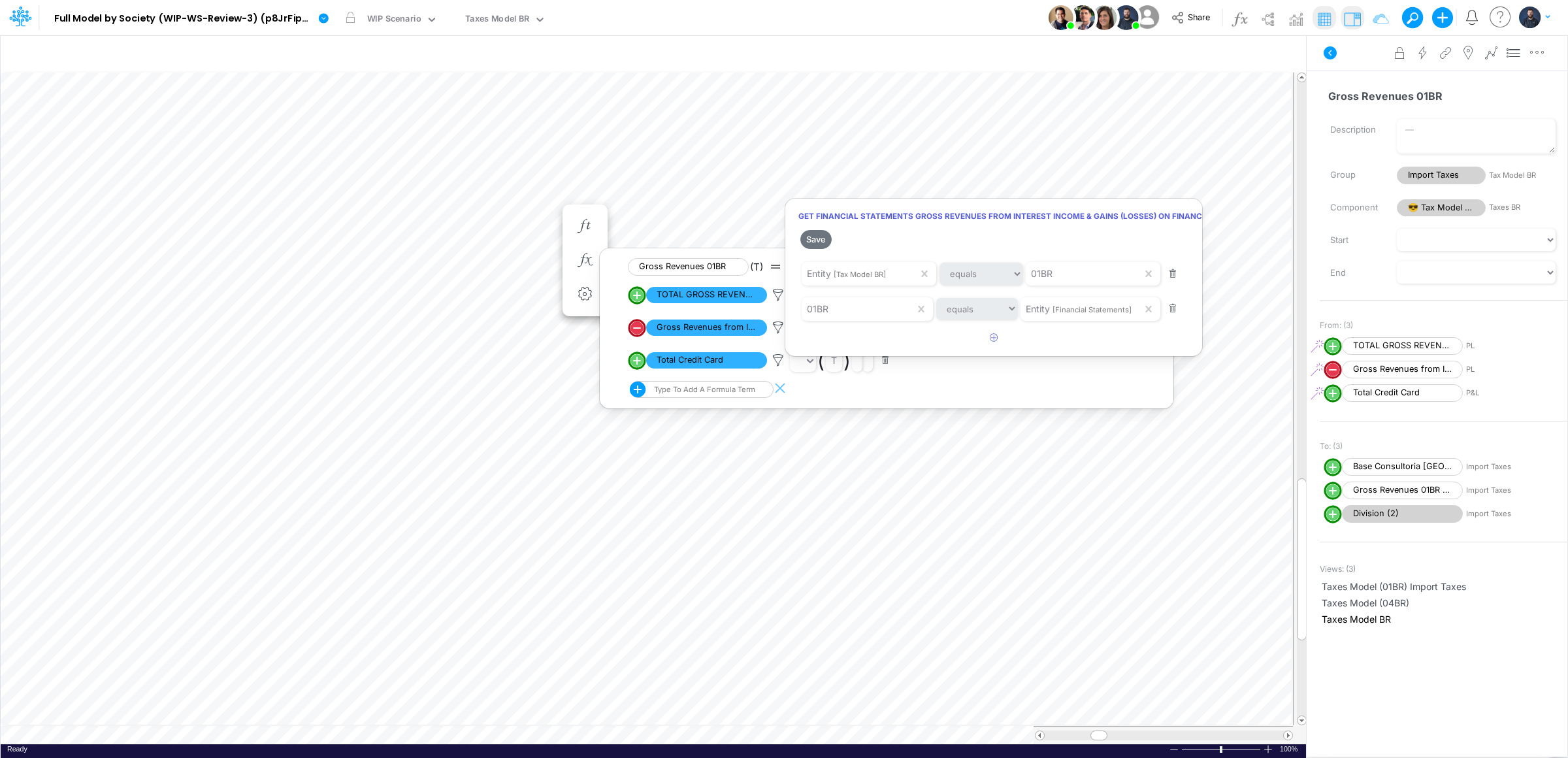
click at [883, 385] on div at bounding box center [784, 382] width 1568 height 752
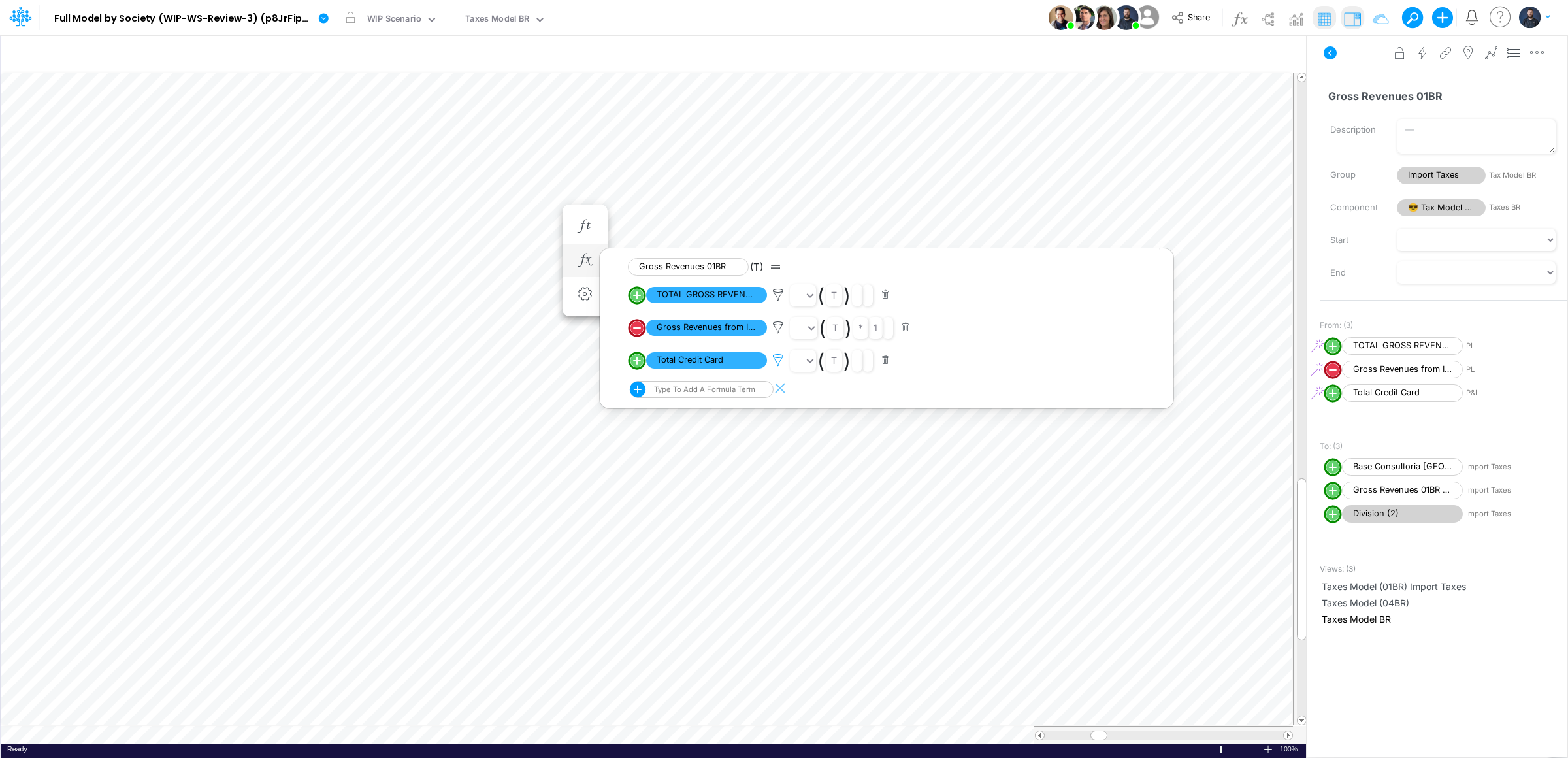
click at [772, 358] on icon at bounding box center [778, 360] width 19 height 14
click at [950, 385] on div at bounding box center [784, 382] width 1568 height 752
click at [773, 327] on icon at bounding box center [778, 327] width 19 height 14
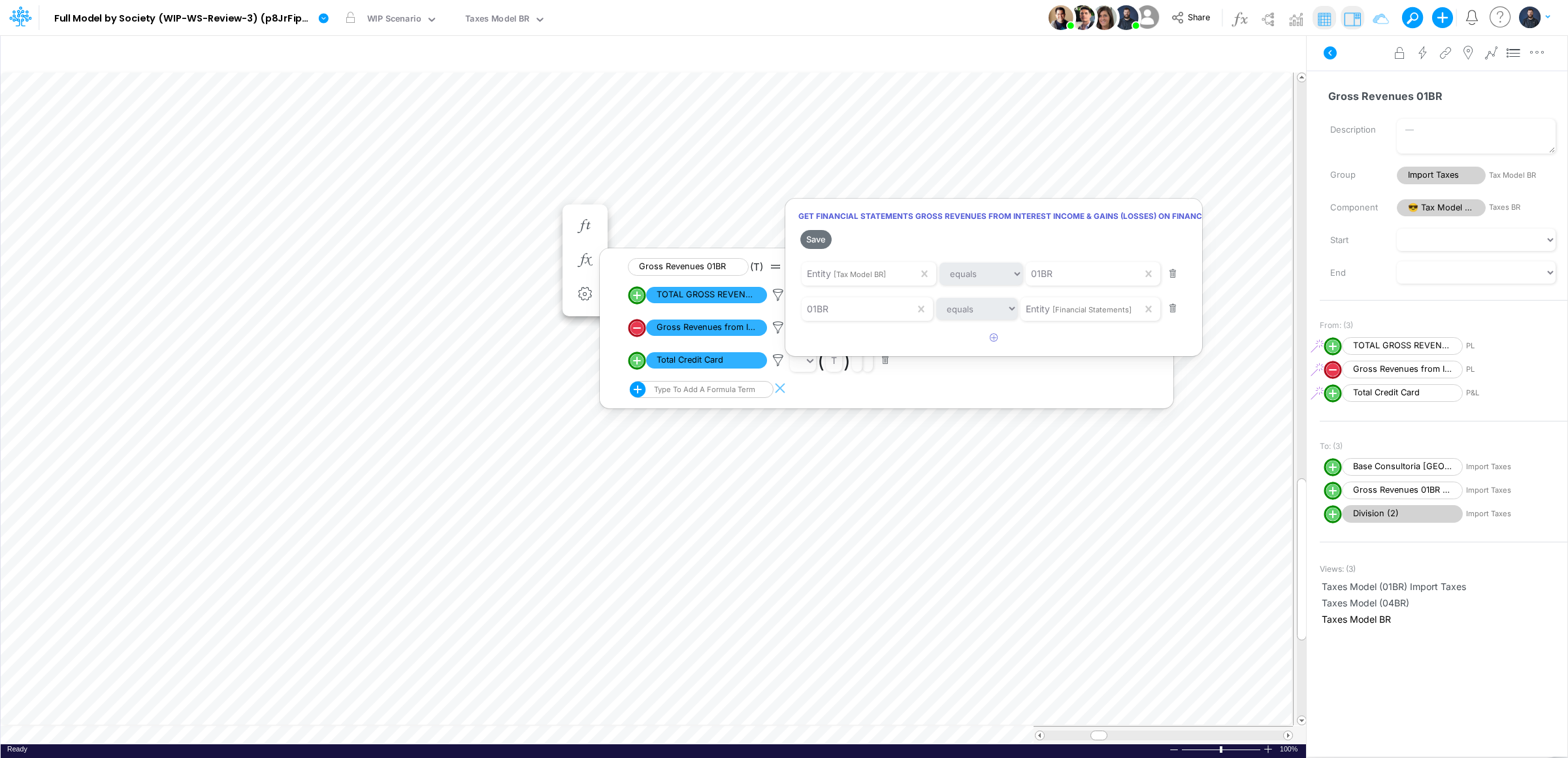
click at [917, 382] on div at bounding box center [784, 382] width 1568 height 752
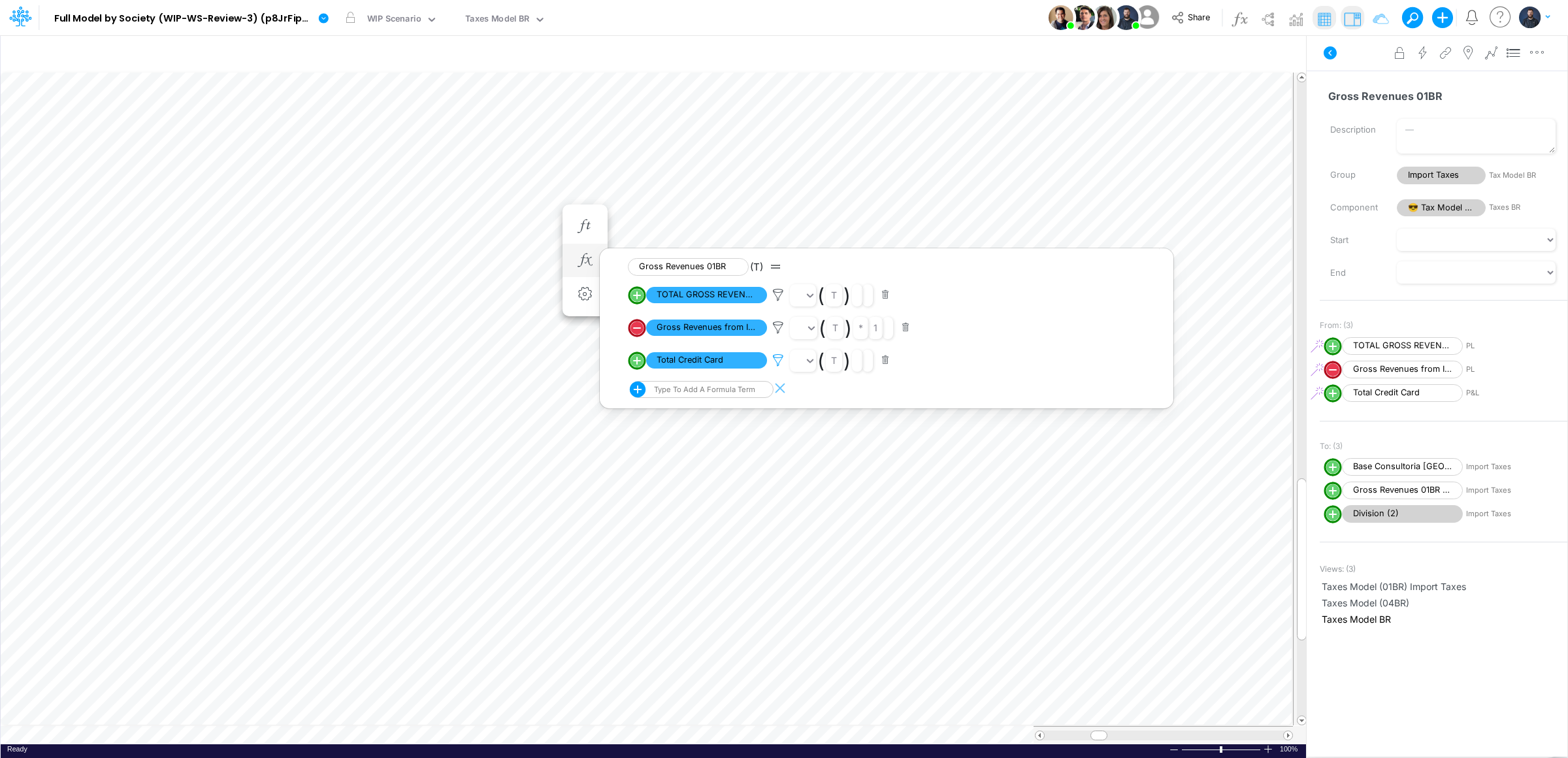
click at [777, 363] on icon at bounding box center [778, 360] width 19 height 14
click at [1087, 337] on div "Entity [P&L]" at bounding box center [1083, 342] width 116 height 23
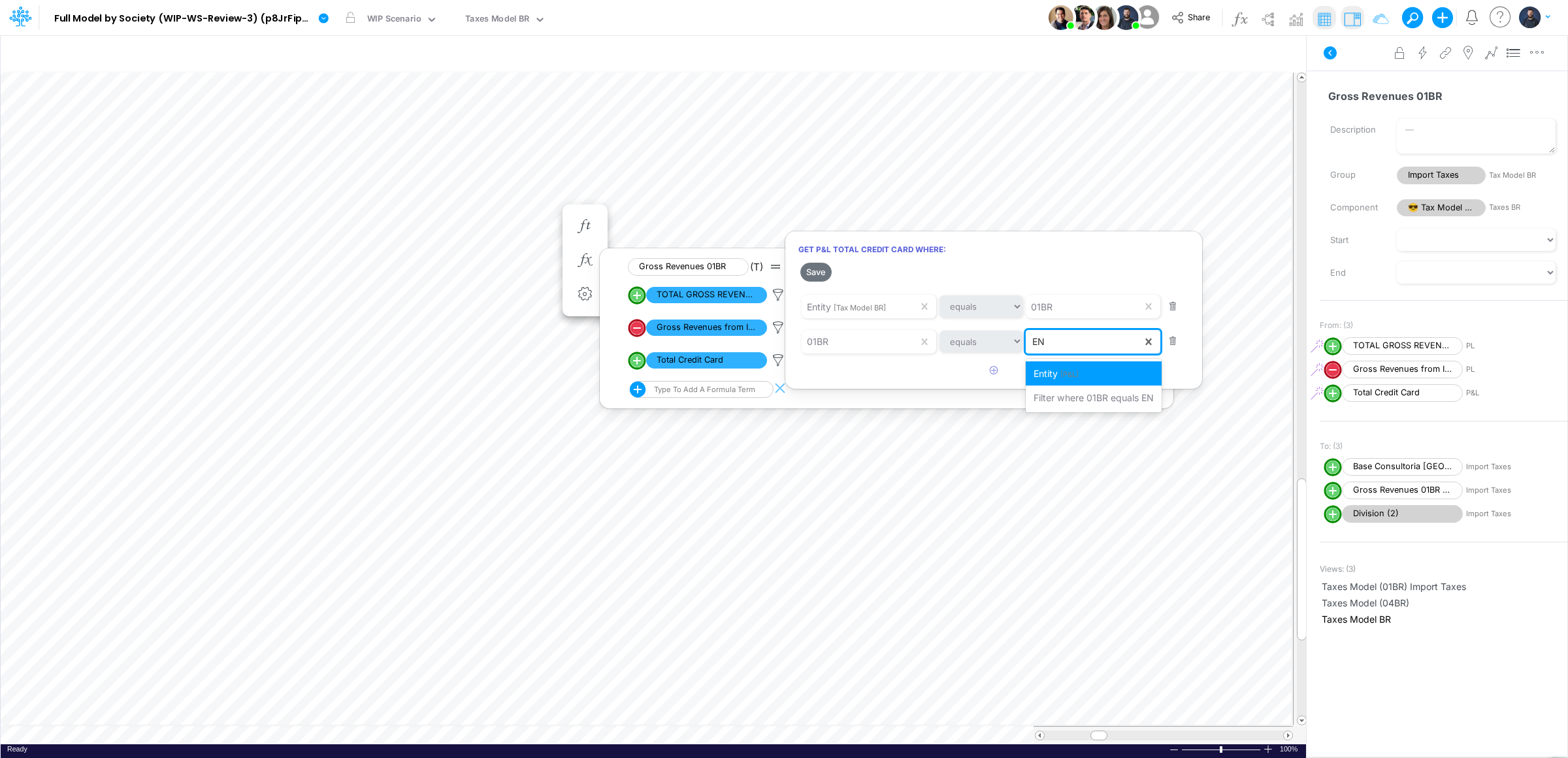
type input "E"
type input "e"
click at [776, 294] on div at bounding box center [784, 382] width 1568 height 752
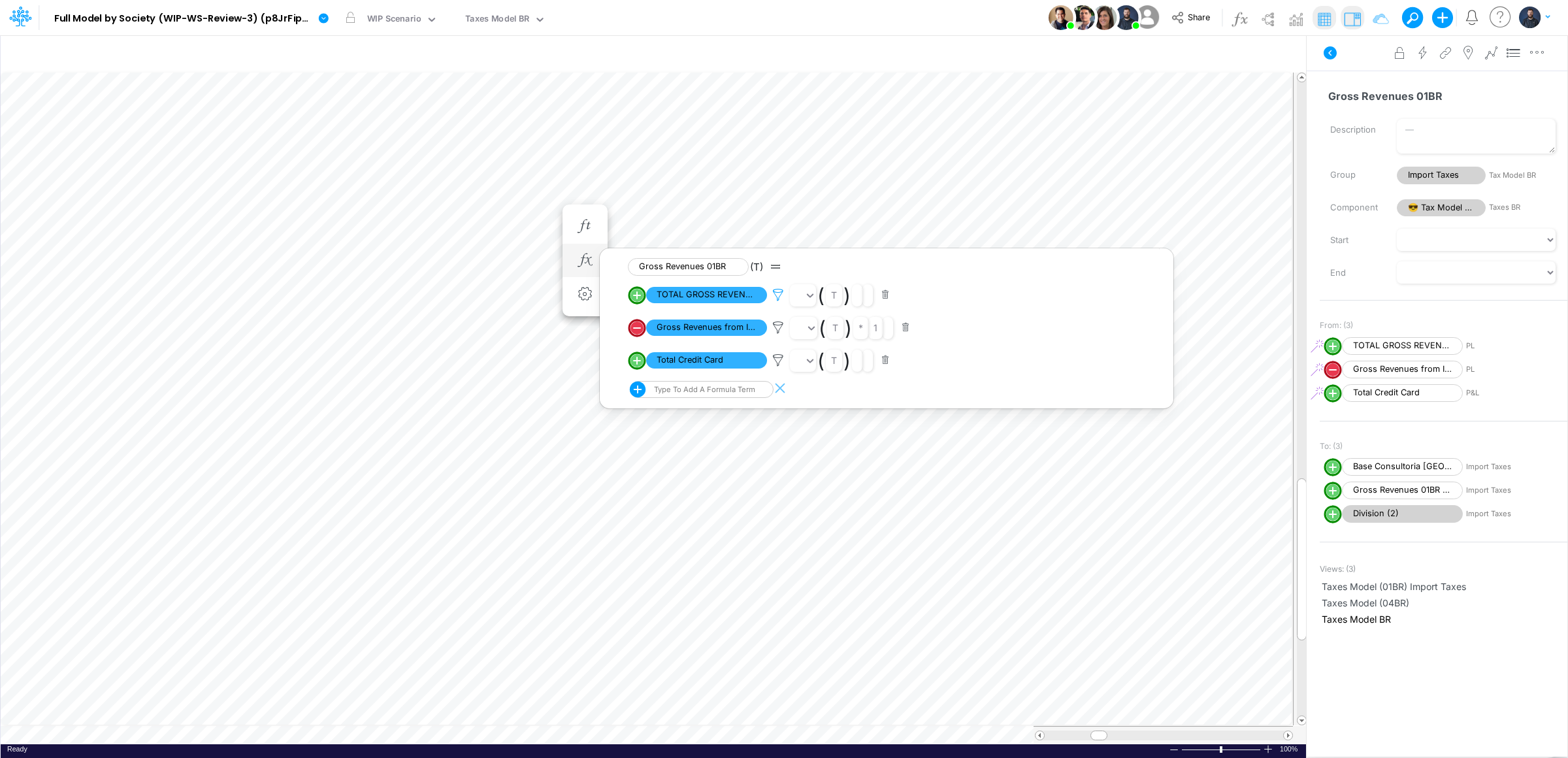
click at [777, 295] on icon at bounding box center [778, 294] width 19 height 14
click at [776, 355] on div at bounding box center [784, 382] width 1568 height 752
click at [777, 357] on icon at bounding box center [778, 360] width 19 height 14
click at [1068, 335] on div "Entity [P&L]" at bounding box center [1054, 341] width 45 height 14
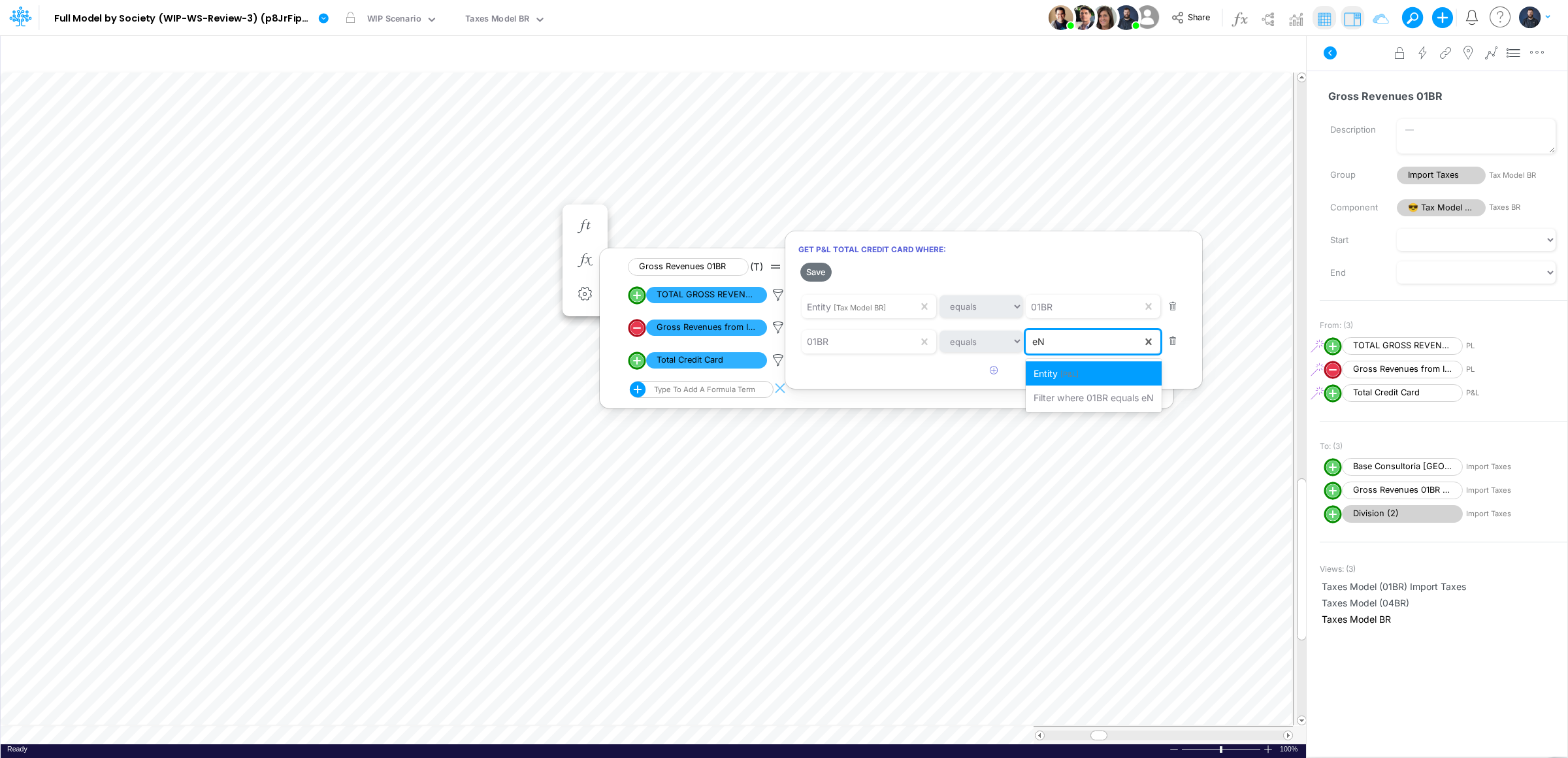
type input "e"
type input "Entiry [Financial Statements]"
click at [1107, 373] on span "Filter where 01BR equals Entiry [Financial Statements]" at bounding box center [1148, 373] width 230 height 11
click at [814, 272] on button "Save" at bounding box center [816, 273] width 31 height 19
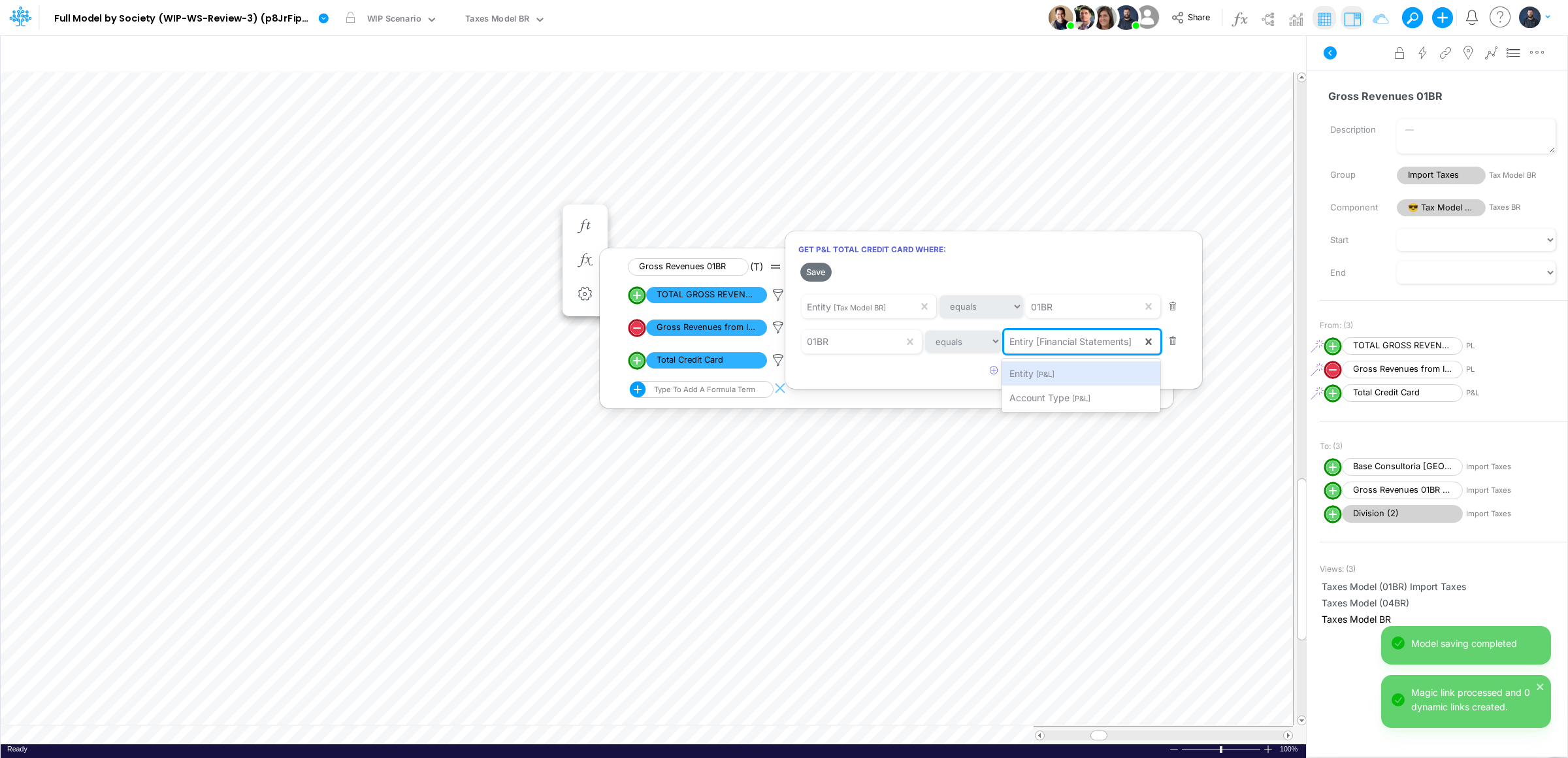
click at [1023, 342] on span "Entiry [Financial Statements]" at bounding box center [1071, 342] width 123 height 11
click at [1025, 341] on span "Entiry [Financial Statements]" at bounding box center [1071, 342] width 123 height 11
click at [1026, 341] on span "Entiry [Financial Statements]" at bounding box center [1071, 342] width 123 height 11
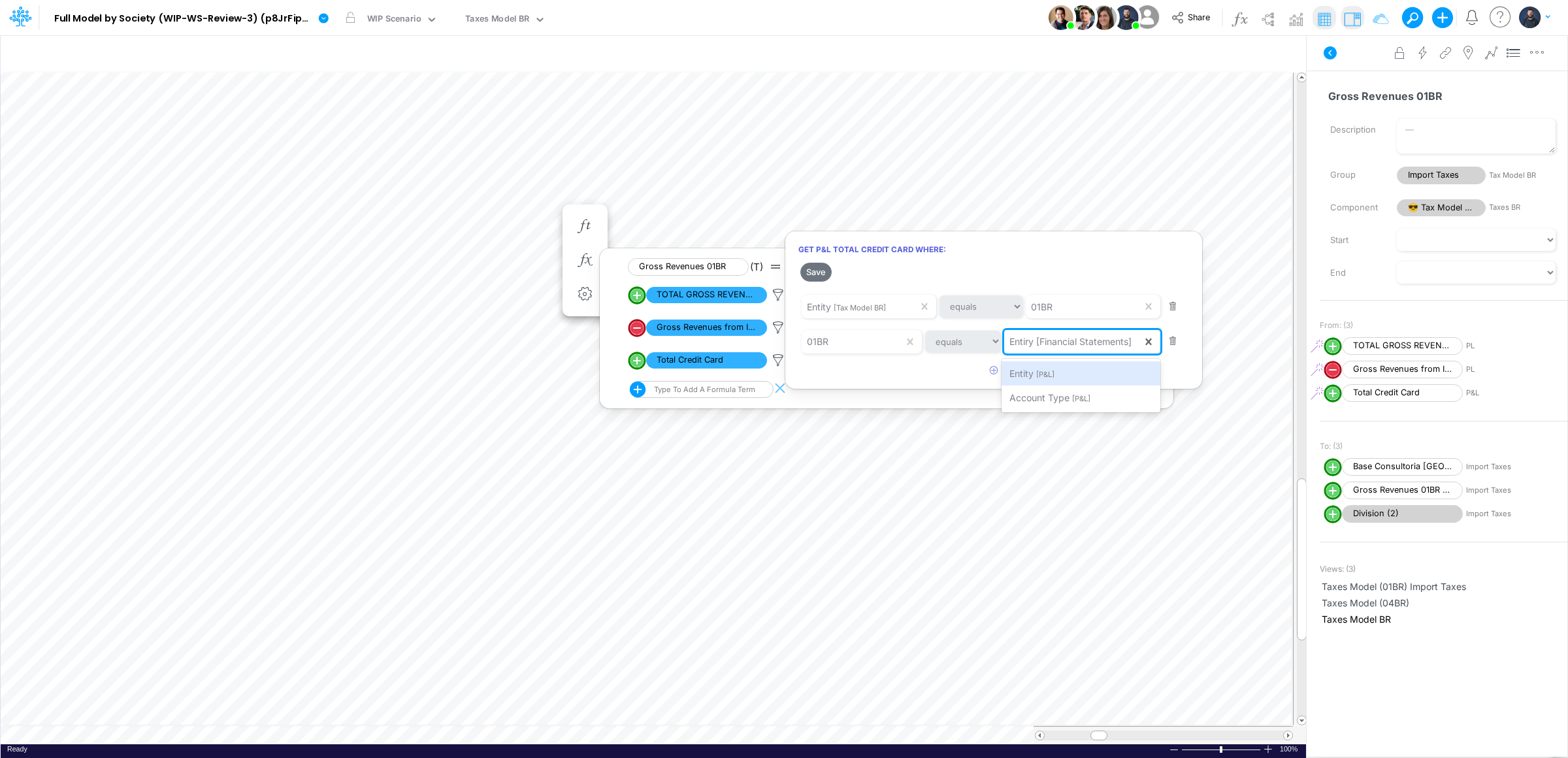
click at [1021, 339] on span "Entiry [Financial Statements]" at bounding box center [1071, 342] width 123 height 11
click at [1042, 336] on span "Entiry [Financial Statements]" at bounding box center [1071, 342] width 123 height 11
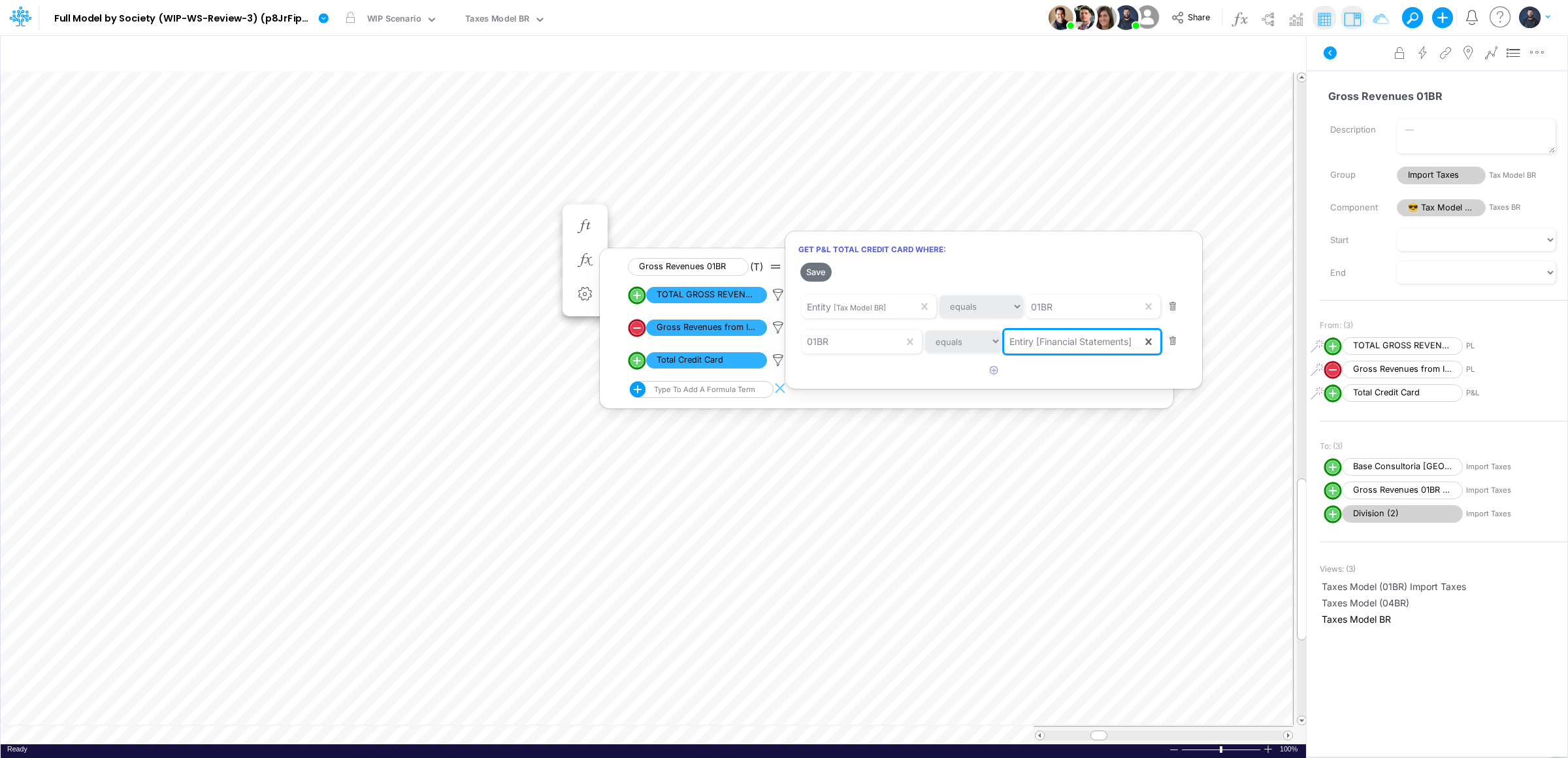
click at [1042, 336] on span "Entiry [Financial Statements]" at bounding box center [1071, 342] width 123 height 11
type input "Entity [Financial Statements]"
click at [1106, 370] on span "Filter where 01BR equals Entity [Financial Statements]" at bounding box center [1129, 373] width 230 height 11
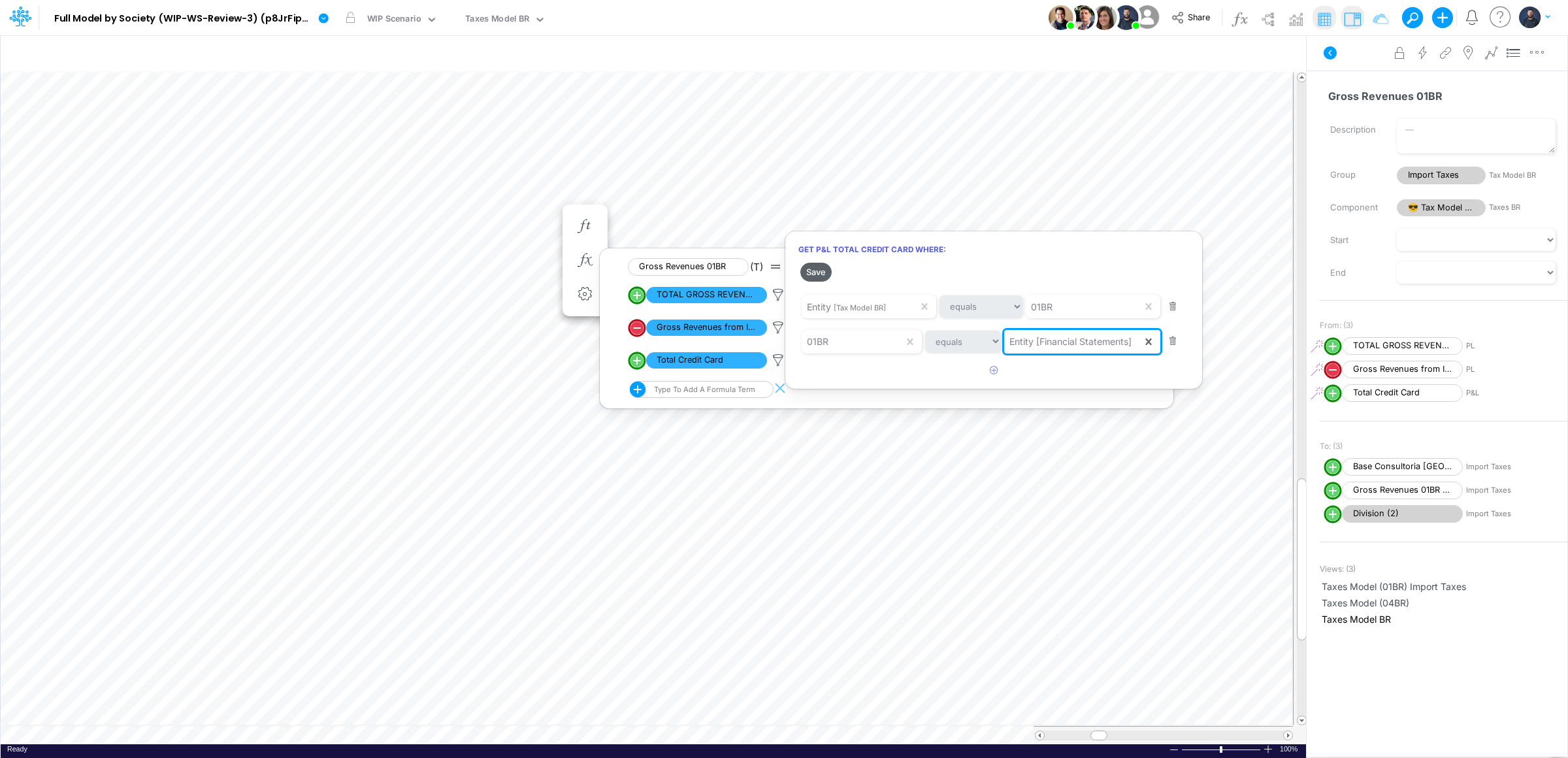
click at [813, 274] on button "Save" at bounding box center [816, 273] width 31 height 19
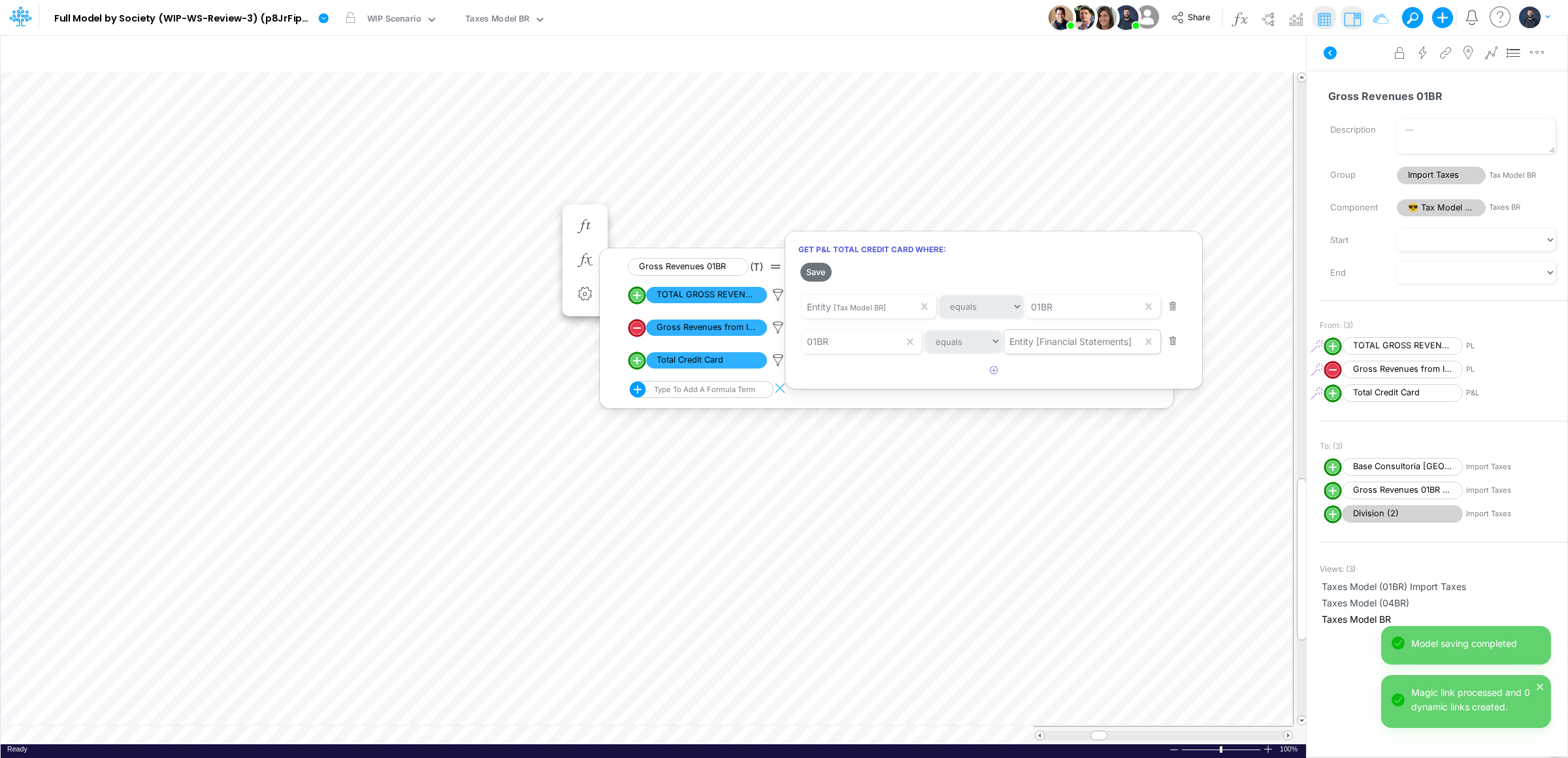
click at [992, 494] on div at bounding box center [784, 382] width 1568 height 752
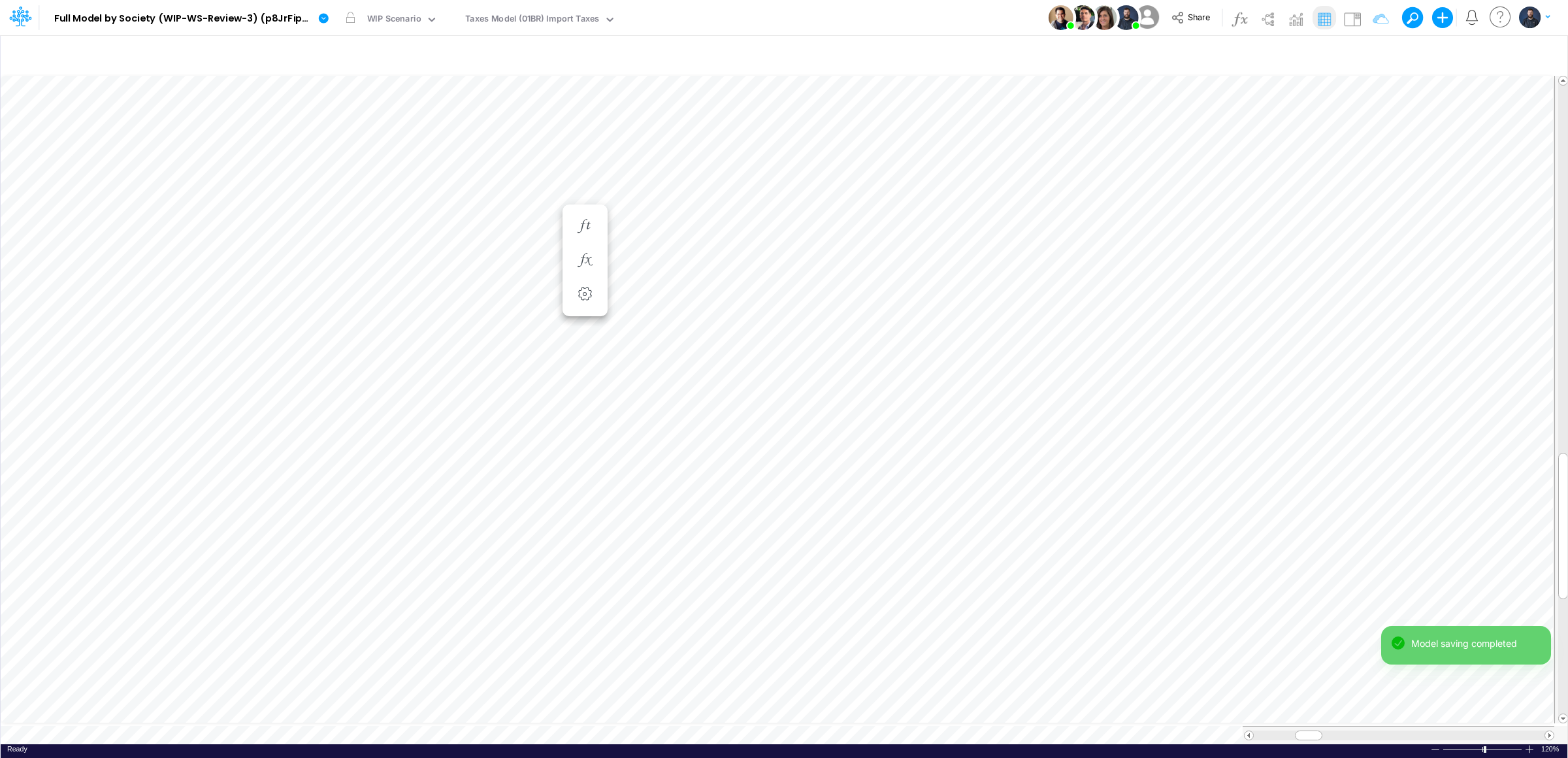
scroll to position [0, 1]
click at [647, 19] on button "button" at bounding box center [648, 18] width 27 height 34
click at [649, 18] on button "button" at bounding box center [648, 18] width 27 height 34
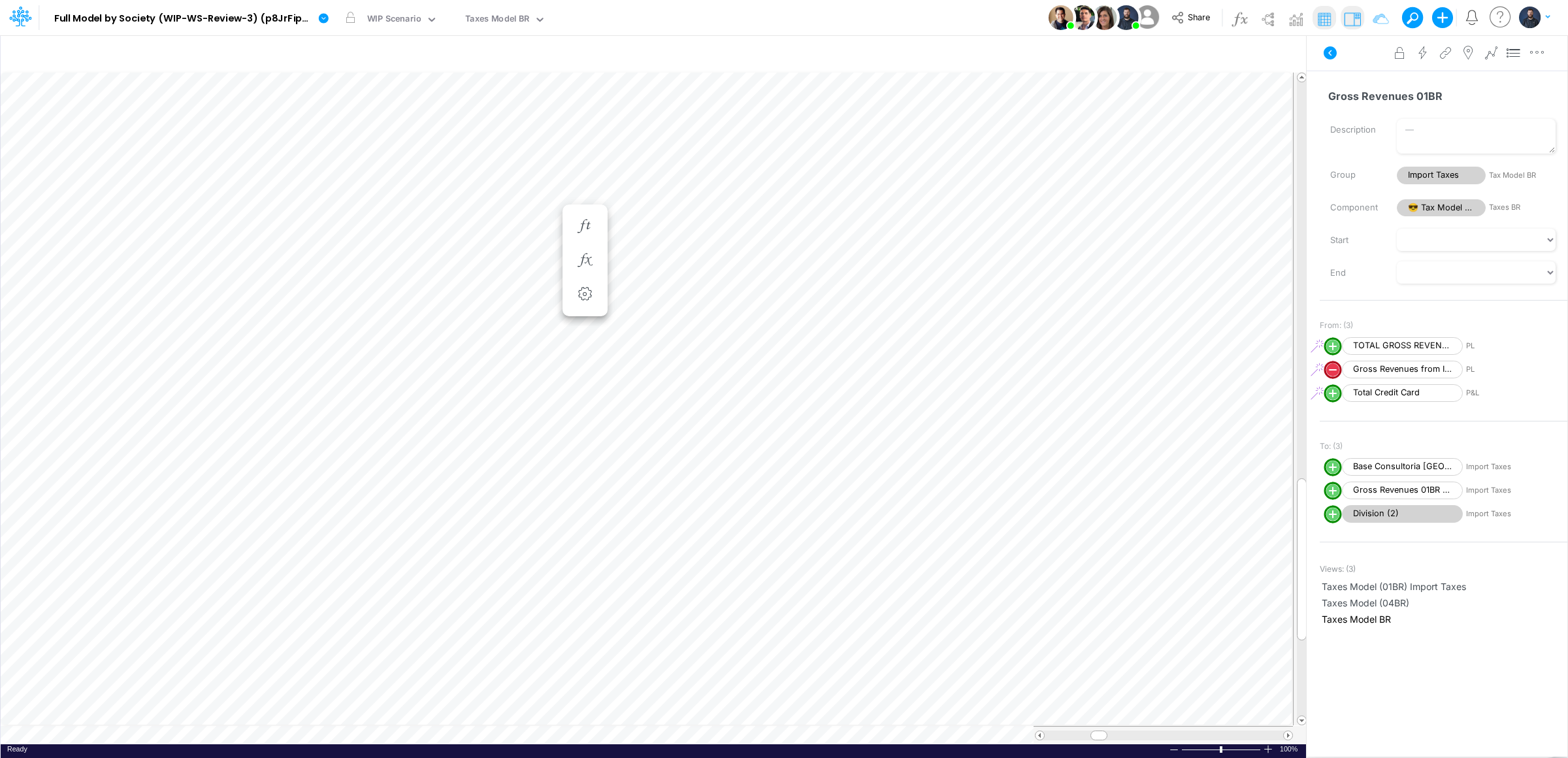
scroll to position [0, 1]
click at [582, 258] on icon "button" at bounding box center [584, 260] width 19 height 14
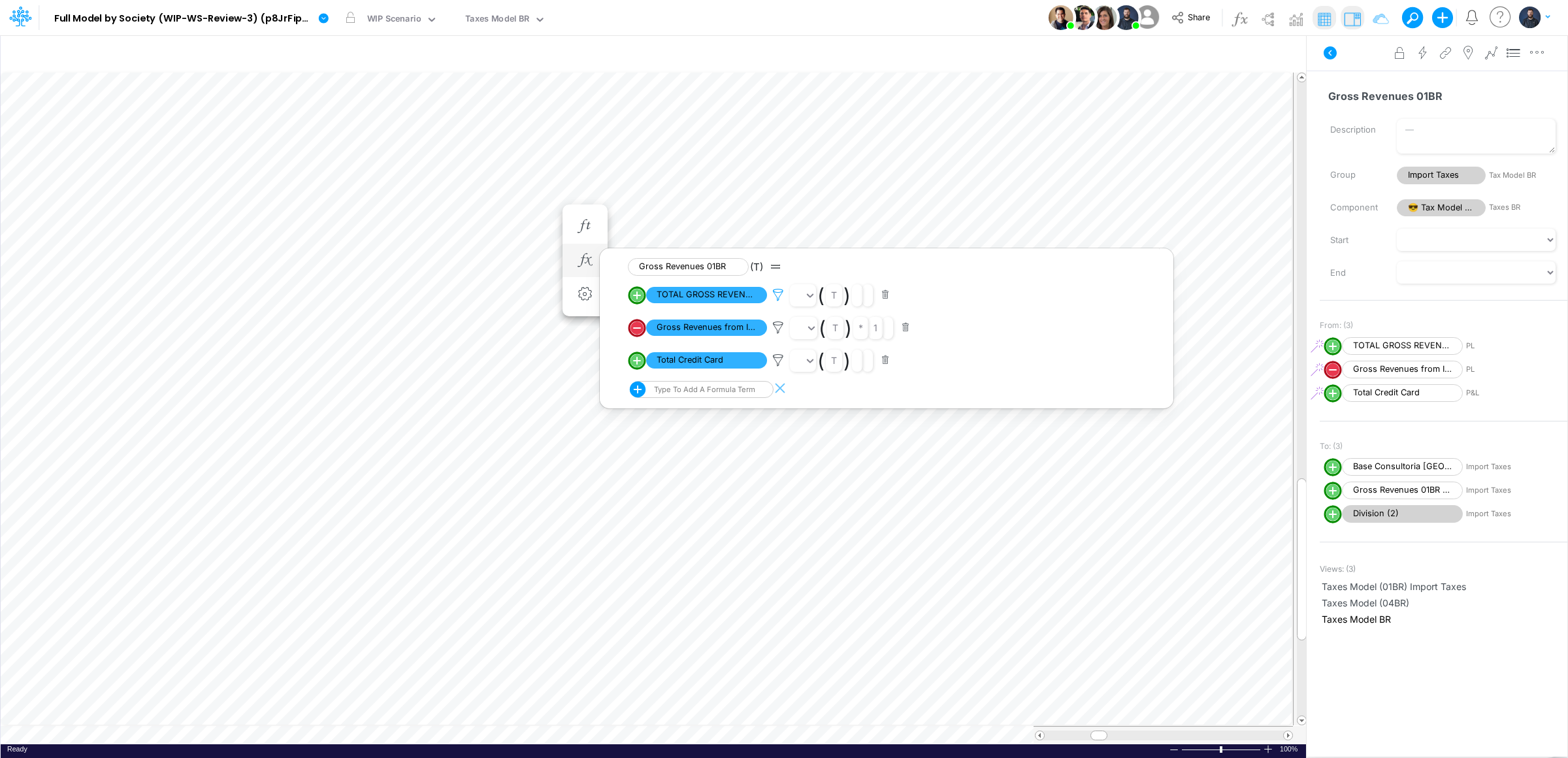
click at [778, 295] on icon at bounding box center [778, 294] width 19 height 14
click at [1071, 277] on span "[Financial Statements]" at bounding box center [1092, 277] width 79 height 9
click at [776, 327] on div at bounding box center [784, 382] width 1568 height 752
click at [776, 327] on icon at bounding box center [778, 327] width 19 height 14
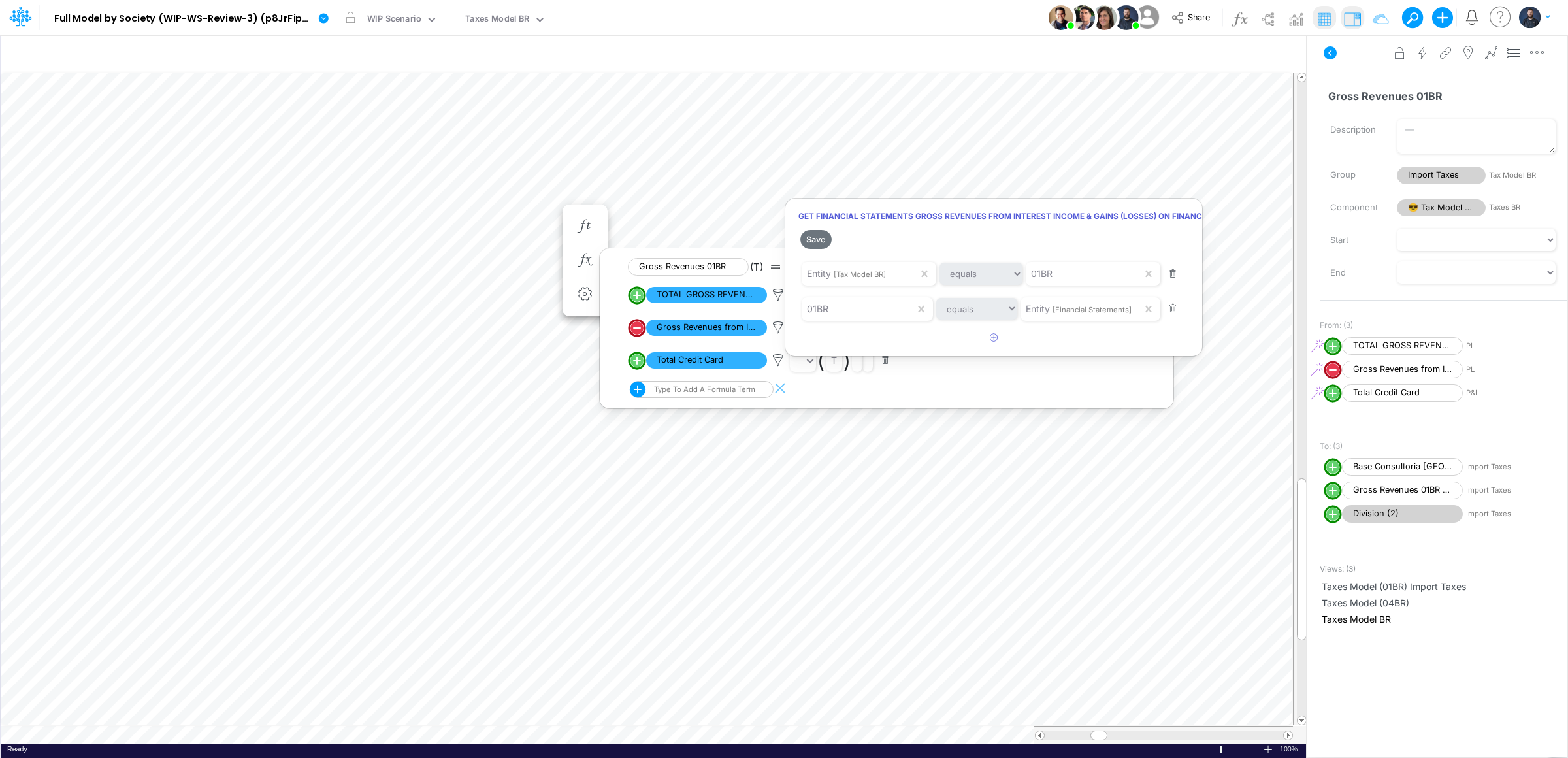
click at [780, 359] on div at bounding box center [784, 382] width 1568 height 752
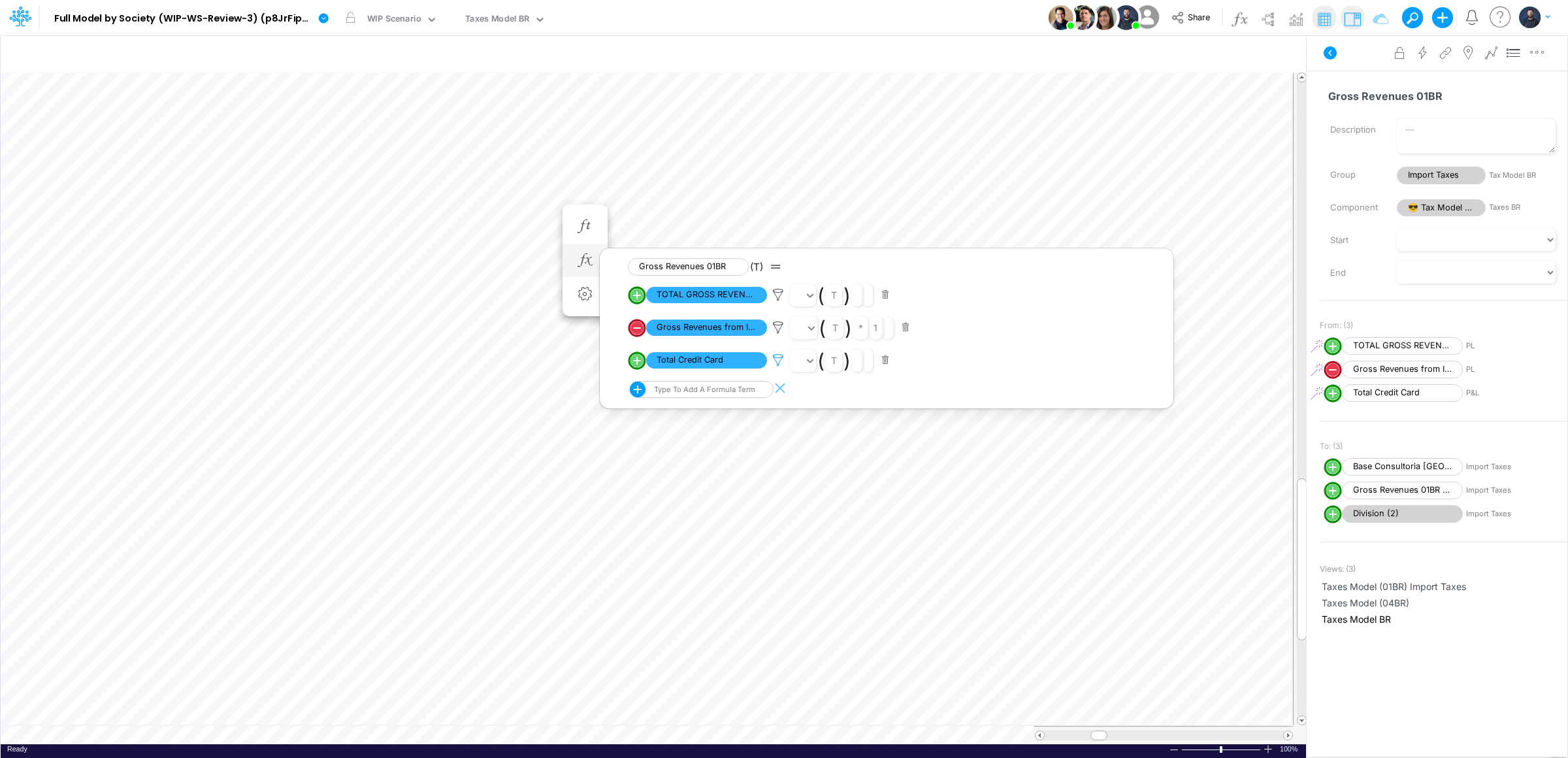
click at [780, 361] on icon at bounding box center [778, 360] width 19 height 14
click at [776, 332] on div at bounding box center [784, 382] width 1568 height 752
click at [776, 332] on icon at bounding box center [778, 327] width 19 height 14
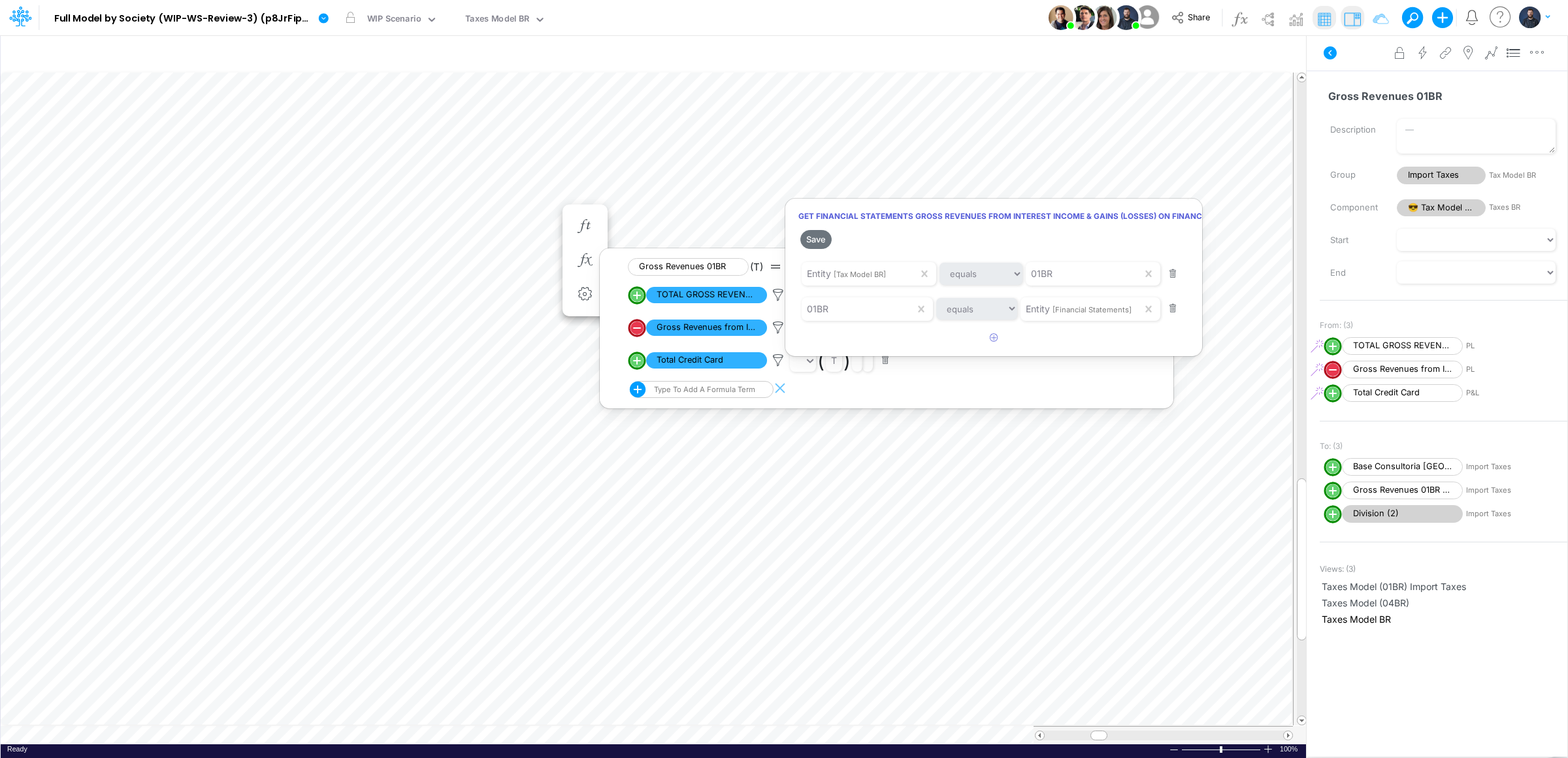
click at [776, 293] on div at bounding box center [784, 382] width 1568 height 752
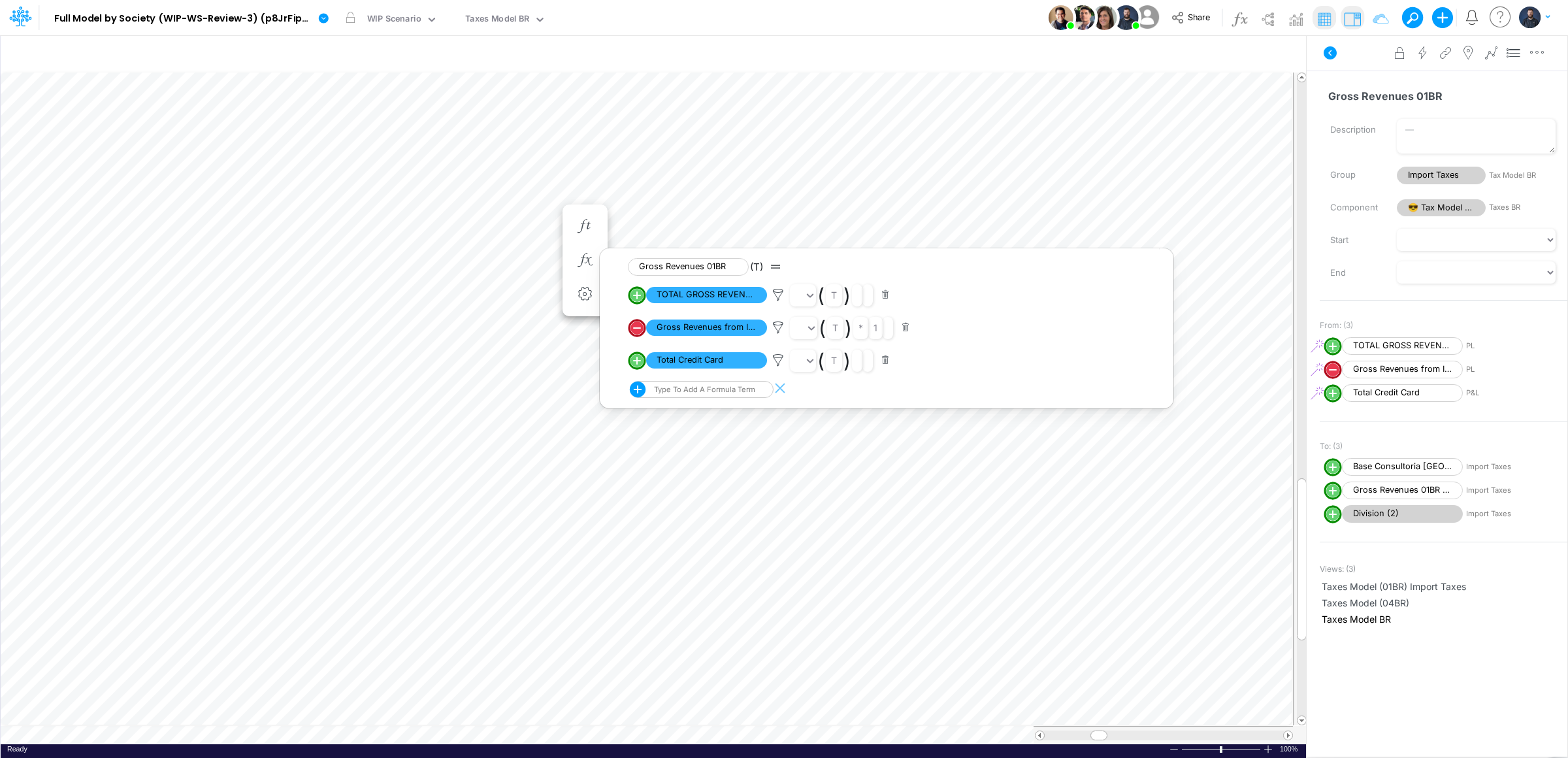
click at [776, 293] on icon at bounding box center [778, 294] width 19 height 14
click at [781, 360] on div at bounding box center [784, 382] width 1568 height 752
click at [781, 360] on icon at bounding box center [778, 360] width 19 height 14
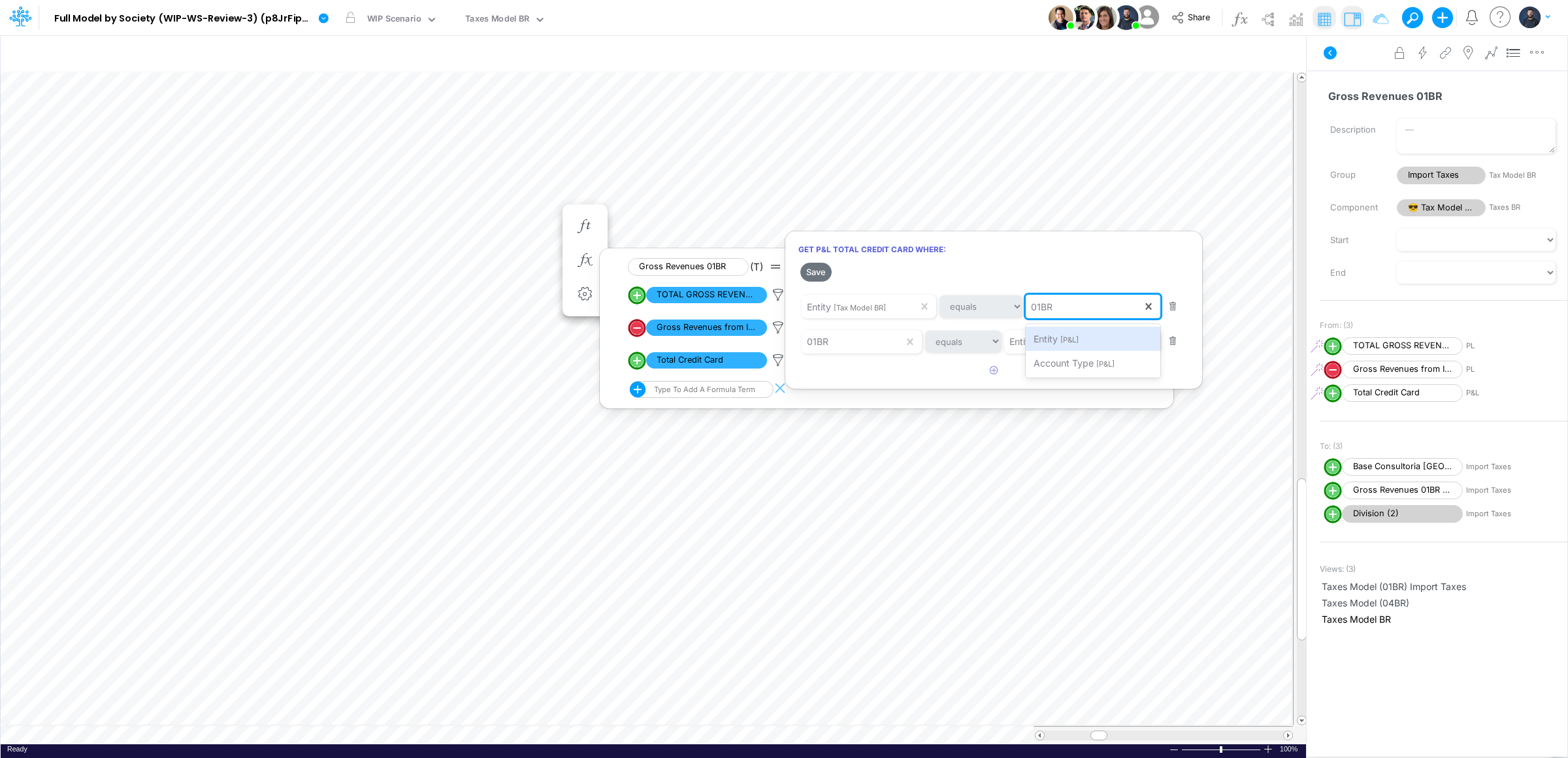
click at [1056, 309] on input "text" at bounding box center [1056, 306] width 2 height 14
click at [1074, 305] on div "01BR" at bounding box center [1083, 306] width 116 height 23
click at [859, 349] on div "01BR" at bounding box center [852, 342] width 102 height 23
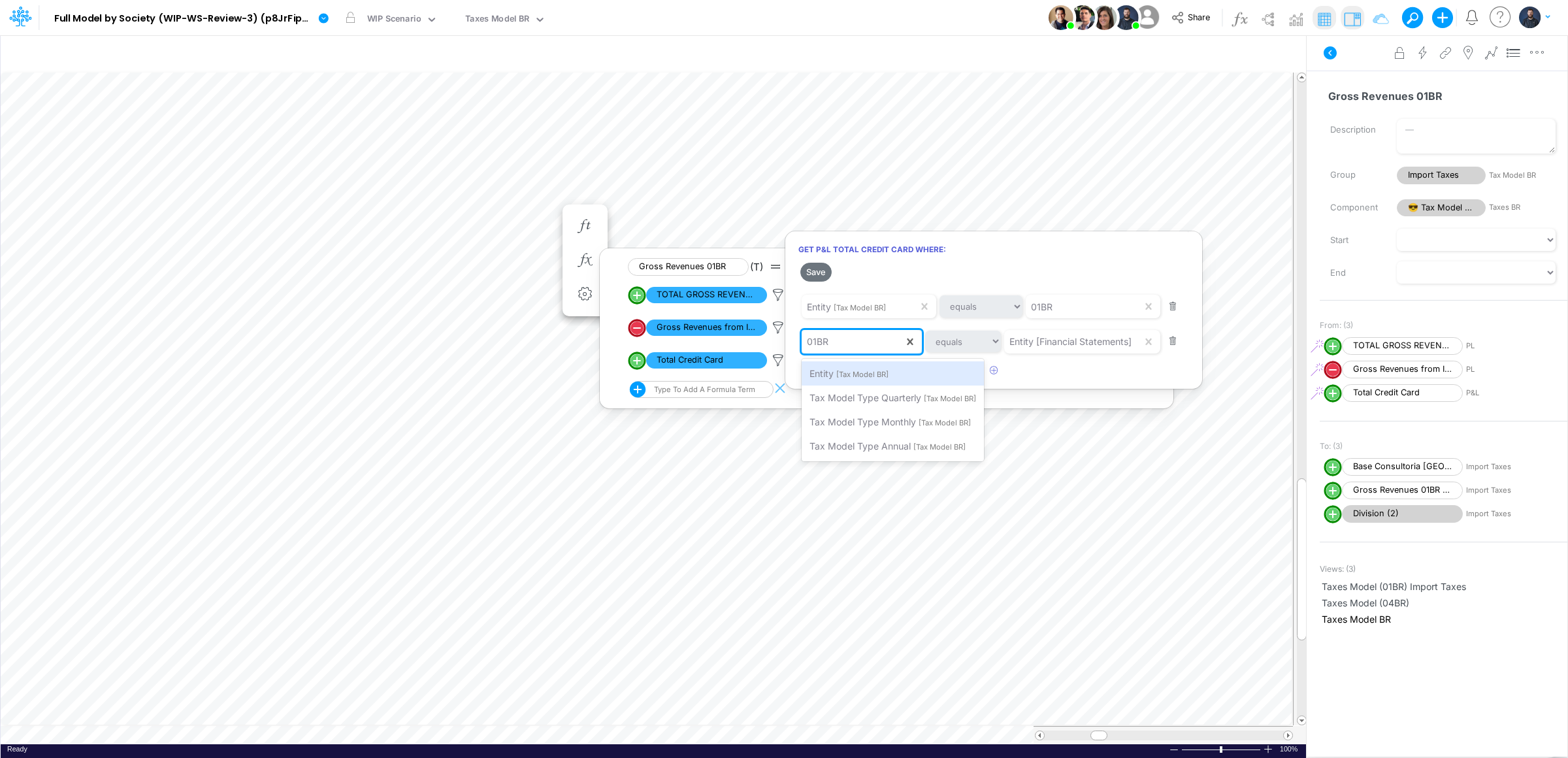
click at [856, 344] on div "01BR" at bounding box center [852, 342] width 102 height 23
click at [858, 345] on div "01BR" at bounding box center [852, 342] width 102 height 23
click at [857, 344] on div "01BR" at bounding box center [852, 342] width 102 height 23
click at [1051, 336] on span "Entity [Financial Statements]" at bounding box center [1071, 342] width 123 height 11
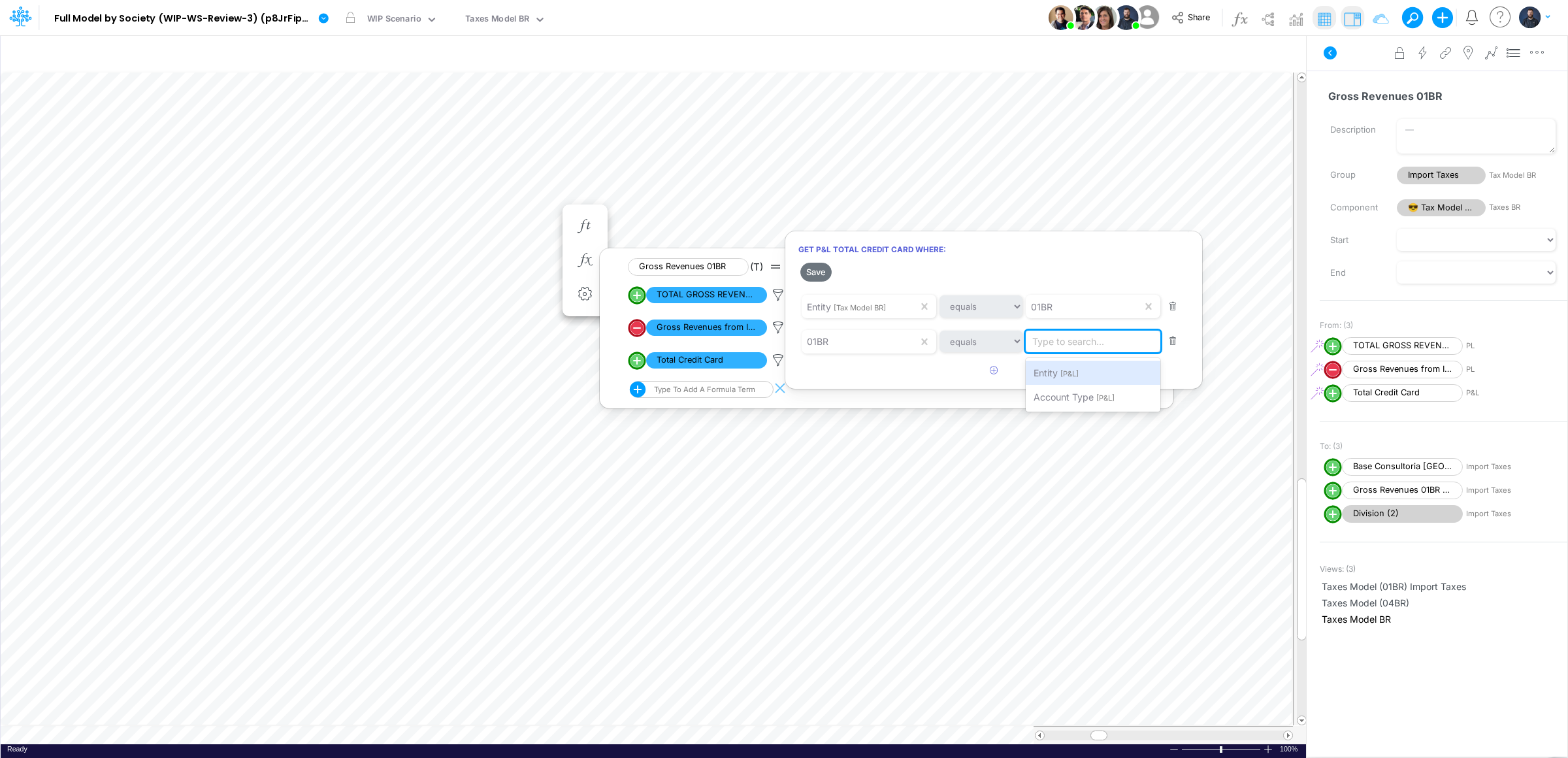
click at [979, 344] on div at bounding box center [784, 382] width 1568 height 752
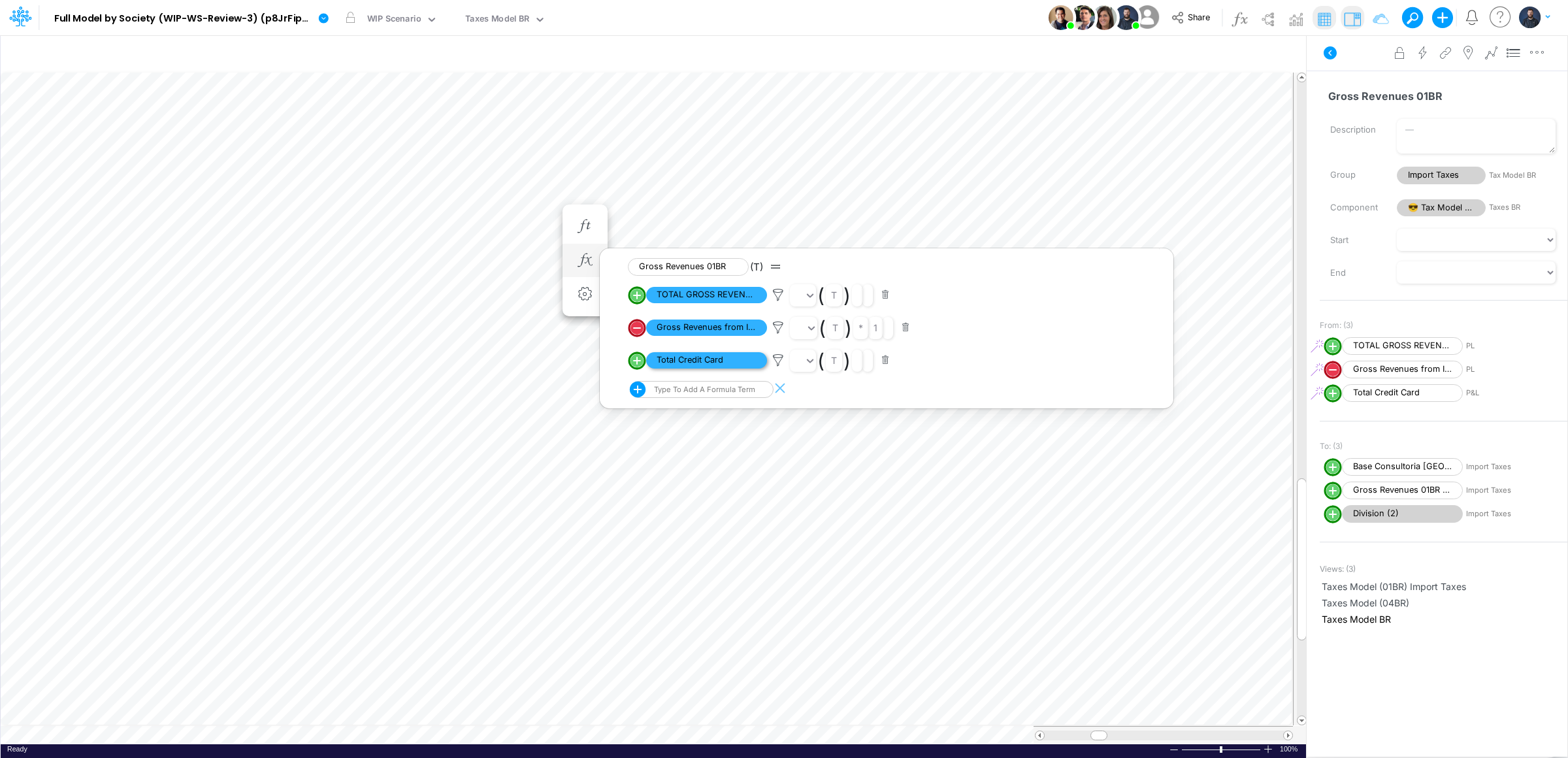
click at [709, 360] on span "Total Credit Card" at bounding box center [707, 360] width 121 height 16
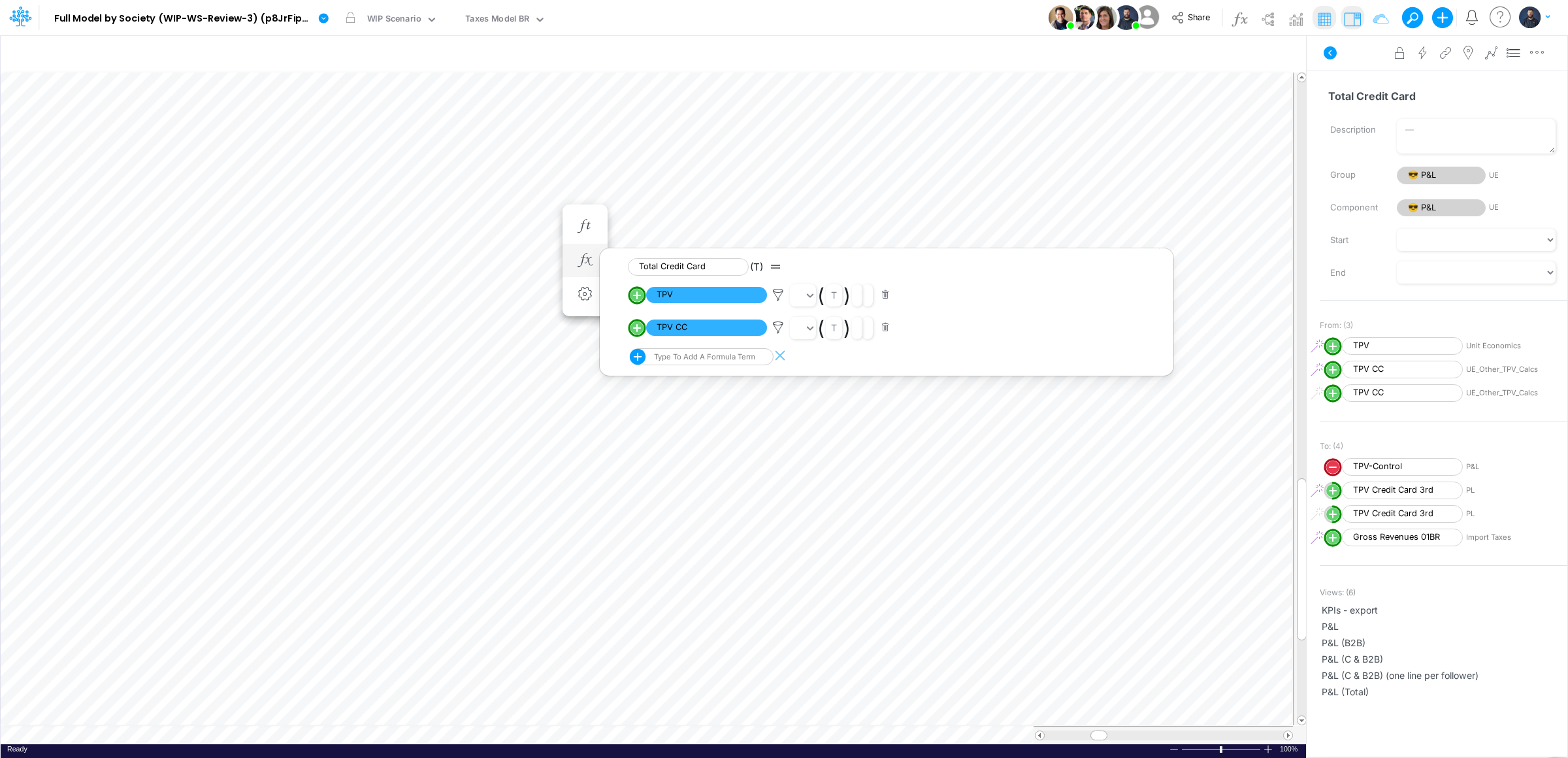
click at [574, 273] on div "Total Credit Card (T) Positive. Active in all periods. TPV ( t ) Positive. Acti…" at bounding box center [585, 260] width 24 height 26
click at [574, 271] on div at bounding box center [585, 260] width 24 height 26
click at [583, 264] on icon "button" at bounding box center [584, 260] width 19 height 14
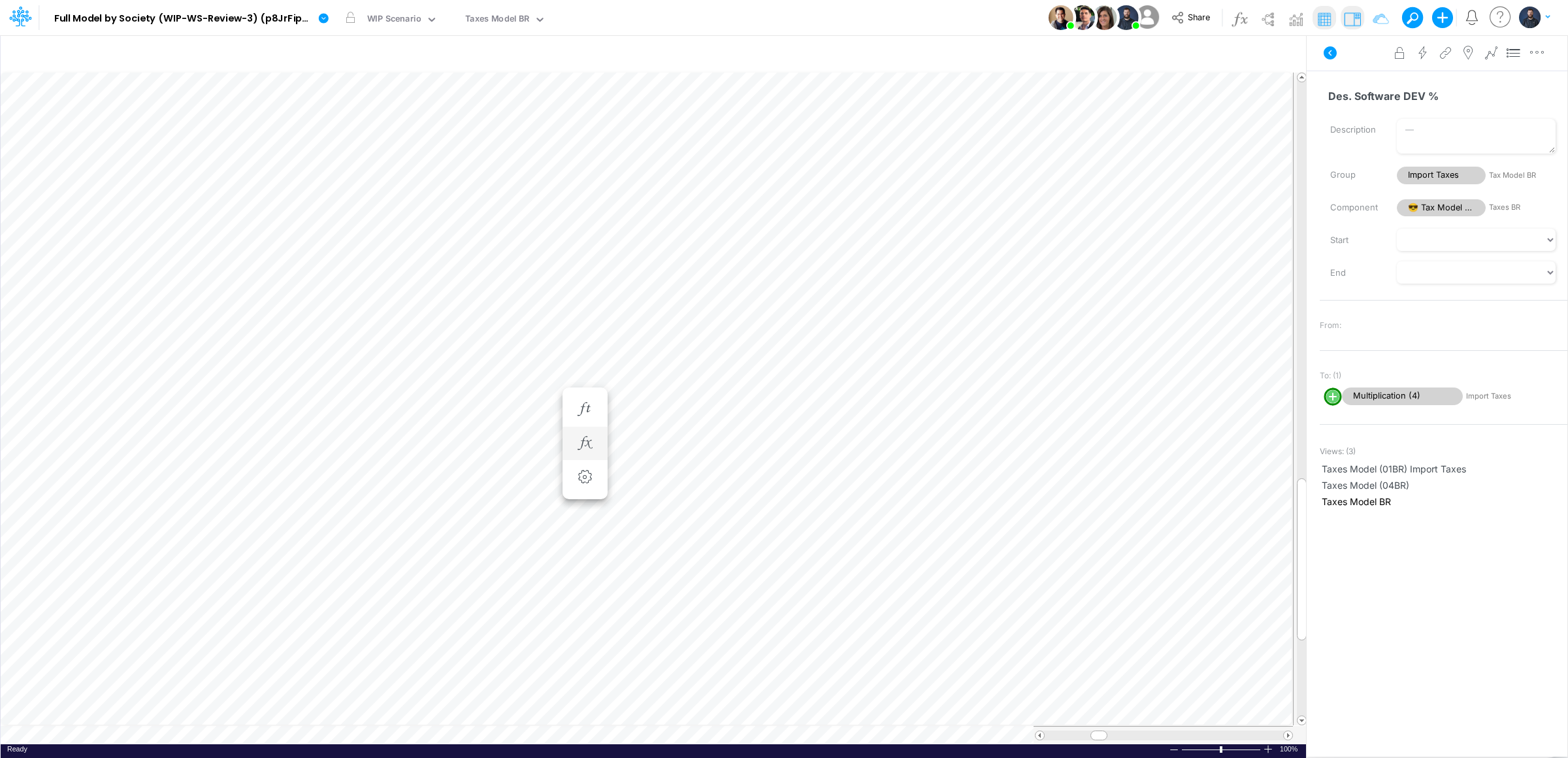
scroll to position [0, 1]
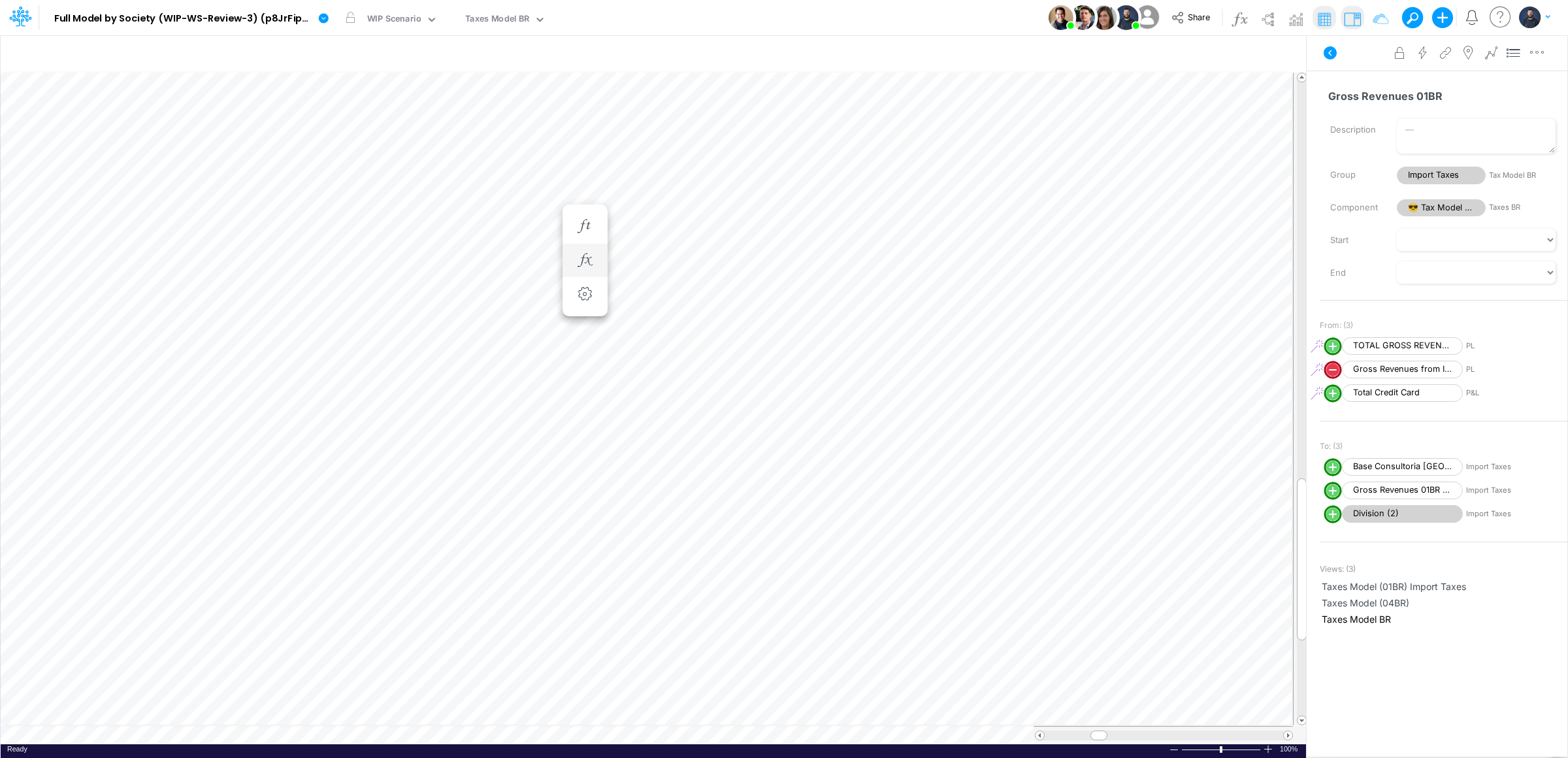
click at [573, 249] on div at bounding box center [585, 260] width 24 height 26
click at [588, 263] on icon "button" at bounding box center [584, 260] width 19 height 14
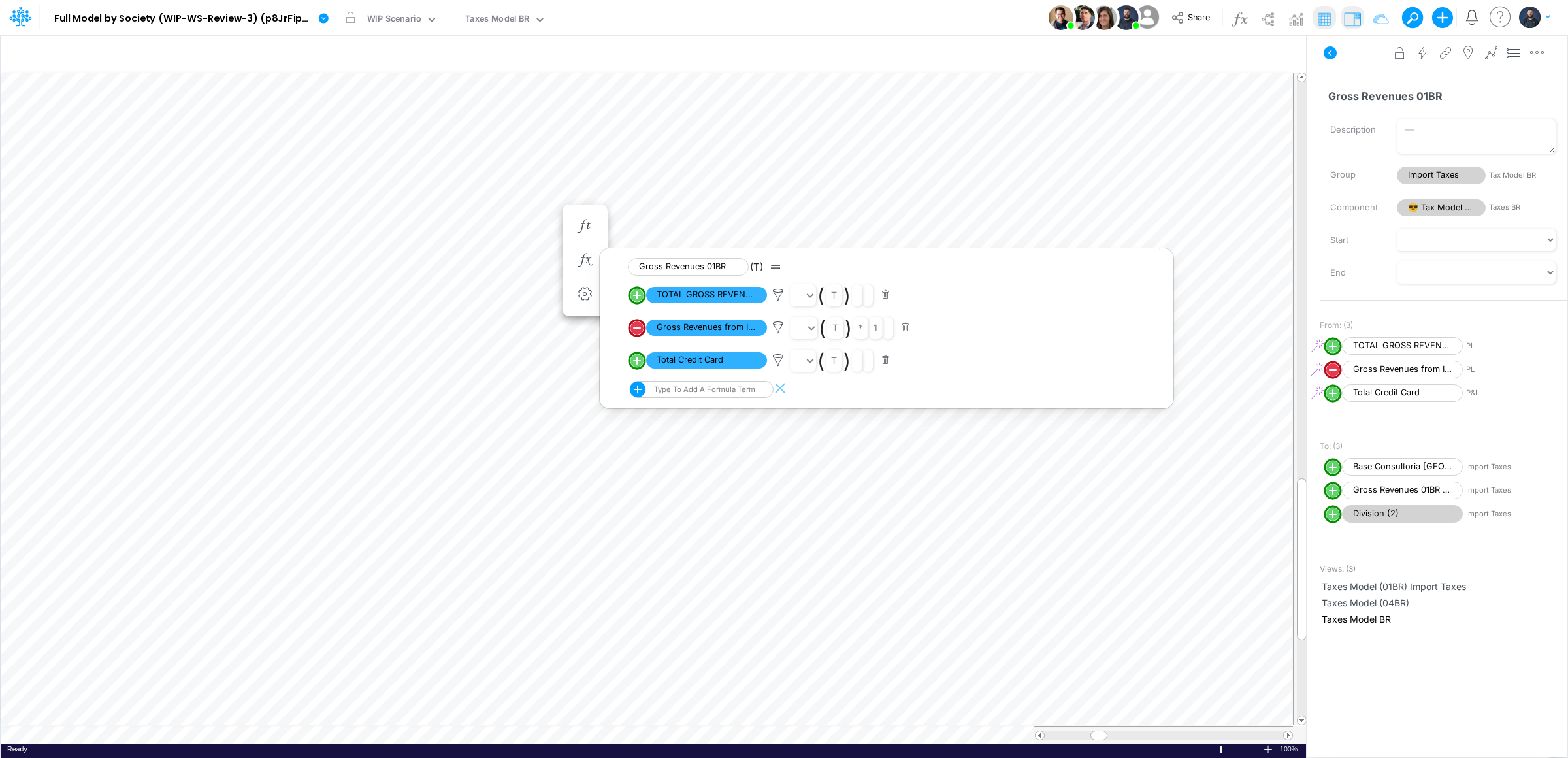
click at [888, 360] on button "button" at bounding box center [886, 360] width 26 height 18
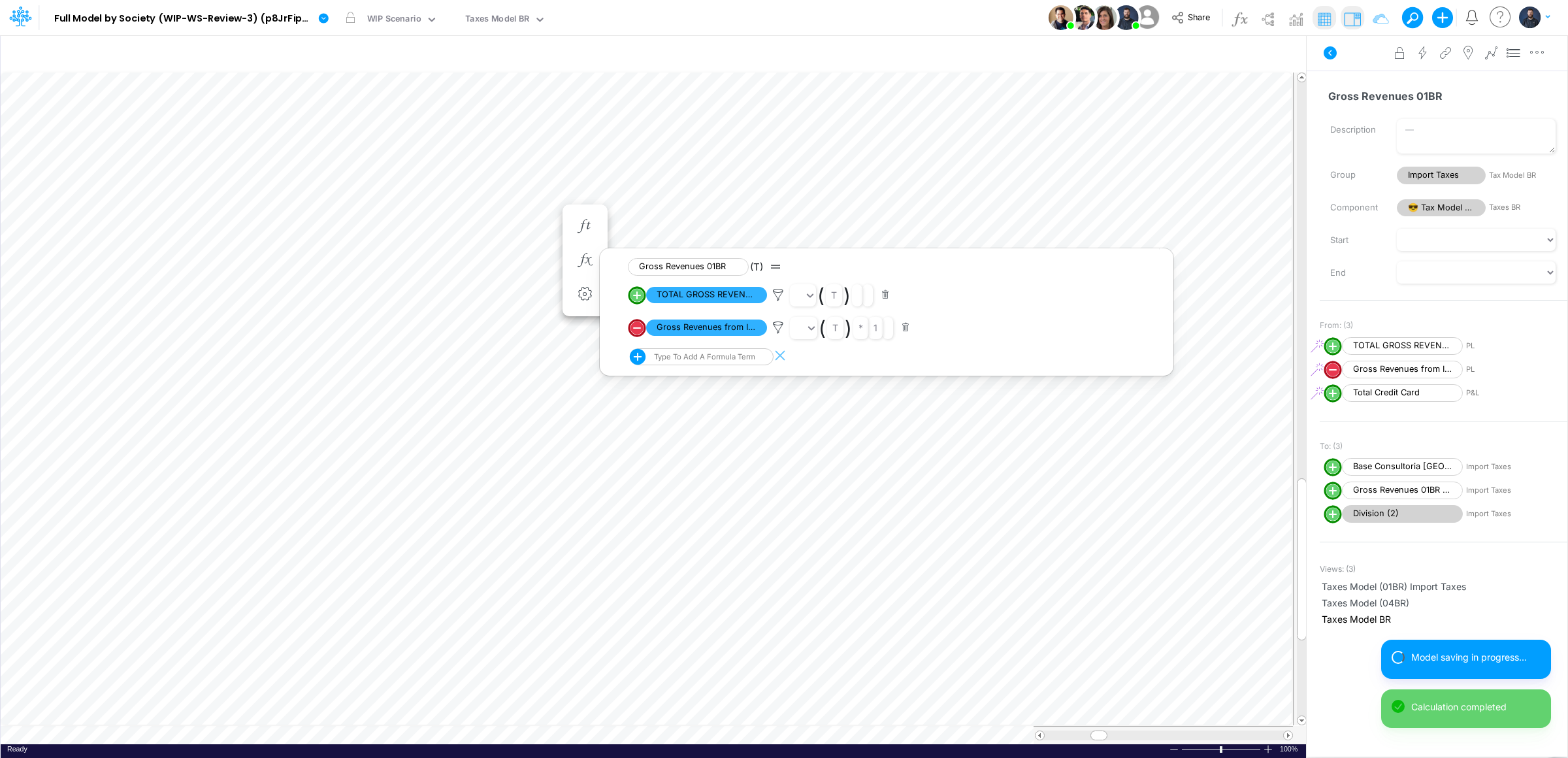
click at [704, 357] on div "Type to add a formula term" at bounding box center [703, 356] width 104 height 9
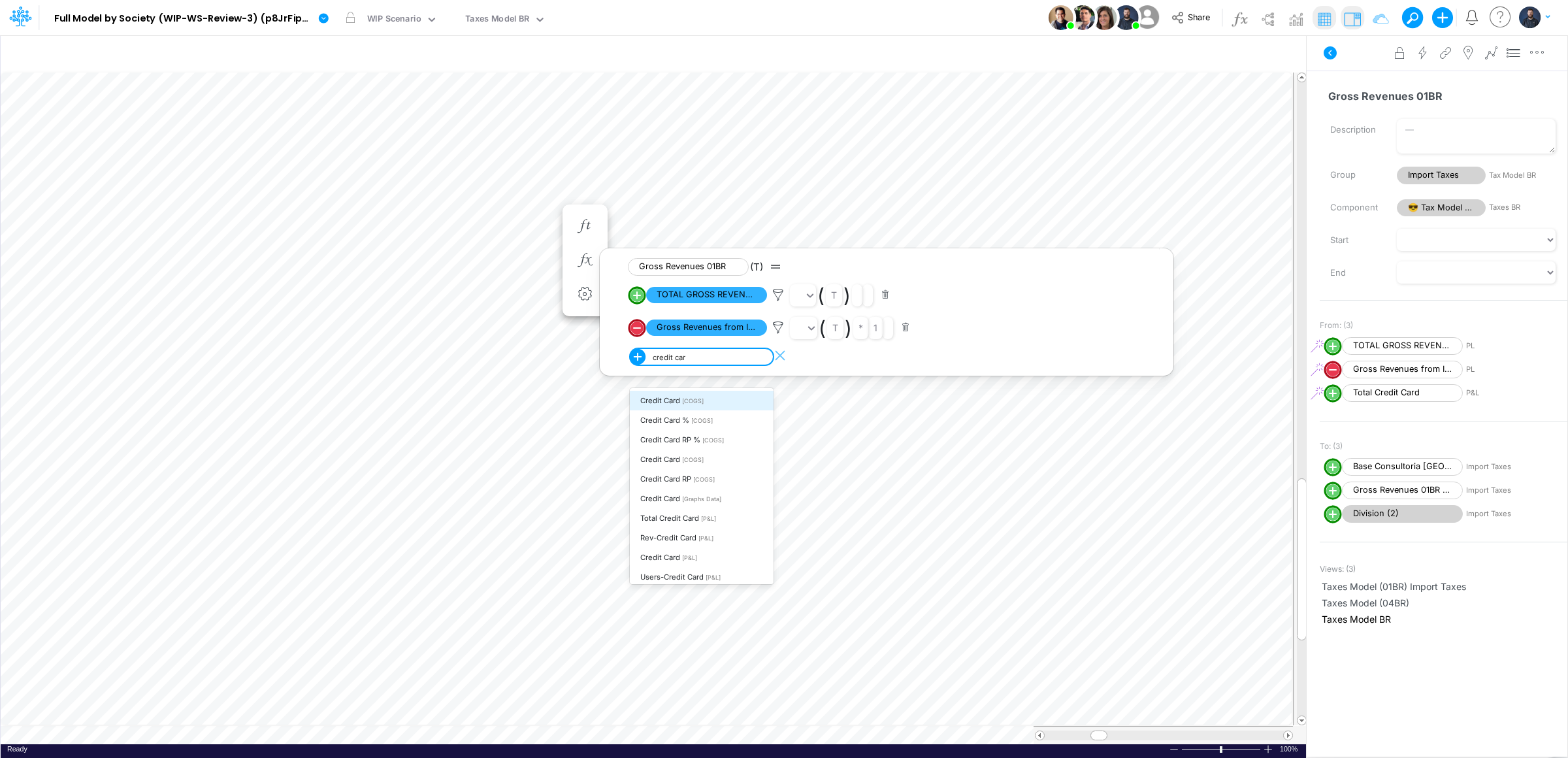
type input "credit card"
type input "Consolidated FS - USGAAP"
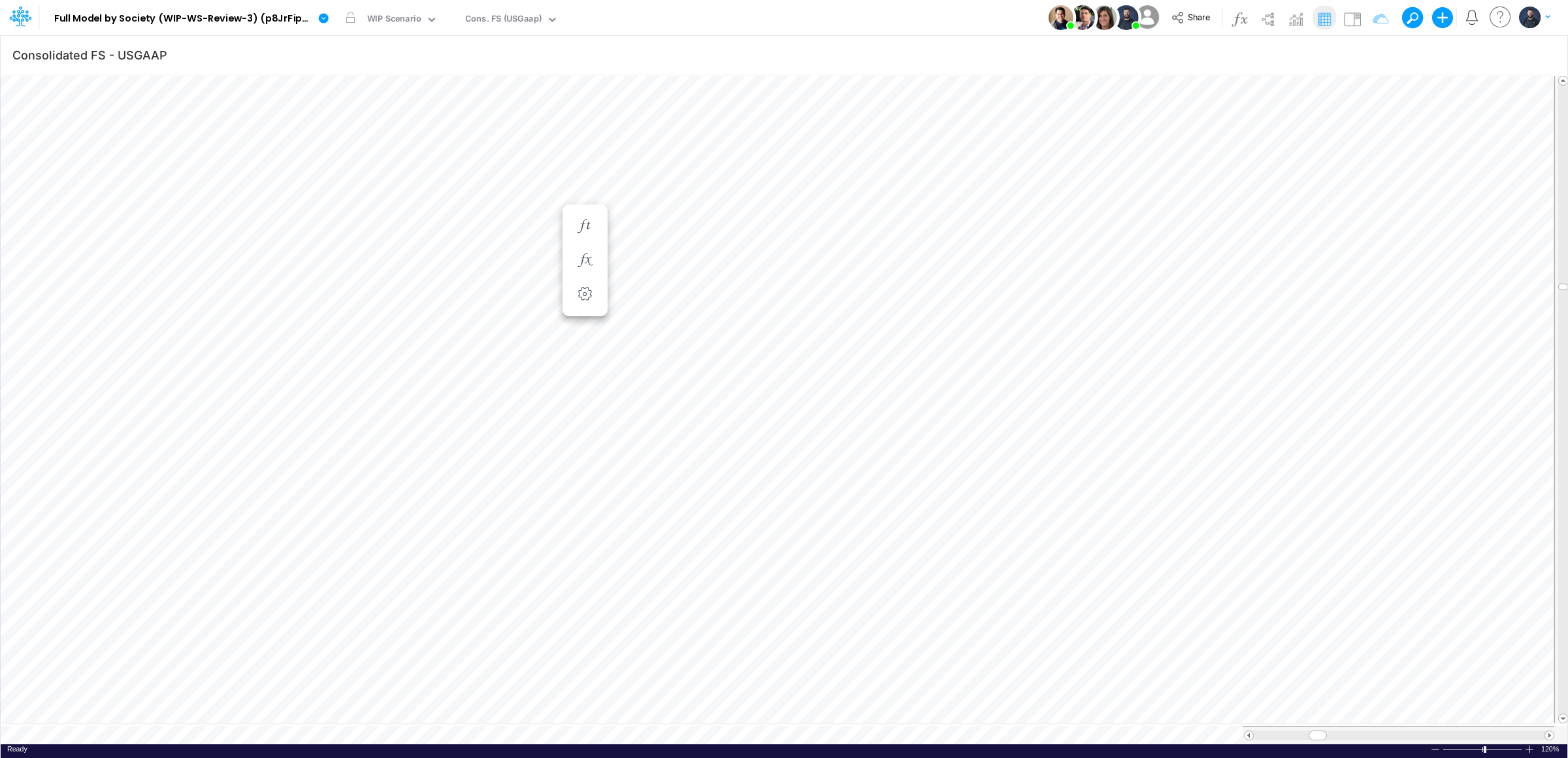
scroll to position [0, 1]
click at [888, 465] on icon "button" at bounding box center [896, 459] width 19 height 14
click at [1350, 26] on img at bounding box center [1353, 19] width 21 height 21
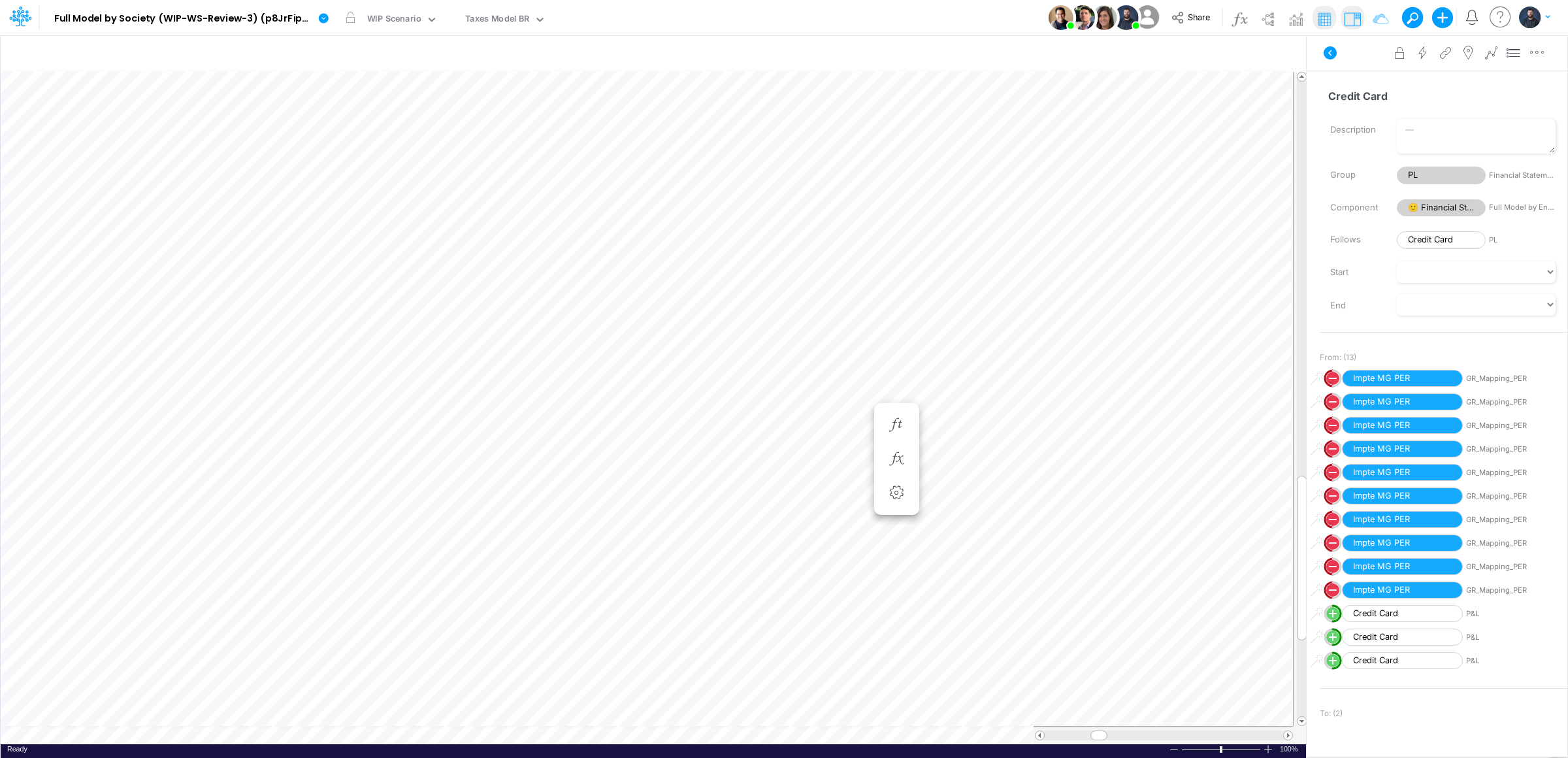
scroll to position [0, 1]
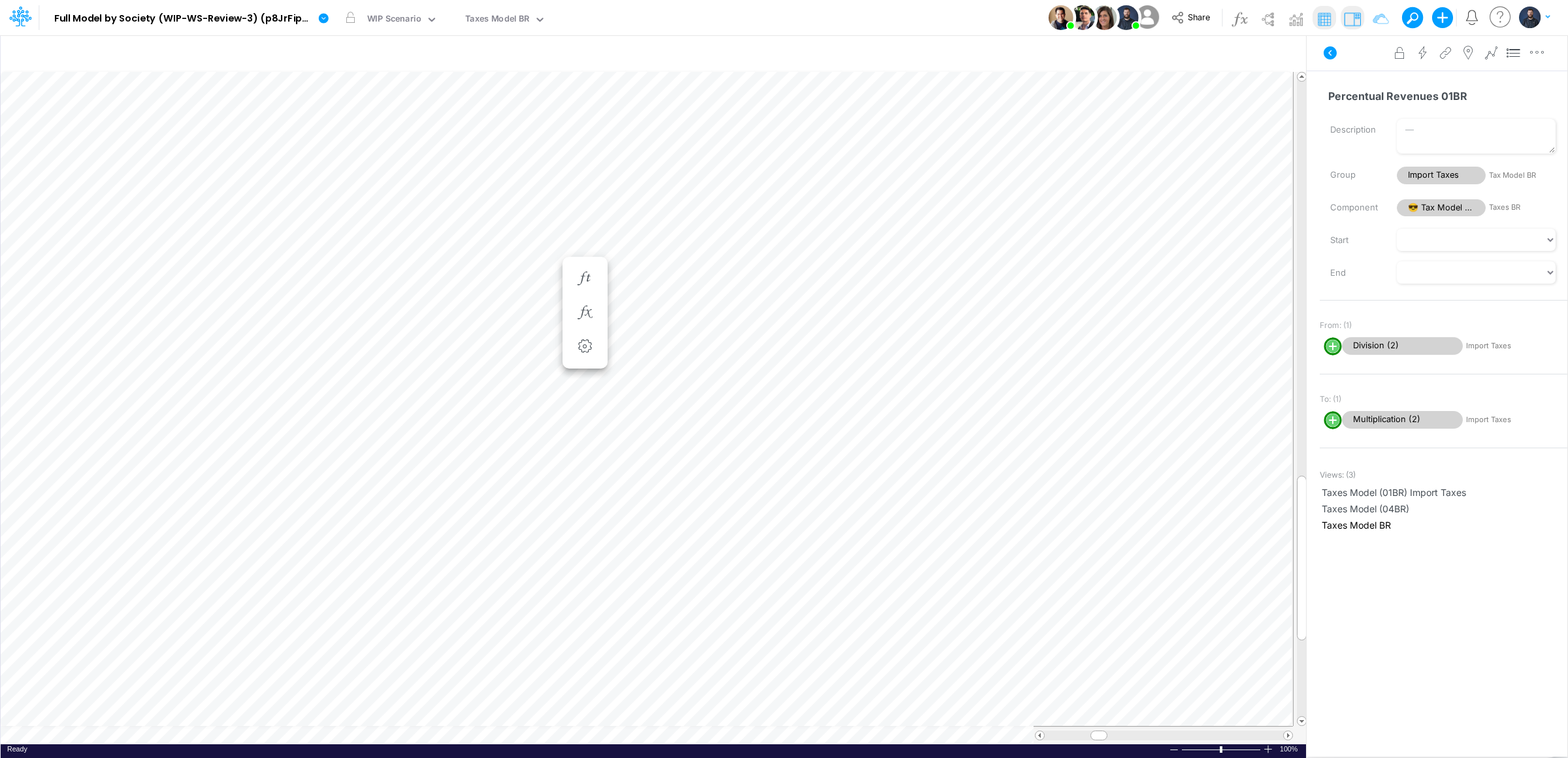
scroll to position [0, 1]
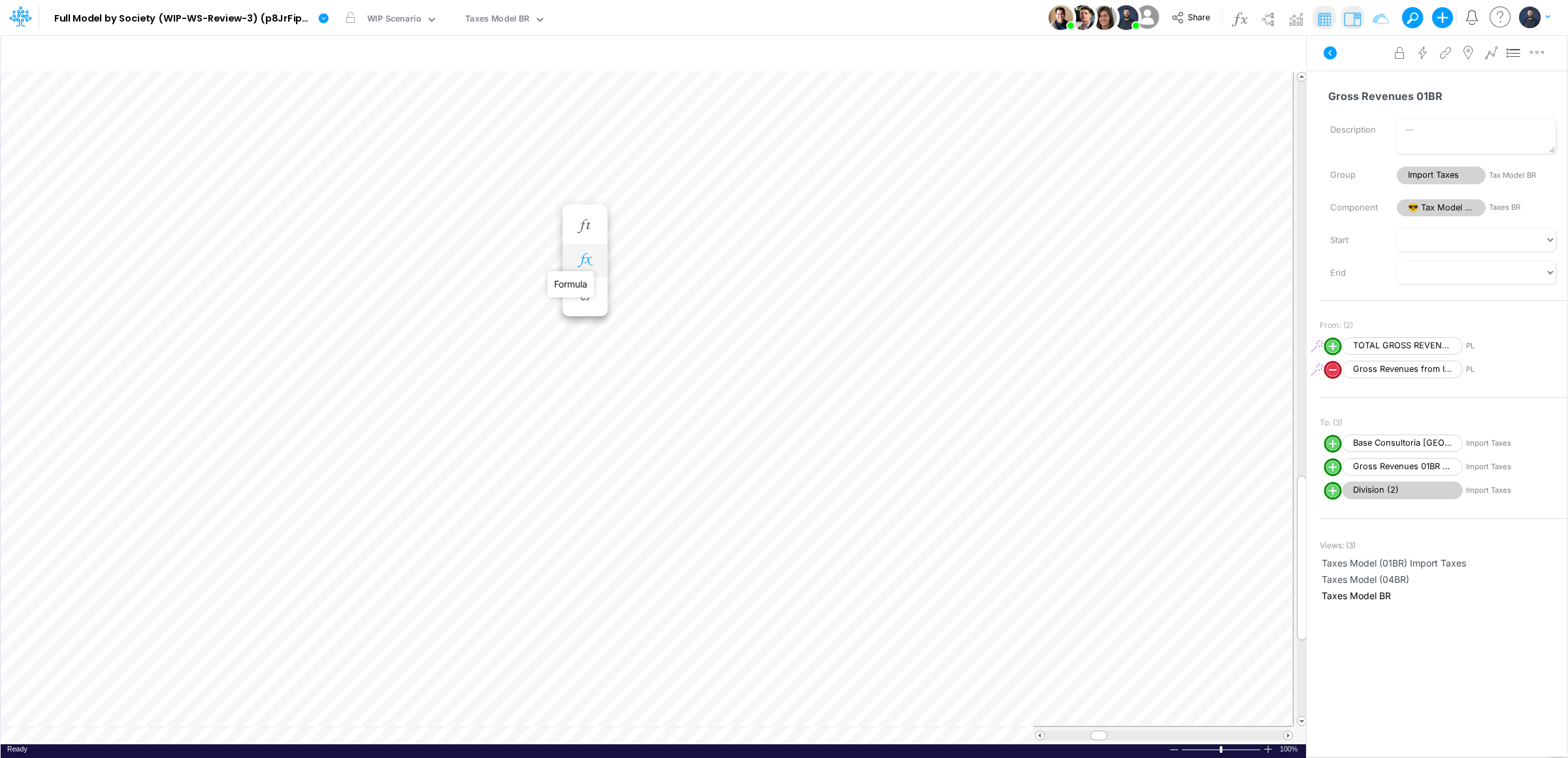
click at [581, 255] on icon "button" at bounding box center [584, 260] width 19 height 14
click at [658, 358] on div "Type to add a formula term" at bounding box center [703, 356] width 104 height 9
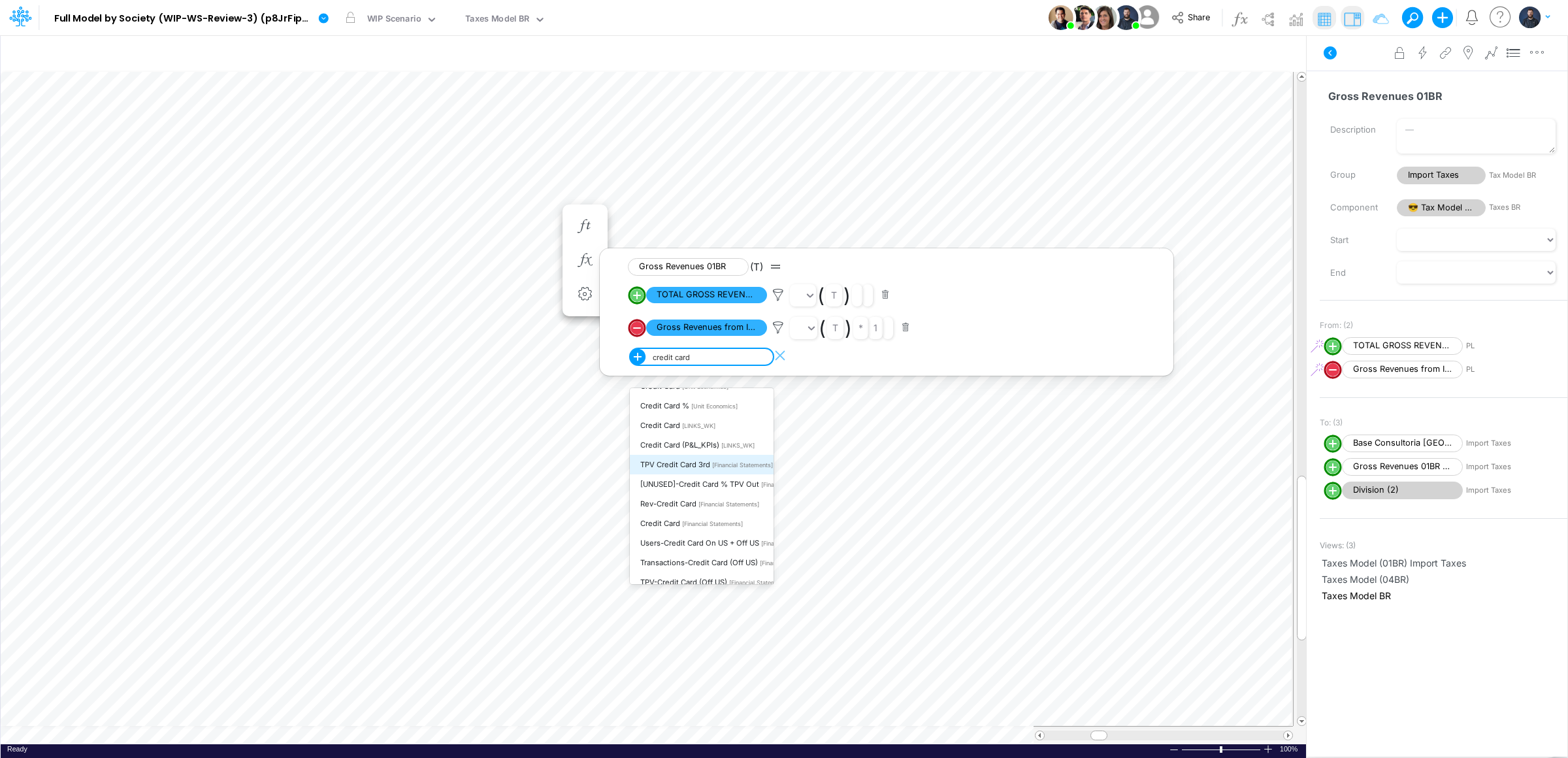
scroll to position [250, 0]
click at [716, 519] on span "[Financial Statements]" at bounding box center [712, 523] width 60 height 7
type input "credit card"
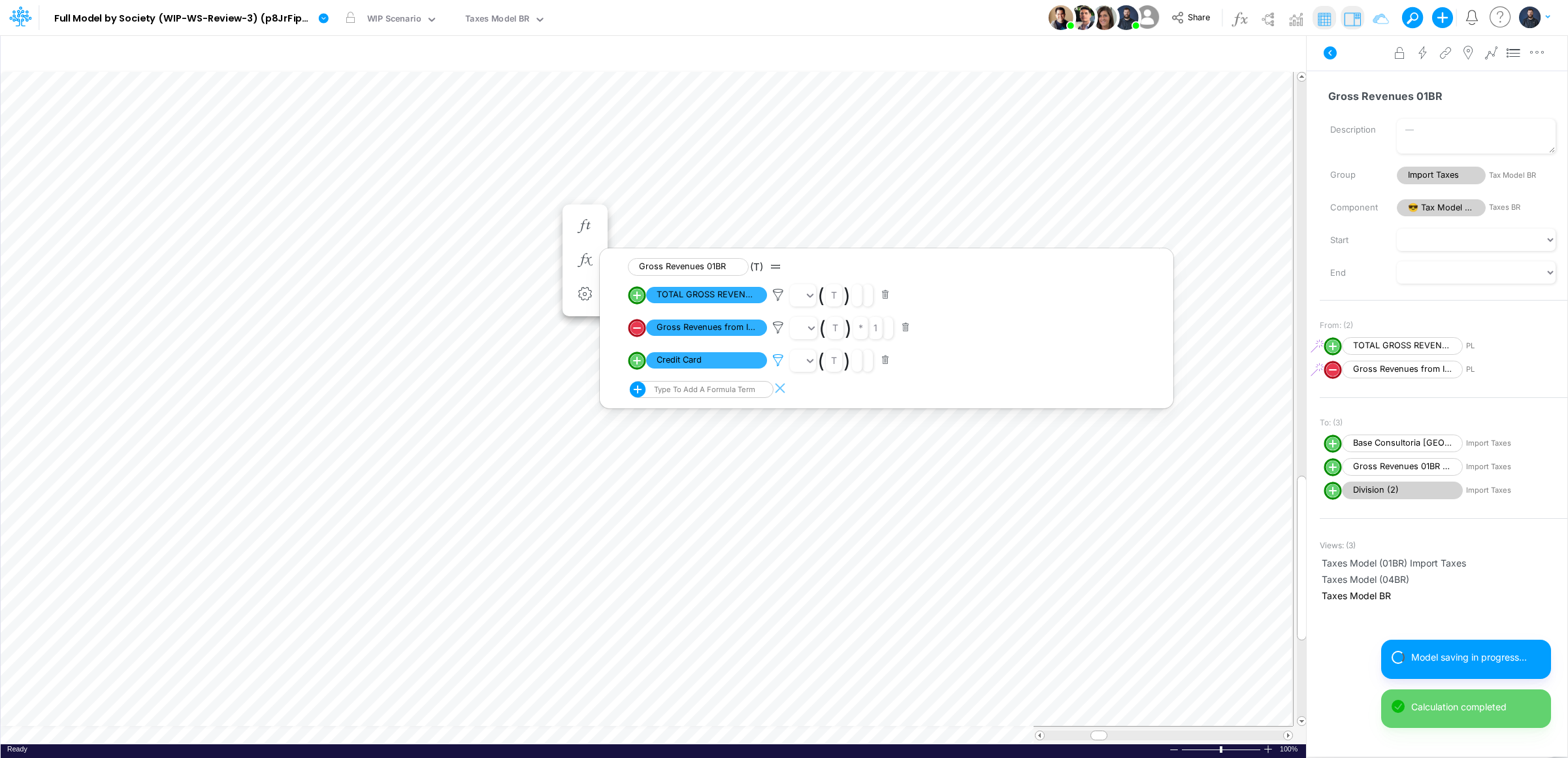
click at [780, 362] on icon at bounding box center [778, 360] width 19 height 14
click at [900, 274] on div "Type to search..." at bounding box center [871, 284] width 139 height 23
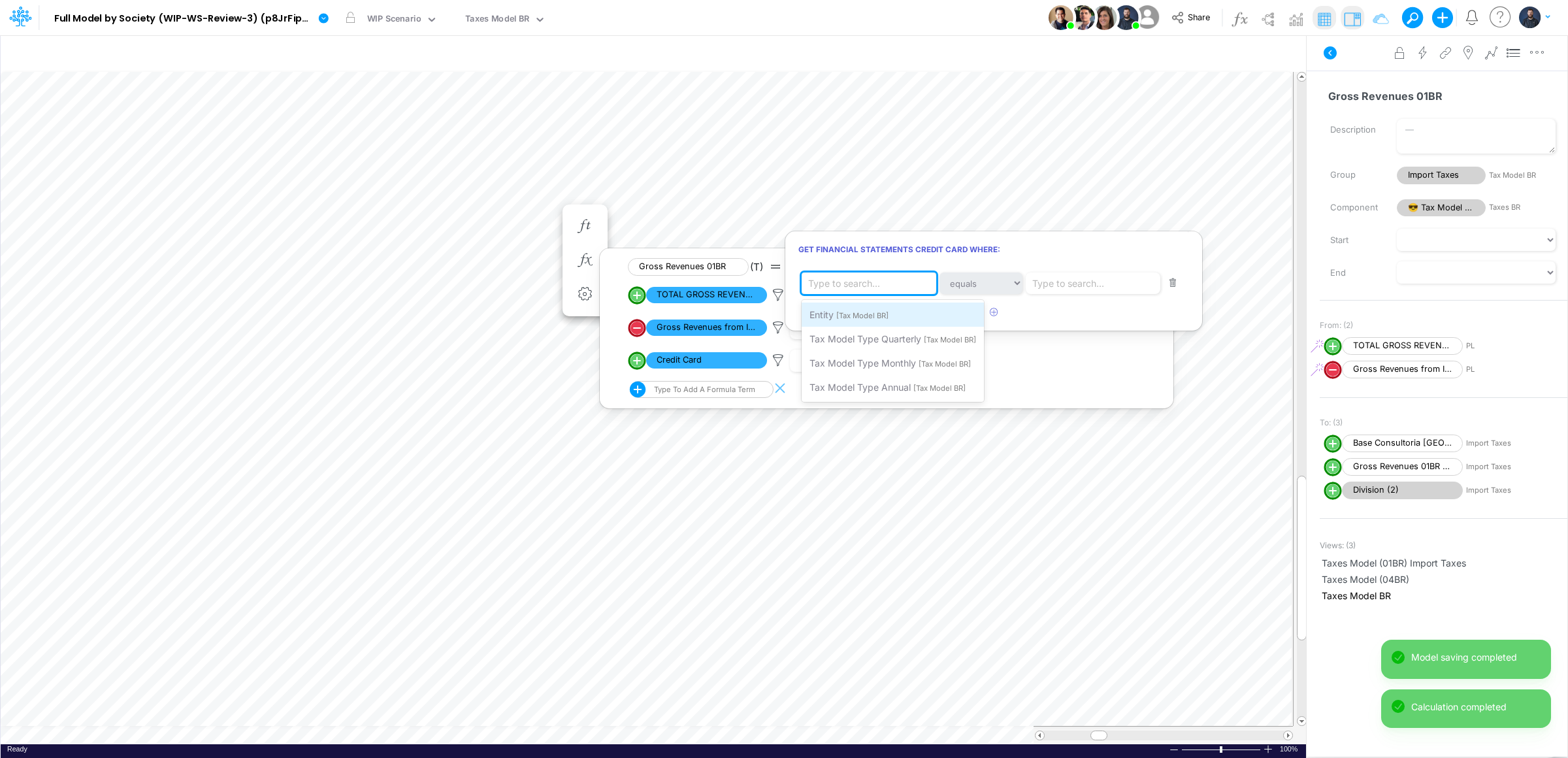
click at [883, 314] on span "[Tax Model BR]" at bounding box center [862, 315] width 52 height 9
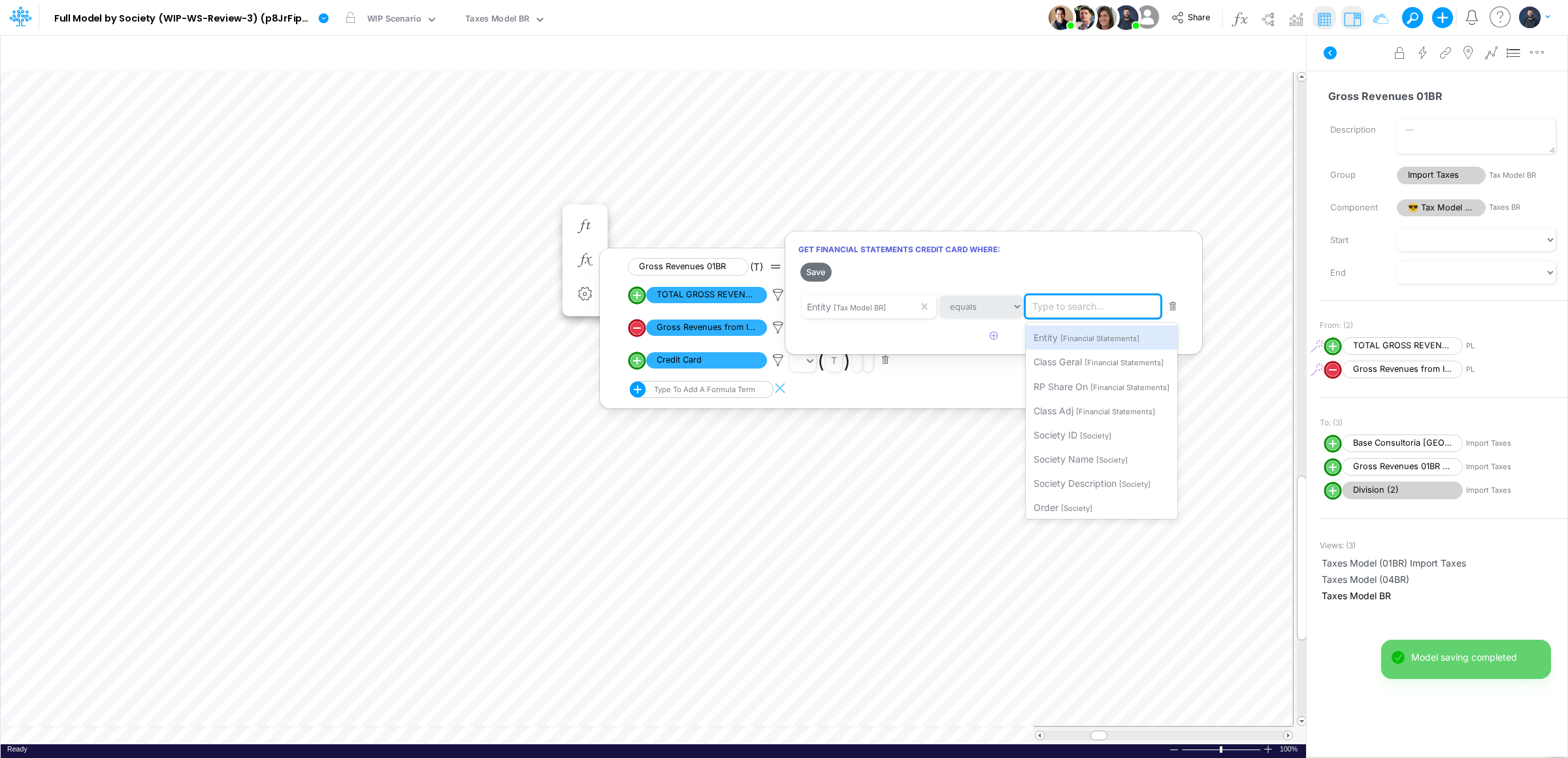
click at [1084, 296] on div "Type to search..." at bounding box center [1095, 306] width 139 height 23
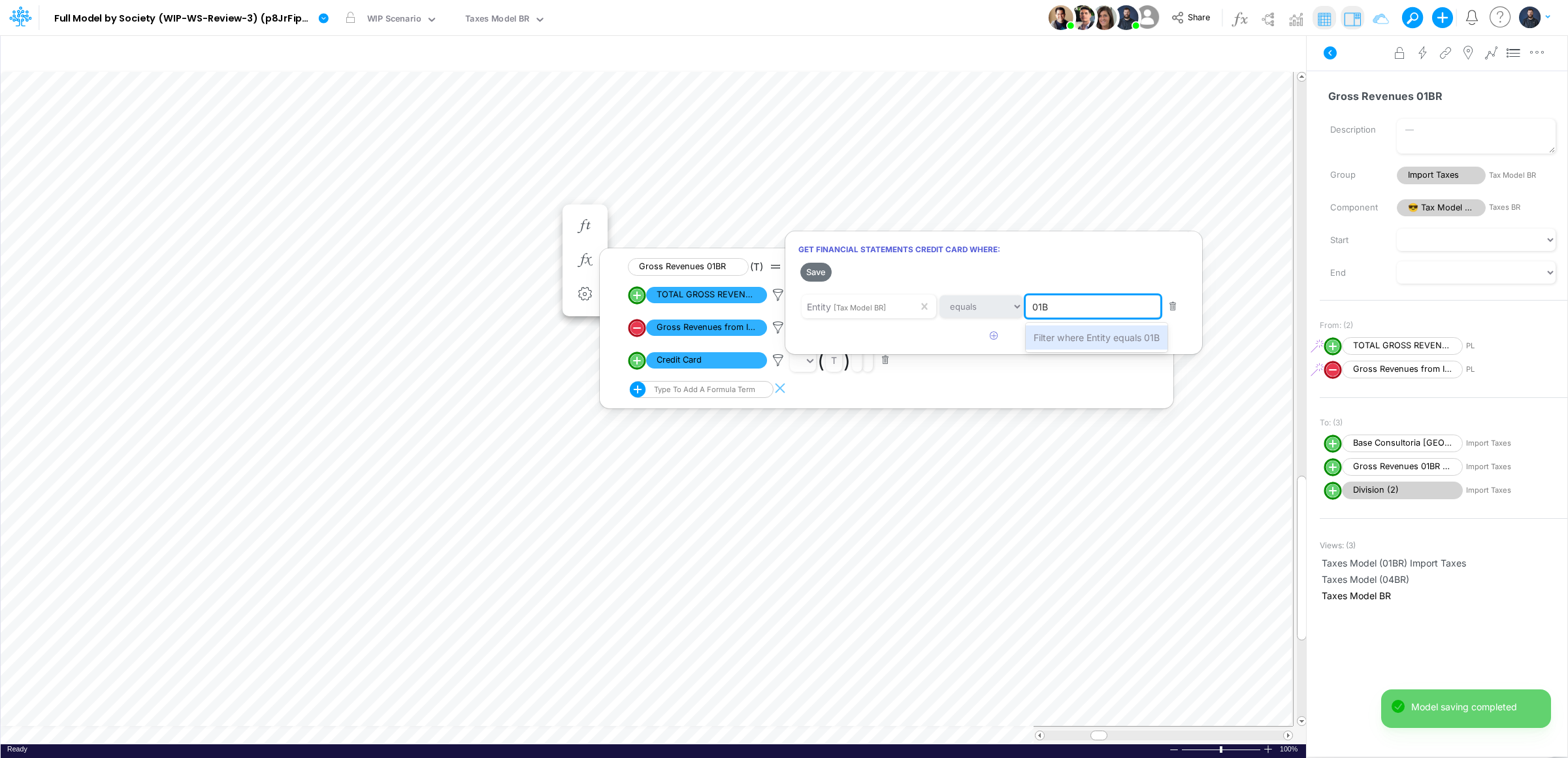
type input "01BR"
click at [1088, 335] on span "Filter where Entity equals 01BR" at bounding box center [1100, 338] width 132 height 11
click at [993, 333] on icon "button" at bounding box center [994, 335] width 9 height 9
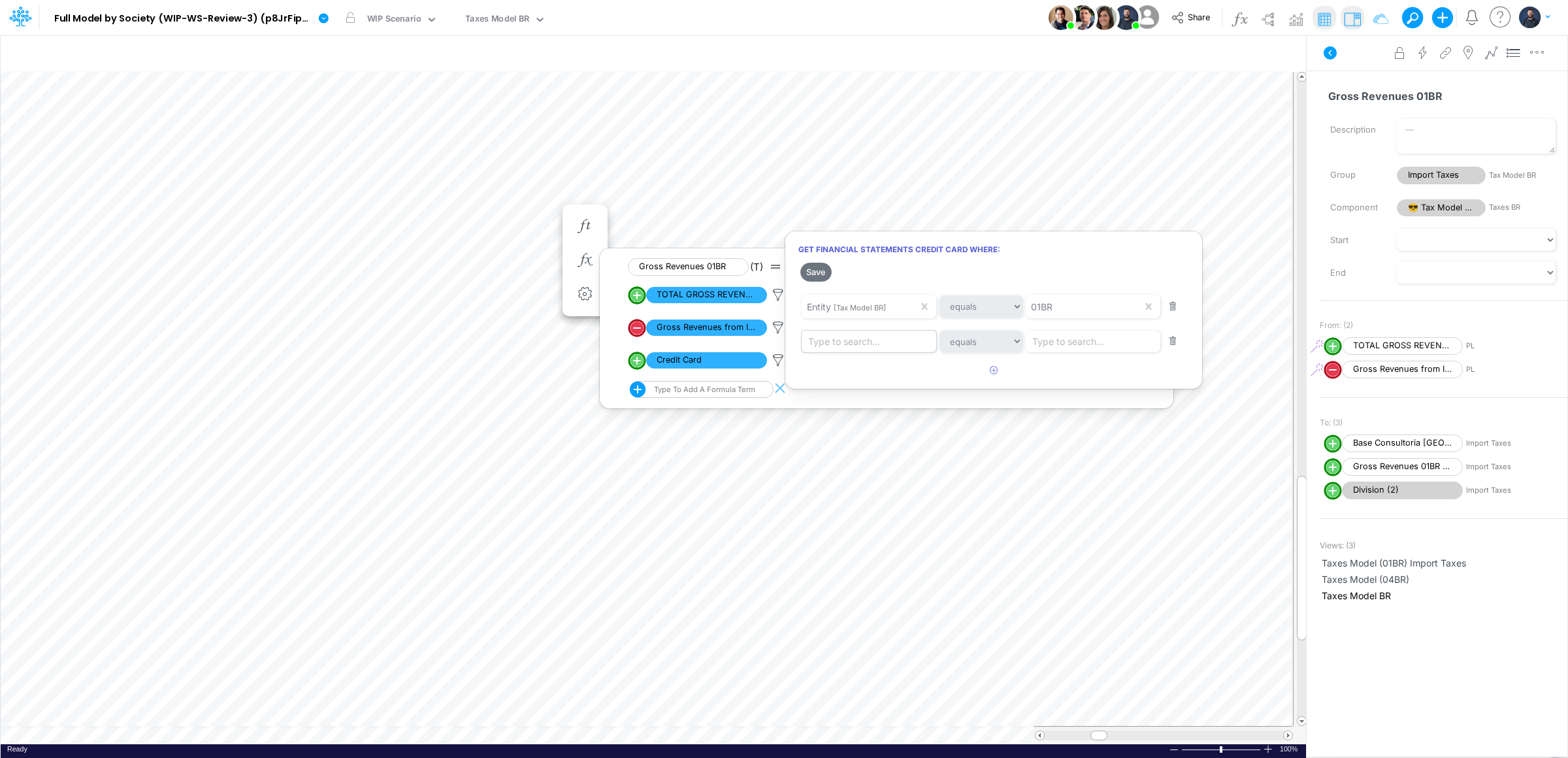
click at [865, 344] on div "Type to search..." at bounding box center [844, 341] width 72 height 14
type input "01BR"
click at [861, 374] on span "Filter where equals 01BR" at bounding box center [862, 373] width 105 height 11
click at [1060, 344] on div "Type to search..." at bounding box center [1068, 341] width 72 height 14
click at [1064, 372] on span "[Financial Statements]" at bounding box center [1100, 373] width 79 height 9
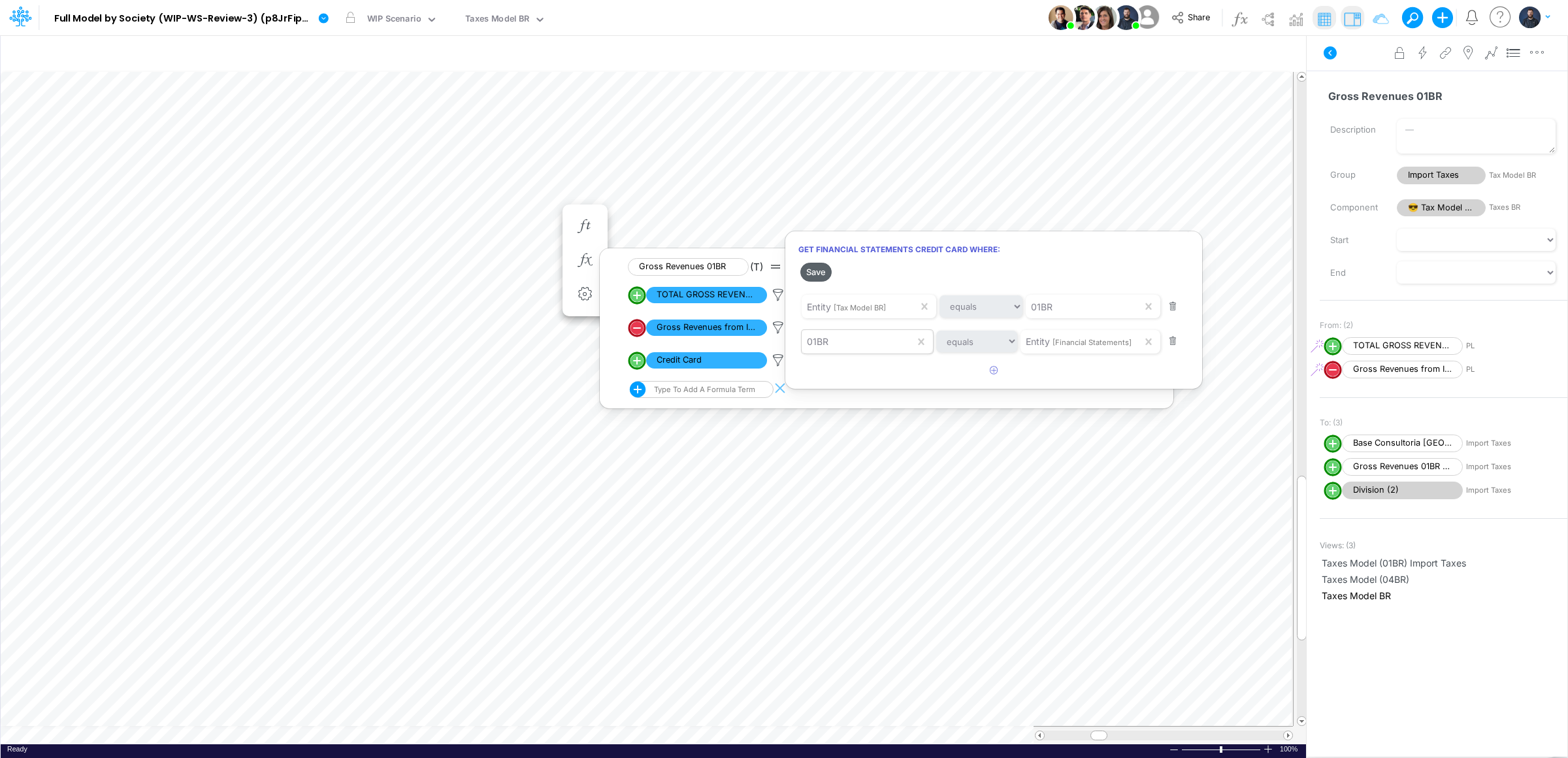
click at [825, 275] on button "Save" at bounding box center [816, 273] width 31 height 19
click at [595, 611] on div at bounding box center [784, 382] width 1568 height 752
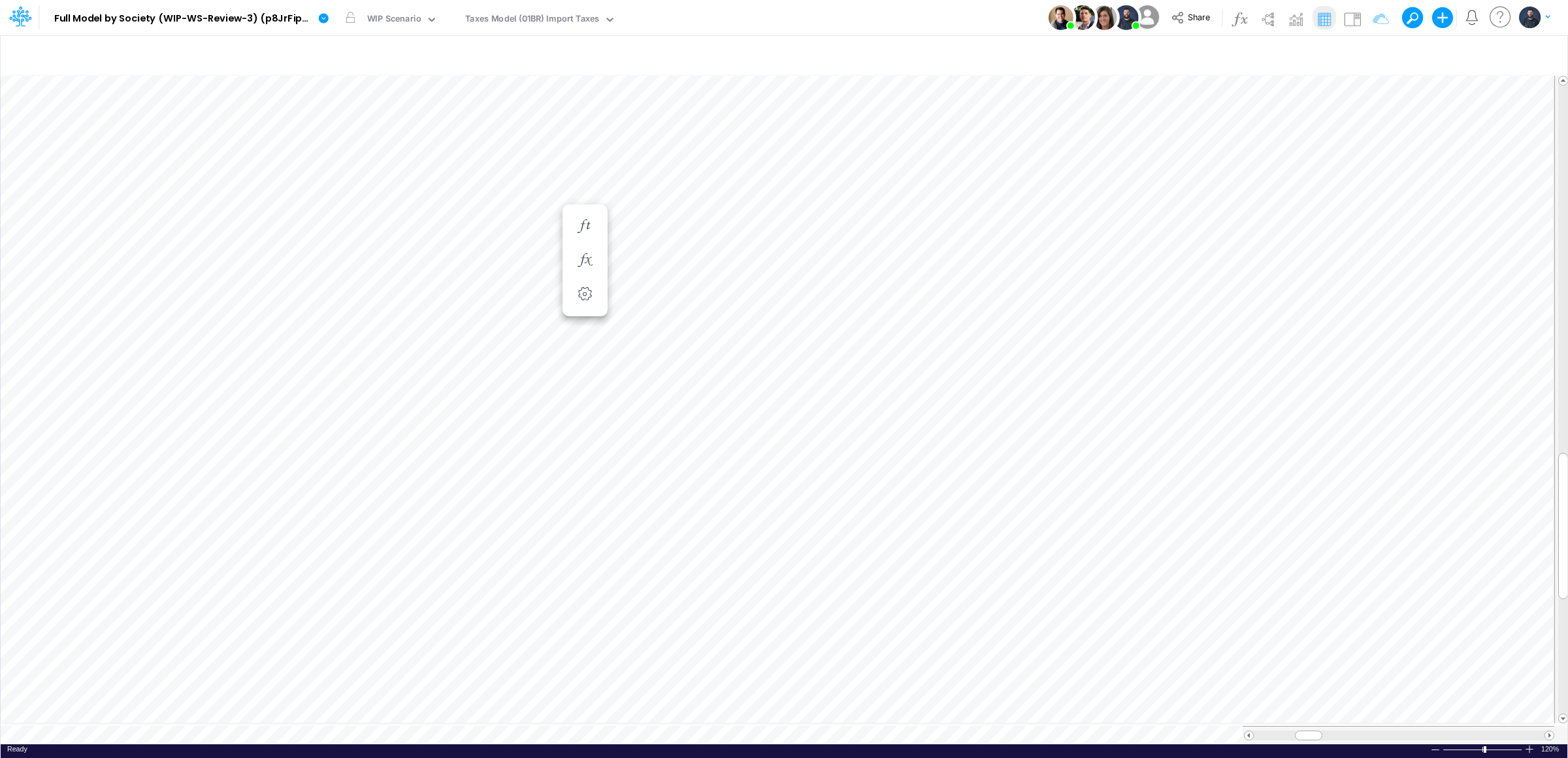
scroll to position [0, 1]
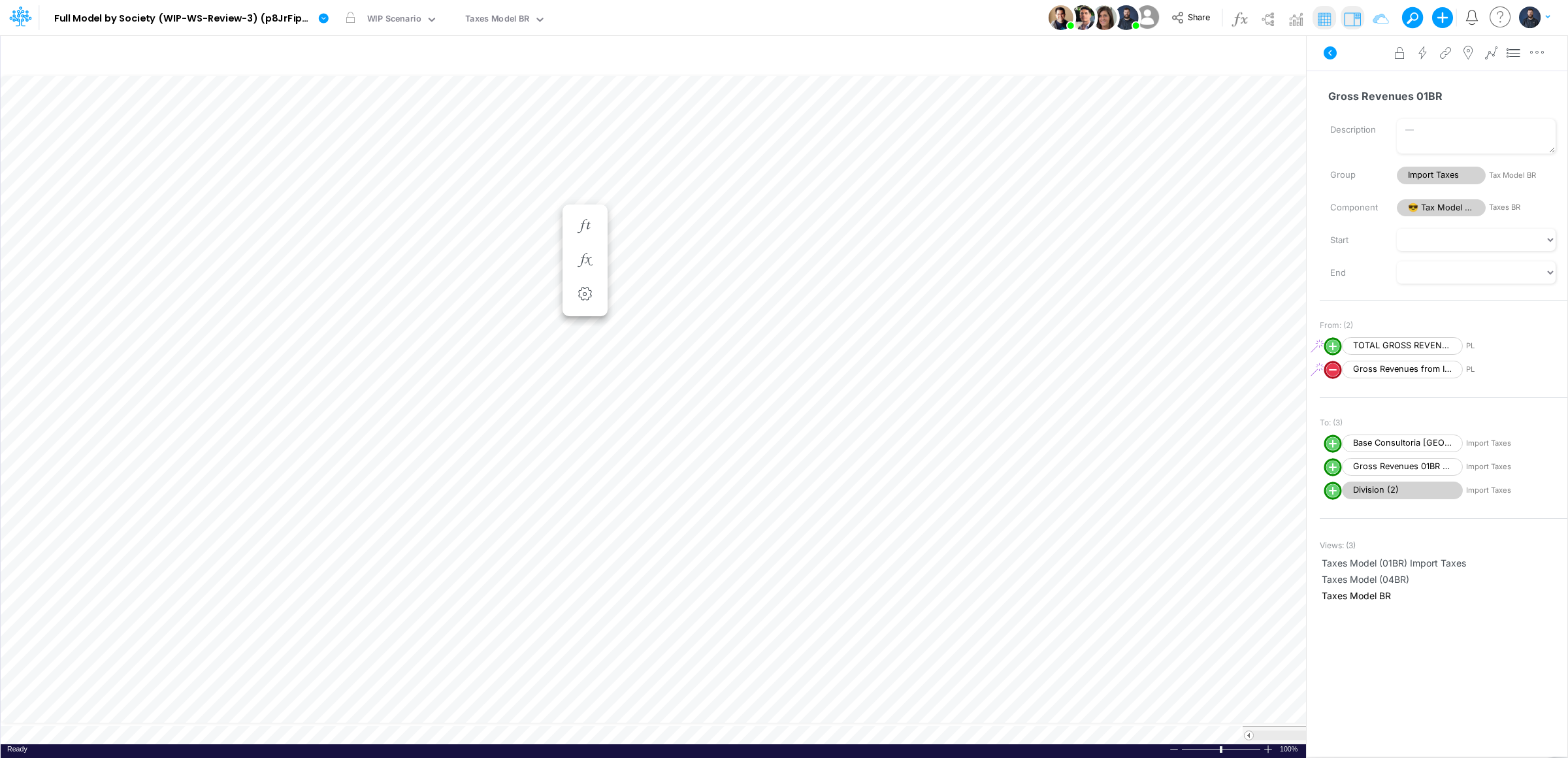
scroll to position [0, 1]
type input "Consolidated FS - USGAAP"
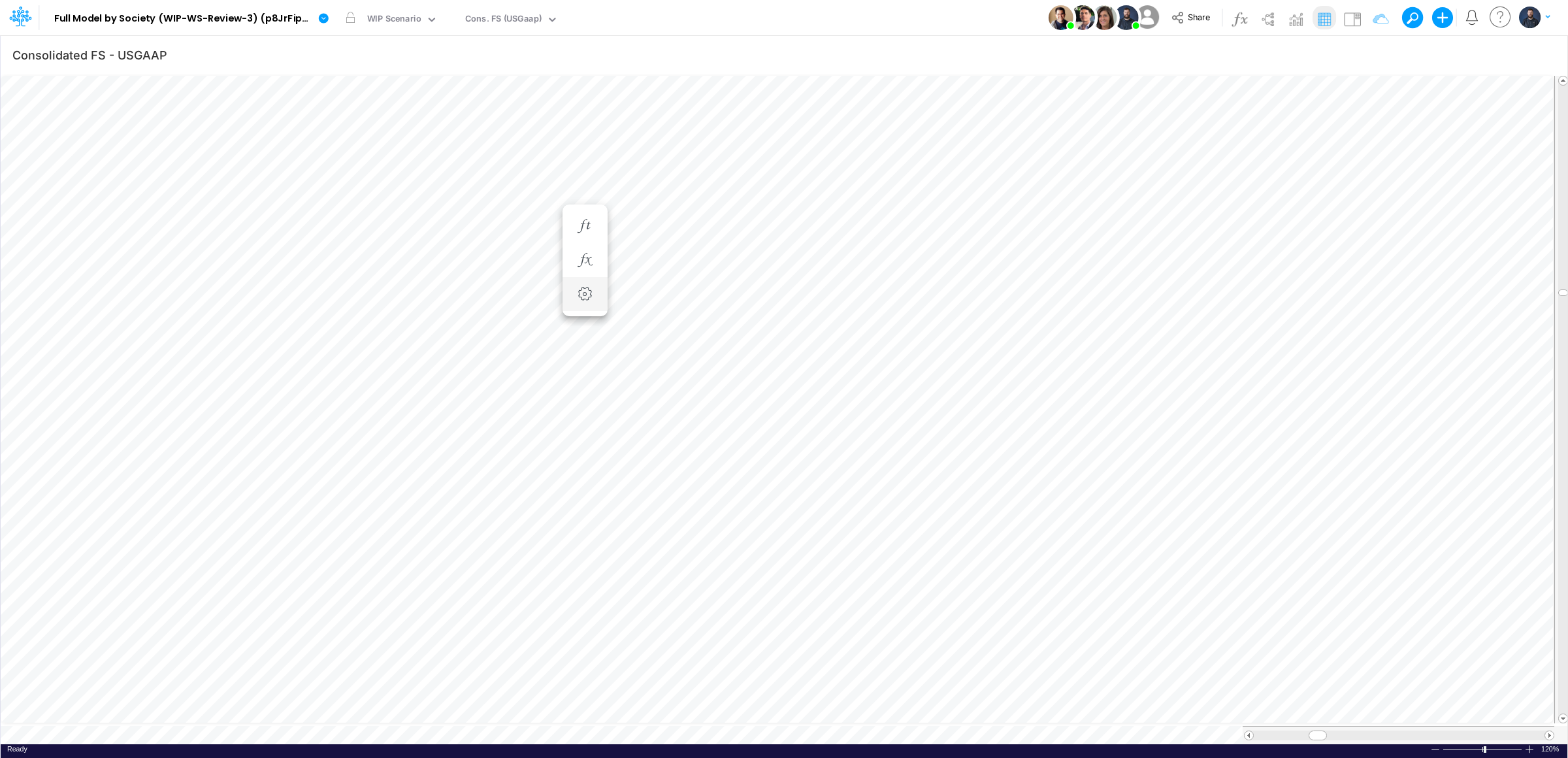
scroll to position [0, 1]
click at [894, 418] on icon "button" at bounding box center [896, 411] width 19 height 14
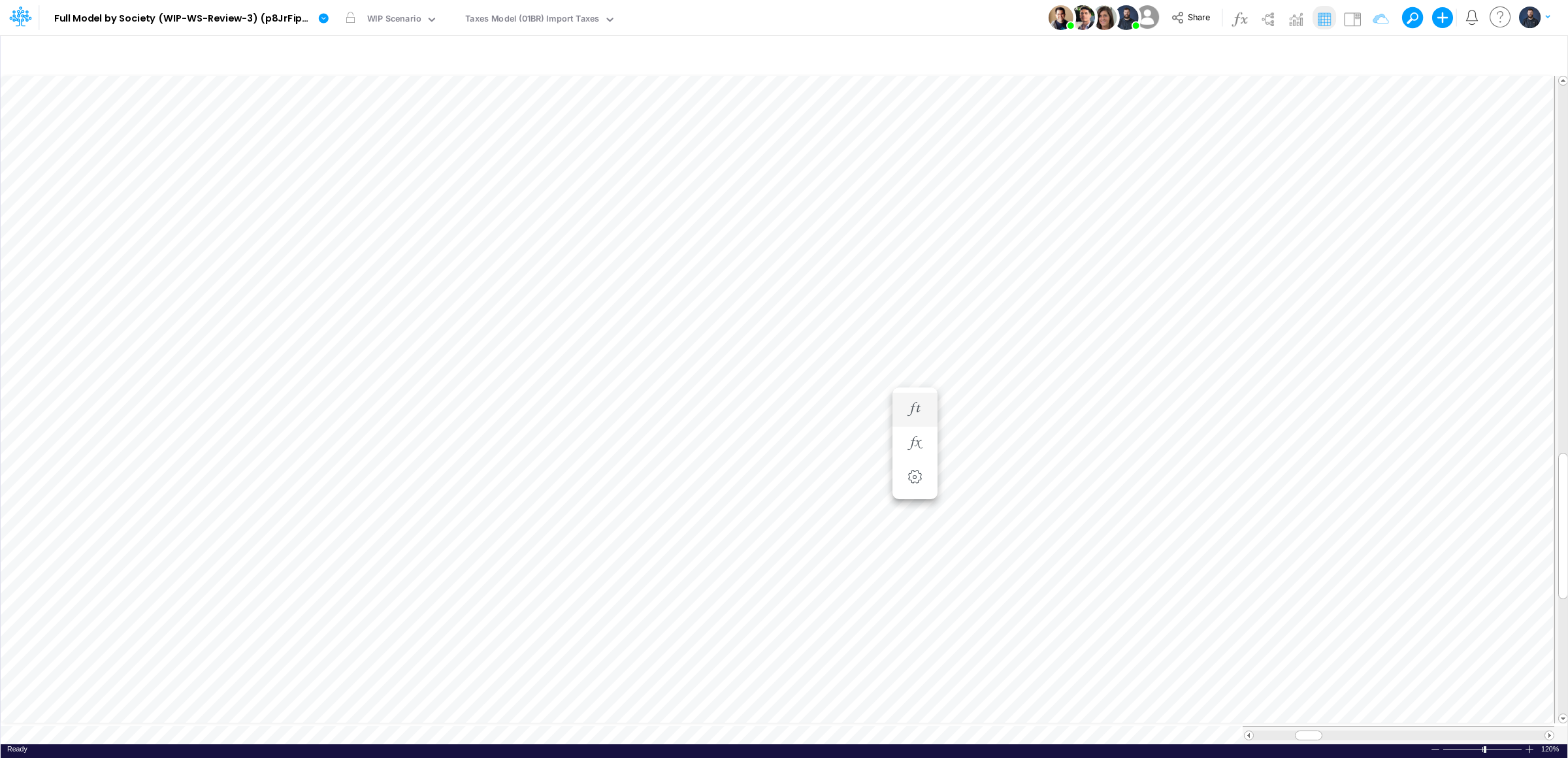
scroll to position [0, 1]
click at [895, 399] on li at bounding box center [915, 412] width 45 height 34
click at [908, 408] on icon "button" at bounding box center [915, 411] width 19 height 14
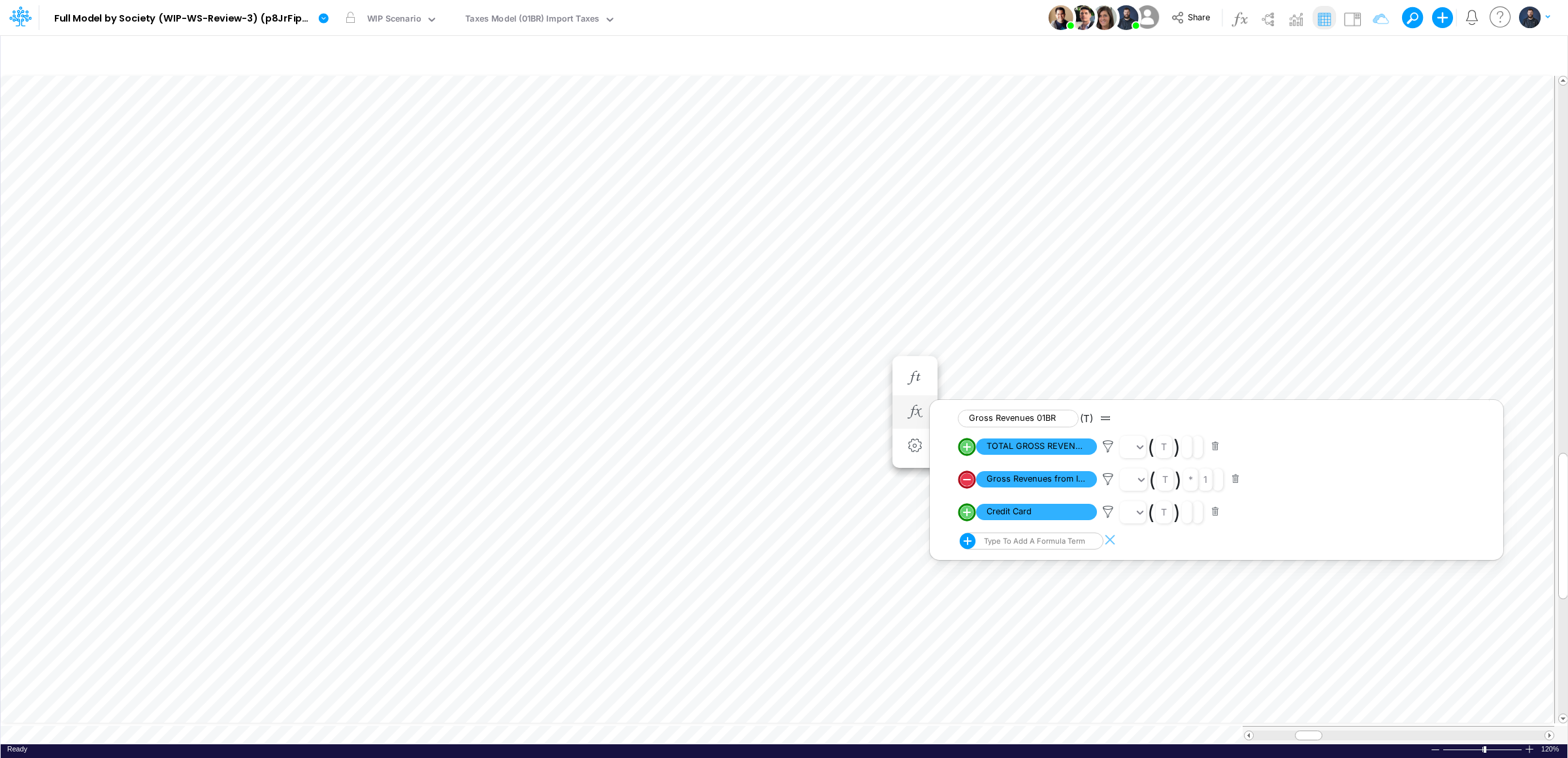
scroll to position [0, 1]
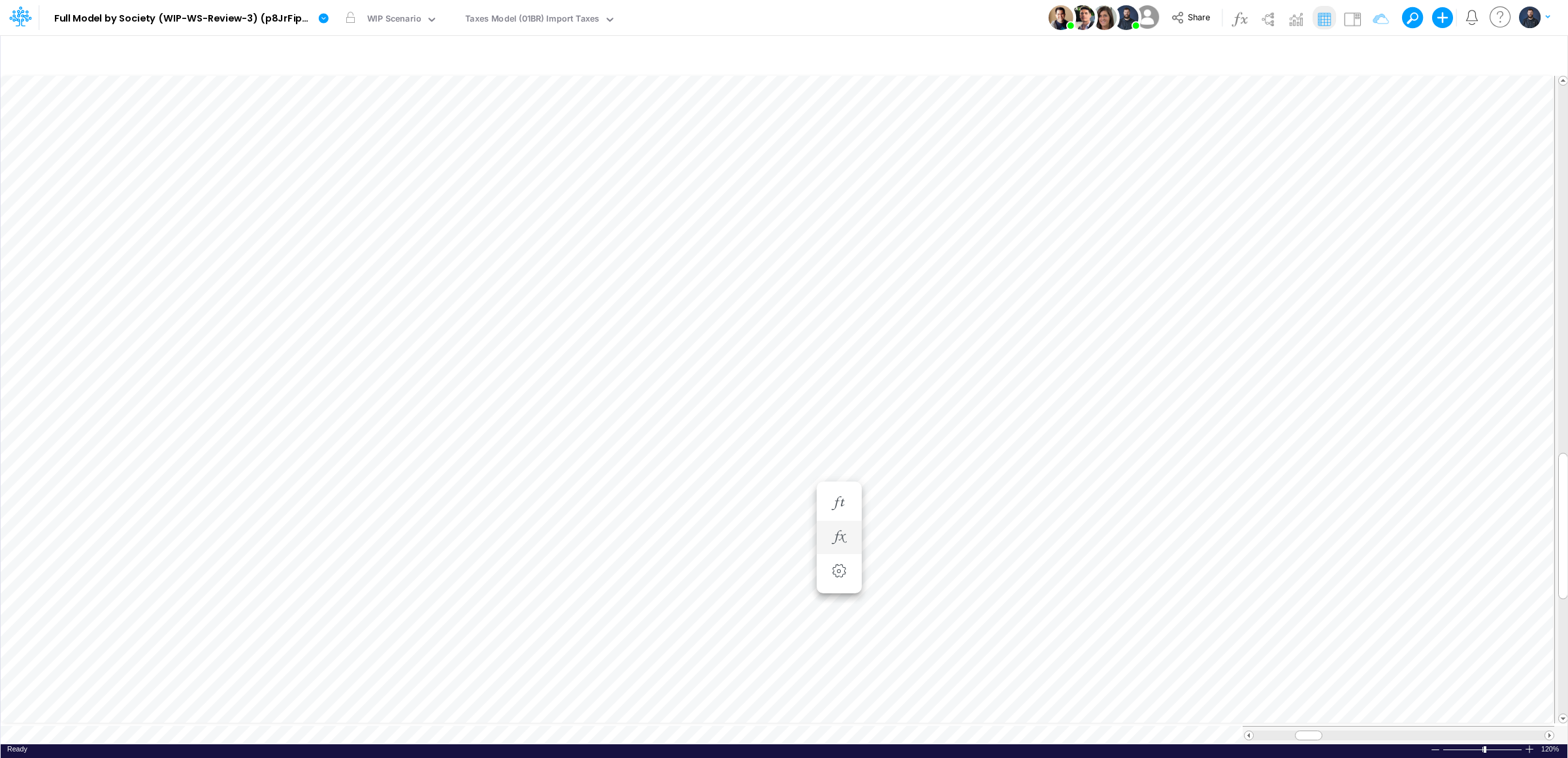
type input "Consolidated FS - USGAAP"
click at [409, 723] on table at bounding box center [784, 409] width 1568 height 671
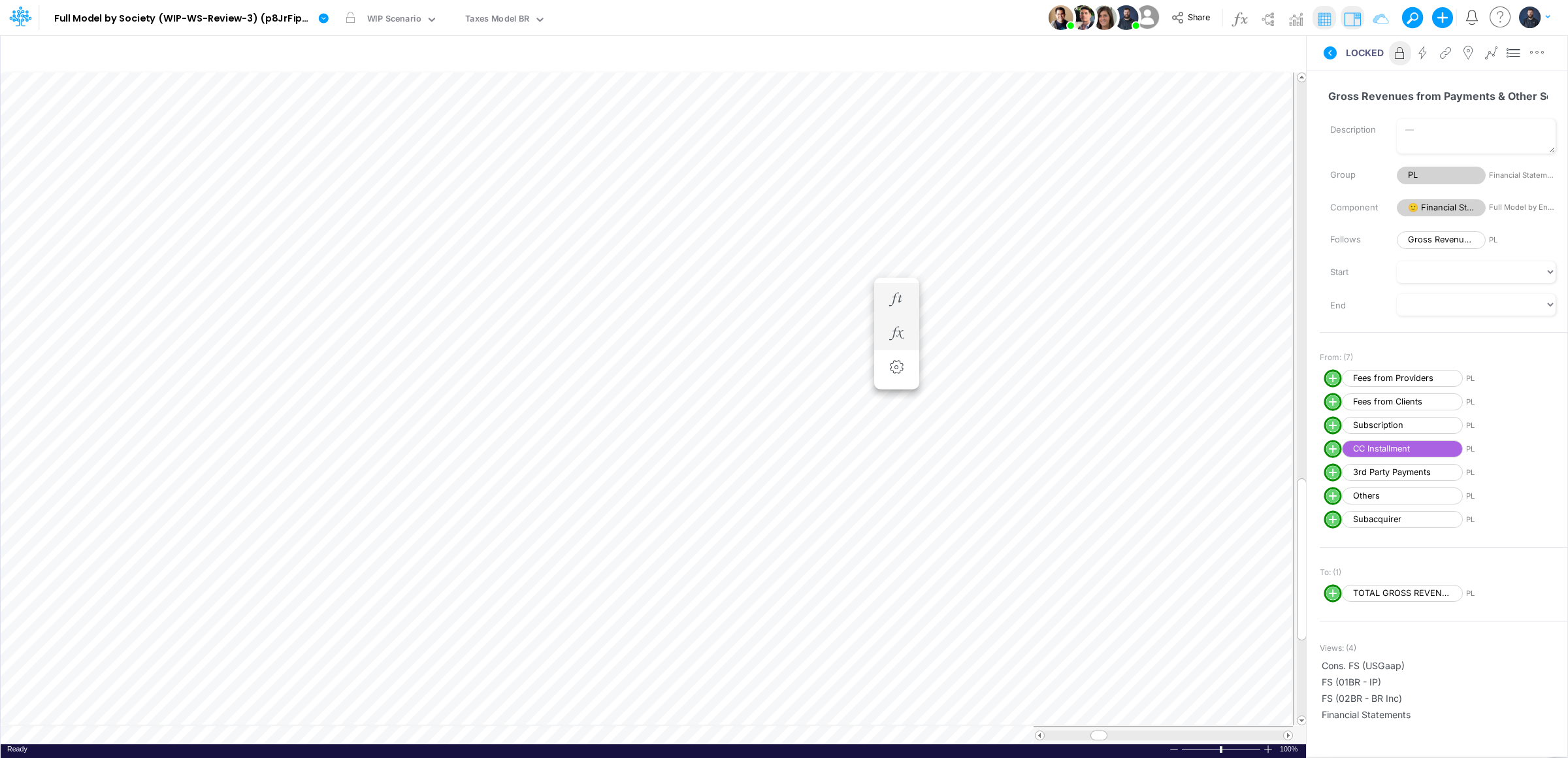
scroll to position [0, 1]
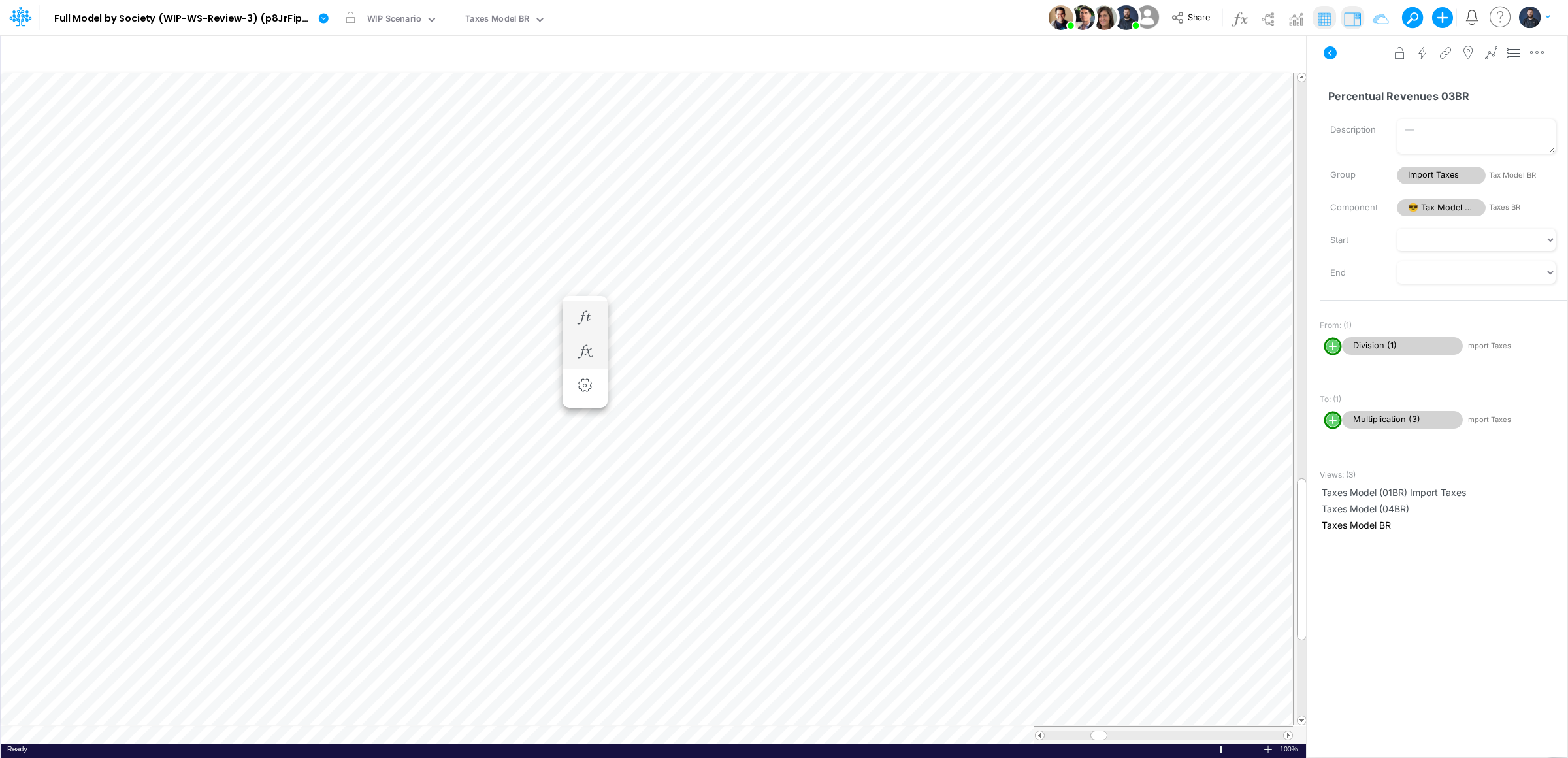
scroll to position [0, 1]
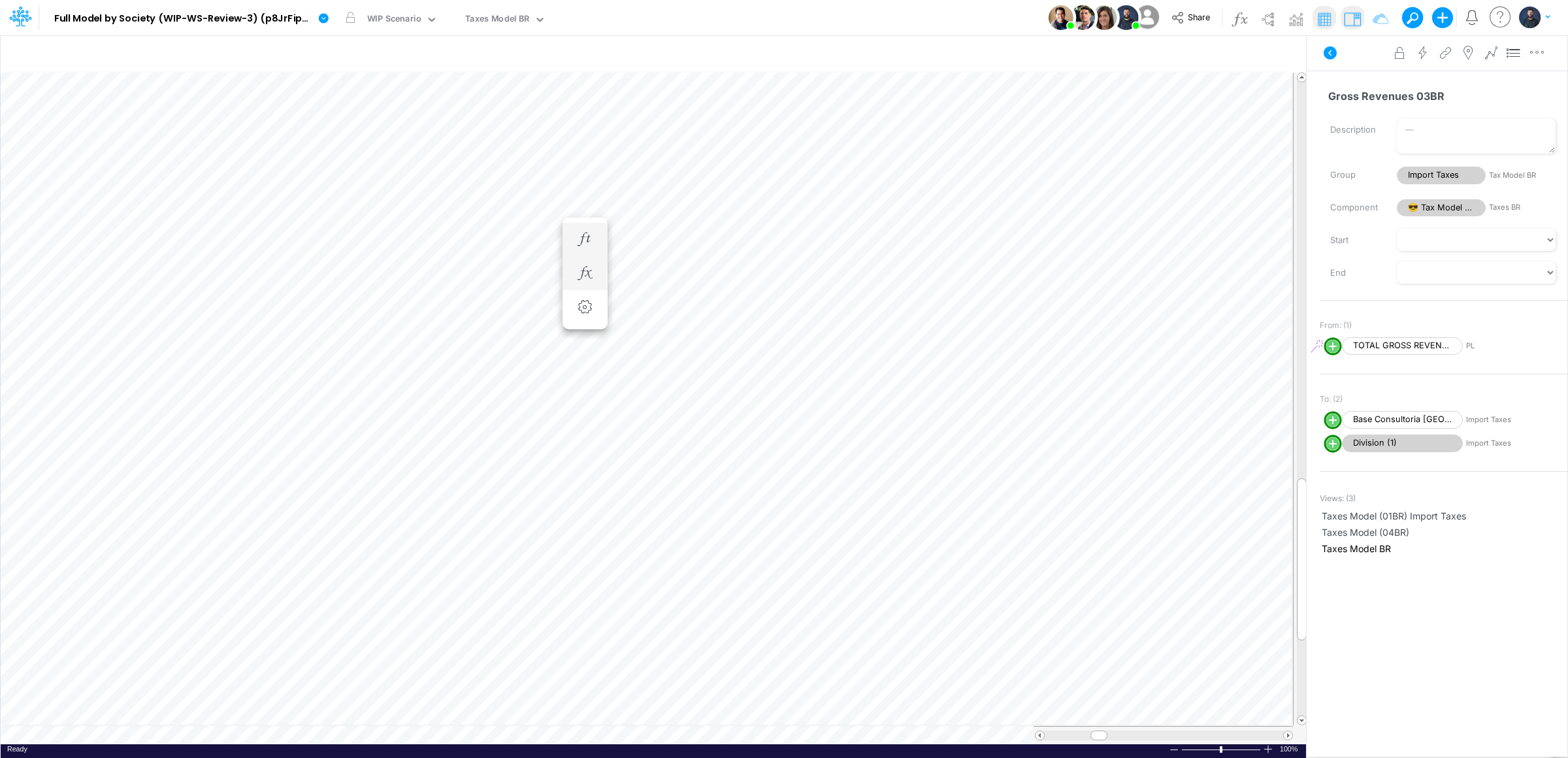
scroll to position [0, 1]
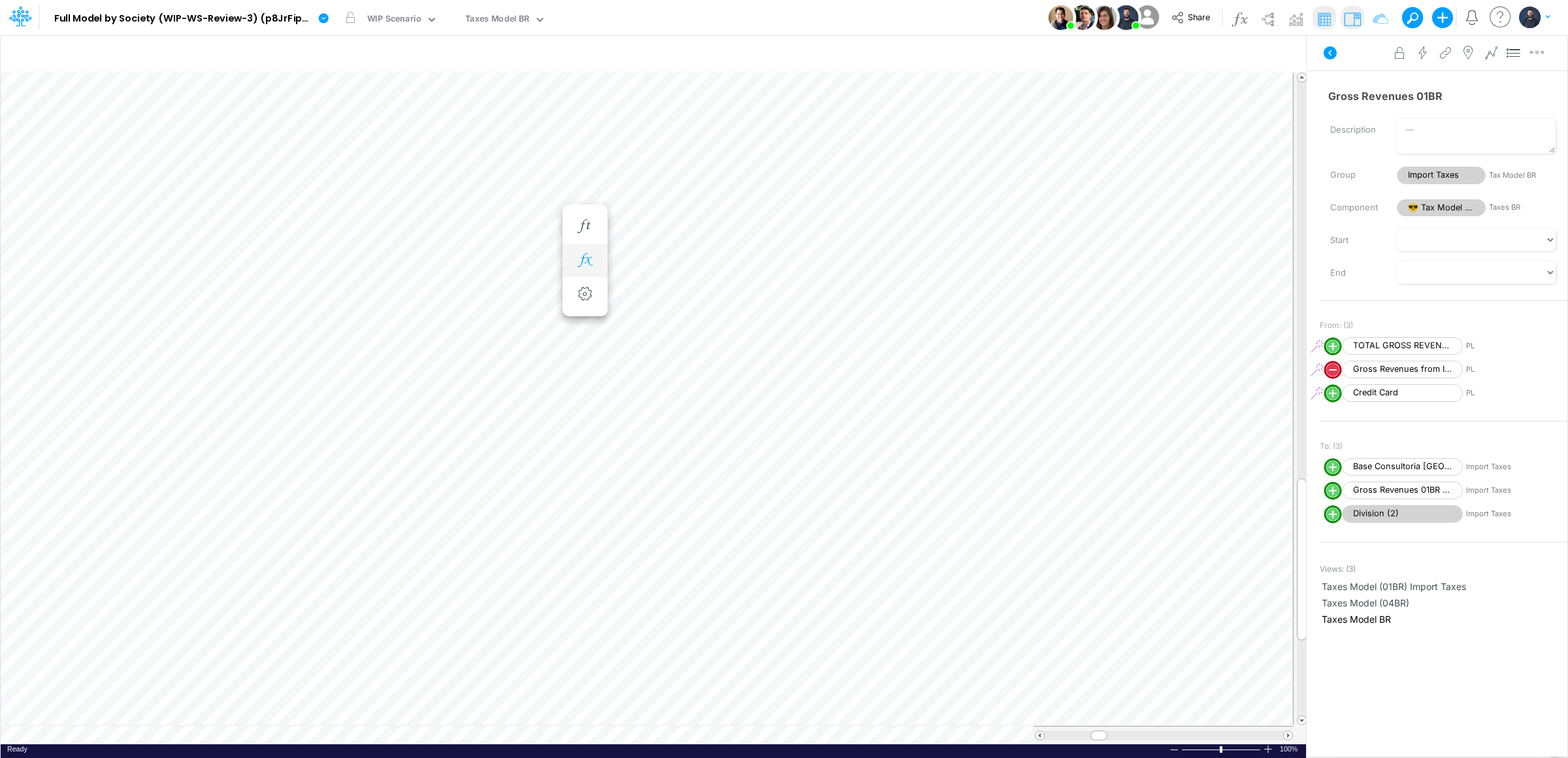
click at [585, 253] on icon "button" at bounding box center [584, 260] width 19 height 14
type input "Consolidated FS - USGAAP"
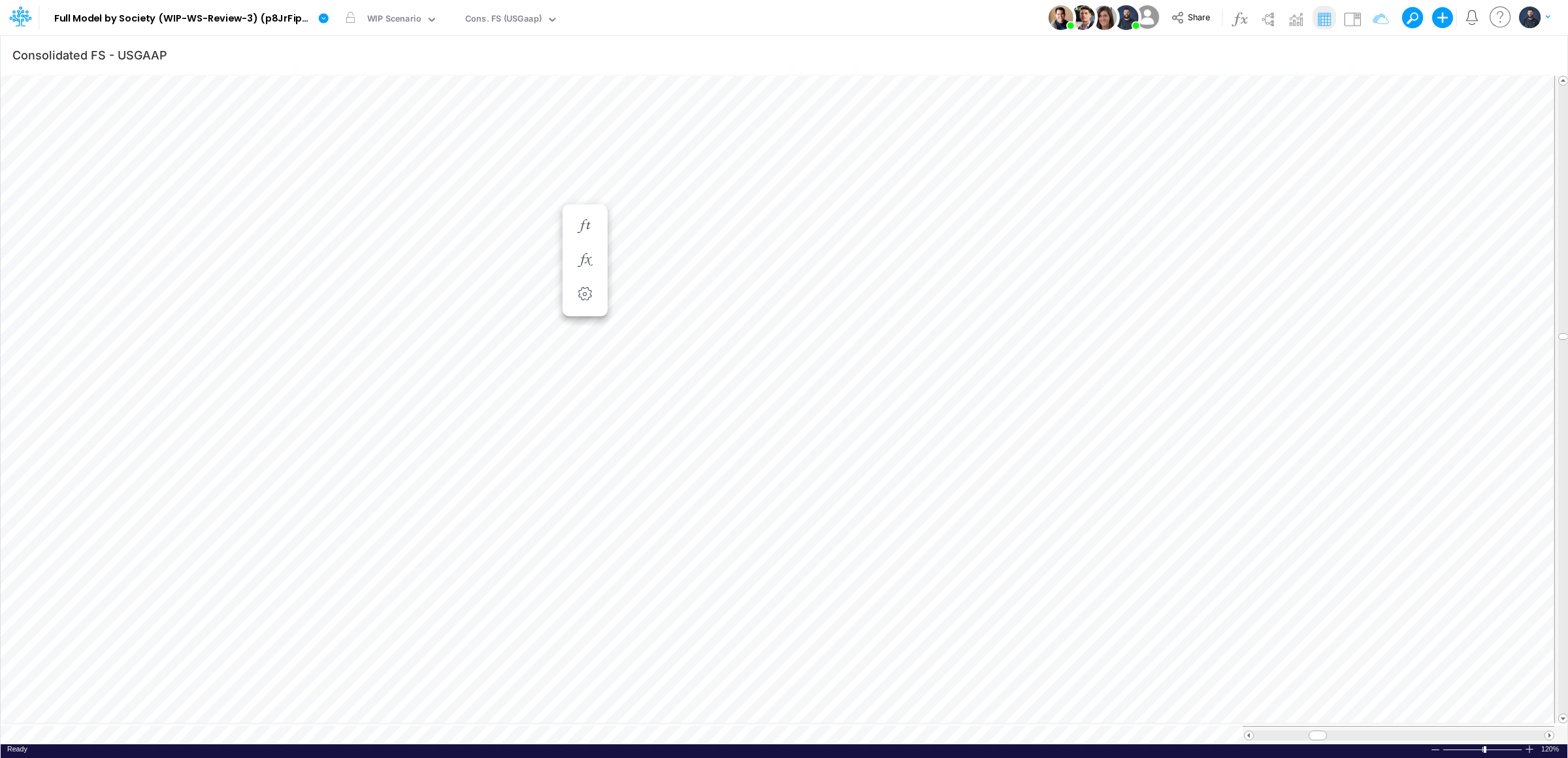
scroll to position [0, 1]
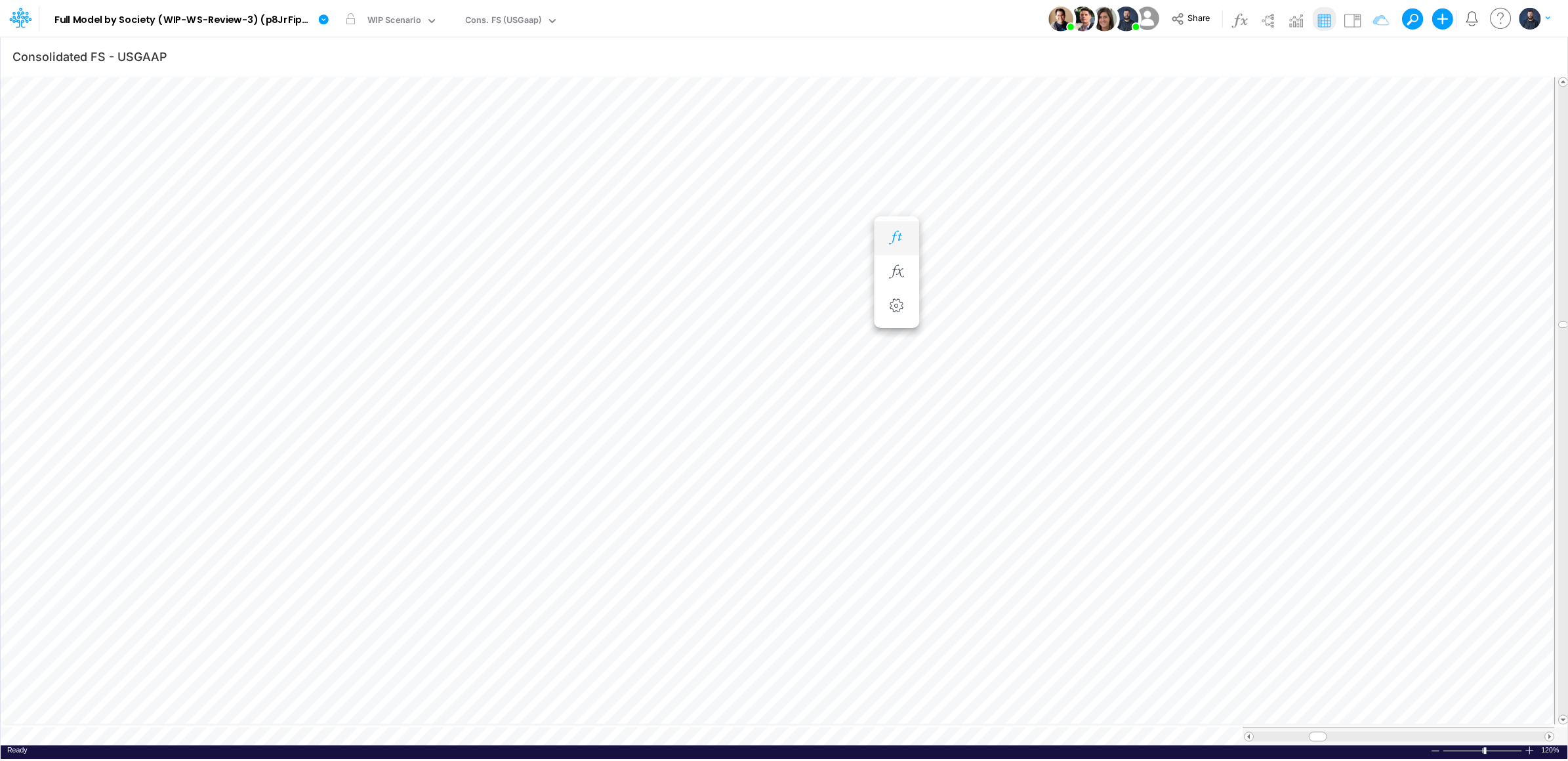
scroll to position [0, 1]
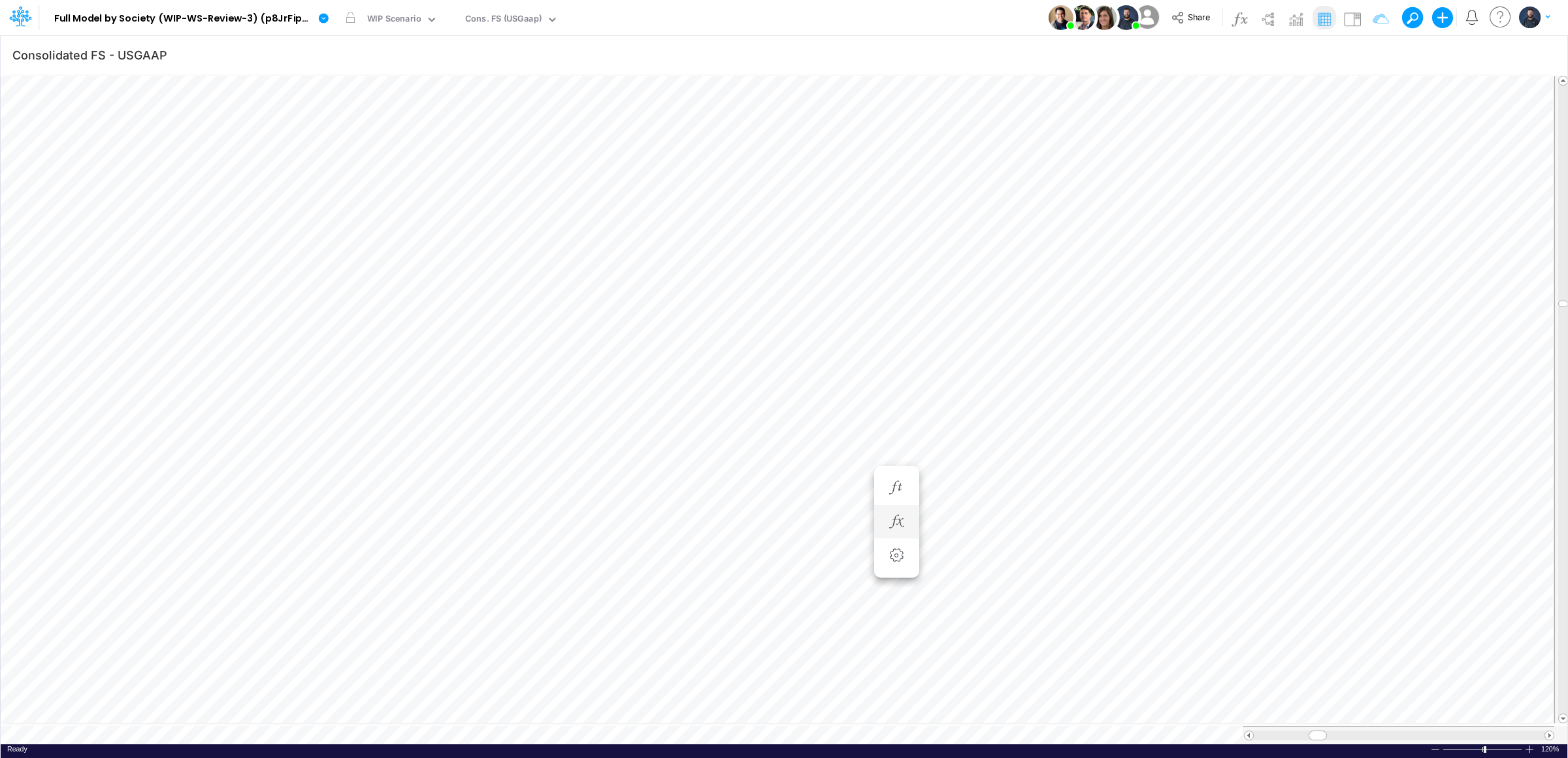
scroll to position [0, 1]
click at [522, 20] on div "Cons. FS (USGaap)" at bounding box center [503, 19] width 77 height 15
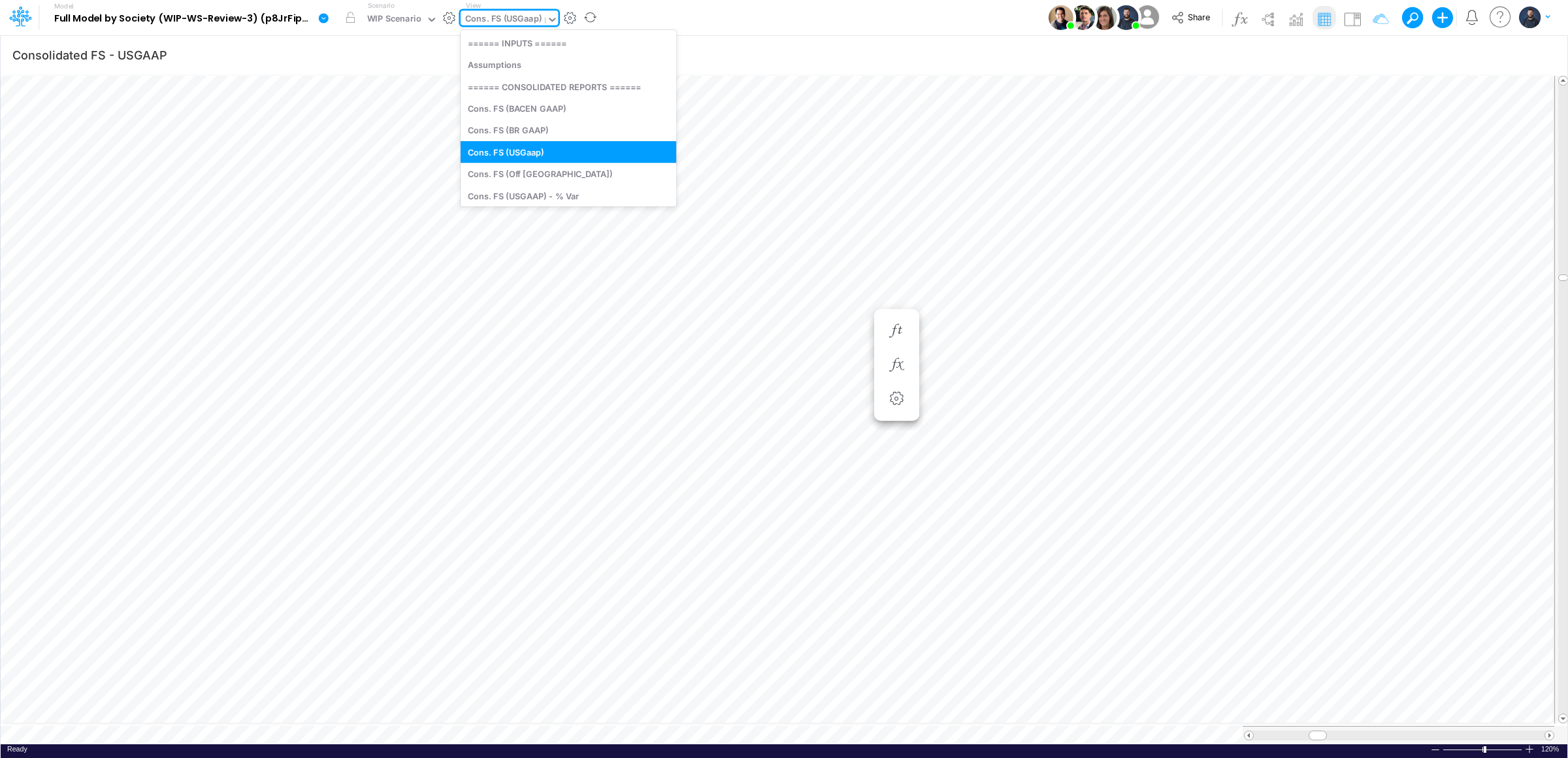
type input "FS"
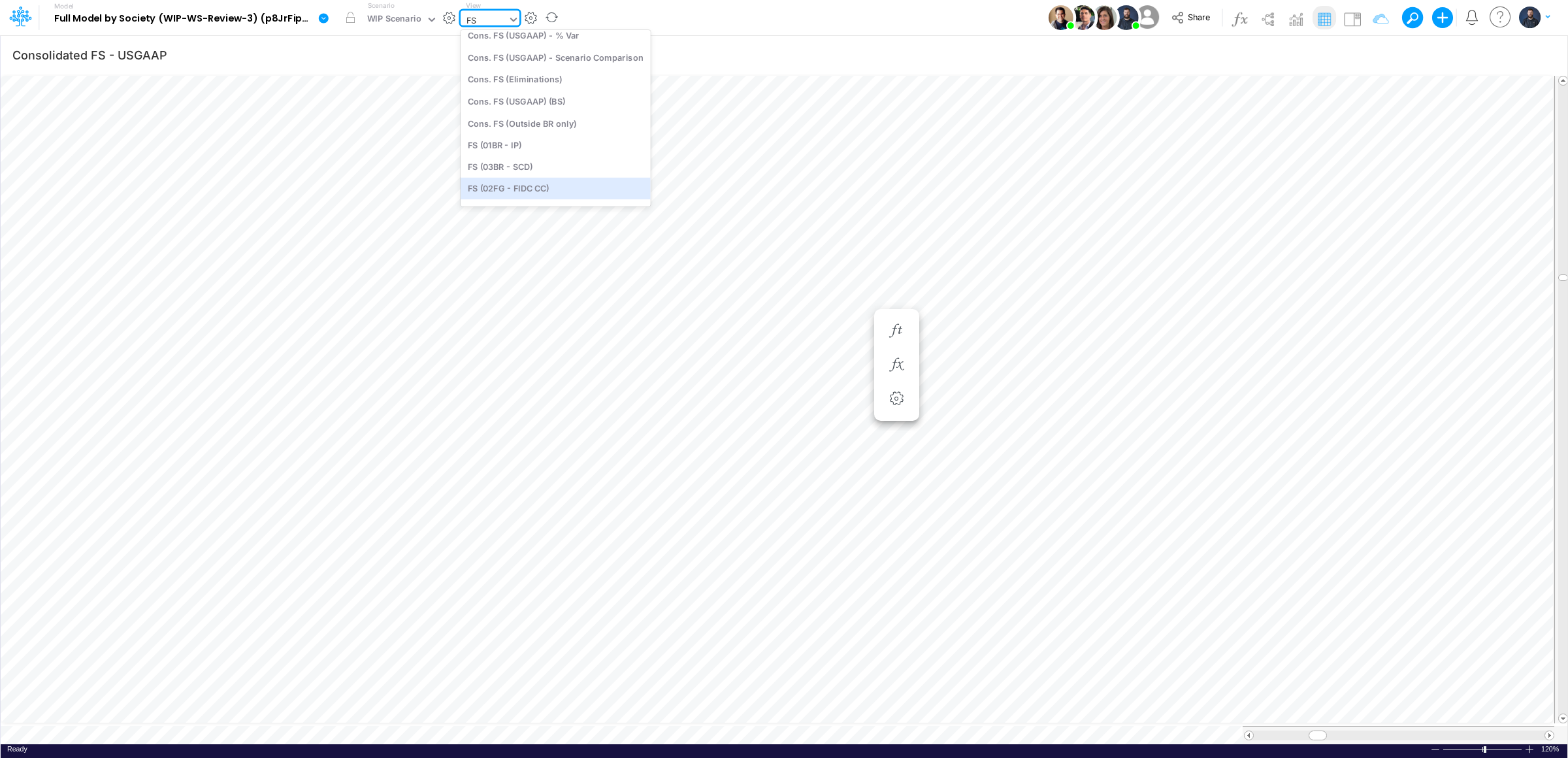
scroll to position [129, 0]
click at [1532, 744] on div at bounding box center [1529, 749] width 10 height 10
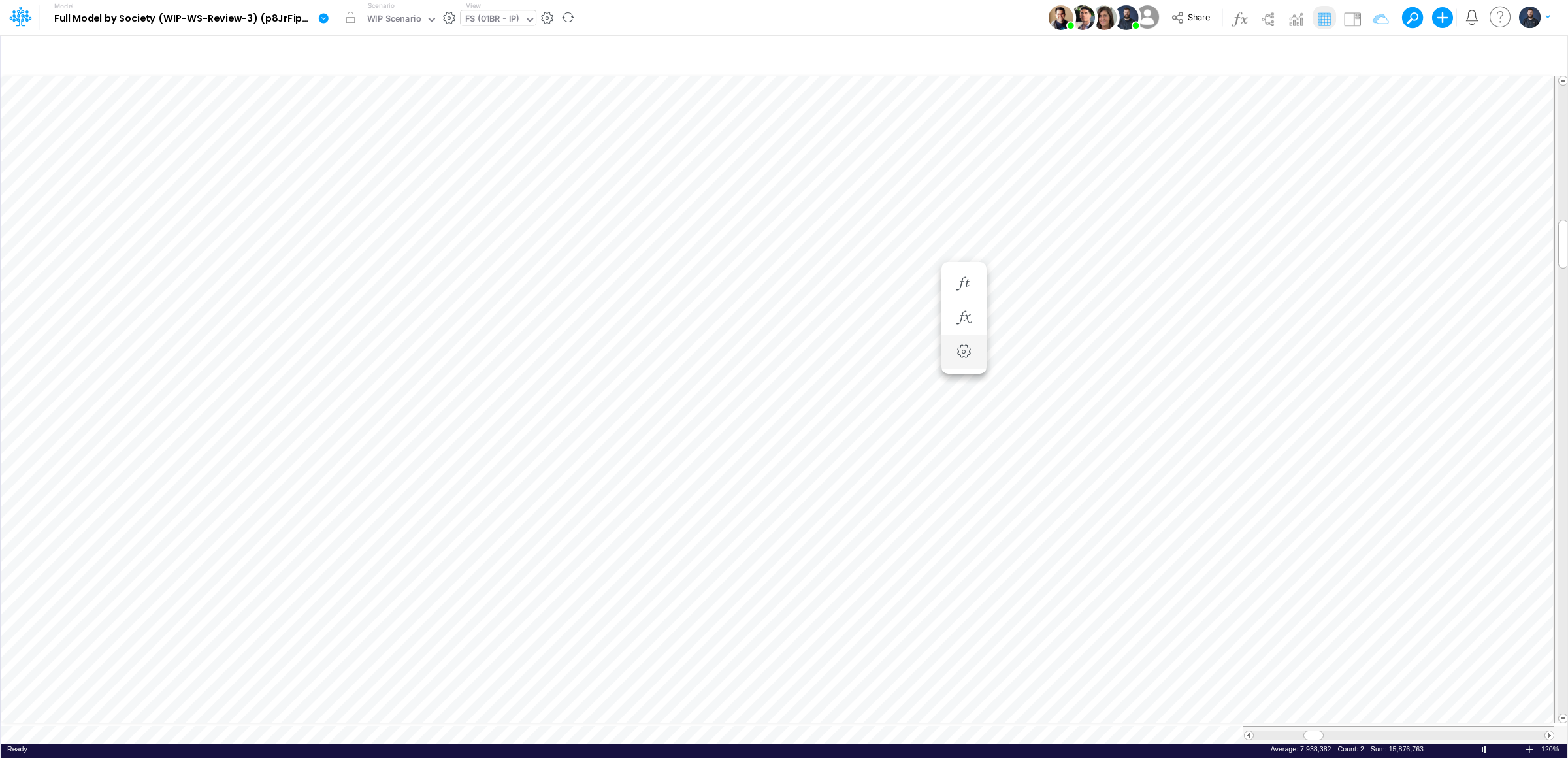
scroll to position [0, 1]
